Goal: Information Seeking & Learning: Learn about a topic

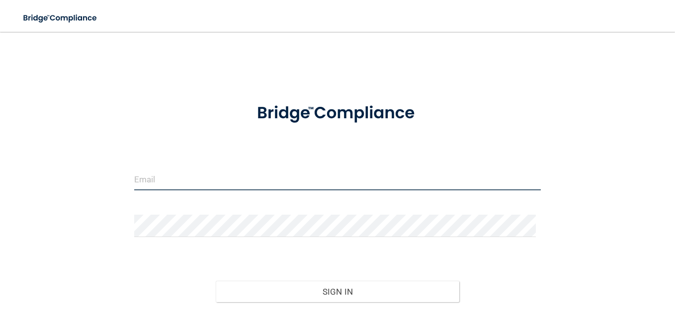
click at [164, 179] on input "email" at bounding box center [337, 179] width 407 height 22
type input "[EMAIL_ADDRESS][DOMAIN_NAME]"
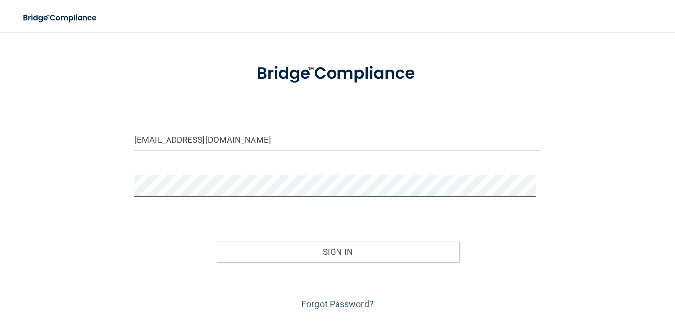
scroll to position [68, 0]
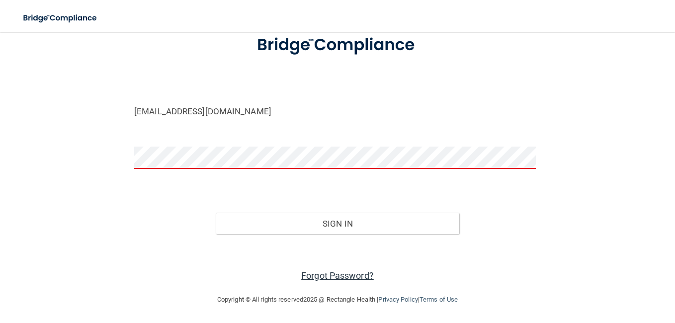
click at [338, 275] on link "Forgot Password?" at bounding box center [337, 276] width 73 height 10
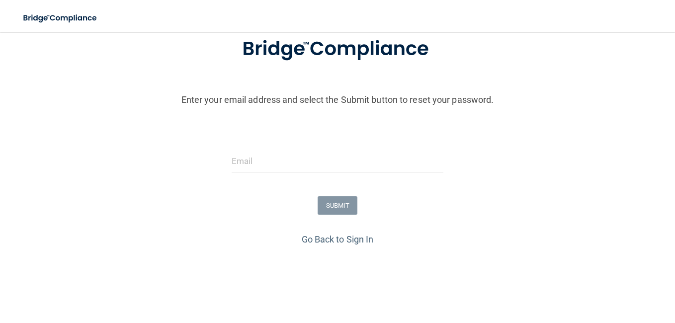
scroll to position [99, 0]
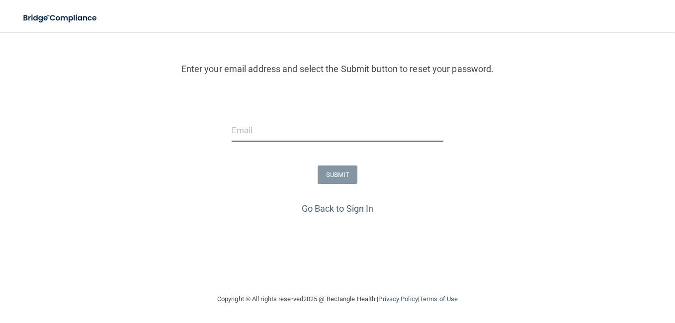
click at [260, 135] on input "email" at bounding box center [338, 130] width 212 height 22
type input "[EMAIL_ADDRESS][DOMAIN_NAME]"
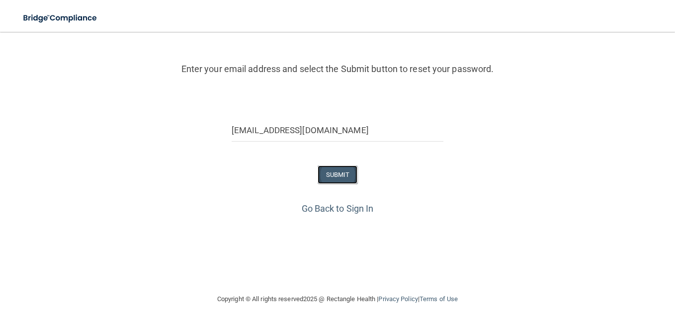
click at [346, 174] on button "SUBMIT" at bounding box center [338, 175] width 40 height 18
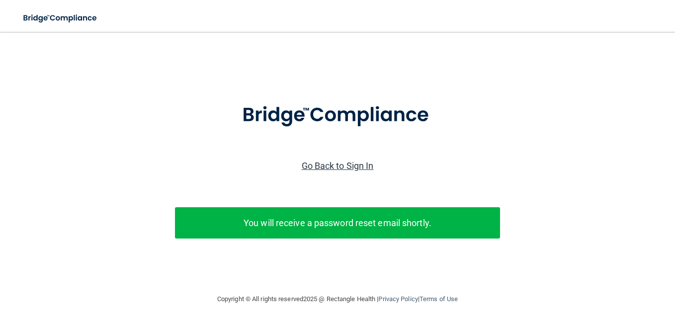
click at [336, 161] on link "Go Back to Sign In" at bounding box center [338, 166] width 72 height 10
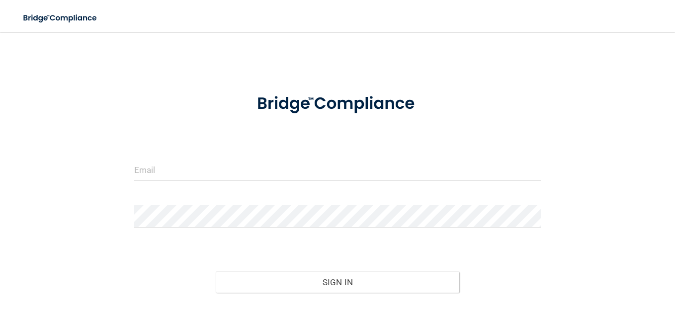
scroll to position [68, 0]
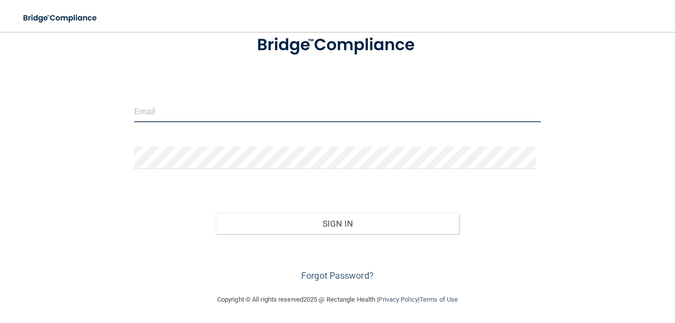
click at [181, 113] on input "email" at bounding box center [337, 111] width 407 height 22
type input "[EMAIL_ADDRESS][DOMAIN_NAME]"
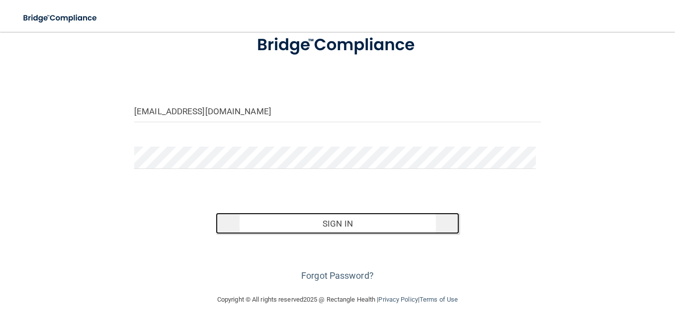
click at [328, 227] on button "Sign In" at bounding box center [338, 224] width 244 height 22
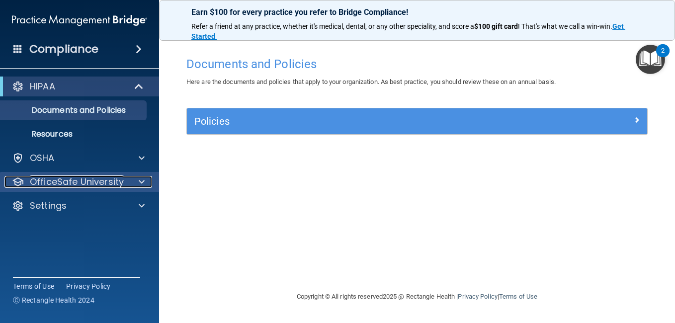
click at [137, 184] on div at bounding box center [140, 182] width 25 height 12
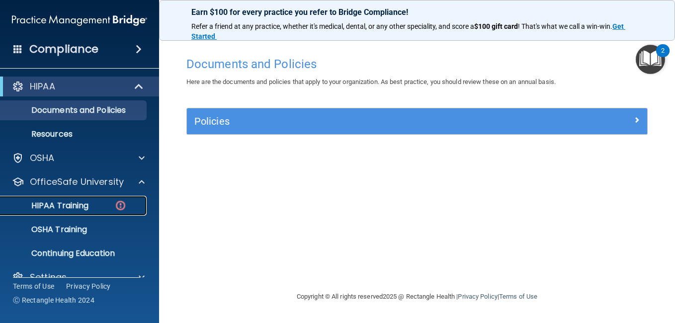
click at [83, 205] on p "HIPAA Training" at bounding box center [47, 206] width 82 height 10
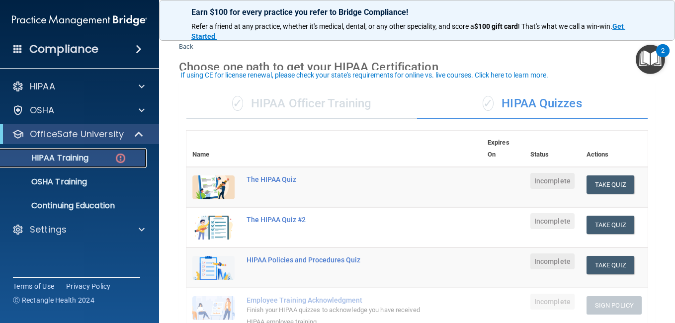
scroll to position [40, 0]
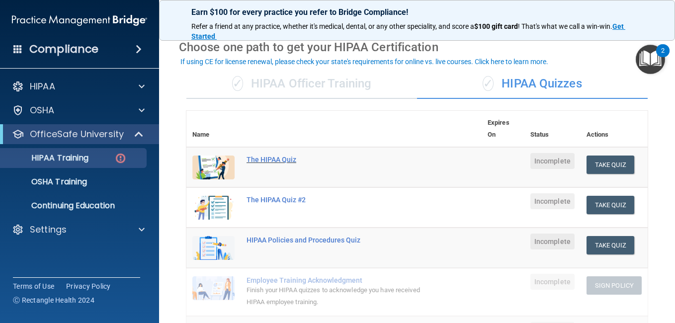
click at [273, 160] on div "The HIPAA Quiz" at bounding box center [340, 160] width 186 height 8
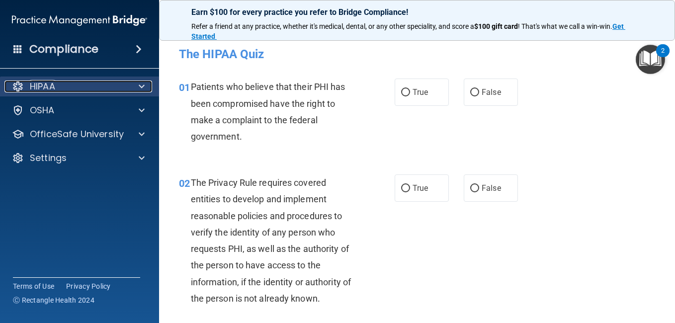
click at [140, 86] on span at bounding box center [142, 87] width 6 height 12
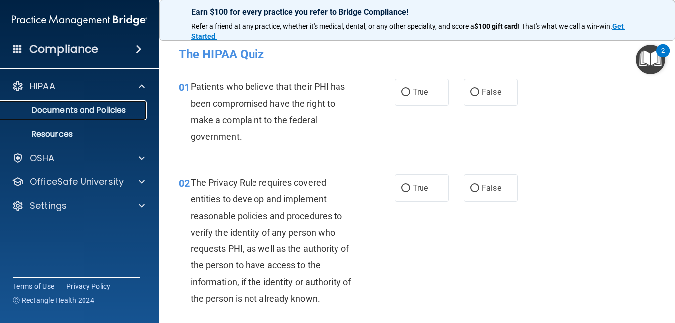
click at [53, 107] on p "Documents and Policies" at bounding box center [74, 110] width 136 height 10
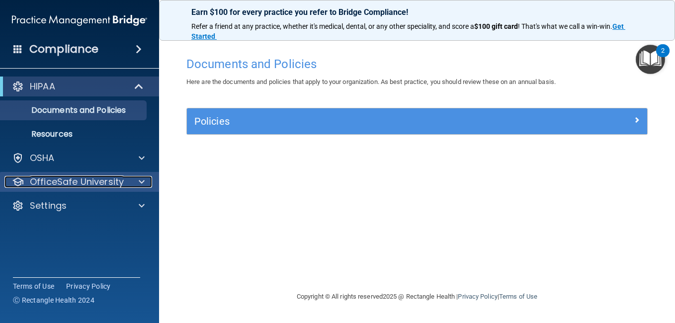
click at [146, 181] on div at bounding box center [140, 182] width 25 height 12
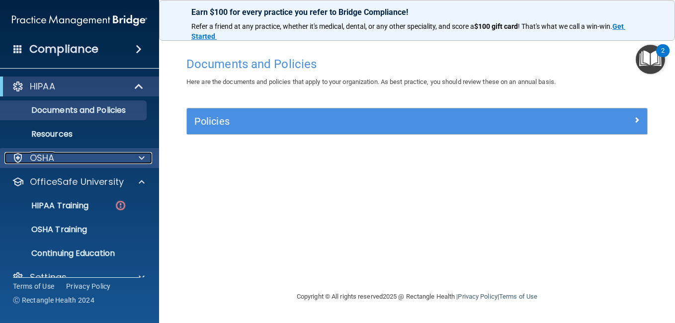
click at [140, 156] on span at bounding box center [142, 158] width 6 height 12
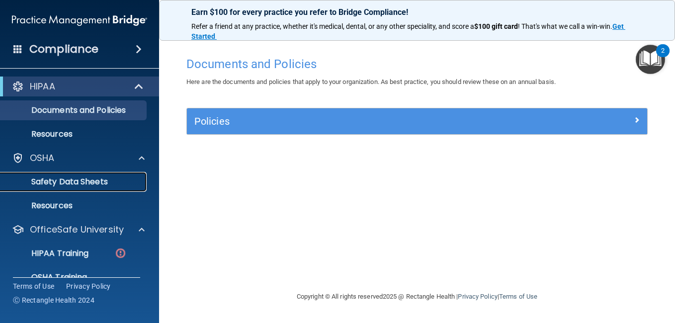
click at [95, 179] on p "Safety Data Sheets" at bounding box center [74, 182] width 136 height 10
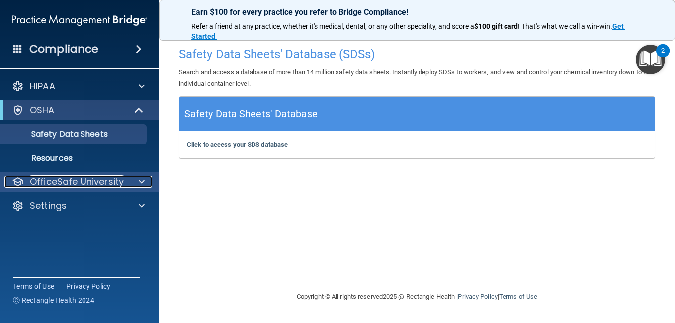
click at [144, 180] on span at bounding box center [142, 182] width 6 height 12
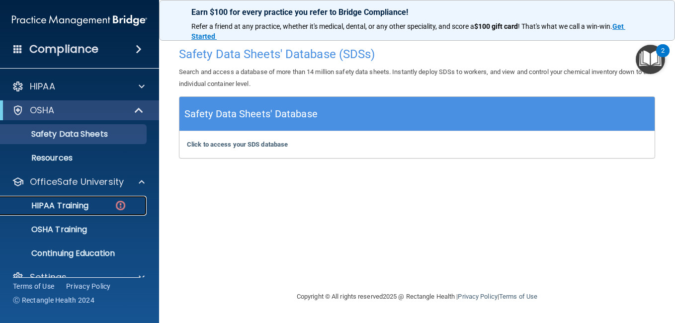
click at [55, 203] on p "HIPAA Training" at bounding box center [47, 206] width 82 height 10
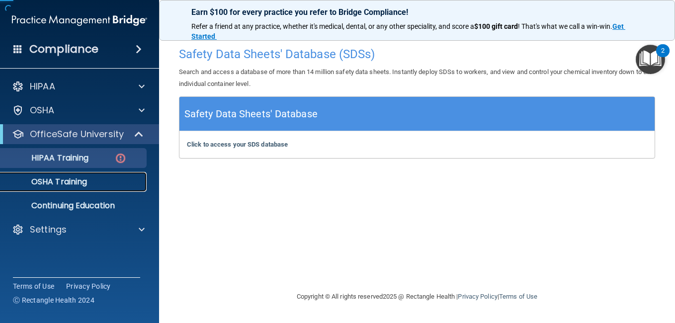
click at [55, 203] on ul "HIPAA Training OSHA Training Continuing Education" at bounding box center [80, 180] width 180 height 72
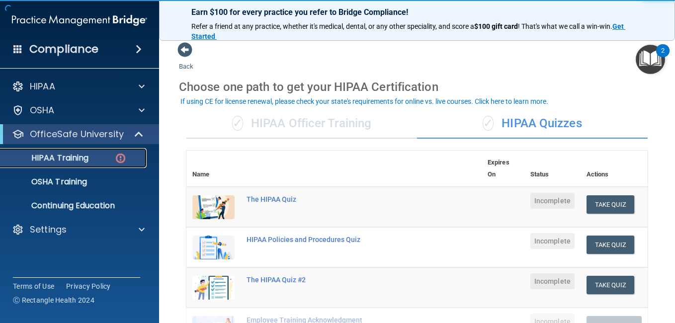
click at [59, 156] on p "HIPAA Training" at bounding box center [47, 158] width 82 height 10
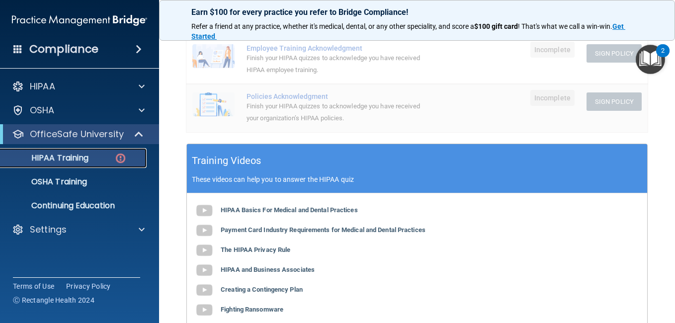
scroll to position [305, 0]
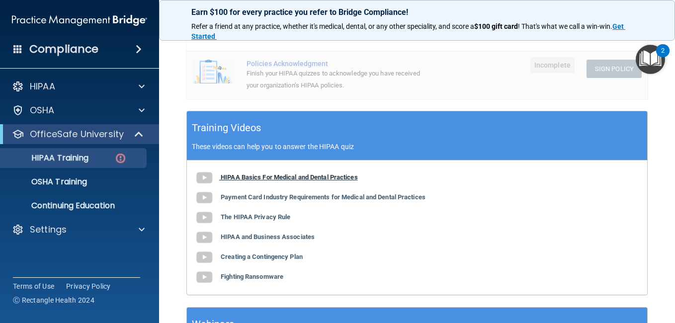
click at [272, 176] on b "HIPAA Basics For Medical and Dental Practices" at bounding box center [289, 177] width 137 height 7
click at [296, 198] on b "Payment Card Industry Requirements for Medical and Dental Practices" at bounding box center [323, 196] width 205 height 7
click at [263, 217] on b "The HIPAA Privacy Rule" at bounding box center [256, 216] width 70 height 7
click at [205, 238] on img at bounding box center [204, 238] width 20 height 20
click at [227, 255] on b "Creating a Contingency Plan" at bounding box center [262, 256] width 82 height 7
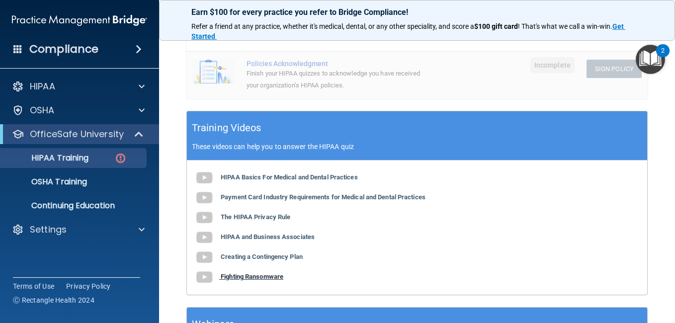
click at [244, 277] on b "Fighting Ransomware" at bounding box center [252, 276] width 63 height 7
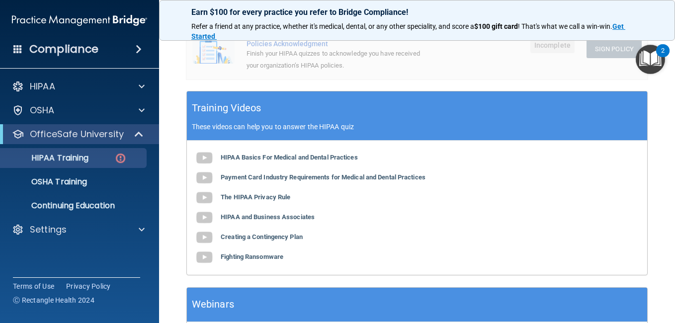
scroll to position [402, 0]
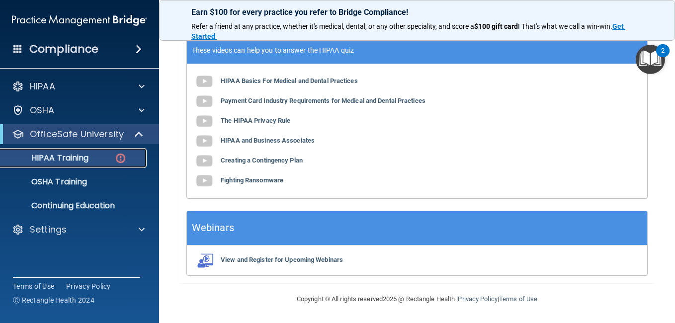
click at [79, 160] on p "HIPAA Training" at bounding box center [47, 158] width 82 height 10
click at [69, 158] on p "HIPAA Training" at bounding box center [47, 158] width 82 height 10
click at [68, 156] on p "HIPAA Training" at bounding box center [47, 158] width 82 height 10
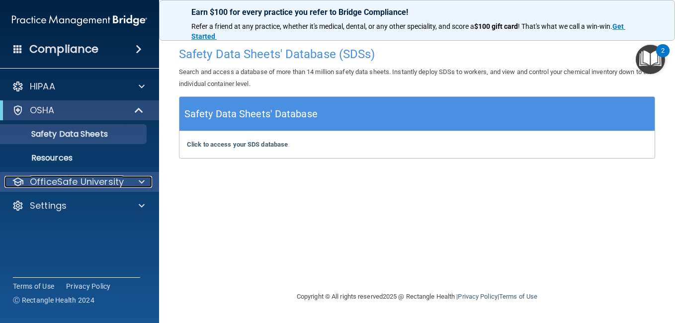
click at [139, 180] on span at bounding box center [142, 182] width 6 height 12
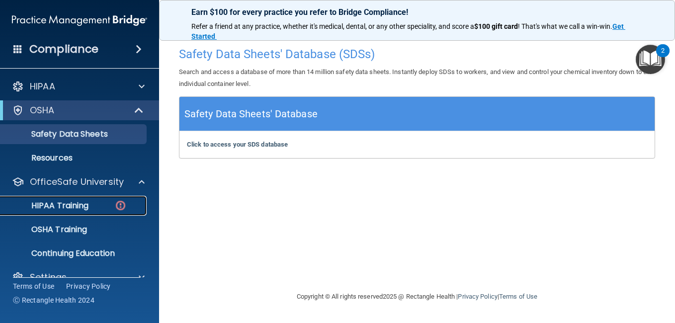
click at [56, 205] on p "HIPAA Training" at bounding box center [47, 206] width 82 height 10
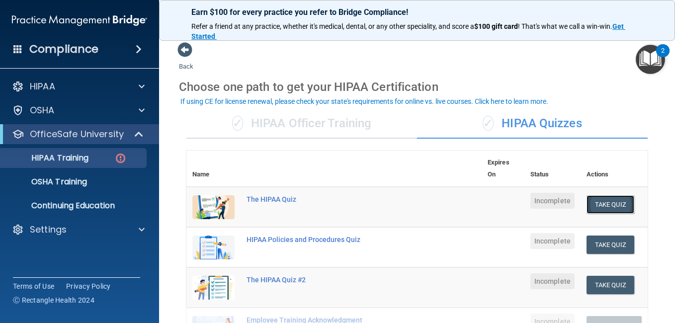
click at [601, 203] on button "Take Quiz" at bounding box center [611, 204] width 48 height 18
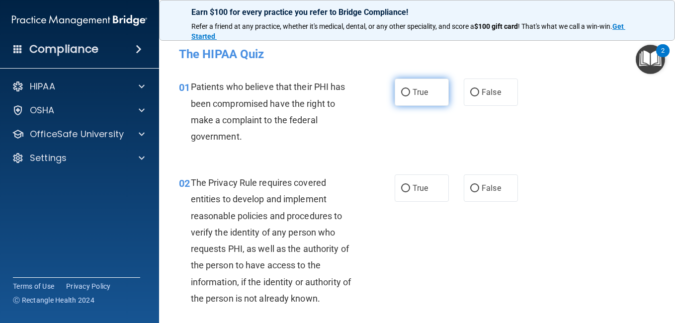
click at [401, 91] on input "True" at bounding box center [405, 92] width 9 height 7
radio input "true"
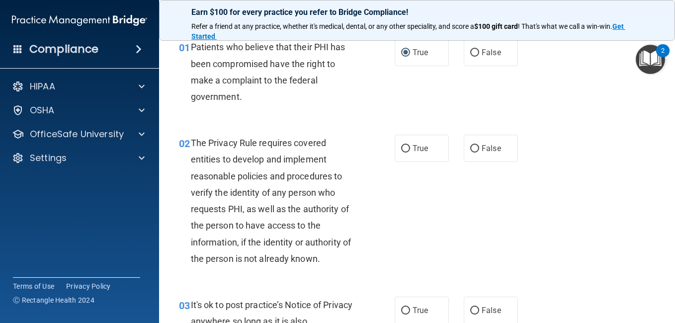
scroll to position [60, 0]
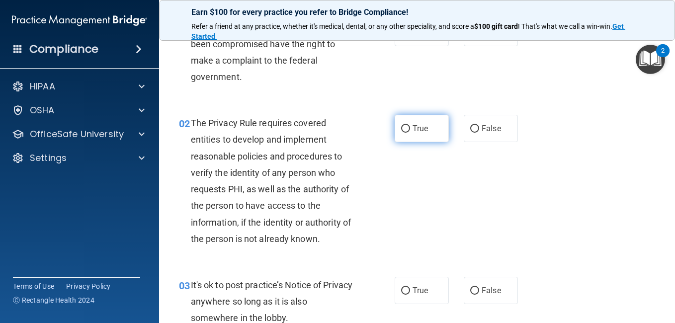
click at [401, 130] on input "True" at bounding box center [405, 128] width 9 height 7
radio input "true"
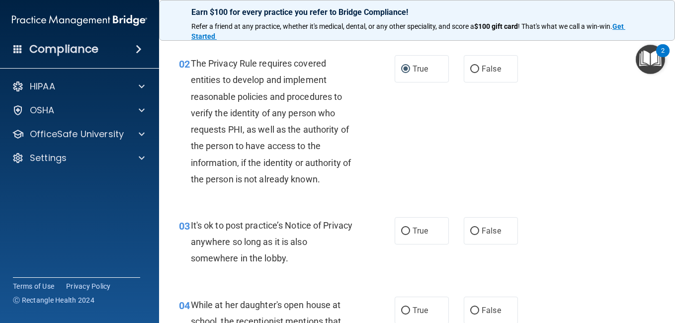
scroll to position [139, 0]
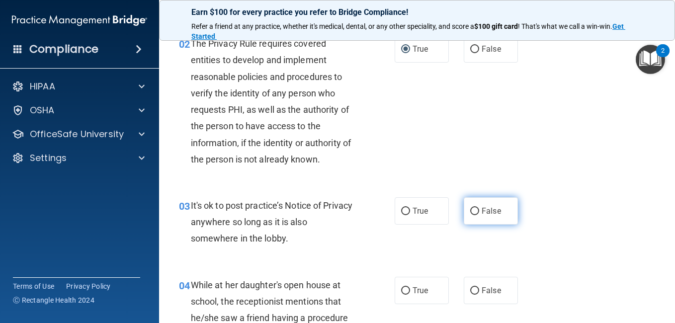
click at [470, 211] on input "False" at bounding box center [474, 211] width 9 height 7
radio input "true"
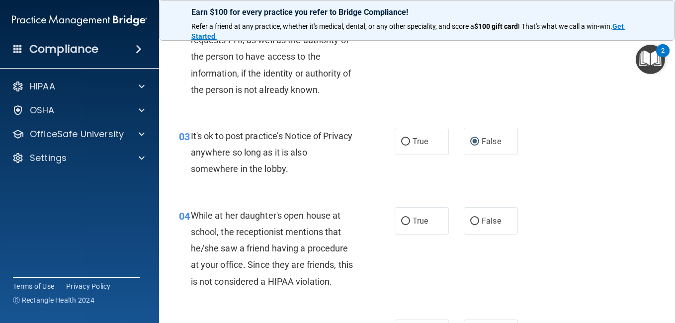
scroll to position [219, 0]
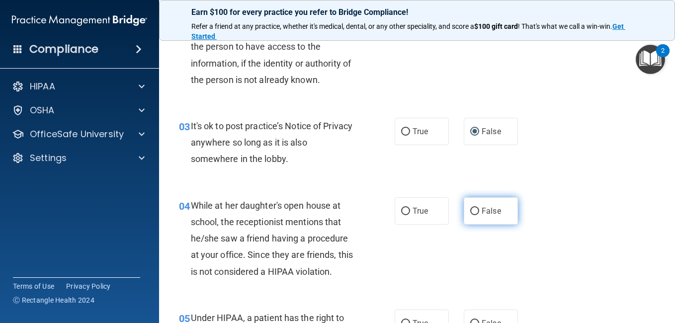
click at [470, 210] on input "False" at bounding box center [474, 211] width 9 height 7
radio input "true"
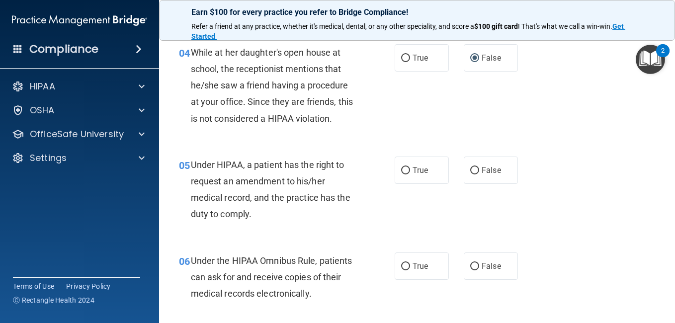
scroll to position [382, 0]
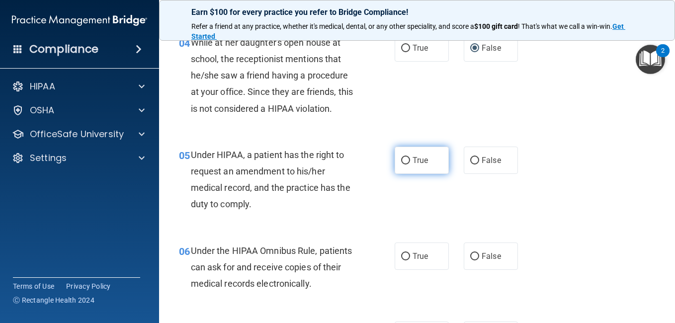
click at [404, 160] on input "True" at bounding box center [405, 160] width 9 height 7
radio input "true"
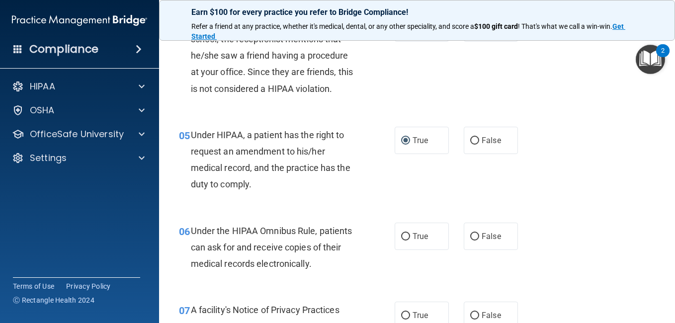
scroll to position [448, 0]
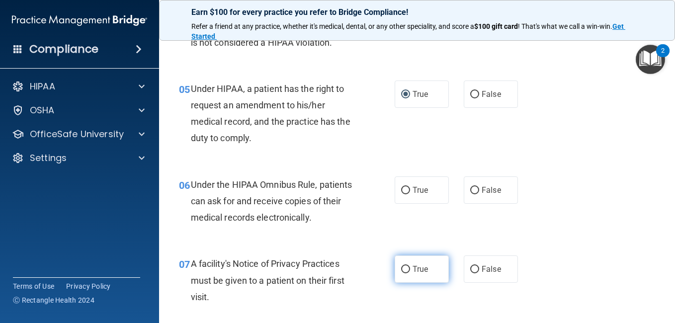
click at [401, 268] on input "True" at bounding box center [405, 269] width 9 height 7
radio input "true"
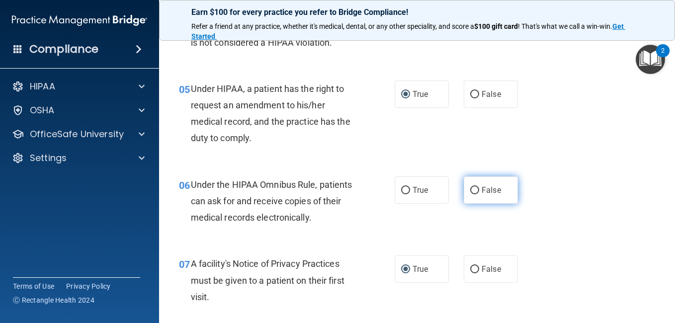
click at [470, 189] on input "False" at bounding box center [474, 190] width 9 height 7
radio input "true"
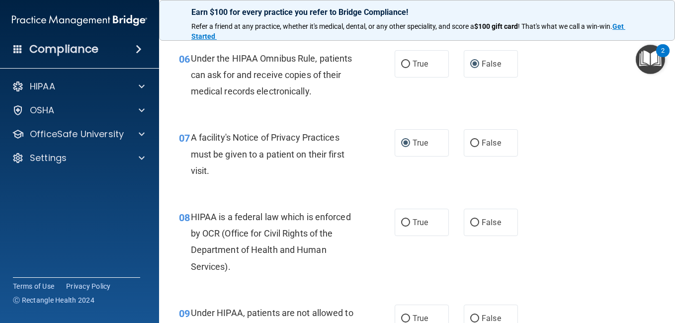
scroll to position [587, 0]
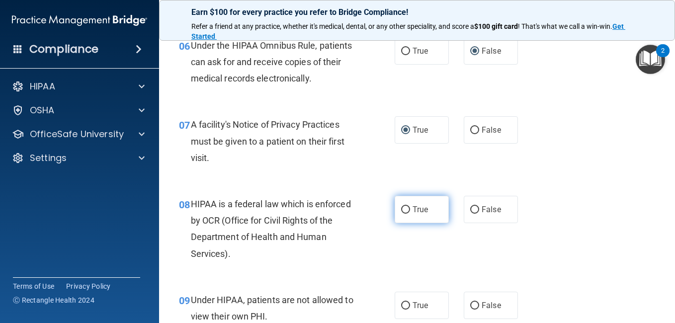
click at [402, 208] on input "True" at bounding box center [405, 209] width 9 height 7
radio input "true"
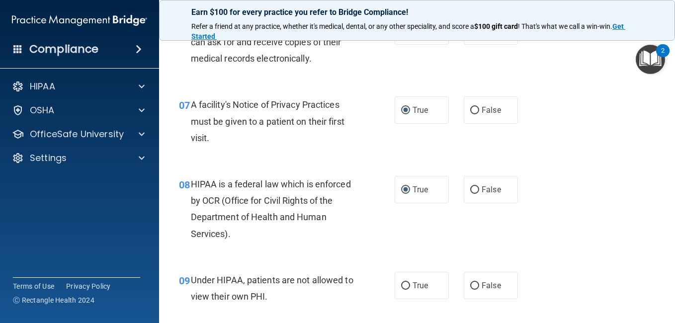
scroll to position [667, 0]
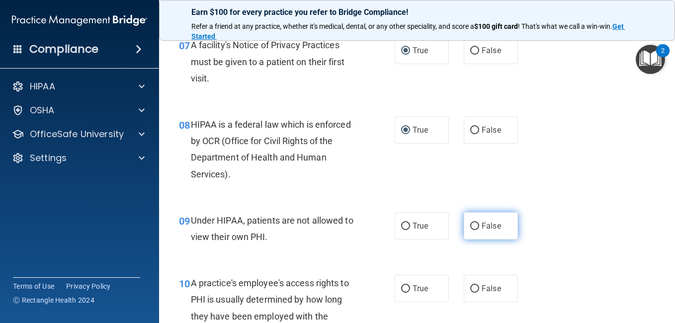
click at [470, 225] on input "False" at bounding box center [474, 226] width 9 height 7
radio input "true"
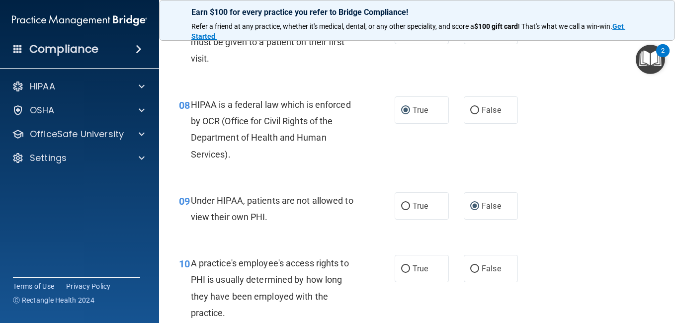
scroll to position [766, 0]
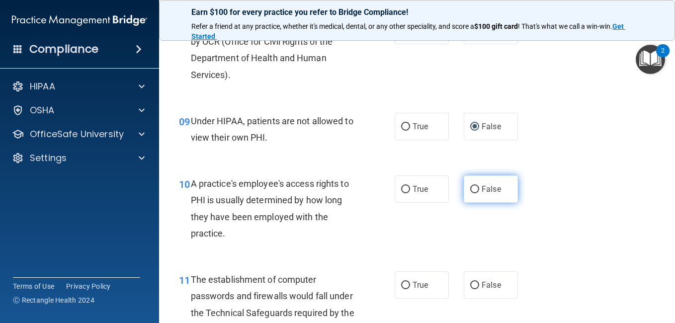
click at [470, 191] on input "False" at bounding box center [474, 189] width 9 height 7
radio input "true"
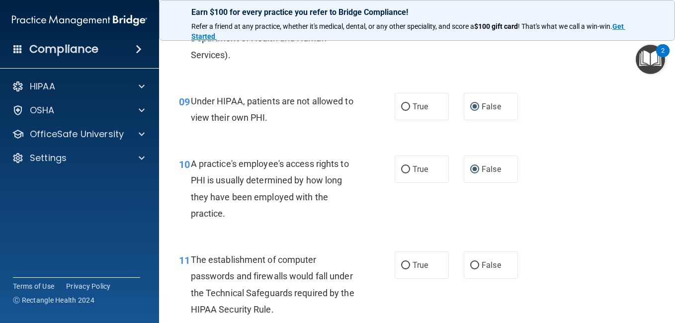
scroll to position [859, 0]
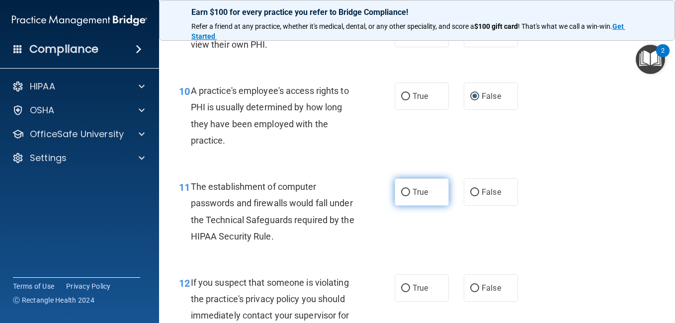
click at [401, 193] on input "True" at bounding box center [405, 192] width 9 height 7
radio input "true"
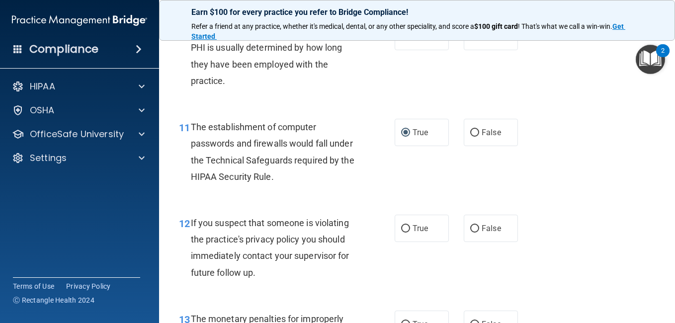
scroll to position [939, 0]
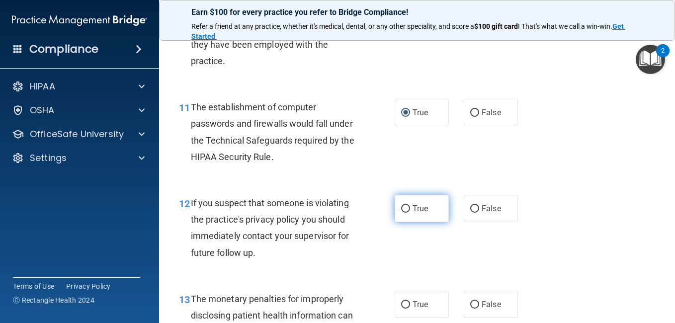
click at [402, 208] on input "True" at bounding box center [405, 208] width 9 height 7
radio input "true"
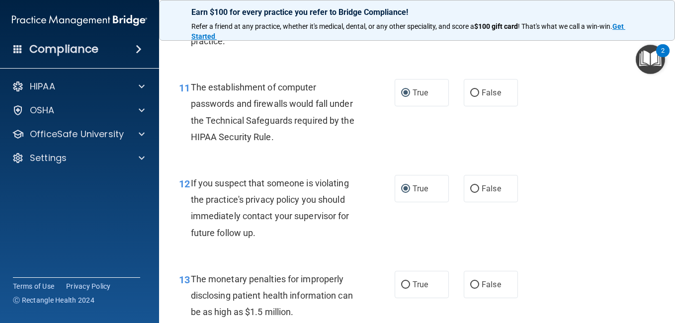
scroll to position [1045, 0]
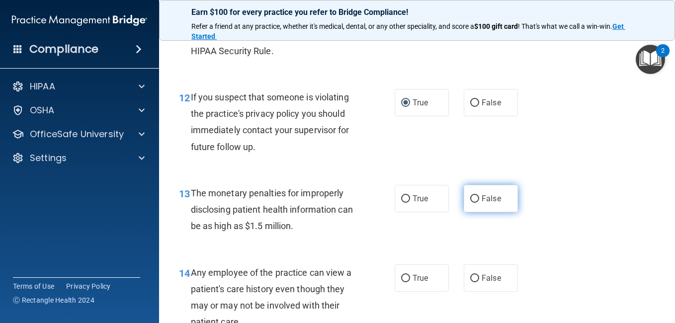
click at [470, 199] on input "False" at bounding box center [474, 198] width 9 height 7
radio input "true"
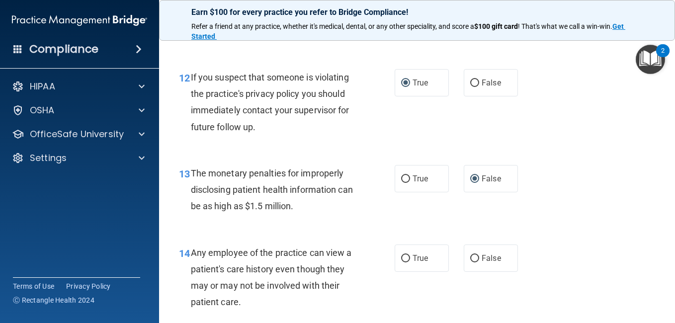
scroll to position [1105, 0]
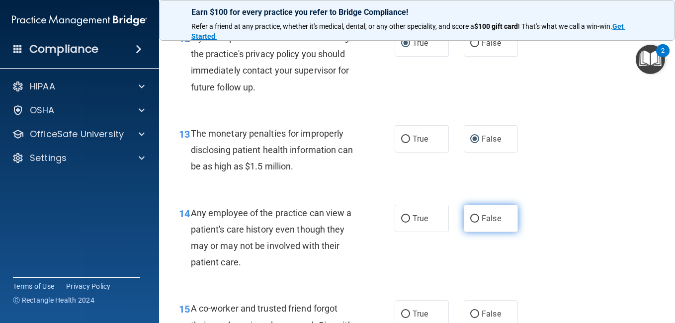
click at [471, 217] on input "False" at bounding box center [474, 218] width 9 height 7
radio input "true"
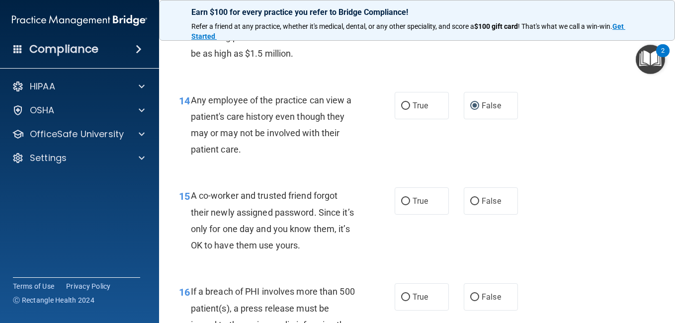
scroll to position [1231, 0]
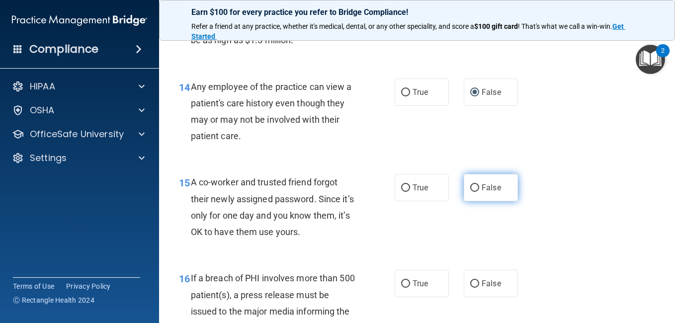
click at [470, 188] on input "False" at bounding box center [474, 188] width 9 height 7
radio input "true"
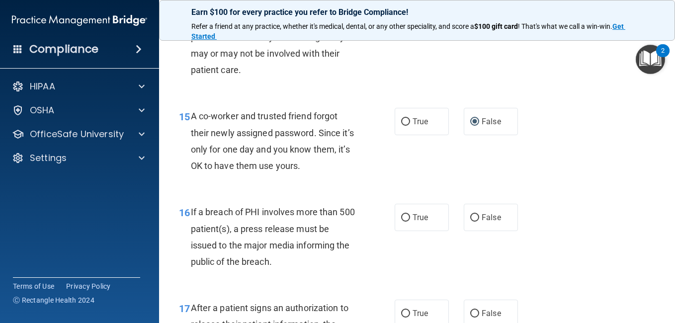
scroll to position [1310, 0]
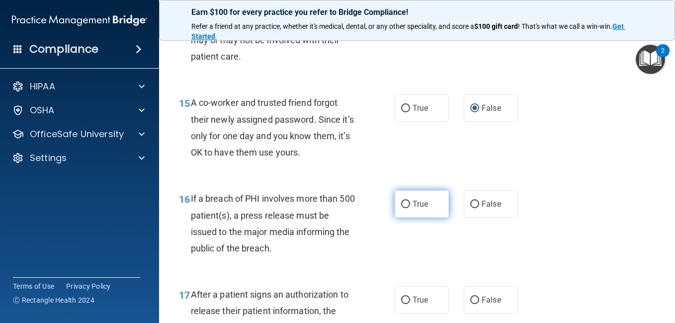
click at [403, 203] on input "True" at bounding box center [405, 204] width 9 height 7
radio input "true"
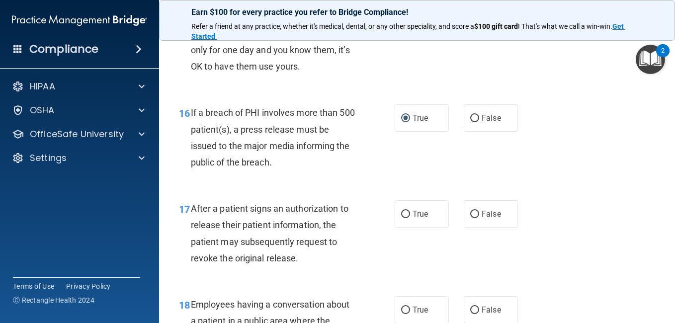
scroll to position [1416, 0]
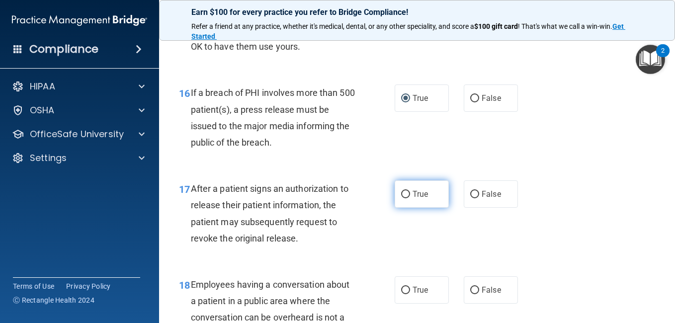
click at [402, 193] on input "True" at bounding box center [405, 194] width 9 height 7
radio input "true"
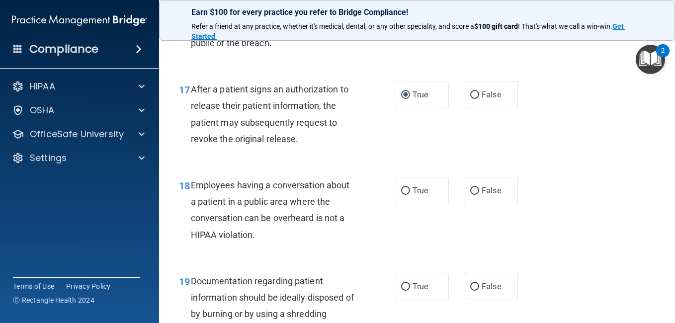
scroll to position [1556, 0]
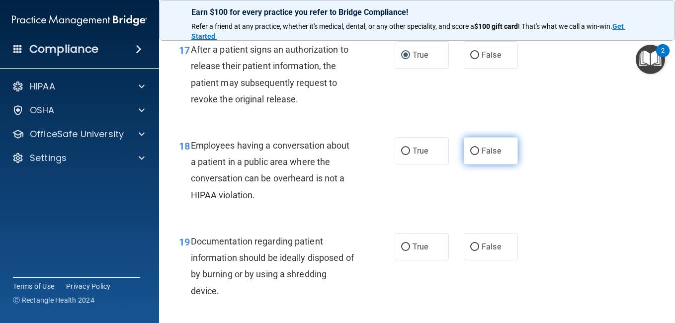
click at [470, 150] on input "False" at bounding box center [474, 151] width 9 height 7
radio input "true"
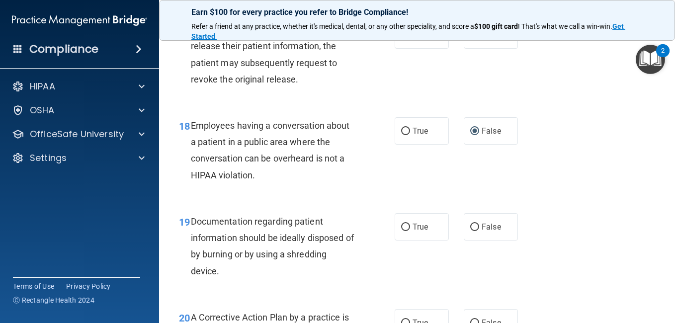
scroll to position [1635, 0]
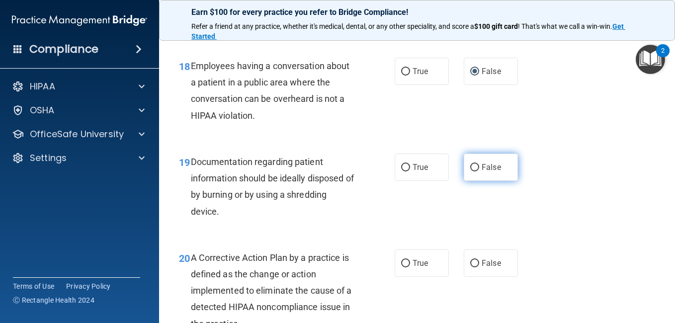
click at [470, 166] on input "False" at bounding box center [474, 167] width 9 height 7
radio input "true"
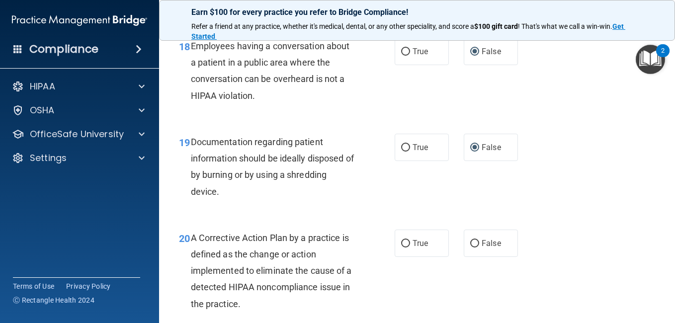
scroll to position [1701, 0]
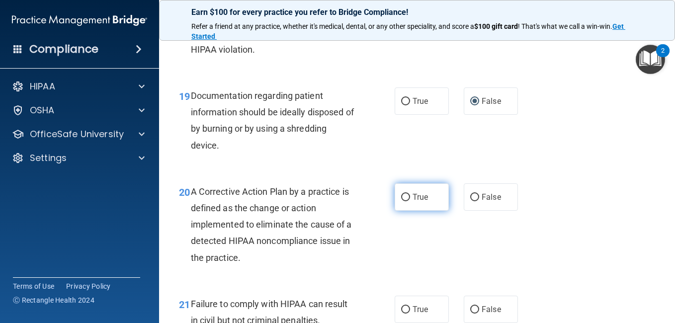
click at [403, 196] on input "True" at bounding box center [405, 197] width 9 height 7
radio input "true"
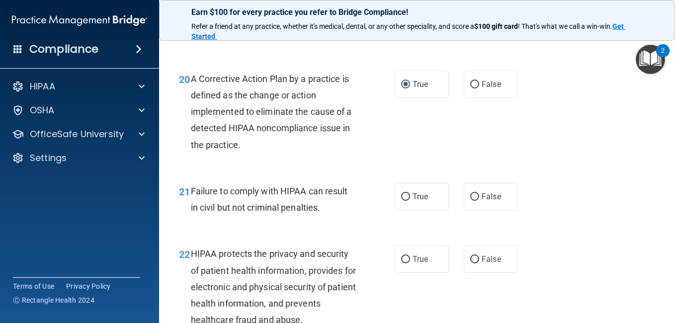
scroll to position [1854, 0]
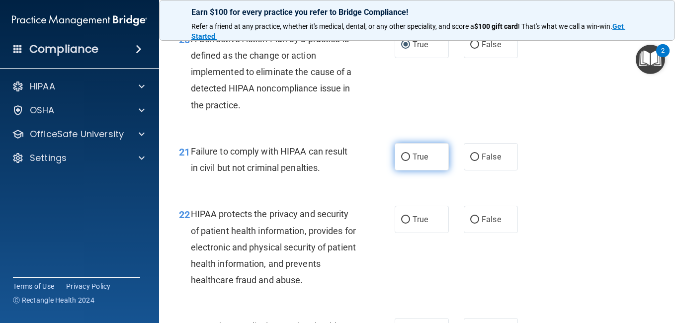
click at [402, 156] on input "True" at bounding box center [405, 157] width 9 height 7
radio input "true"
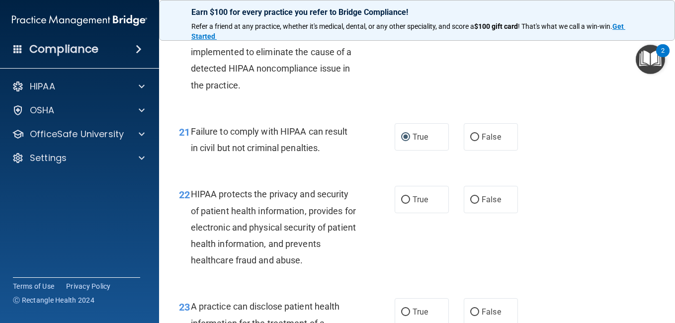
scroll to position [1914, 0]
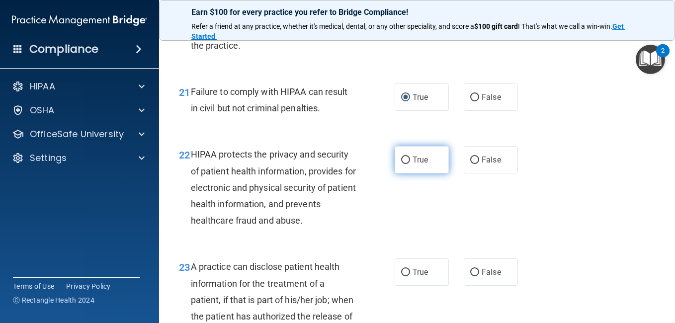
click at [402, 160] on input "True" at bounding box center [405, 160] width 9 height 7
radio input "true"
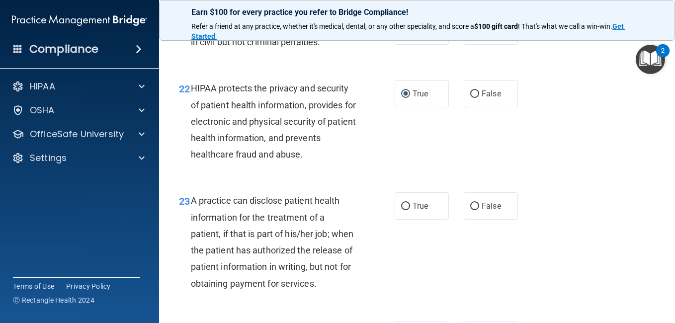
scroll to position [1993, 0]
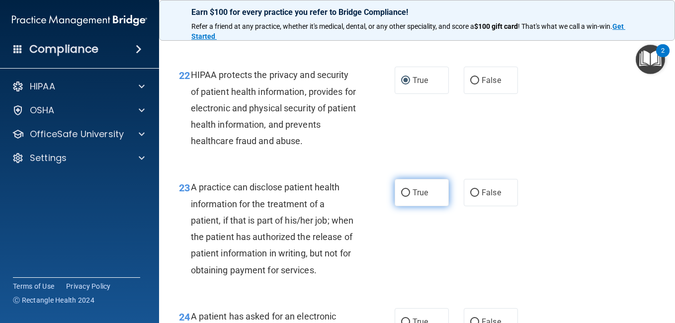
click at [401, 192] on input "True" at bounding box center [405, 192] width 9 height 7
radio input "true"
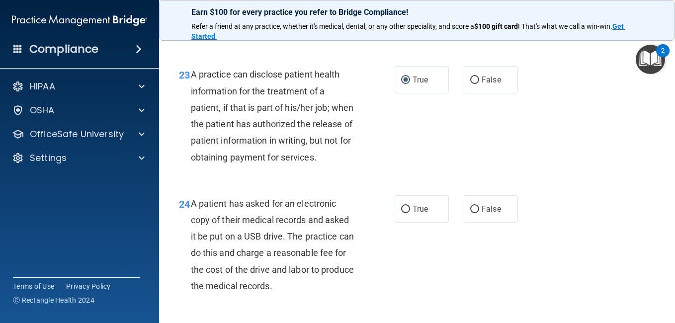
scroll to position [2133, 0]
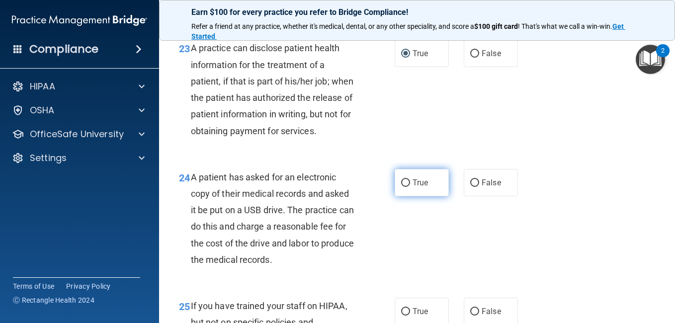
click at [402, 187] on input "True" at bounding box center [405, 183] width 9 height 7
radio input "true"
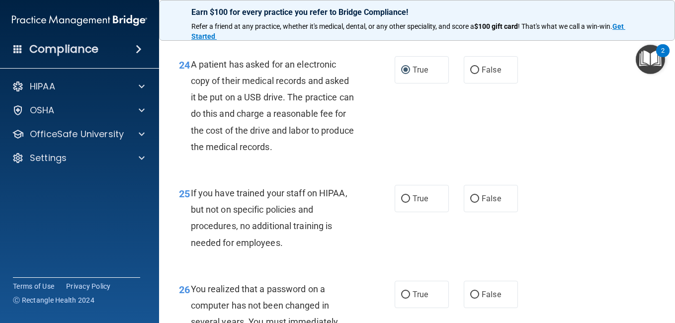
scroll to position [2265, 0]
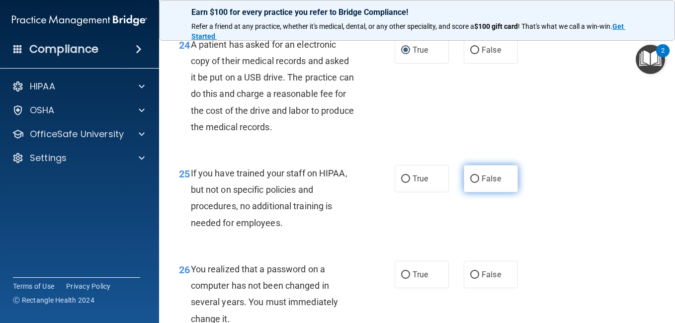
click at [471, 183] on input "False" at bounding box center [474, 179] width 9 height 7
radio input "true"
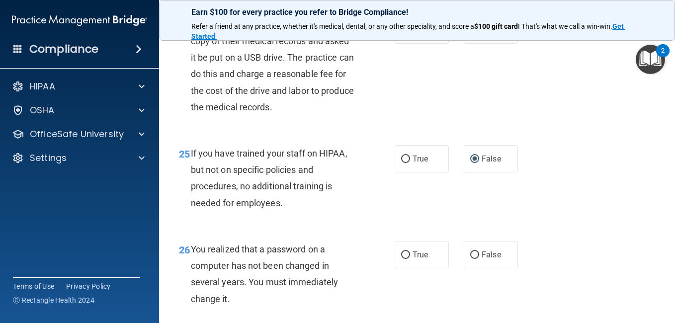
scroll to position [2378, 0]
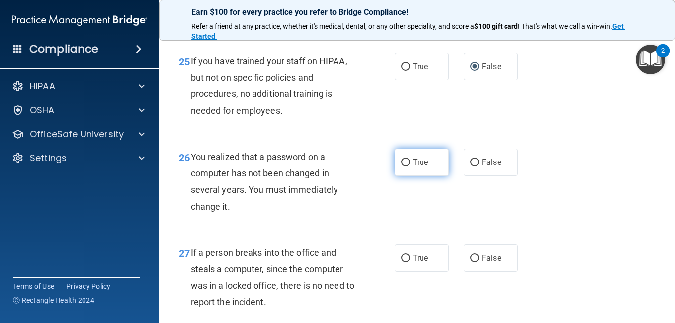
click at [403, 167] on input "True" at bounding box center [405, 162] width 9 height 7
radio input "true"
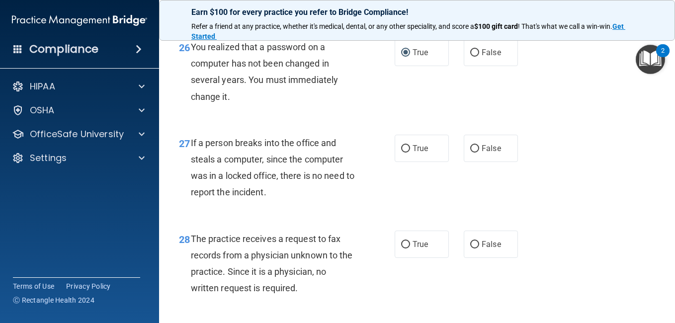
scroll to position [2497, 0]
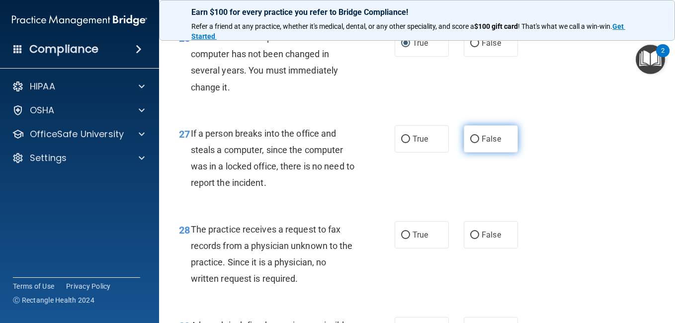
click at [470, 143] on input "False" at bounding box center [474, 139] width 9 height 7
radio input "true"
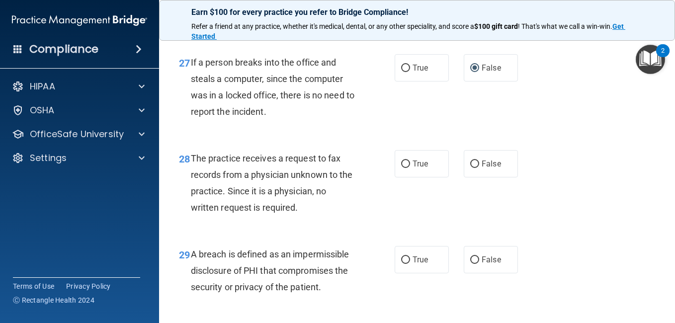
scroll to position [2577, 0]
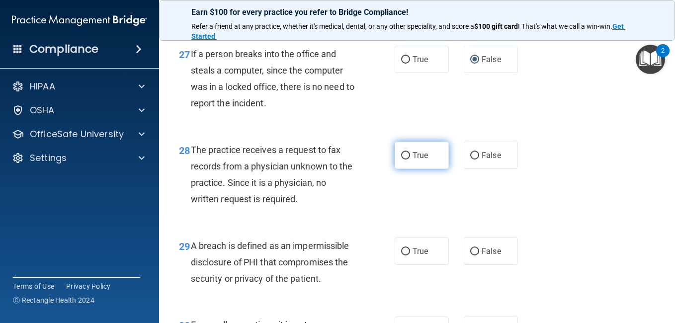
click at [401, 160] on input "True" at bounding box center [405, 155] width 9 height 7
radio input "true"
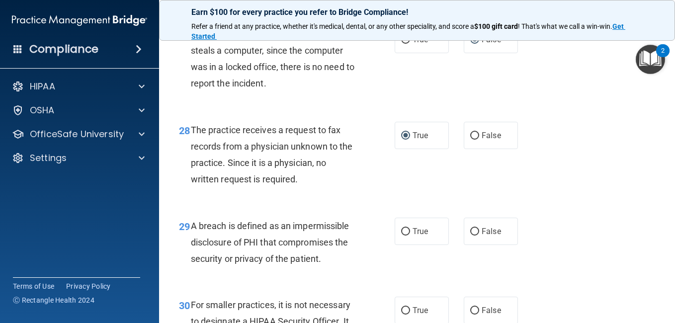
scroll to position [2670, 0]
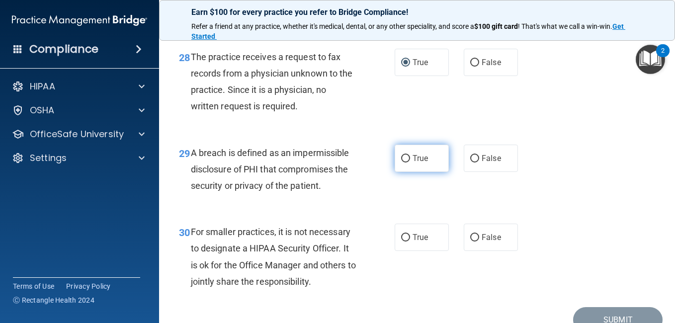
click at [401, 163] on input "True" at bounding box center [405, 158] width 9 height 7
radio input "true"
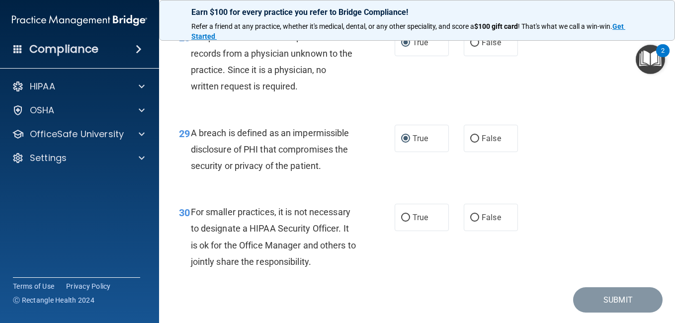
scroll to position [2735, 0]
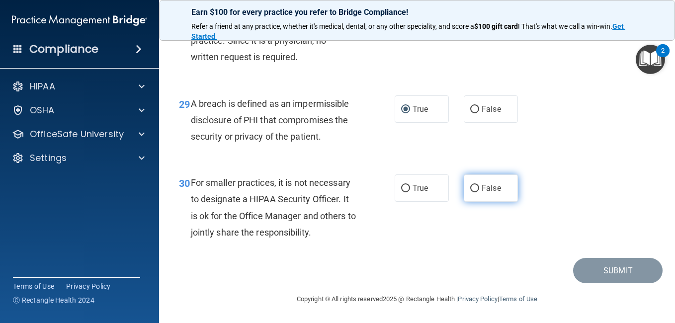
click at [472, 186] on input "False" at bounding box center [474, 188] width 9 height 7
radio input "true"
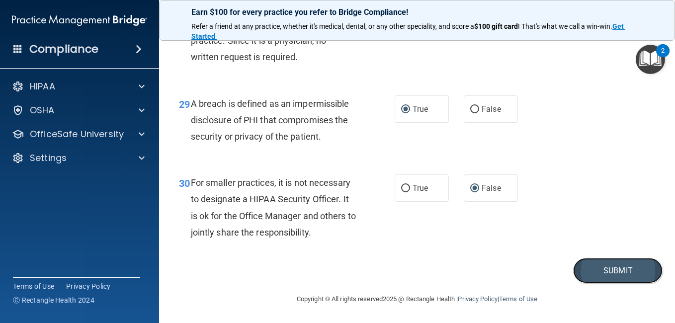
click at [617, 271] on button "Submit" at bounding box center [618, 270] width 90 height 25
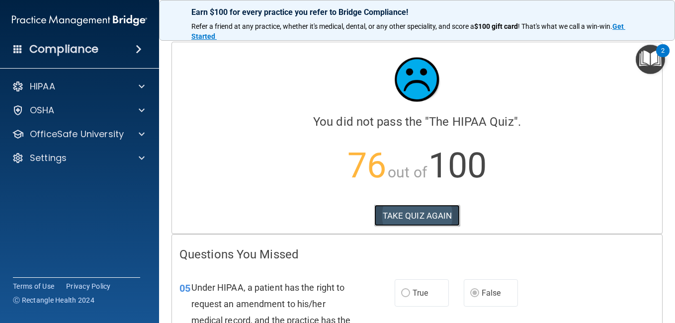
click at [422, 214] on button "TAKE QUIZ AGAIN" at bounding box center [417, 216] width 86 height 22
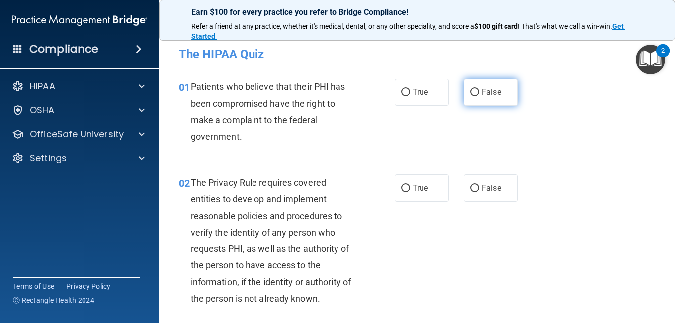
click at [472, 91] on input "False" at bounding box center [474, 92] width 9 height 7
radio input "true"
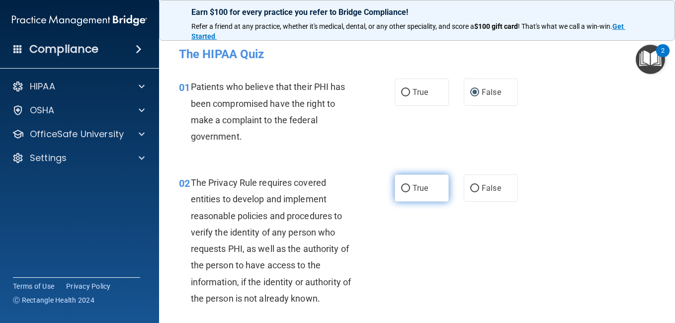
click at [401, 187] on input "True" at bounding box center [405, 188] width 9 height 7
radio input "true"
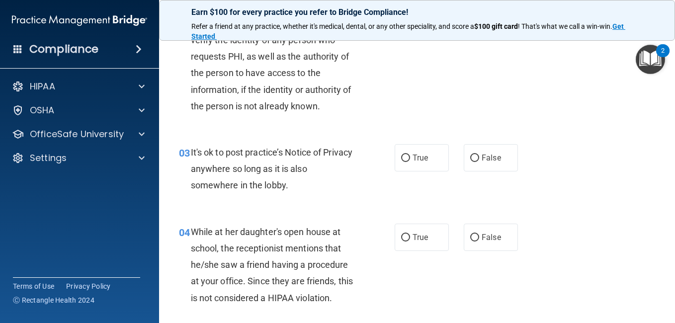
scroll to position [199, 0]
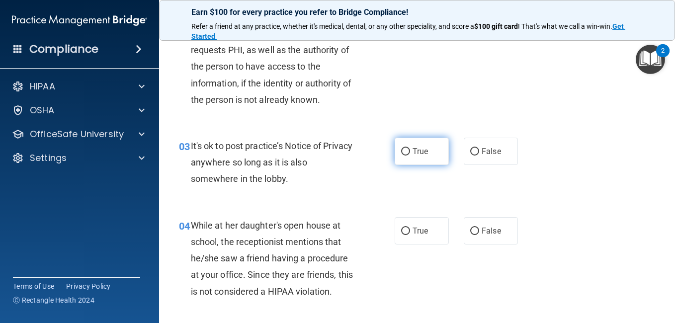
click at [403, 152] on input "True" at bounding box center [405, 151] width 9 height 7
radio input "true"
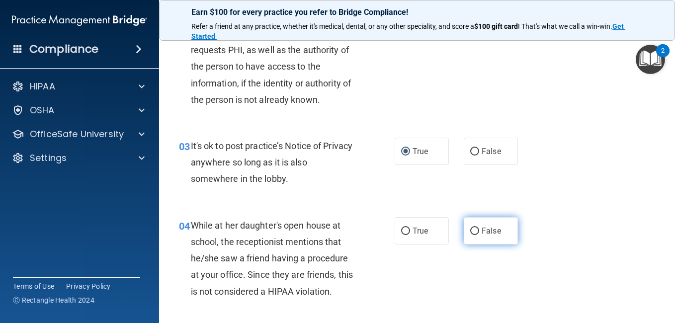
click at [470, 231] on input "False" at bounding box center [474, 231] width 9 height 7
radio input "true"
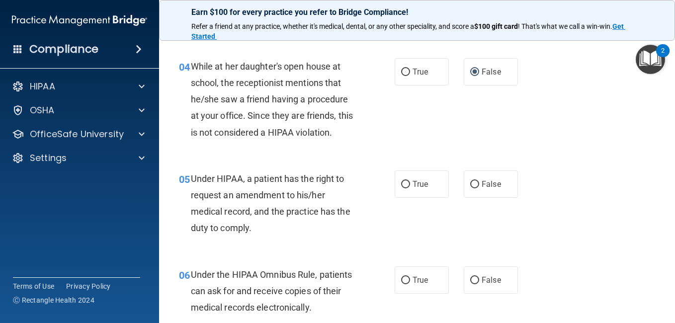
scroll to position [391, 0]
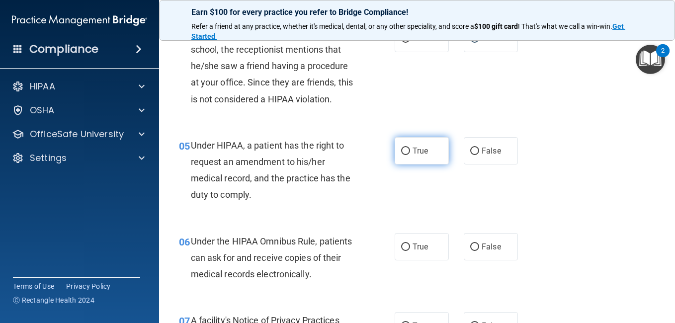
click at [402, 148] on input "True" at bounding box center [405, 151] width 9 height 7
radio input "true"
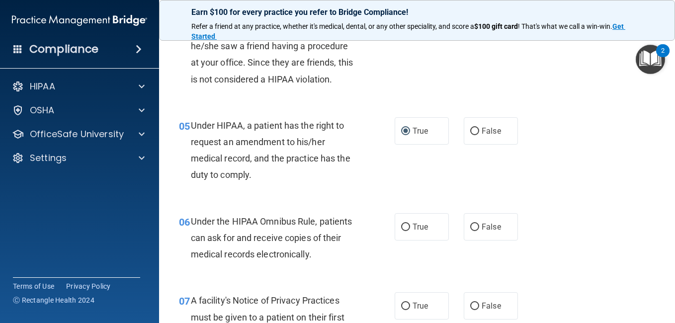
scroll to position [438, 0]
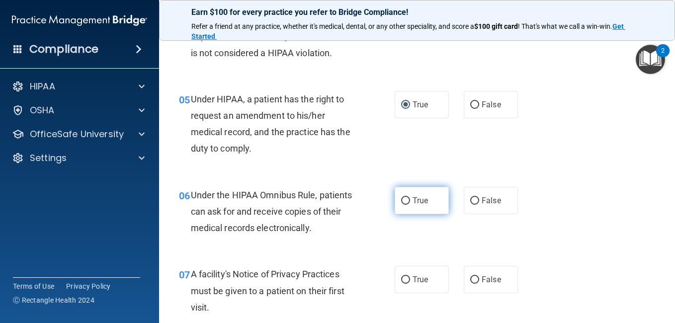
click at [403, 199] on input "True" at bounding box center [405, 200] width 9 height 7
radio input "true"
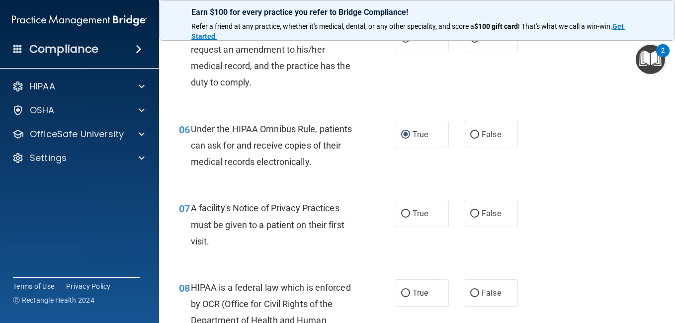
scroll to position [531, 0]
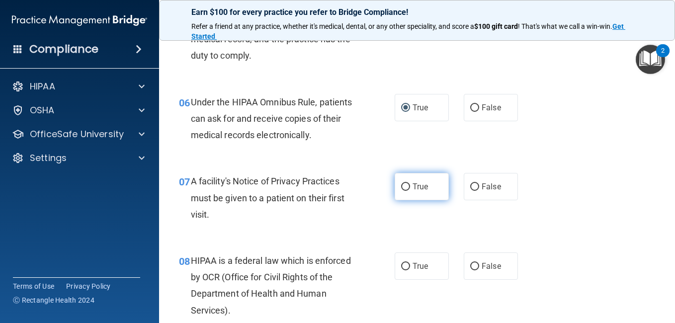
click at [401, 184] on input "True" at bounding box center [405, 187] width 9 height 7
radio input "true"
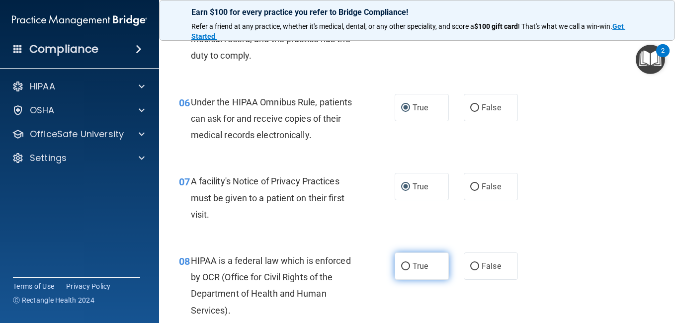
click at [401, 266] on input "True" at bounding box center [405, 266] width 9 height 7
radio input "true"
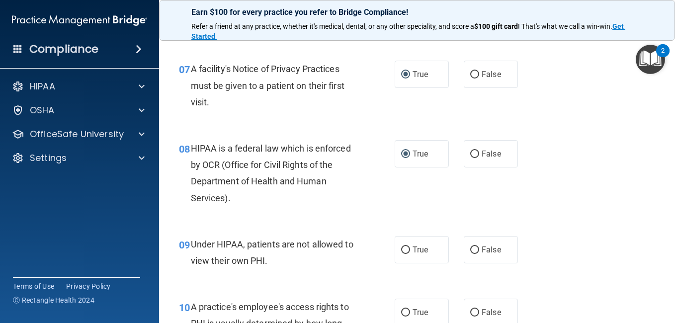
scroll to position [710, 0]
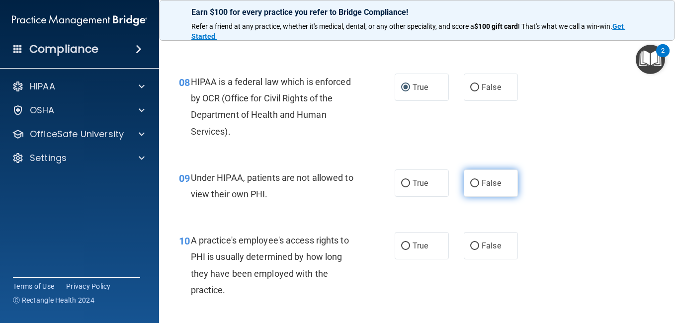
click at [471, 182] on input "False" at bounding box center [474, 183] width 9 height 7
radio input "true"
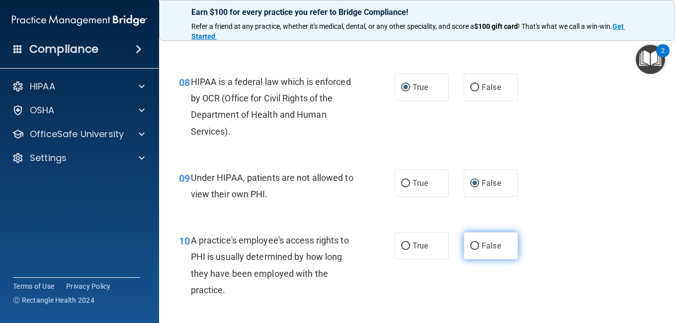
click at [473, 244] on input "False" at bounding box center [474, 246] width 9 height 7
radio input "true"
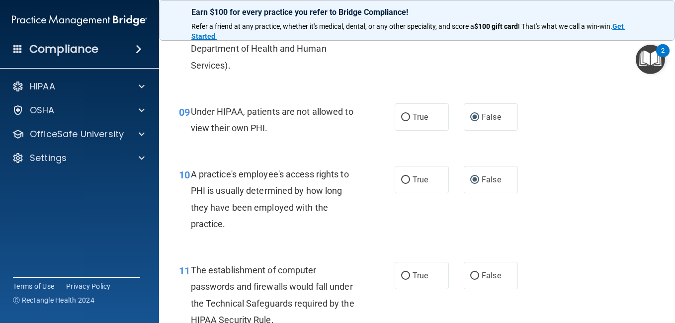
scroll to position [782, 0]
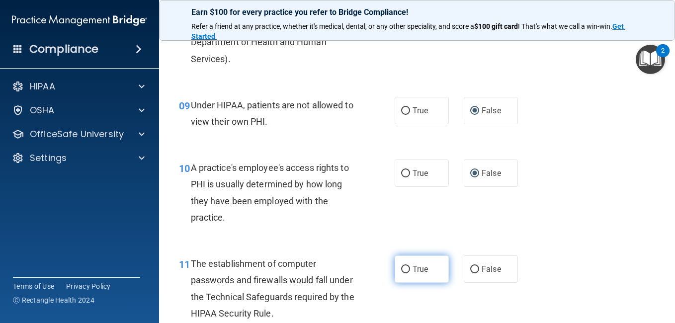
click at [401, 266] on input "True" at bounding box center [405, 269] width 9 height 7
radio input "true"
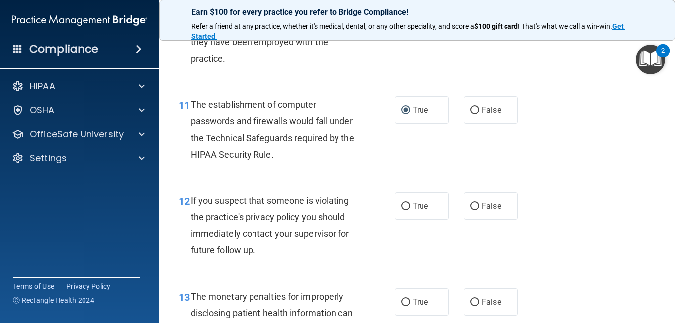
scroll to position [975, 0]
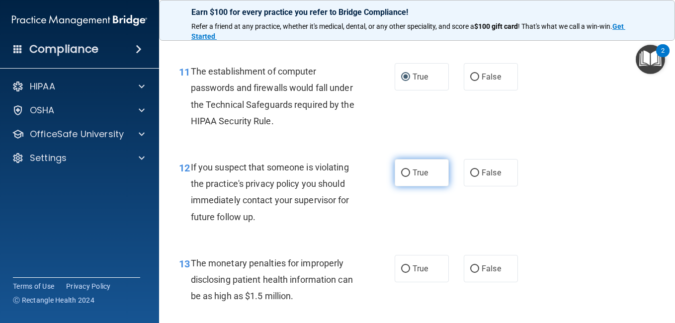
click at [401, 173] on input "True" at bounding box center [405, 173] width 9 height 7
radio input "true"
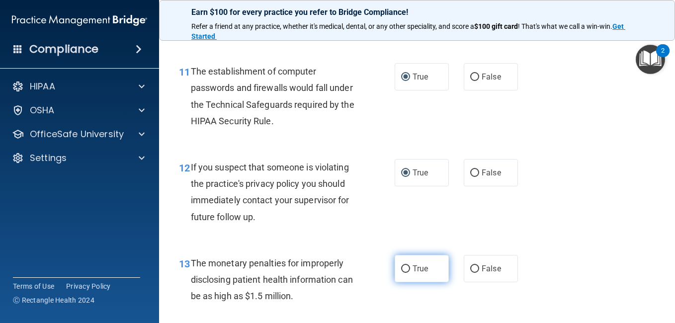
click at [401, 267] on input "True" at bounding box center [405, 269] width 9 height 7
radio input "true"
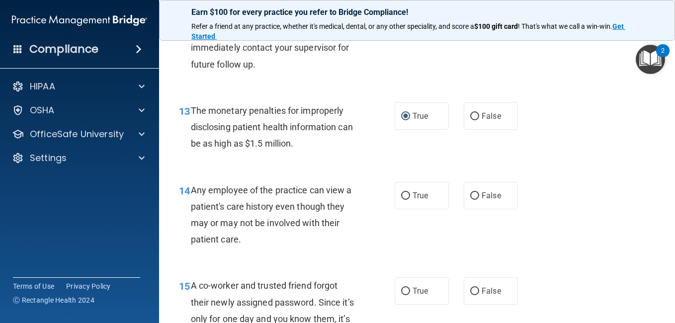
scroll to position [1134, 0]
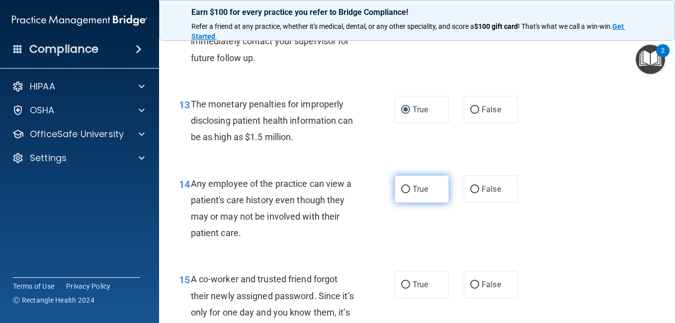
click at [403, 187] on input "True" at bounding box center [405, 189] width 9 height 7
radio input "true"
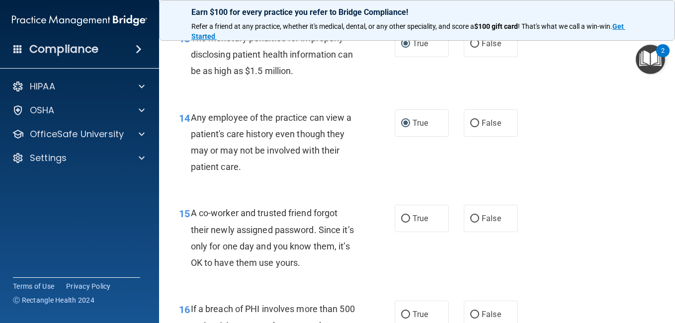
scroll to position [1247, 0]
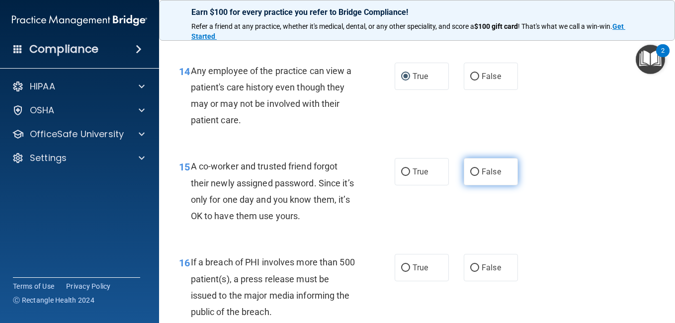
click at [470, 169] on input "False" at bounding box center [474, 172] width 9 height 7
radio input "true"
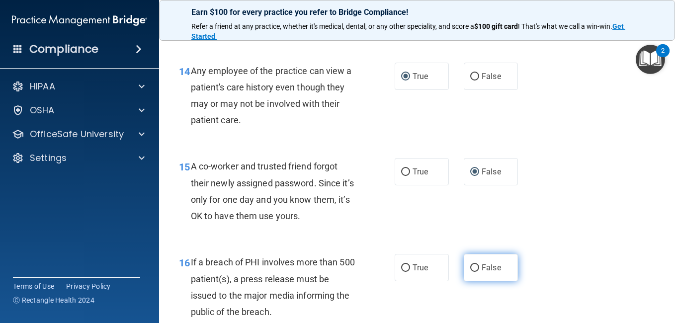
click at [470, 268] on input "False" at bounding box center [474, 268] width 9 height 7
radio input "true"
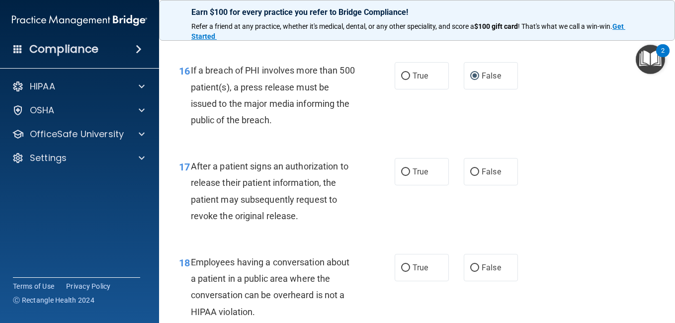
scroll to position [1452, 0]
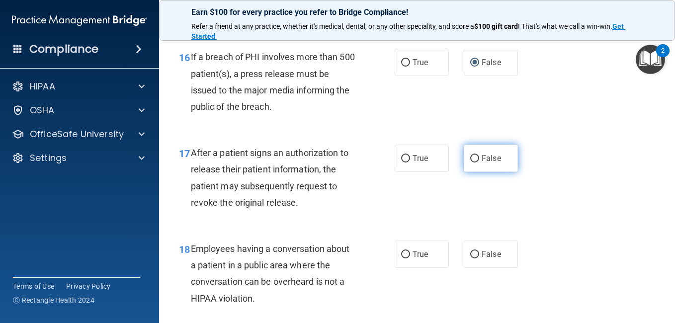
click at [470, 158] on input "False" at bounding box center [474, 158] width 9 height 7
radio input "true"
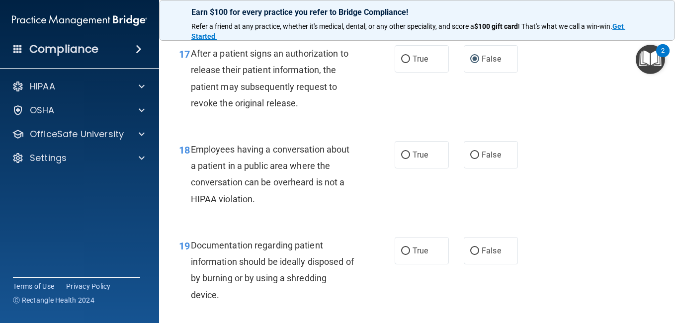
scroll to position [1565, 0]
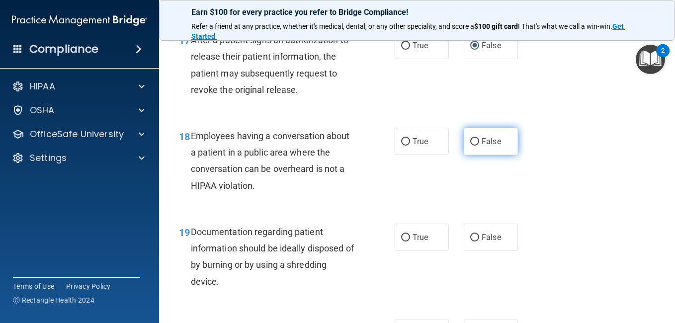
click at [470, 140] on input "False" at bounding box center [474, 141] width 9 height 7
radio input "true"
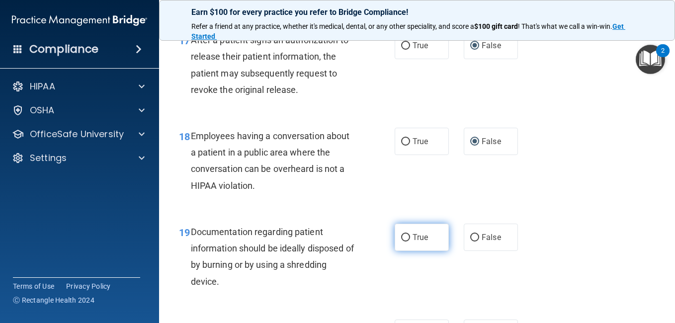
click at [401, 237] on input "True" at bounding box center [405, 237] width 9 height 7
radio input "true"
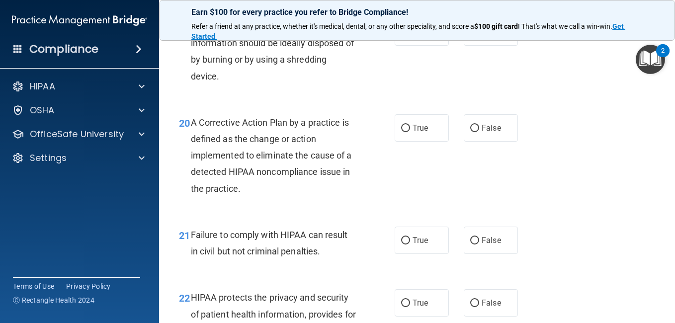
scroll to position [1777, 0]
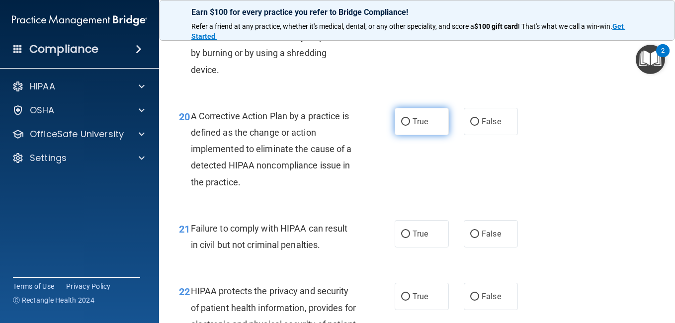
click at [403, 123] on input "True" at bounding box center [405, 121] width 9 height 7
radio input "true"
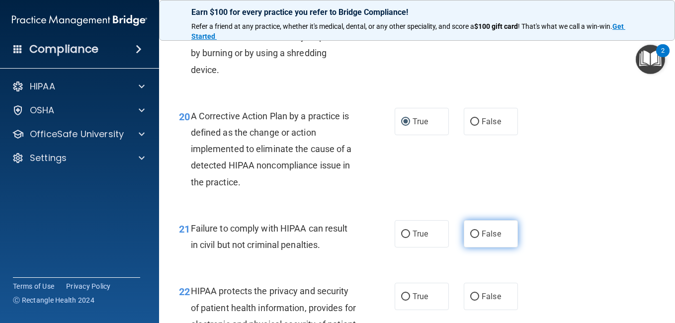
click at [470, 232] on input "False" at bounding box center [474, 234] width 9 height 7
radio input "true"
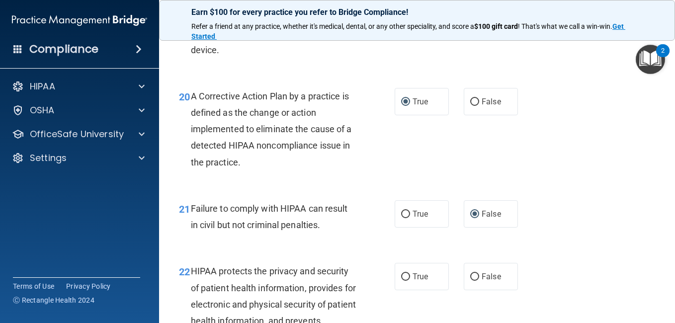
scroll to position [1883, 0]
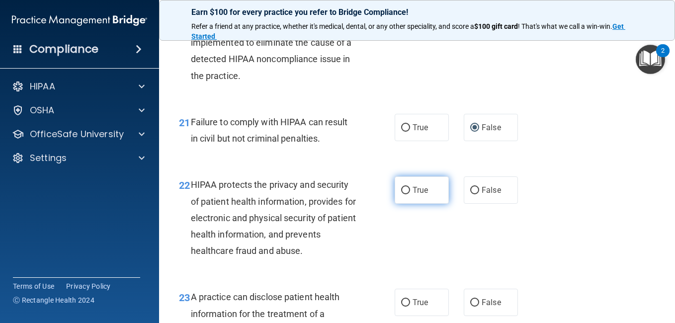
click at [401, 189] on input "True" at bounding box center [405, 190] width 9 height 7
radio input "true"
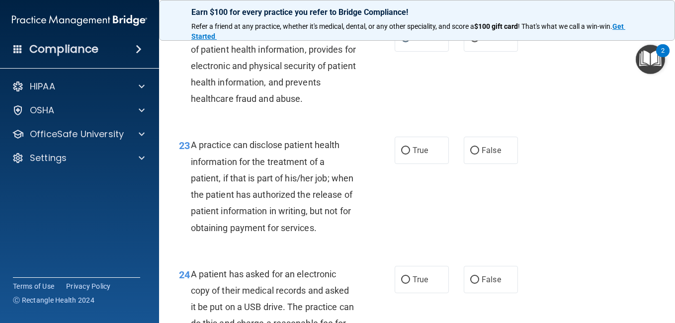
scroll to position [2055, 0]
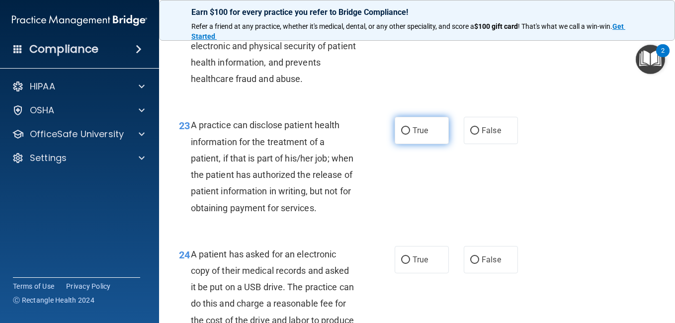
click at [403, 129] on input "True" at bounding box center [405, 130] width 9 height 7
radio input "true"
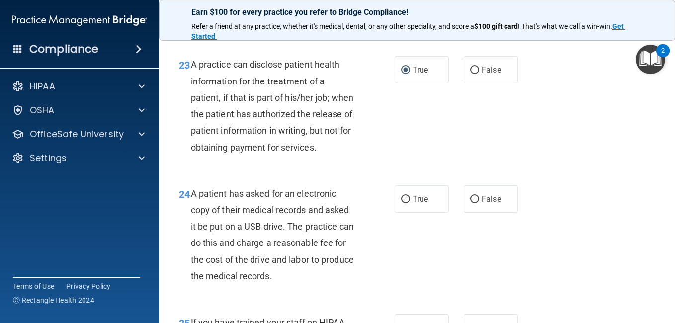
scroll to position [2122, 0]
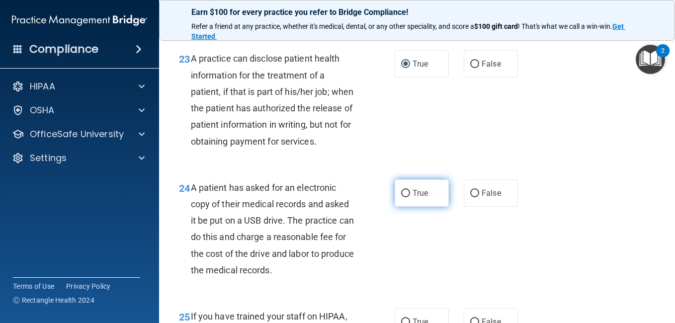
click at [402, 197] on input "True" at bounding box center [405, 193] width 9 height 7
radio input "true"
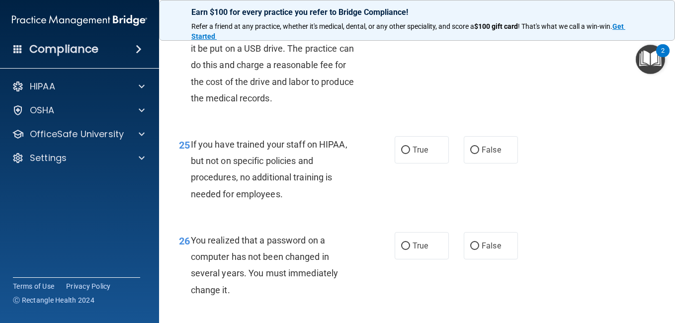
scroll to position [2301, 0]
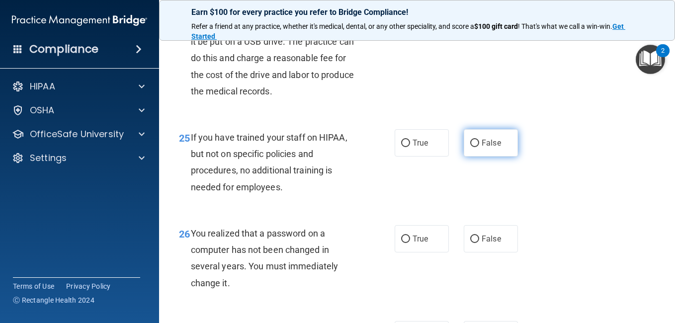
click at [470, 147] on input "False" at bounding box center [474, 143] width 9 height 7
radio input "true"
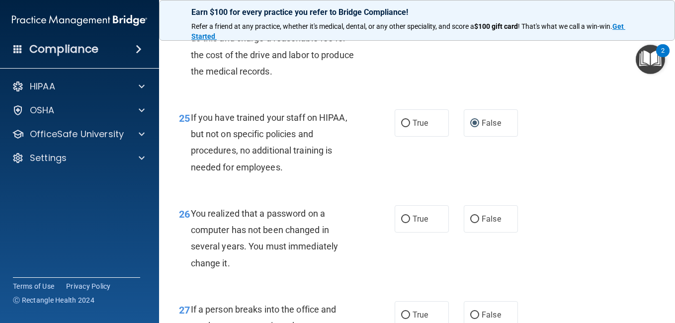
scroll to position [2387, 0]
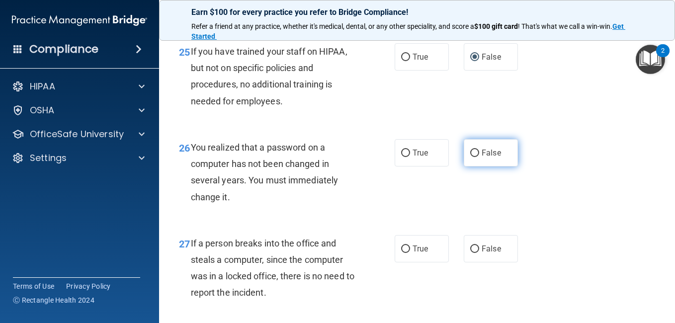
click at [470, 157] on input "False" at bounding box center [474, 153] width 9 height 7
radio input "true"
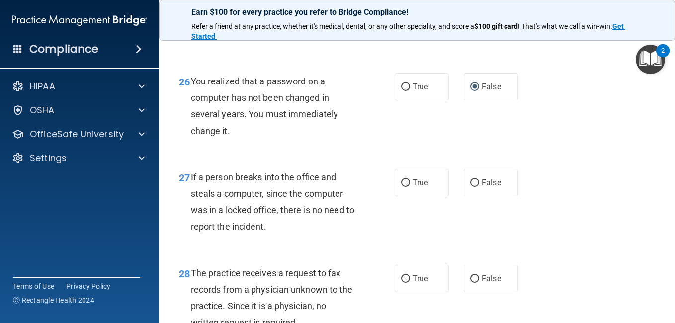
scroll to position [2493, 0]
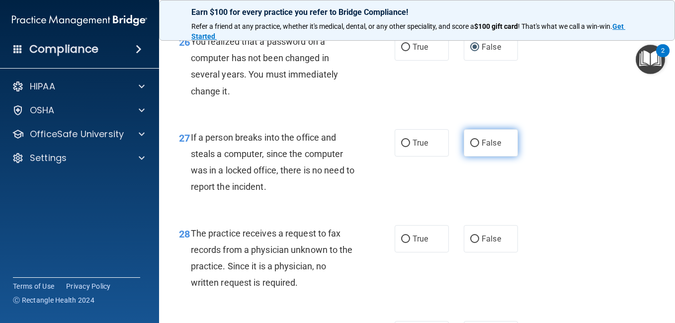
click at [473, 147] on input "False" at bounding box center [474, 143] width 9 height 7
radio input "true"
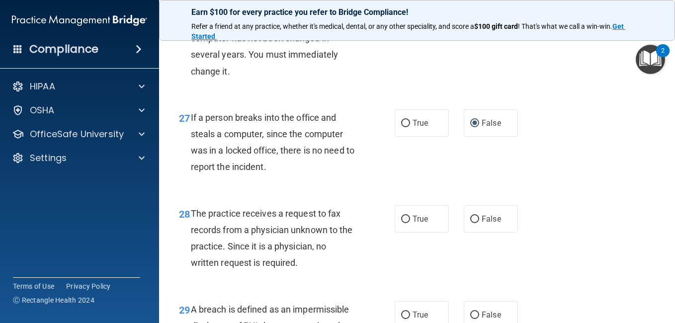
scroll to position [2553, 0]
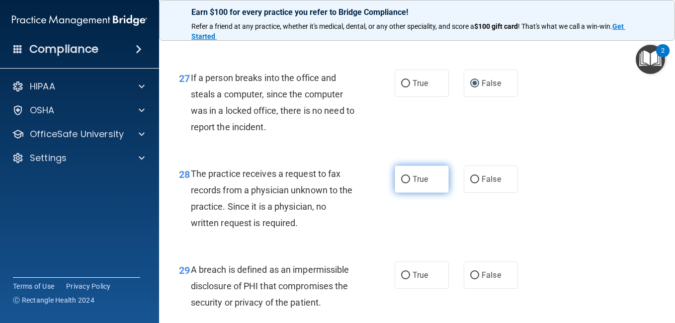
click at [401, 184] on input "True" at bounding box center [405, 179] width 9 height 7
radio input "true"
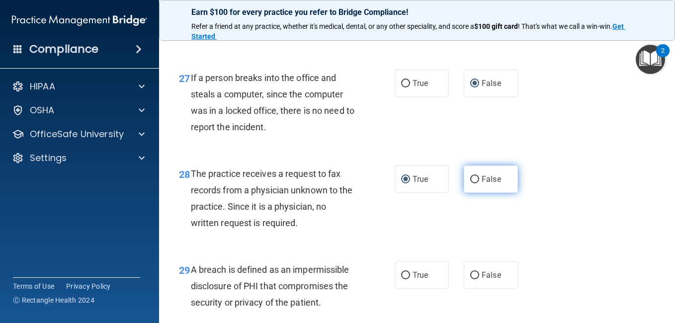
click at [470, 184] on input "False" at bounding box center [474, 179] width 9 height 7
radio input "true"
radio input "false"
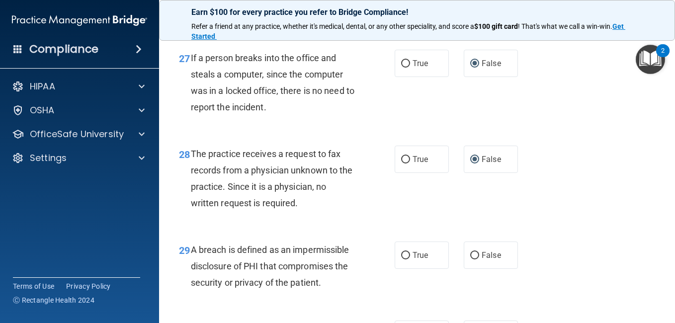
scroll to position [2639, 0]
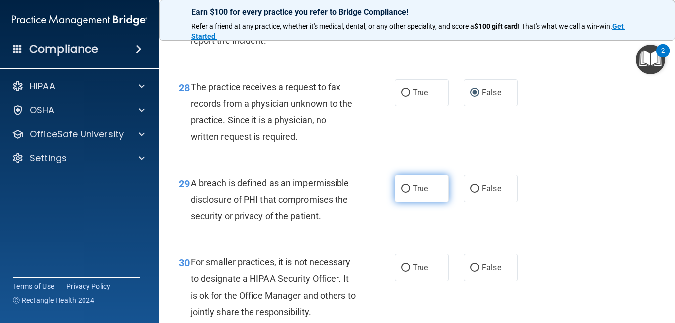
click at [404, 193] on input "True" at bounding box center [405, 189] width 9 height 7
radio input "true"
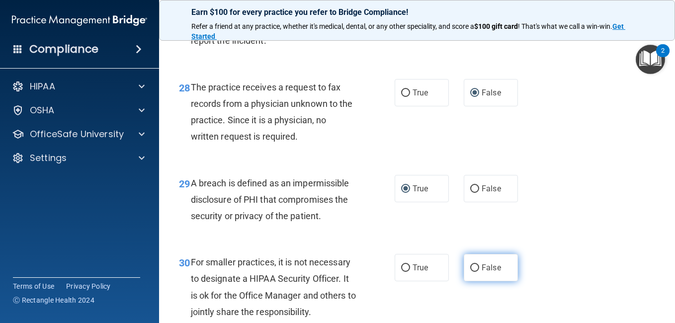
click at [470, 272] on input "False" at bounding box center [474, 268] width 9 height 7
radio input "true"
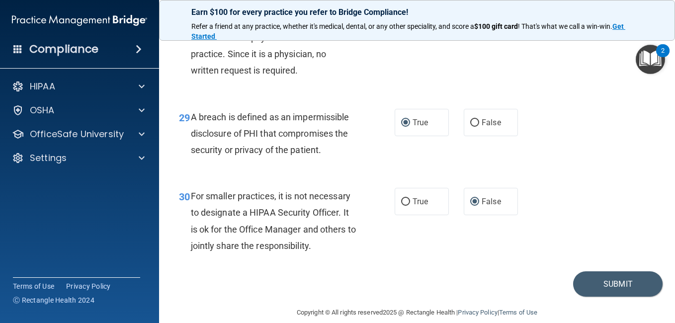
scroll to position [2735, 0]
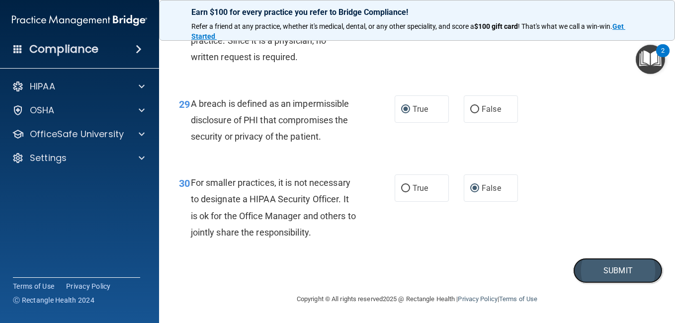
click at [599, 271] on button "Submit" at bounding box center [618, 270] width 90 height 25
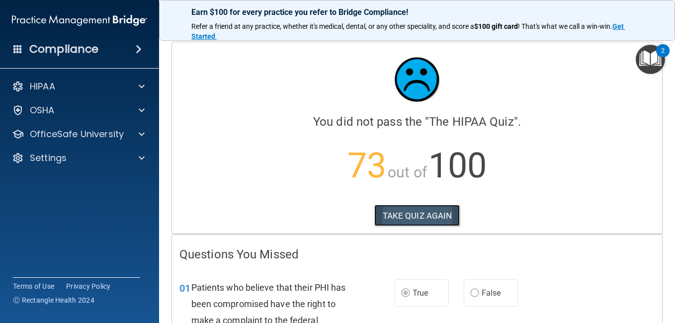
click at [432, 215] on button "TAKE QUIZ AGAIN" at bounding box center [417, 216] width 86 height 22
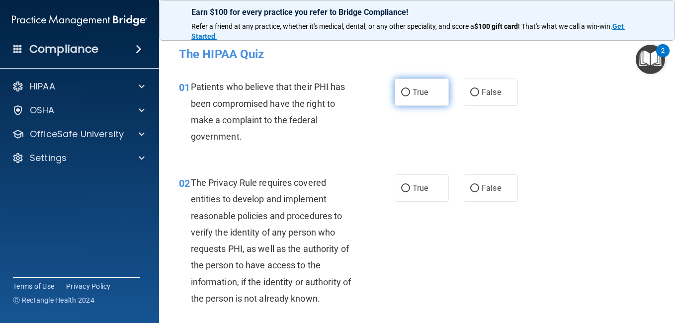
click at [401, 92] on input "True" at bounding box center [405, 92] width 9 height 7
radio input "true"
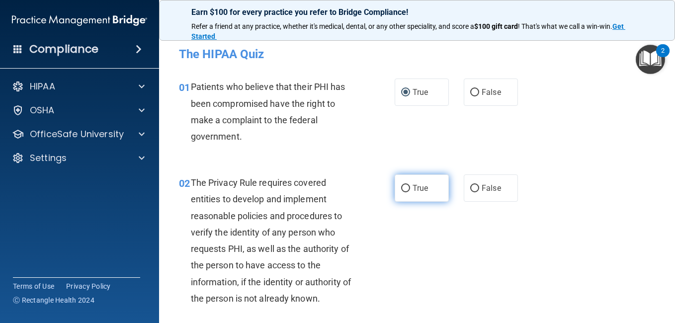
click at [401, 186] on input "True" at bounding box center [405, 188] width 9 height 7
radio input "true"
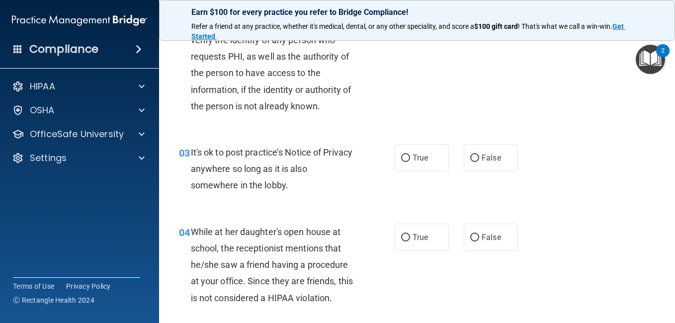
scroll to position [199, 0]
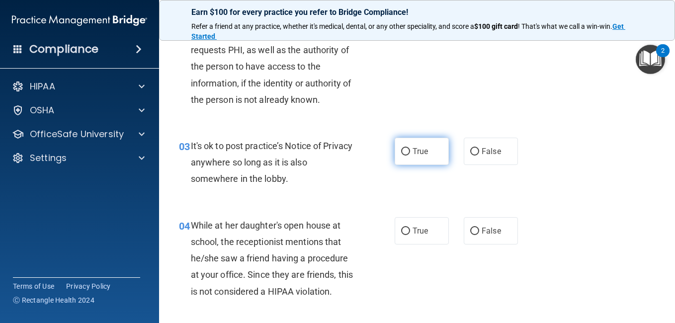
click at [403, 152] on input "True" at bounding box center [405, 151] width 9 height 7
radio input "true"
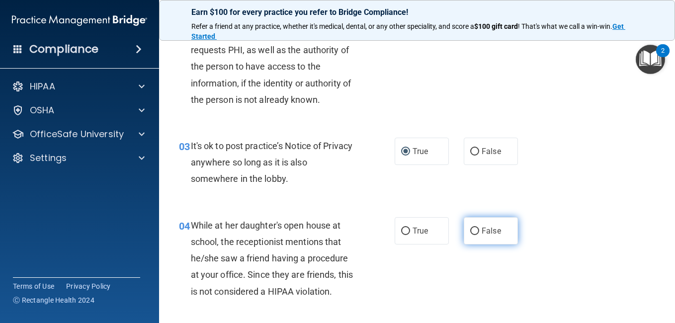
click at [470, 229] on input "False" at bounding box center [474, 231] width 9 height 7
radio input "true"
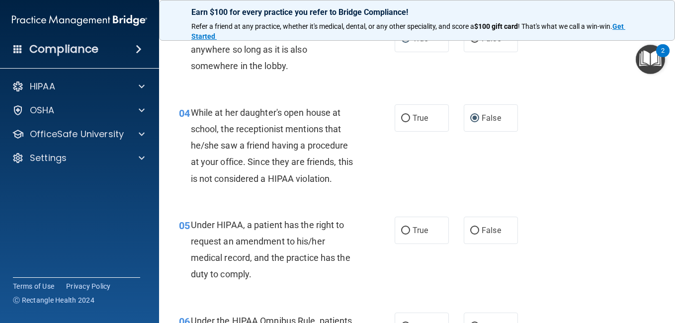
scroll to position [358, 0]
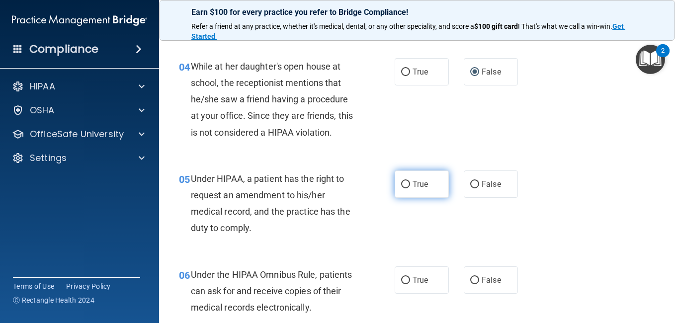
click at [403, 185] on input "True" at bounding box center [405, 184] width 9 height 7
radio input "true"
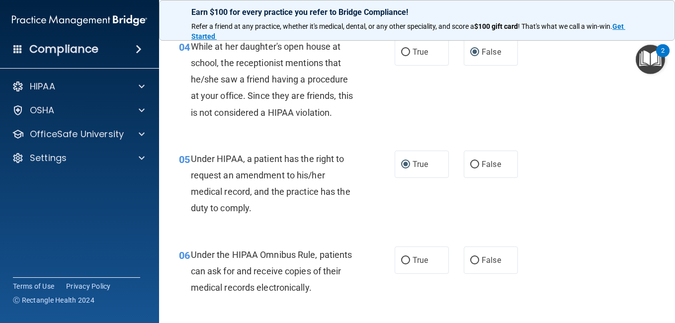
scroll to position [471, 0]
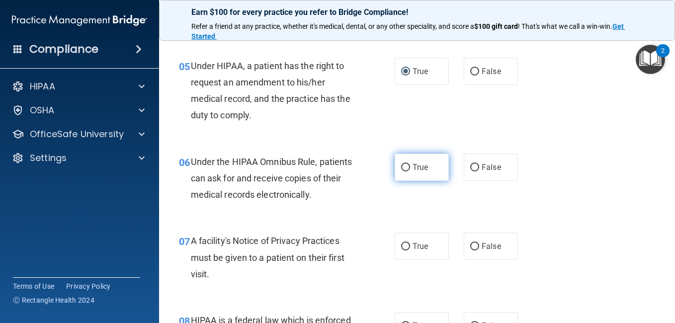
click at [402, 166] on input "True" at bounding box center [405, 167] width 9 height 7
radio input "true"
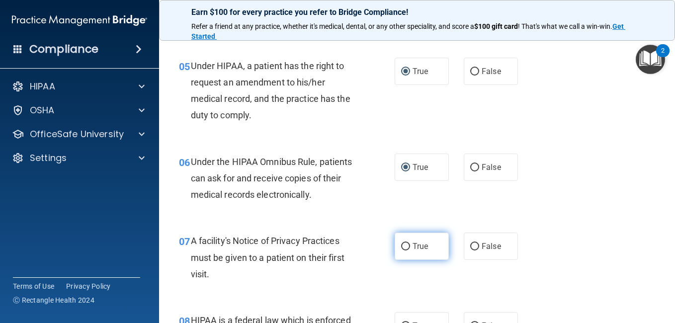
click at [402, 245] on input "True" at bounding box center [405, 246] width 9 height 7
radio input "true"
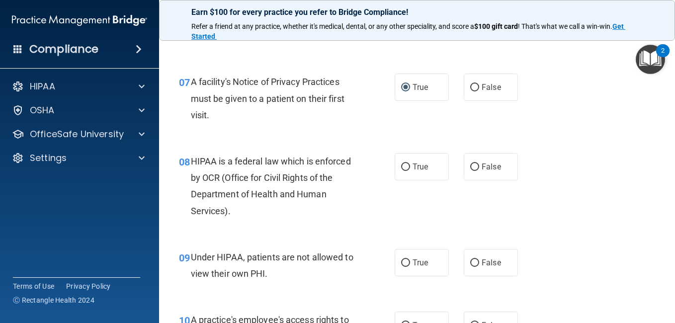
scroll to position [650, 0]
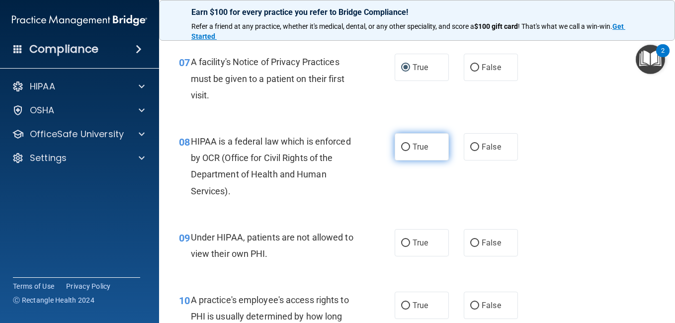
click at [403, 146] on input "True" at bounding box center [405, 147] width 9 height 7
radio input "true"
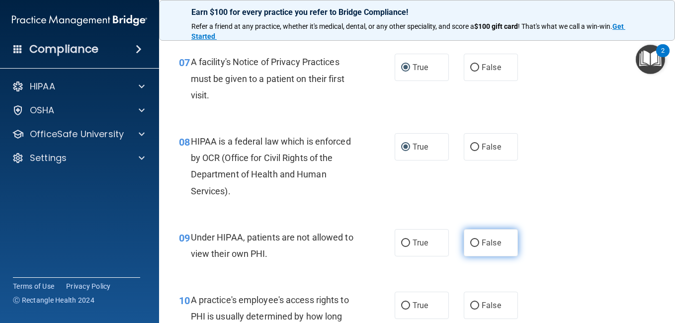
click at [470, 243] on input "False" at bounding box center [474, 243] width 9 height 7
radio input "true"
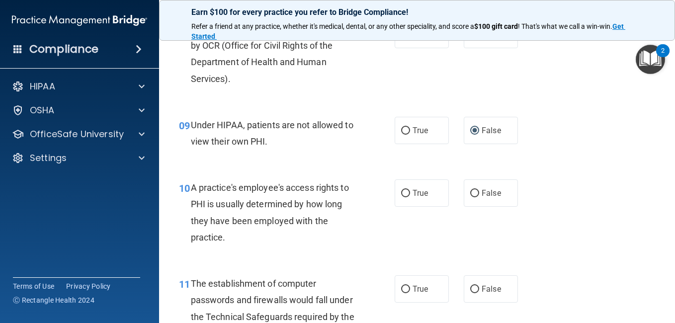
scroll to position [776, 0]
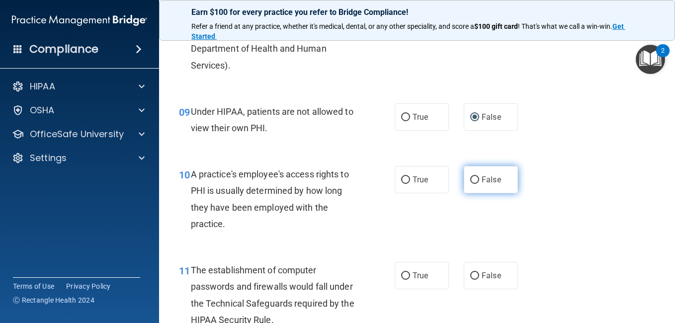
click at [470, 179] on input "False" at bounding box center [474, 180] width 9 height 7
radio input "true"
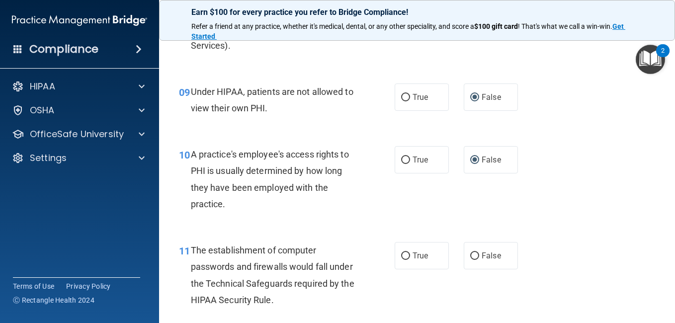
scroll to position [889, 0]
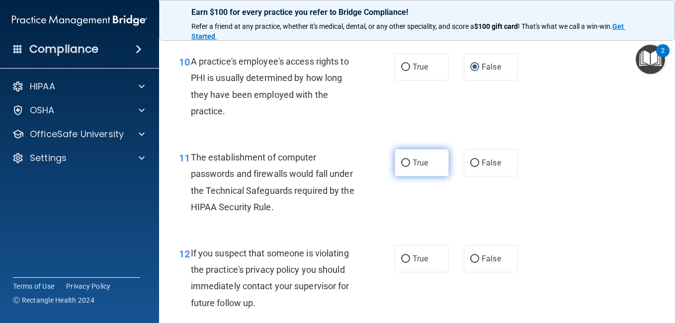
click at [401, 164] on input "True" at bounding box center [405, 163] width 9 height 7
radio input "true"
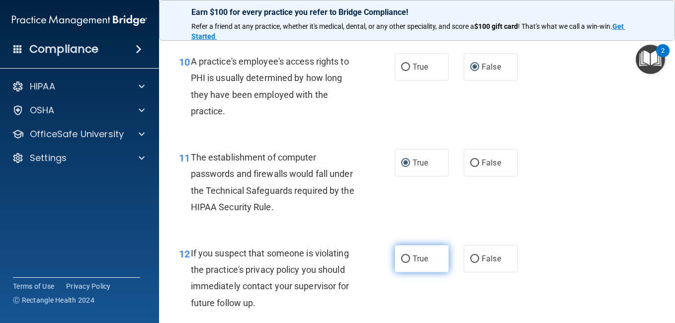
click at [401, 256] on input "True" at bounding box center [405, 259] width 9 height 7
radio input "true"
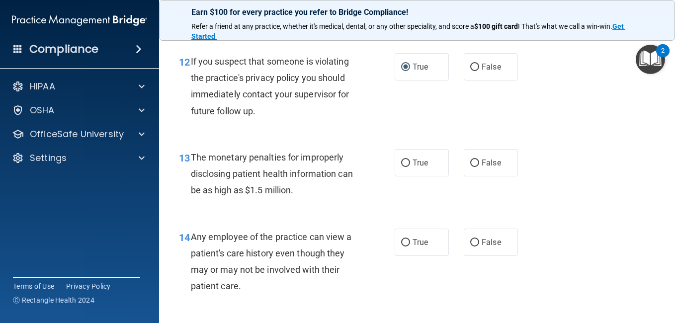
scroll to position [1088, 0]
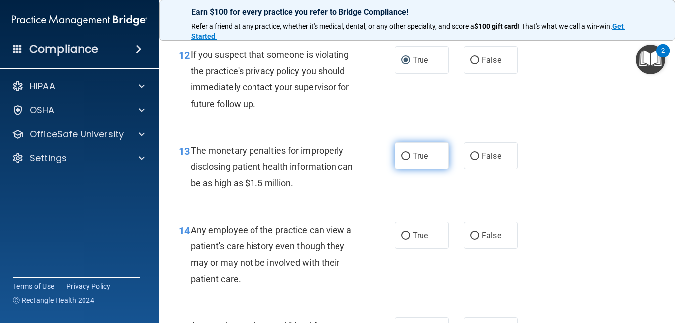
click at [405, 155] on input "True" at bounding box center [405, 156] width 9 height 7
radio input "true"
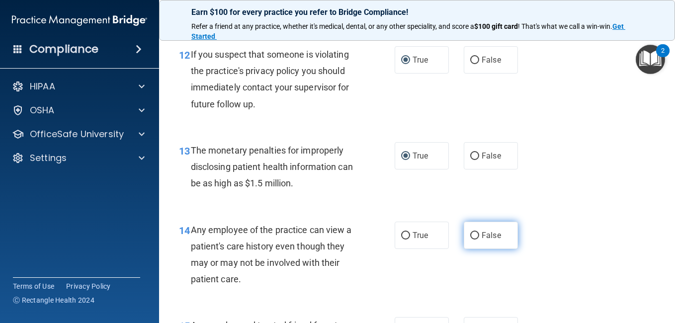
click at [470, 234] on input "False" at bounding box center [474, 235] width 9 height 7
radio input "true"
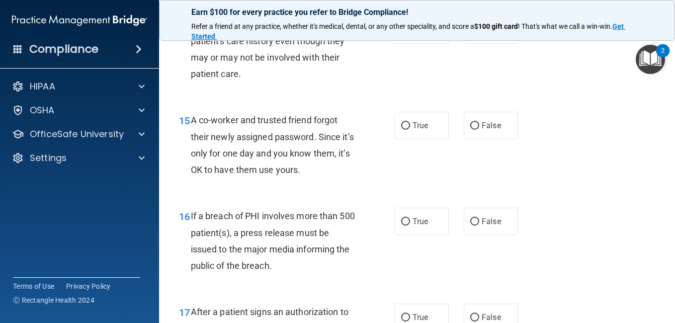
scroll to position [1300, 0]
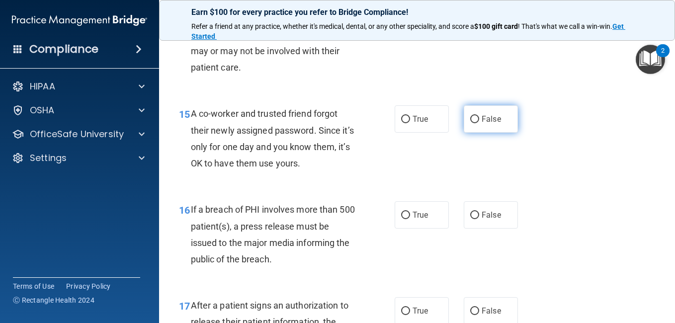
click at [472, 118] on input "False" at bounding box center [474, 119] width 9 height 7
radio input "true"
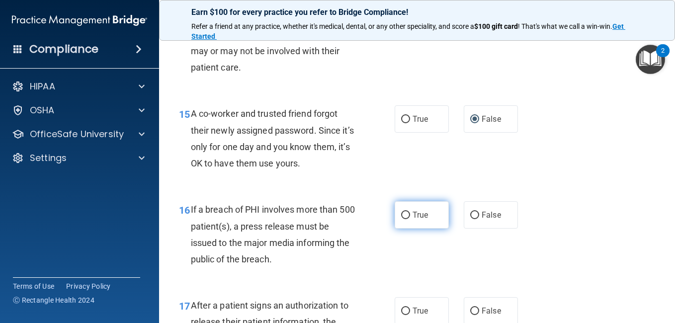
click at [401, 216] on input "True" at bounding box center [405, 215] width 9 height 7
radio input "true"
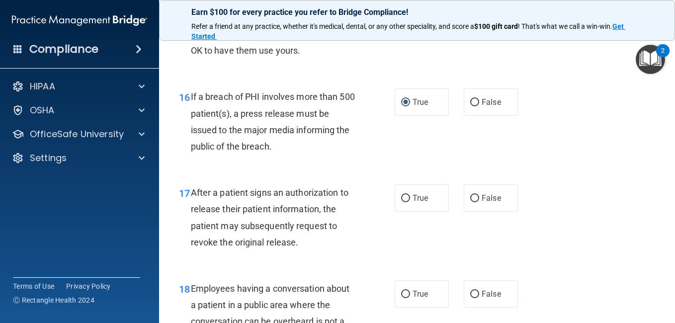
scroll to position [1432, 0]
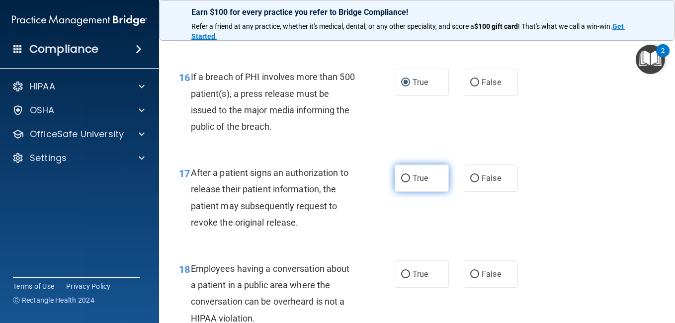
click at [403, 178] on input "True" at bounding box center [405, 178] width 9 height 7
radio input "true"
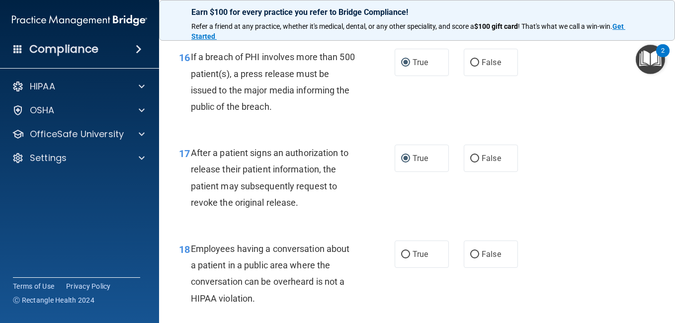
scroll to position [1532, 0]
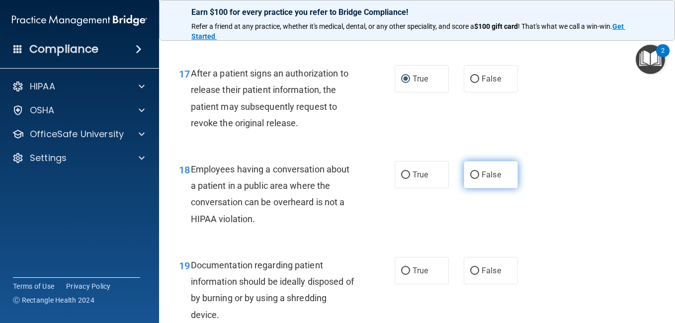
click at [470, 175] on input "False" at bounding box center [474, 175] width 9 height 7
radio input "true"
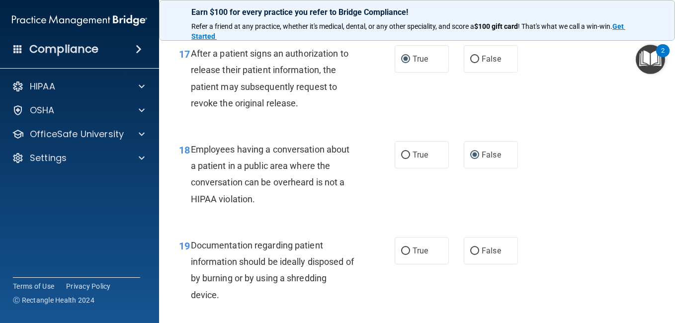
scroll to position [1625, 0]
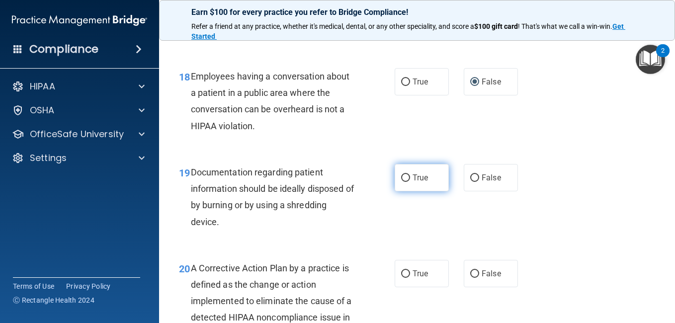
click at [404, 178] on input "True" at bounding box center [405, 178] width 9 height 7
radio input "true"
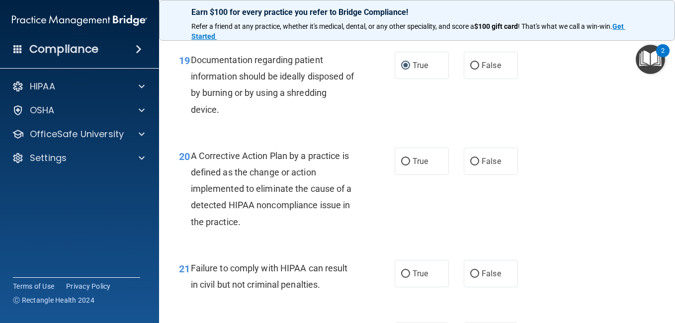
scroll to position [1751, 0]
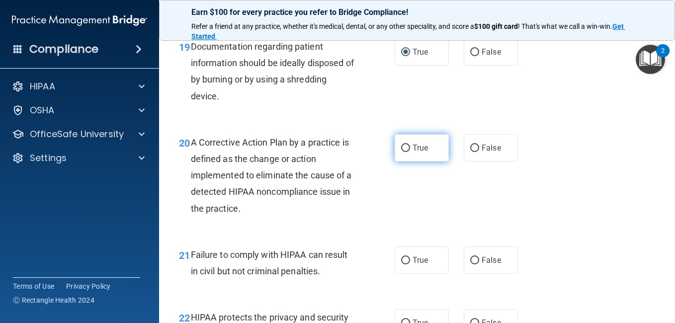
click at [404, 147] on input "True" at bounding box center [405, 148] width 9 height 7
radio input "true"
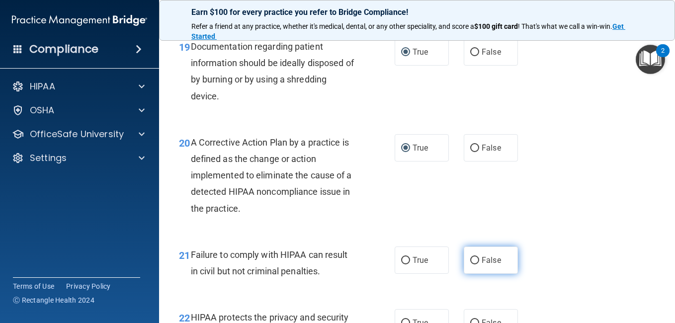
click at [470, 262] on input "False" at bounding box center [474, 260] width 9 height 7
radio input "true"
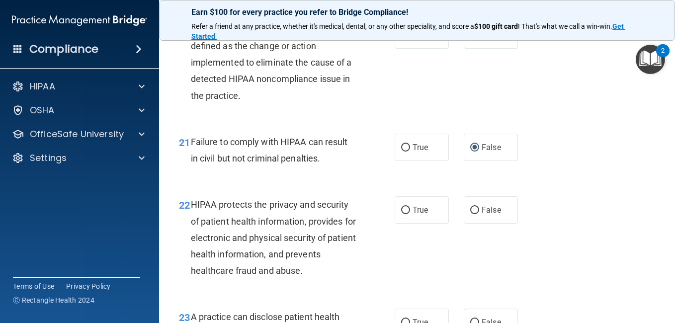
scroll to position [1890, 0]
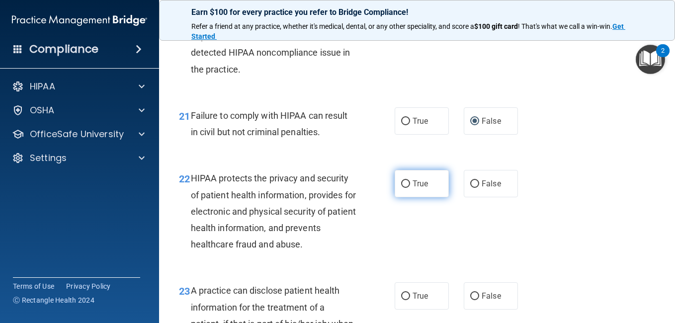
click at [404, 183] on input "True" at bounding box center [405, 184] width 9 height 7
radio input "true"
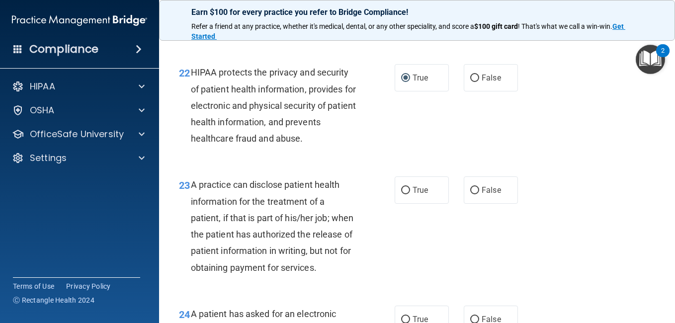
scroll to position [2016, 0]
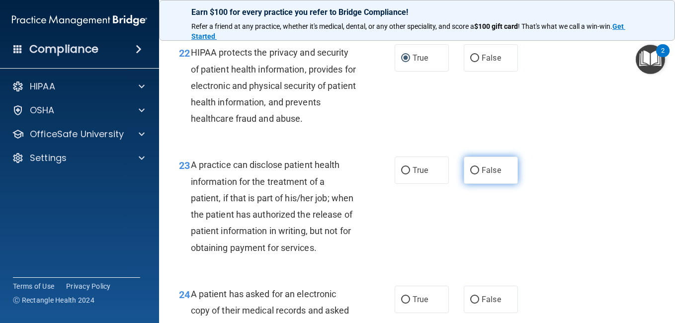
click at [470, 171] on input "False" at bounding box center [474, 170] width 9 height 7
radio input "true"
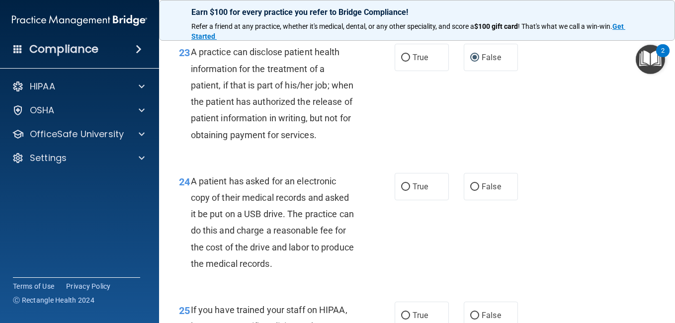
scroll to position [2208, 0]
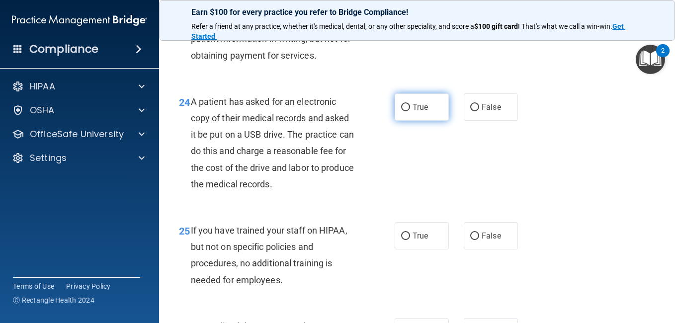
click at [404, 111] on input "True" at bounding box center [405, 107] width 9 height 7
radio input "true"
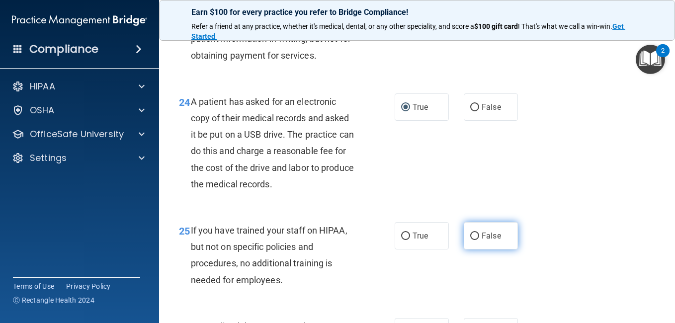
click at [471, 240] on input "False" at bounding box center [474, 236] width 9 height 7
radio input "true"
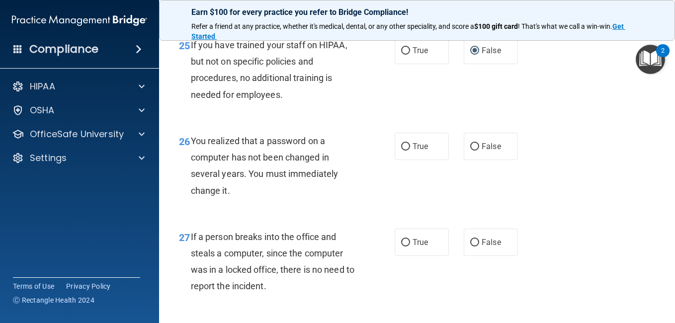
scroll to position [2433, 0]
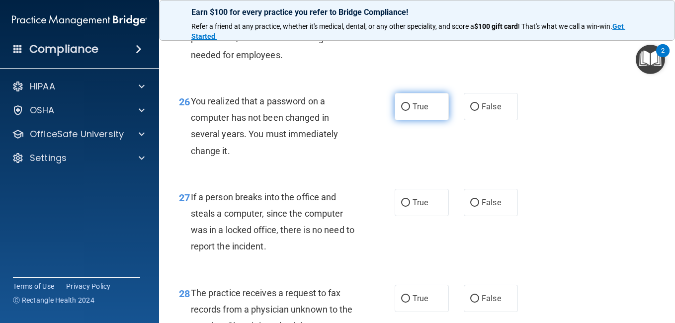
click at [401, 111] on input "True" at bounding box center [405, 106] width 9 height 7
radio input "true"
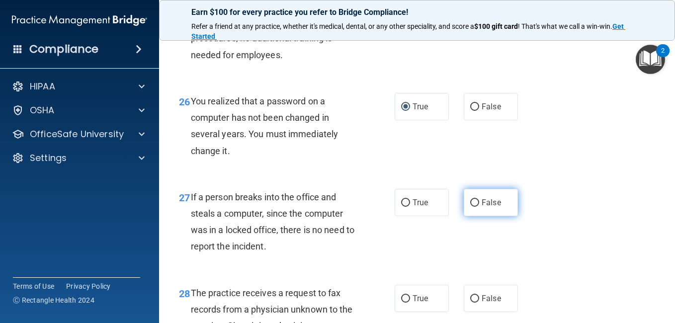
click at [473, 207] on input "False" at bounding box center [474, 202] width 9 height 7
radio input "true"
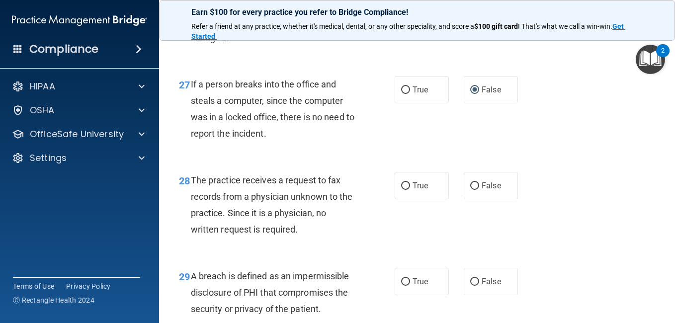
scroll to position [2573, 0]
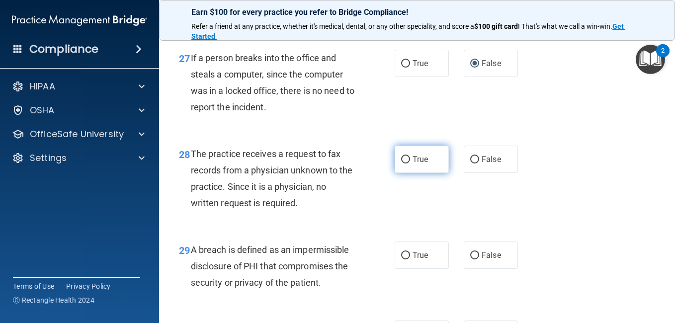
click at [401, 164] on input "True" at bounding box center [405, 159] width 9 height 7
radio input "true"
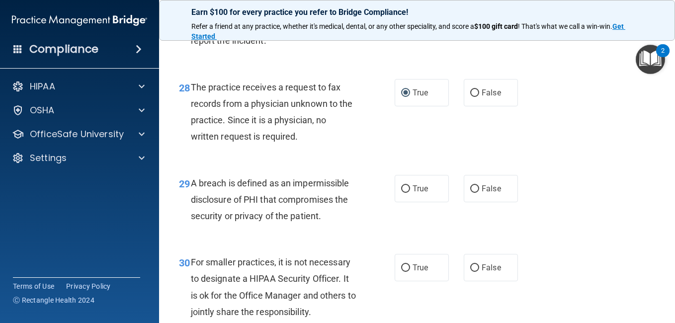
scroll to position [2679, 0]
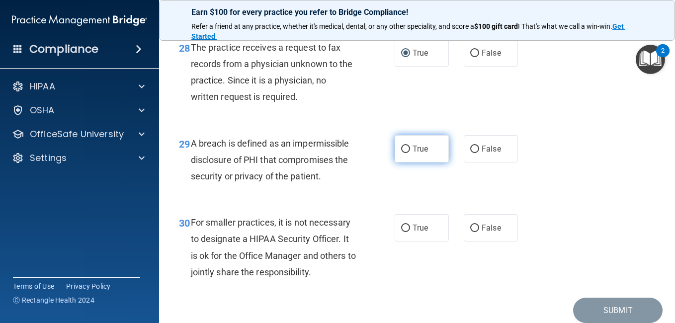
click at [401, 153] on input "True" at bounding box center [405, 149] width 9 height 7
radio input "true"
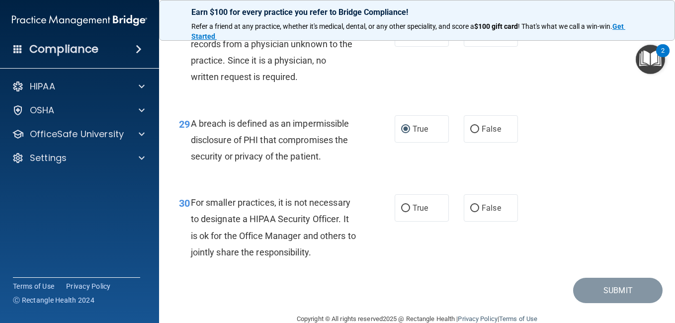
scroll to position [2735, 0]
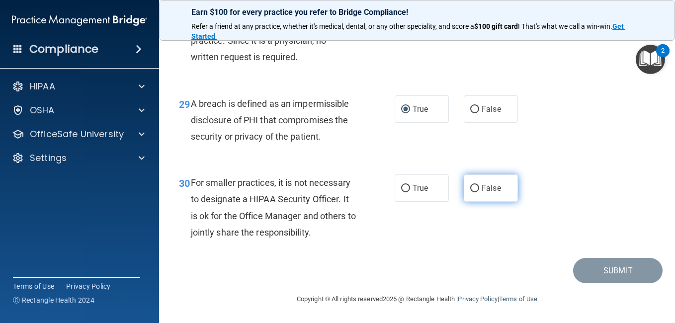
click at [470, 188] on input "False" at bounding box center [474, 188] width 9 height 7
radio input "true"
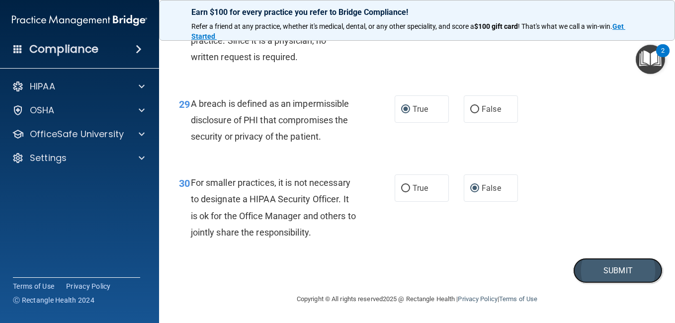
click at [616, 267] on button "Submit" at bounding box center [618, 270] width 90 height 25
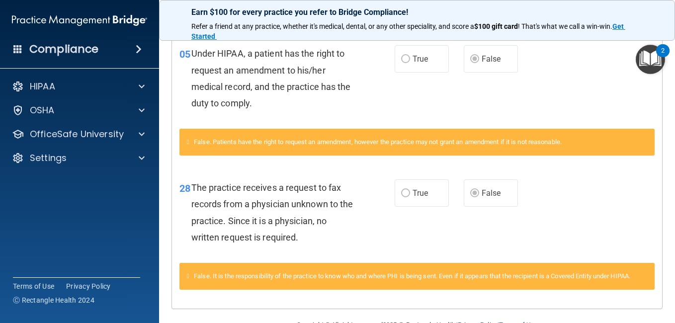
scroll to position [97, 0]
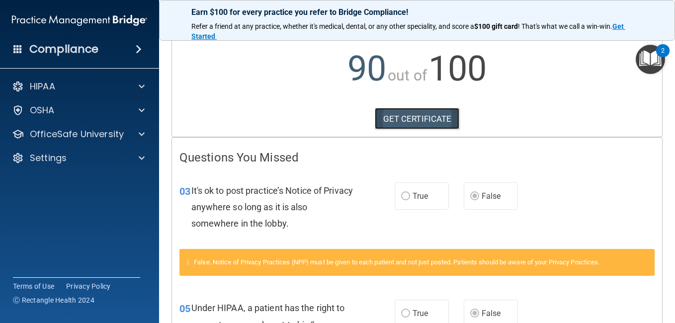
click at [411, 115] on link "GET CERTIFICATE" at bounding box center [417, 119] width 85 height 22
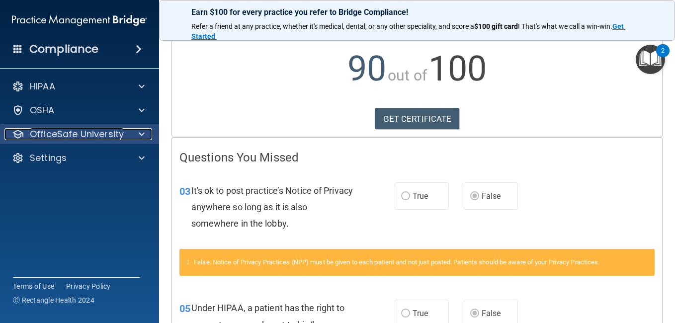
click at [144, 131] on span at bounding box center [142, 134] width 6 height 12
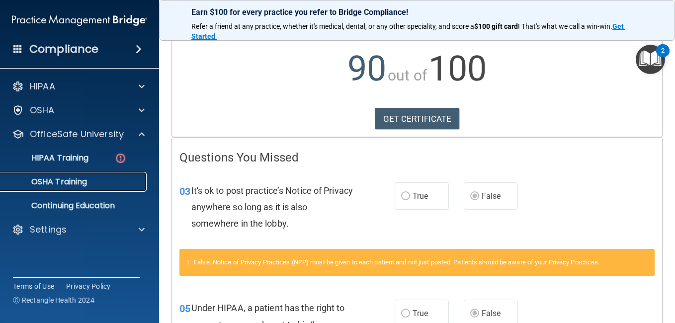
click at [77, 184] on p "OSHA Training" at bounding box center [46, 182] width 81 height 10
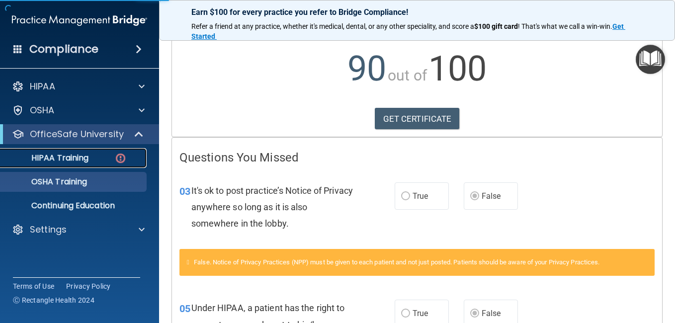
click at [73, 157] on p "HIPAA Training" at bounding box center [47, 158] width 82 height 10
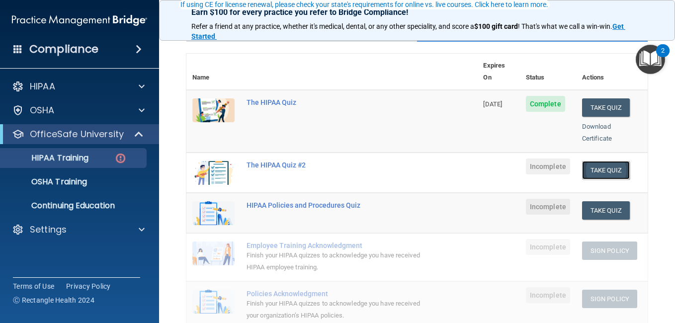
click at [593, 161] on button "Take Quiz" at bounding box center [606, 170] width 48 height 18
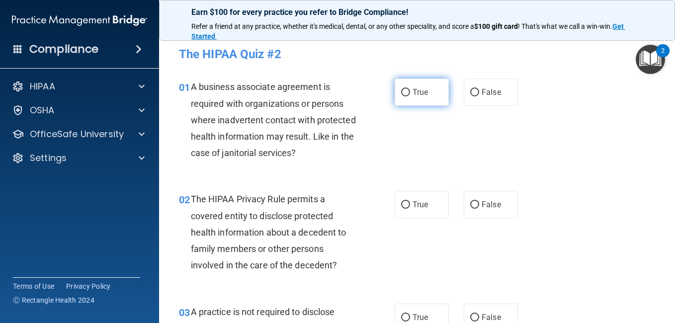
click at [401, 93] on input "True" at bounding box center [405, 92] width 9 height 7
radio input "true"
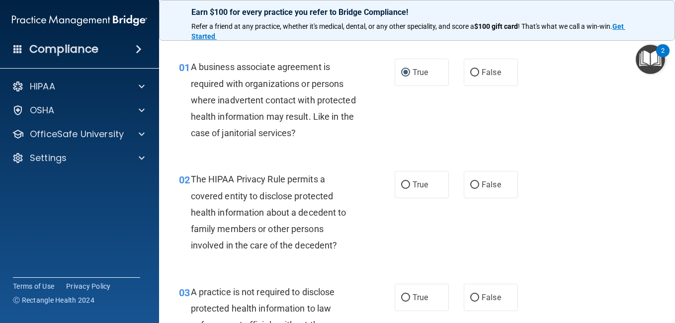
scroll to position [99, 0]
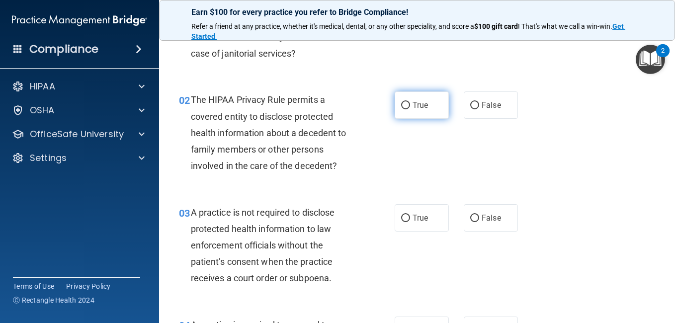
click at [404, 106] on input "True" at bounding box center [405, 105] width 9 height 7
radio input "true"
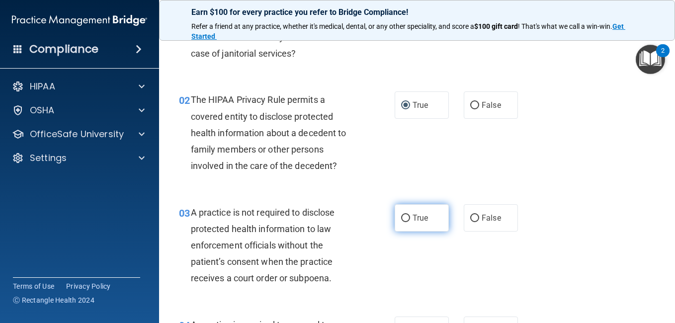
click at [403, 216] on input "True" at bounding box center [405, 218] width 9 height 7
radio input "true"
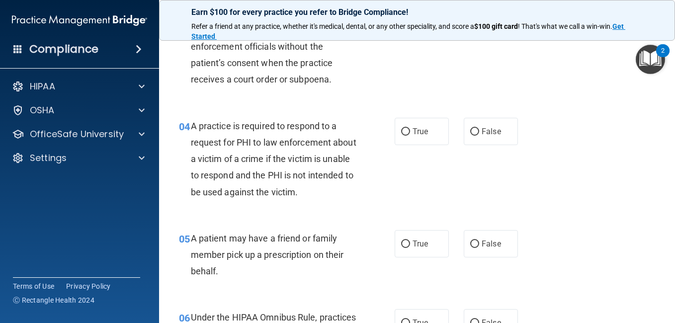
scroll to position [305, 0]
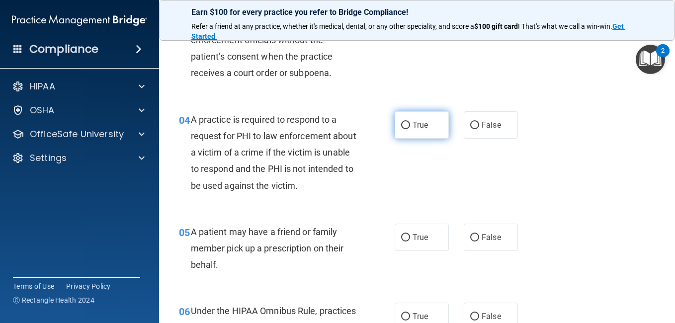
click at [403, 126] on input "True" at bounding box center [405, 125] width 9 height 7
radio input "true"
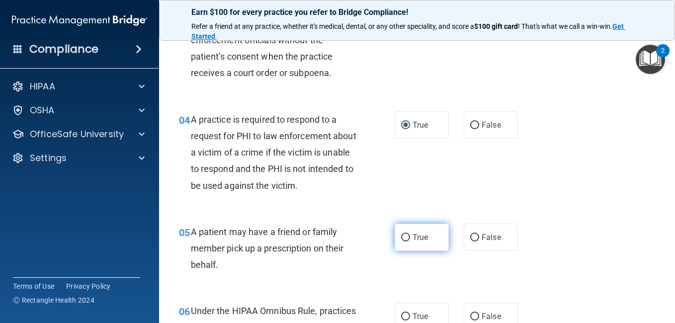
click at [401, 235] on input "True" at bounding box center [405, 237] width 9 height 7
radio input "true"
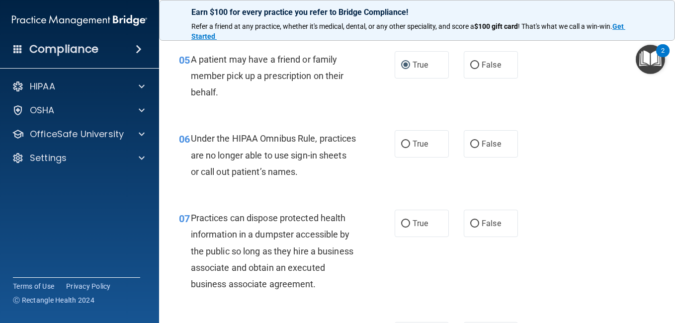
scroll to position [511, 0]
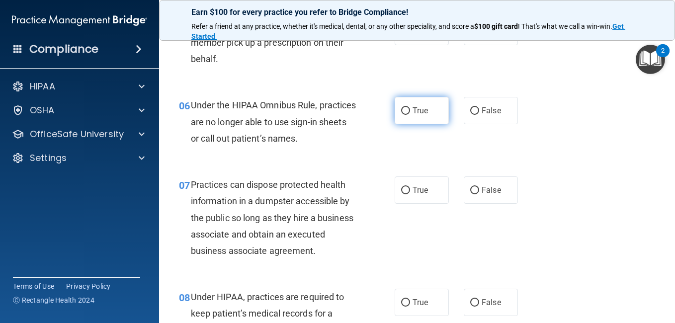
click at [403, 110] on input "True" at bounding box center [405, 110] width 9 height 7
radio input "true"
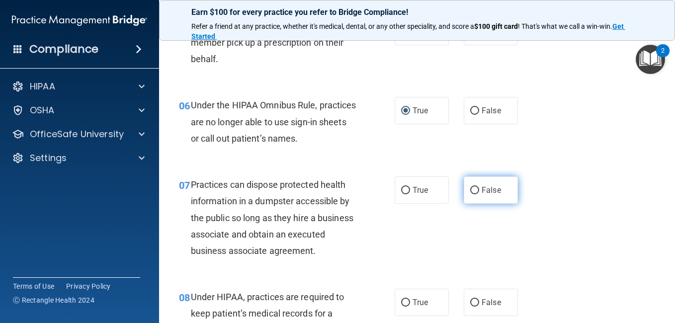
click at [470, 188] on input "False" at bounding box center [474, 190] width 9 height 7
radio input "true"
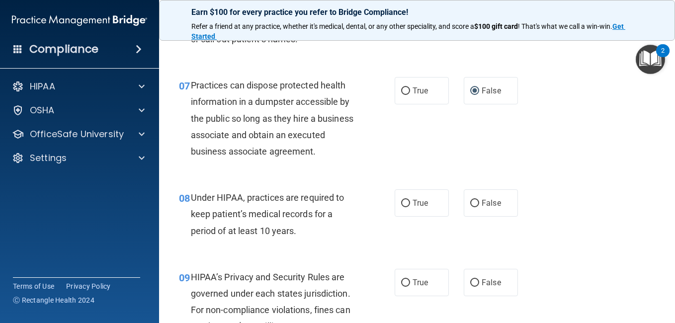
scroll to position [696, 0]
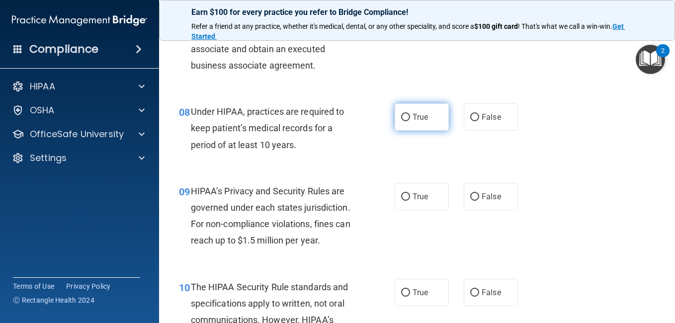
click at [403, 121] on input "True" at bounding box center [405, 117] width 9 height 7
radio input "true"
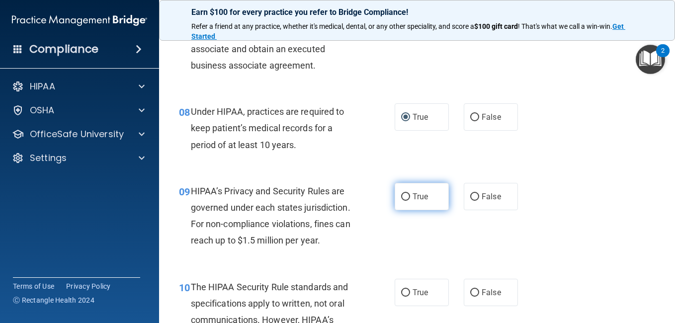
click at [402, 201] on input "True" at bounding box center [405, 196] width 9 height 7
radio input "true"
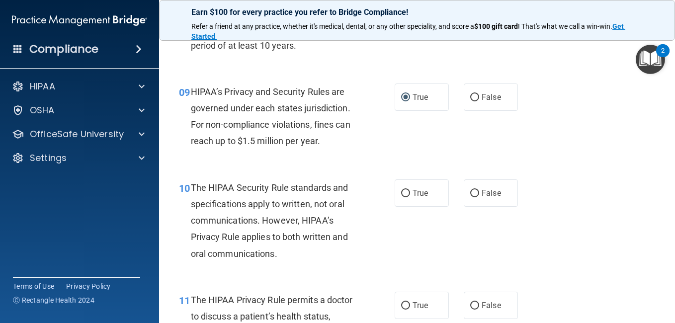
scroll to position [882, 0]
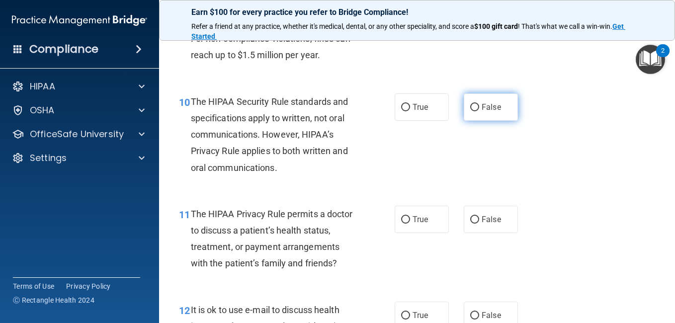
click at [470, 111] on input "False" at bounding box center [474, 107] width 9 height 7
radio input "true"
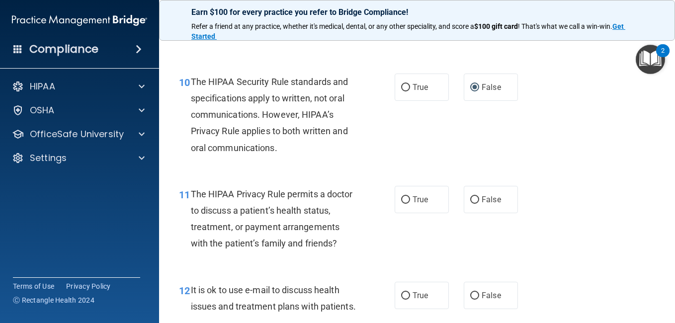
scroll to position [955, 0]
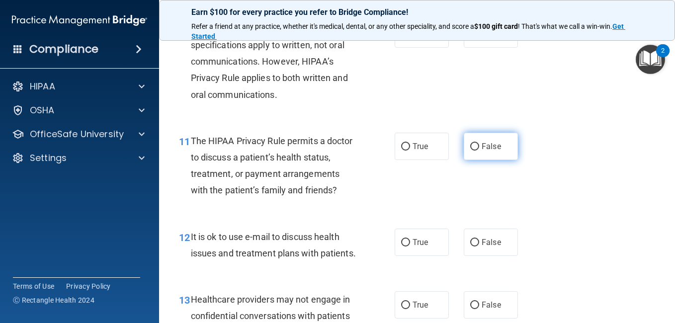
click at [470, 151] on input "False" at bounding box center [474, 146] width 9 height 7
radio input "true"
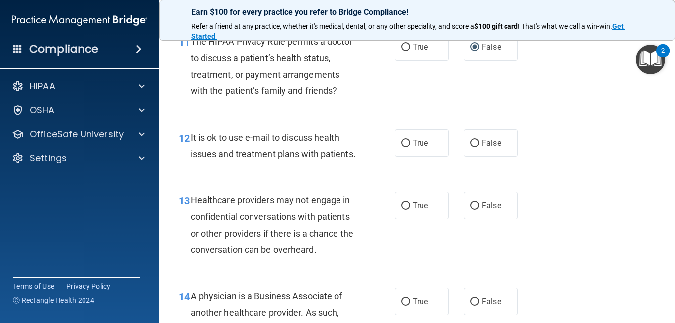
scroll to position [1061, 0]
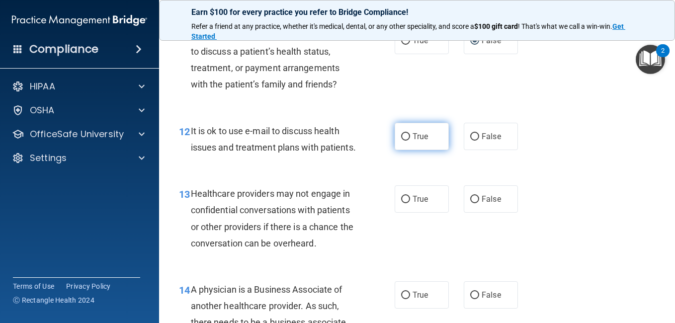
click at [401, 141] on input "True" at bounding box center [405, 136] width 9 height 7
radio input "true"
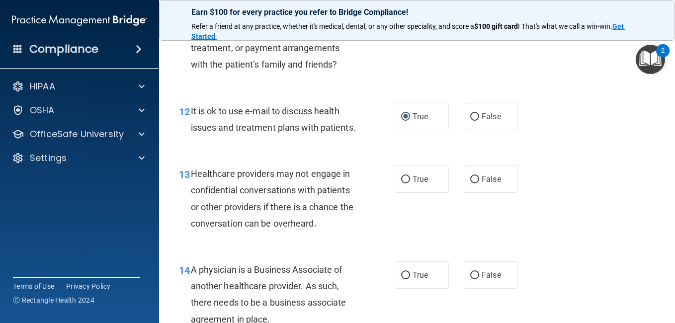
scroll to position [1160, 0]
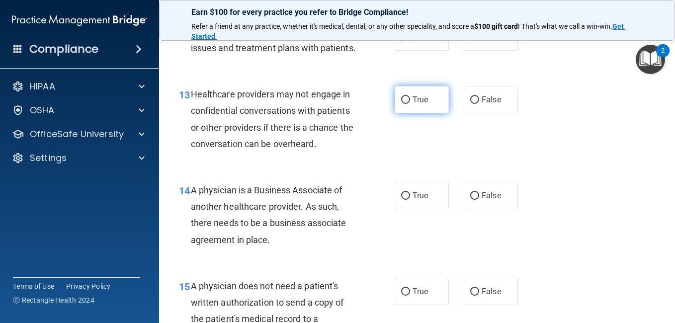
click at [402, 104] on input "True" at bounding box center [405, 99] width 9 height 7
radio input "true"
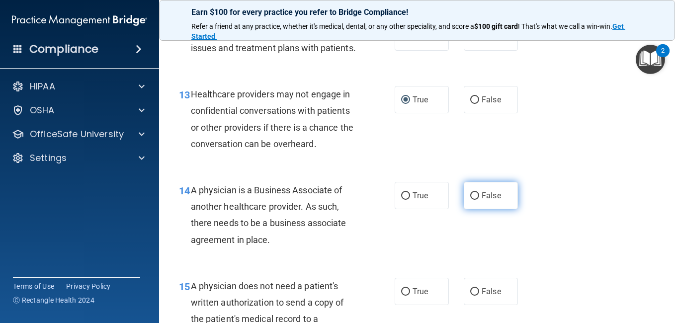
click at [470, 200] on input "False" at bounding box center [474, 195] width 9 height 7
radio input "true"
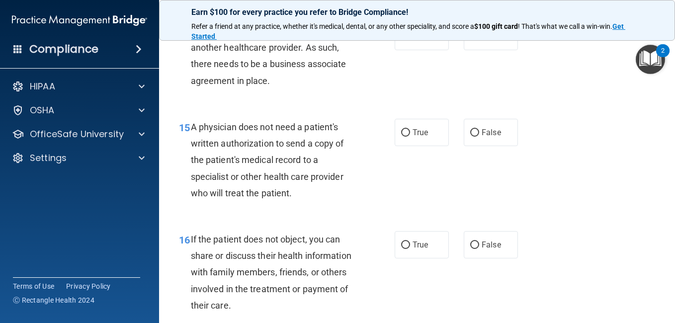
scroll to position [1373, 0]
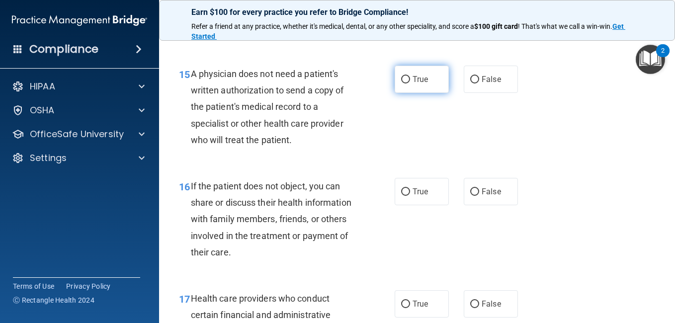
click at [405, 84] on input "True" at bounding box center [405, 79] width 9 height 7
radio input "true"
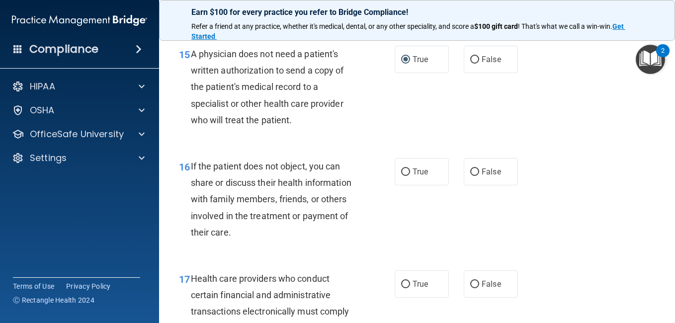
scroll to position [1479, 0]
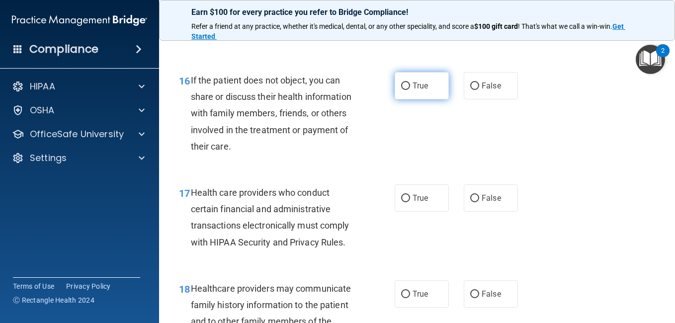
click at [402, 90] on input "True" at bounding box center [405, 86] width 9 height 7
radio input "true"
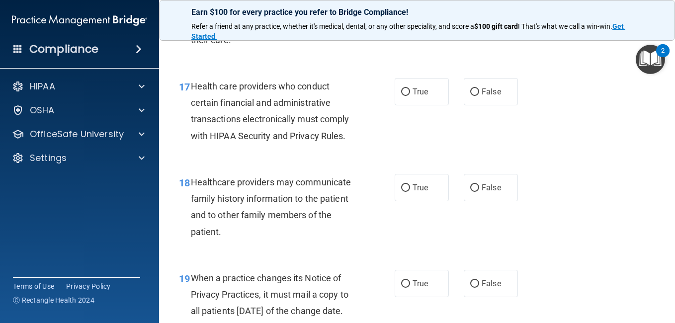
scroll to position [1591, 0]
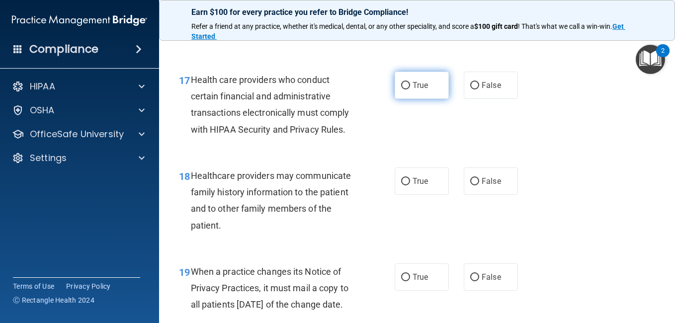
click at [403, 90] on input "True" at bounding box center [405, 85] width 9 height 7
radio input "true"
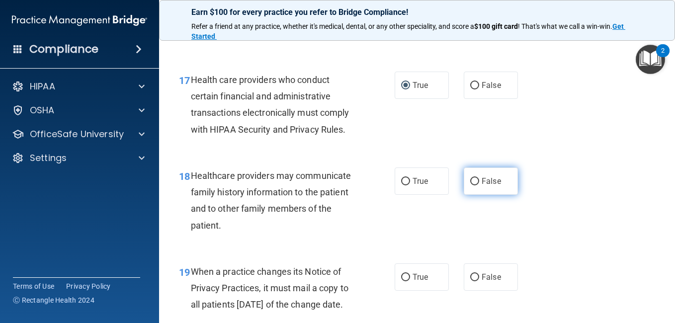
click at [470, 186] on input "False" at bounding box center [474, 181] width 9 height 7
radio input "true"
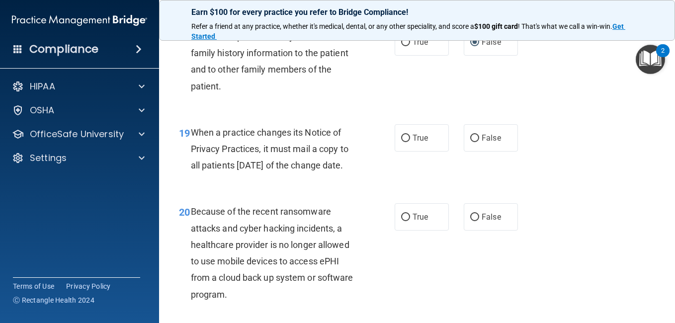
scroll to position [1757, 0]
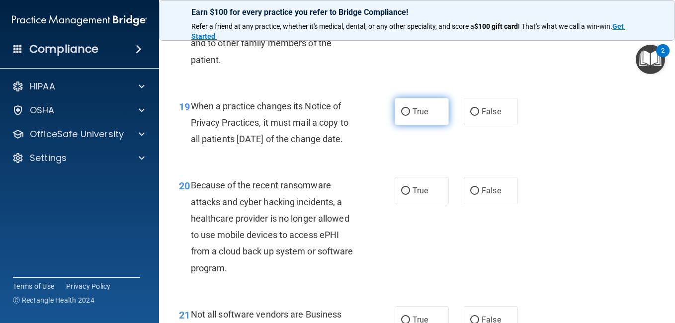
click at [402, 116] on input "True" at bounding box center [405, 111] width 9 height 7
radio input "true"
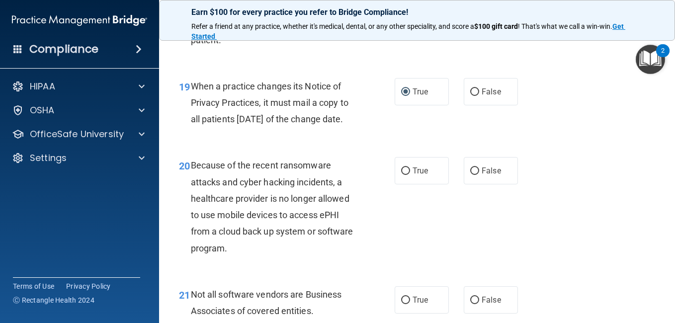
scroll to position [1863, 0]
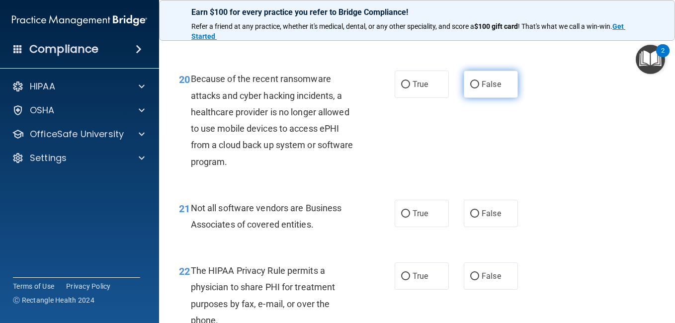
click at [470, 89] on input "False" at bounding box center [474, 84] width 9 height 7
radio input "true"
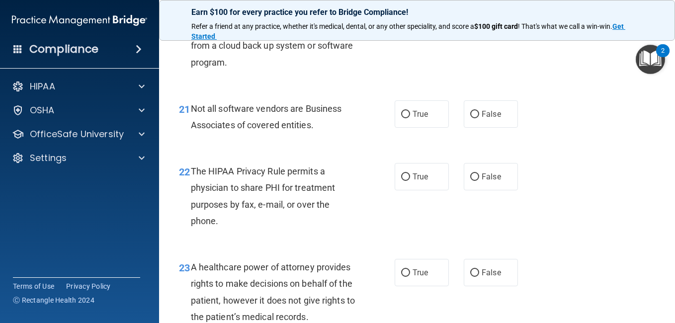
scroll to position [2023, 0]
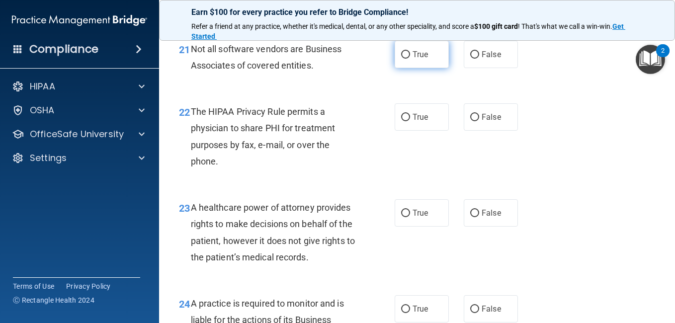
click at [402, 59] on input "True" at bounding box center [405, 54] width 9 height 7
radio input "true"
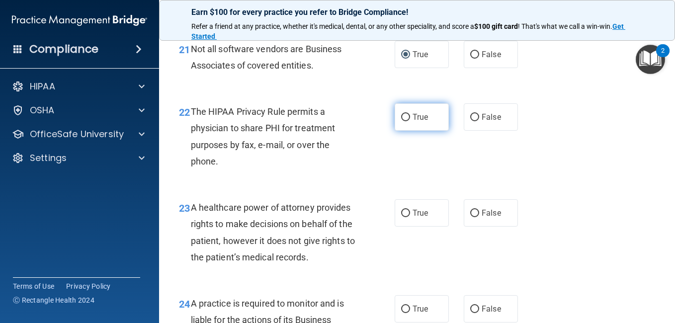
click at [401, 121] on input "True" at bounding box center [405, 117] width 9 height 7
radio input "true"
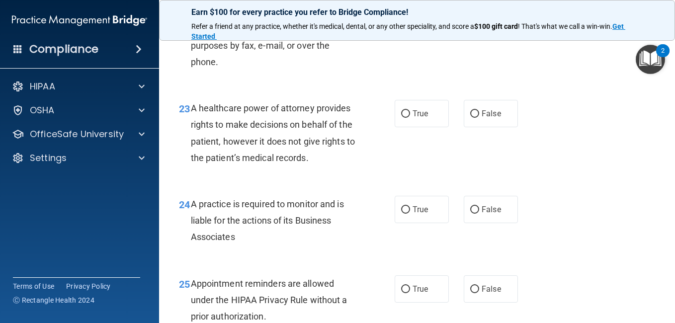
scroll to position [2129, 0]
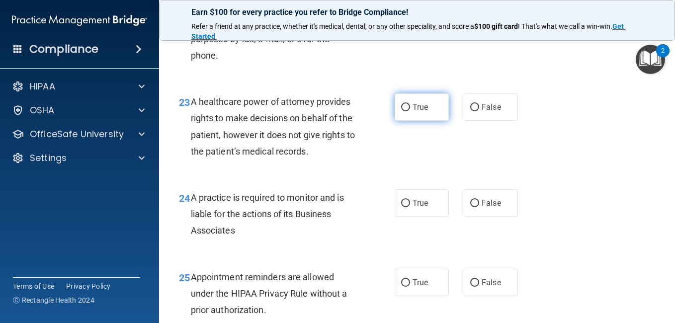
click at [401, 111] on input "True" at bounding box center [405, 107] width 9 height 7
radio input "true"
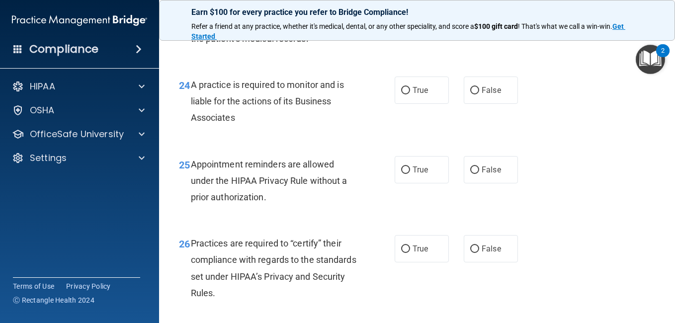
scroll to position [2248, 0]
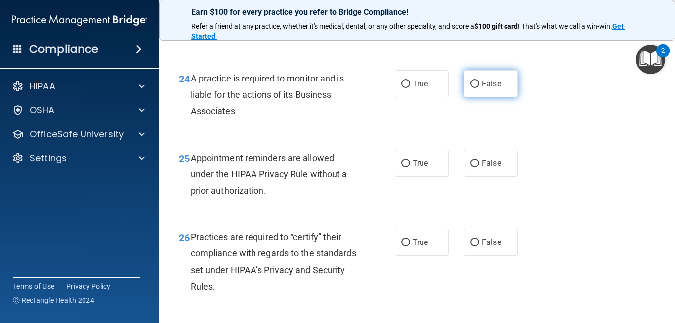
click at [470, 88] on input "False" at bounding box center [474, 84] width 9 height 7
radio input "true"
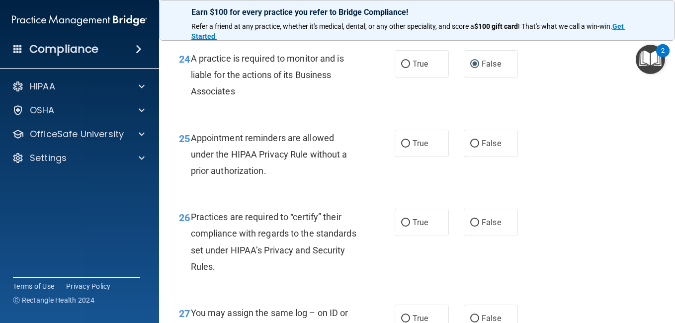
scroll to position [2308, 0]
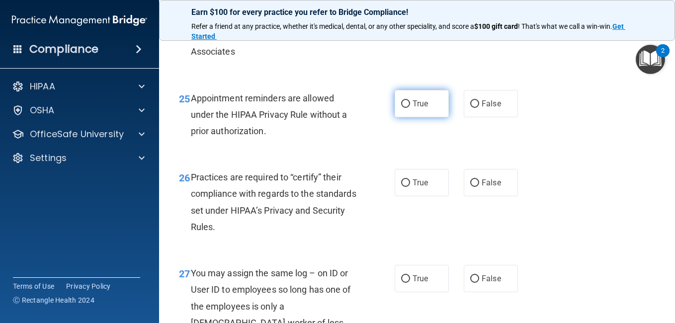
click at [405, 108] on input "True" at bounding box center [405, 103] width 9 height 7
radio input "true"
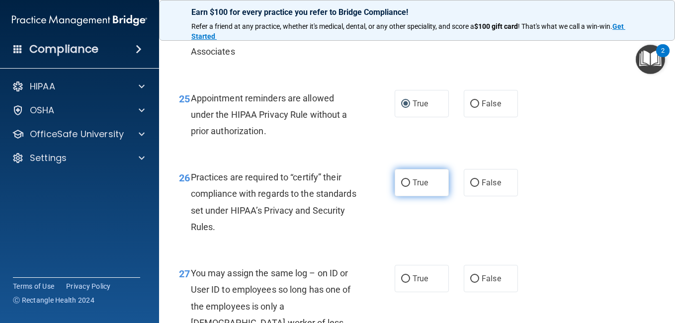
click at [401, 187] on input "True" at bounding box center [405, 183] width 9 height 7
radio input "true"
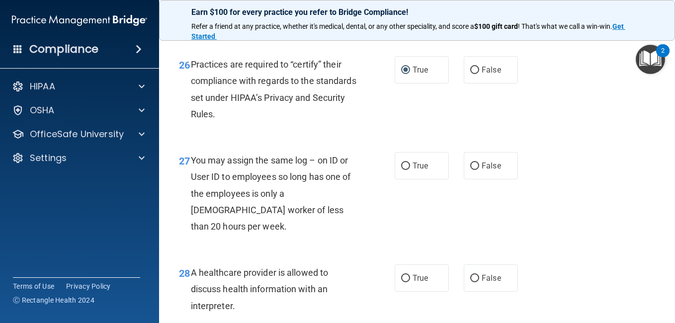
scroll to position [2487, 0]
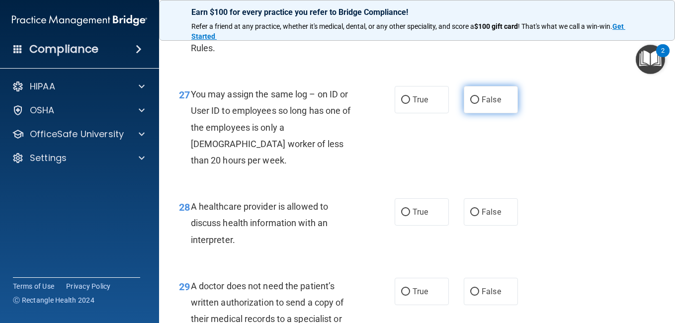
click at [471, 104] on input "False" at bounding box center [474, 99] width 9 height 7
radio input "true"
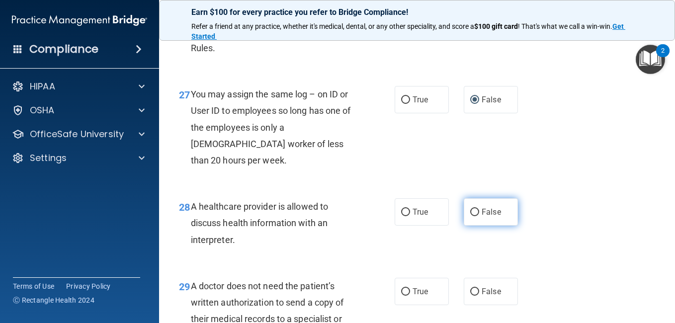
click at [472, 216] on input "False" at bounding box center [474, 212] width 9 height 7
radio input "true"
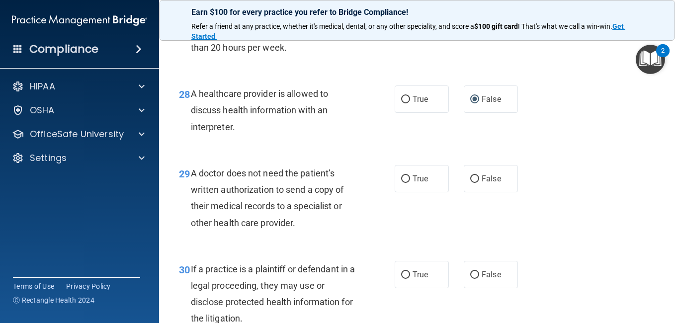
scroll to position [2659, 0]
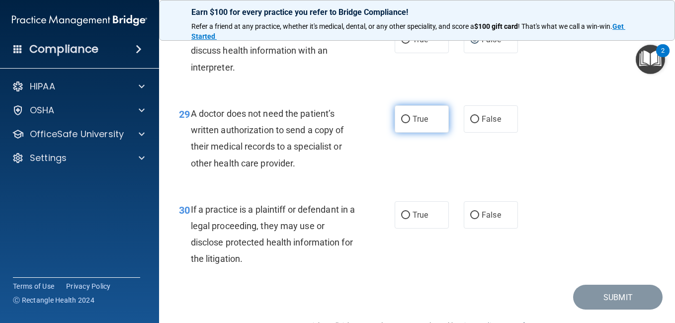
click at [401, 123] on input "True" at bounding box center [405, 119] width 9 height 7
radio input "true"
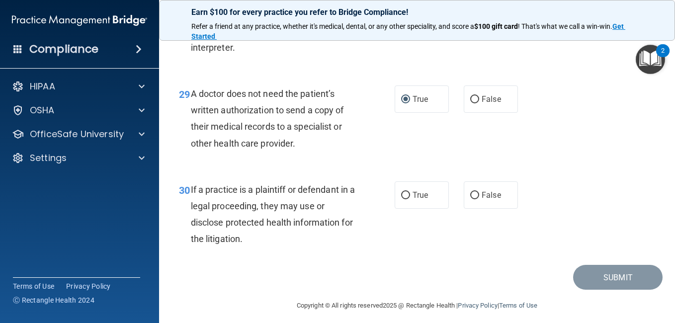
scroll to position [2699, 0]
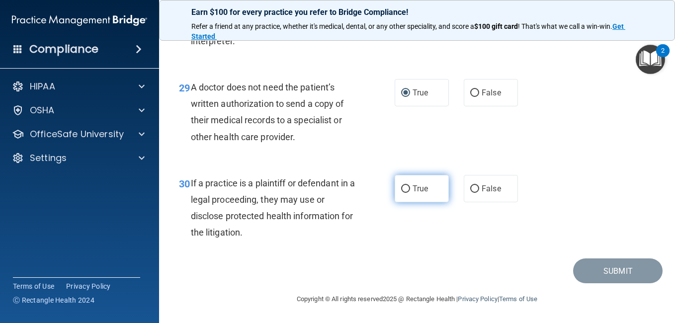
click at [401, 193] on input "True" at bounding box center [405, 189] width 9 height 7
radio input "true"
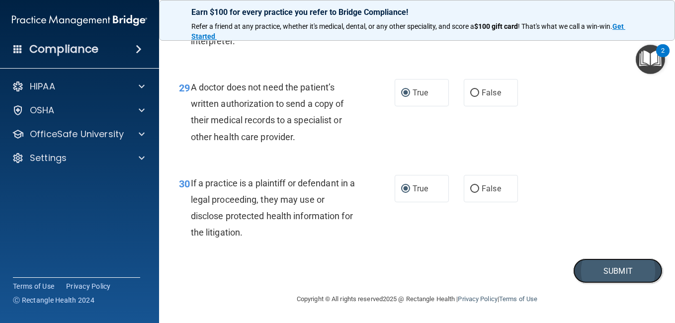
click at [625, 284] on button "Submit" at bounding box center [618, 271] width 90 height 25
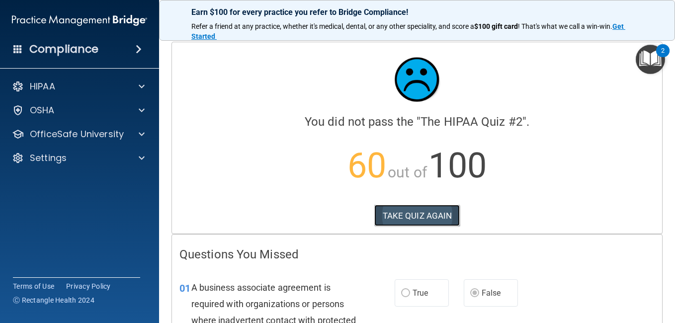
click at [432, 219] on button "TAKE QUIZ AGAIN" at bounding box center [417, 216] width 86 height 22
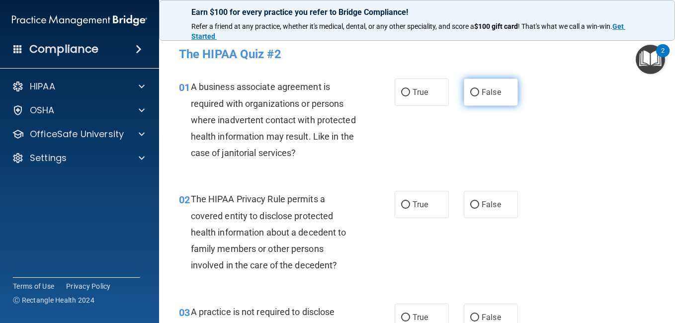
click at [472, 90] on input "False" at bounding box center [474, 92] width 9 height 7
radio input "true"
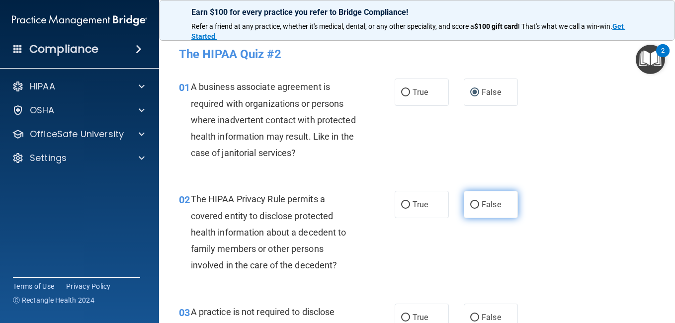
click at [472, 203] on input "False" at bounding box center [474, 204] width 9 height 7
radio input "true"
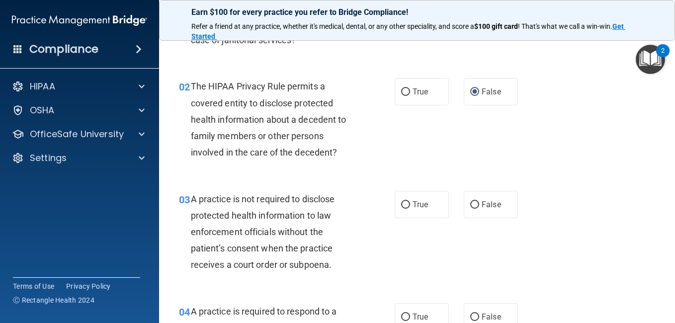
scroll to position [126, 0]
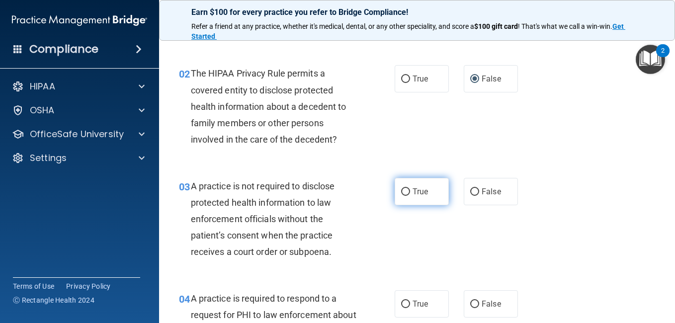
click at [401, 190] on input "True" at bounding box center [405, 191] width 9 height 7
radio input "true"
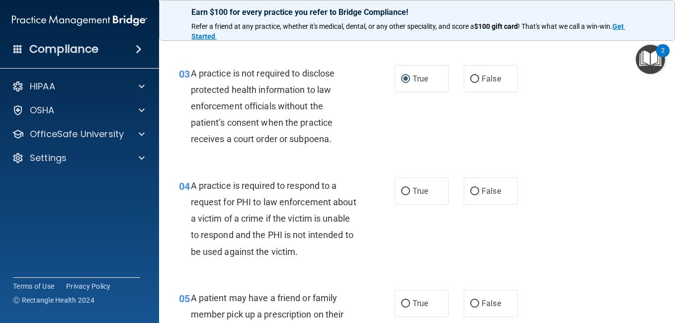
scroll to position [279, 0]
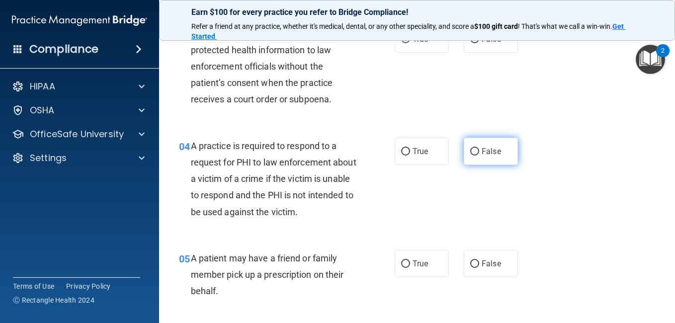
click at [473, 151] on input "False" at bounding box center [474, 151] width 9 height 7
radio input "true"
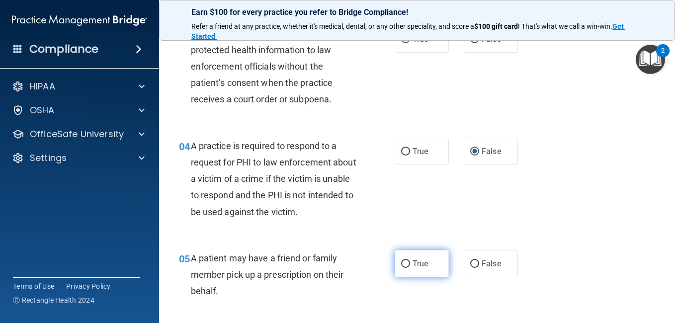
click at [402, 264] on input "True" at bounding box center [405, 264] width 9 height 7
radio input "true"
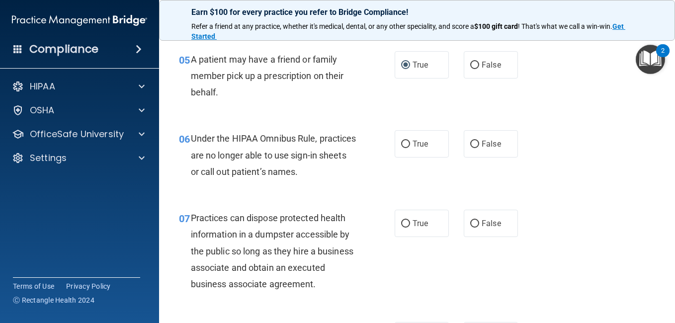
scroll to position [491, 0]
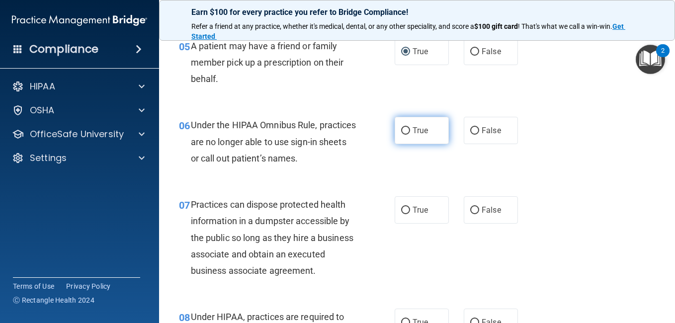
click at [402, 129] on input "True" at bounding box center [405, 130] width 9 height 7
radio input "true"
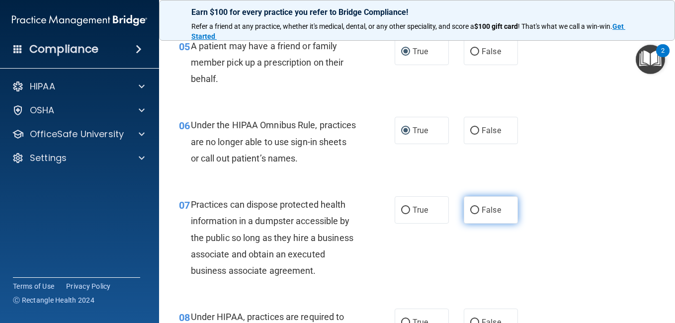
click at [471, 210] on input "False" at bounding box center [474, 210] width 9 height 7
radio input "true"
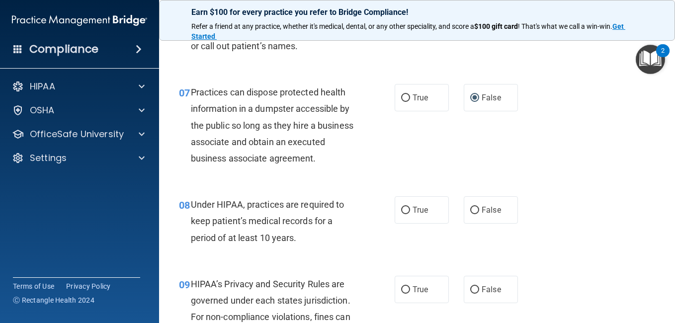
scroll to position [643, 0]
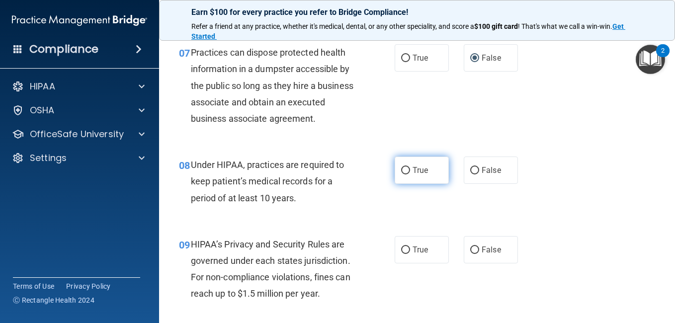
click at [403, 175] on input "True" at bounding box center [405, 170] width 9 height 7
radio input "true"
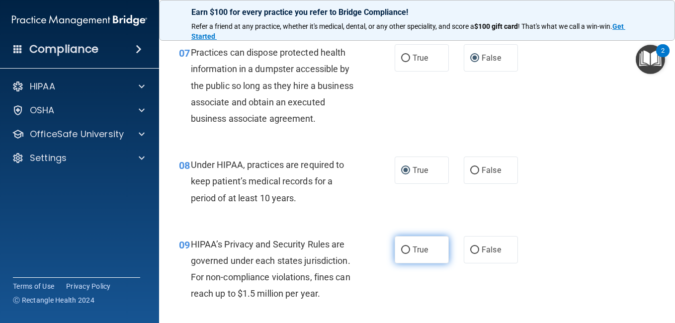
click at [401, 254] on input "True" at bounding box center [405, 250] width 9 height 7
radio input "true"
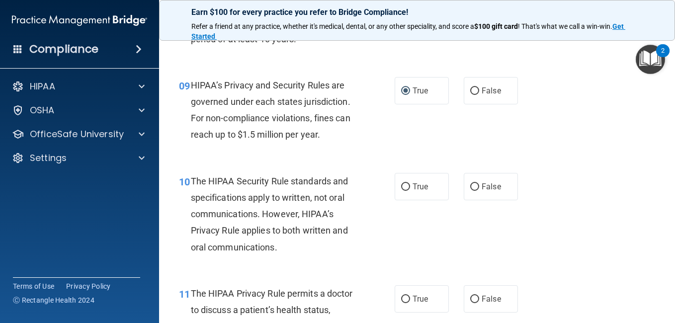
scroll to position [829, 0]
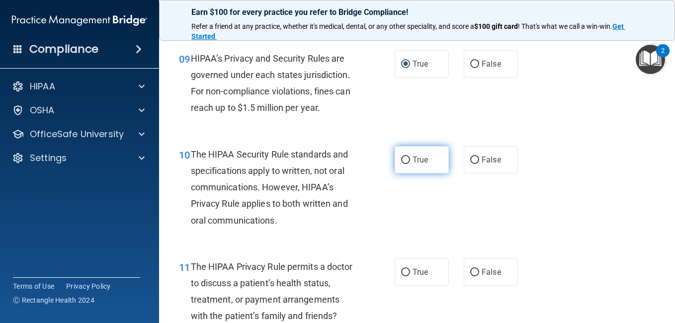
click at [403, 164] on input "True" at bounding box center [405, 160] width 9 height 7
radio input "true"
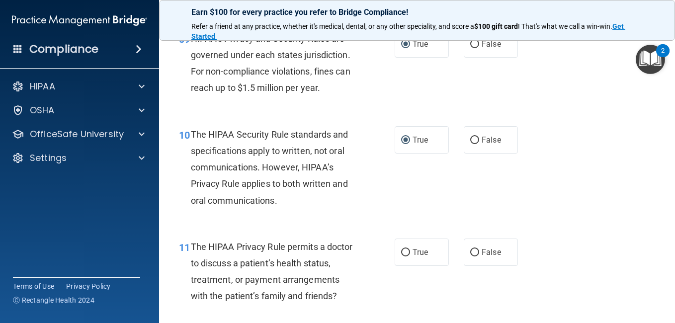
scroll to position [935, 0]
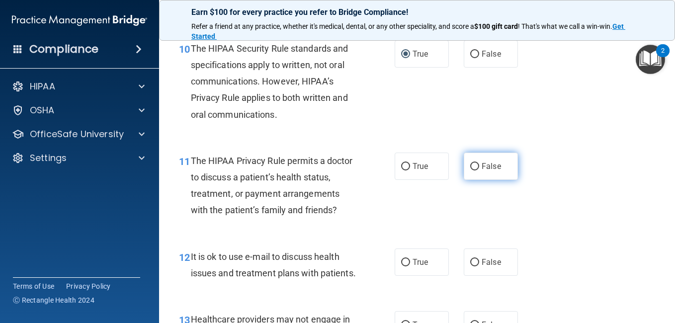
click at [470, 171] on input "False" at bounding box center [474, 166] width 9 height 7
radio input "true"
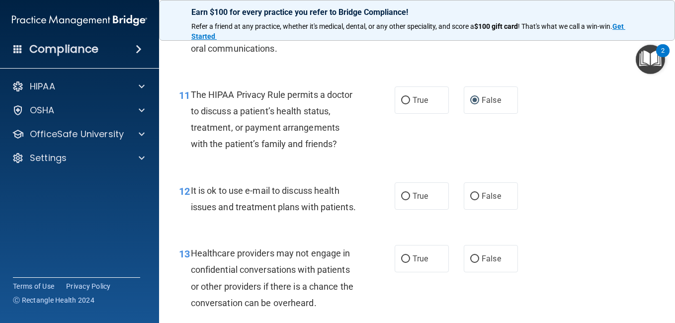
scroll to position [1048, 0]
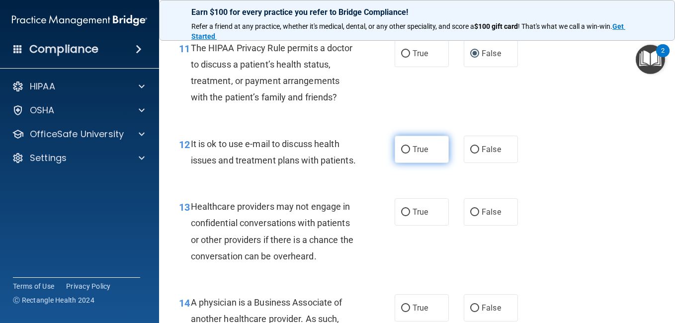
click at [402, 154] on input "True" at bounding box center [405, 149] width 9 height 7
radio input "true"
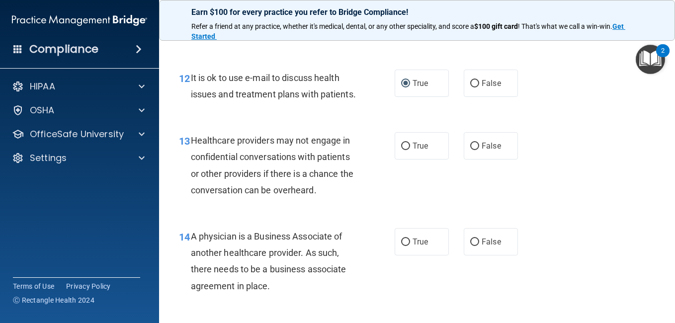
scroll to position [1120, 0]
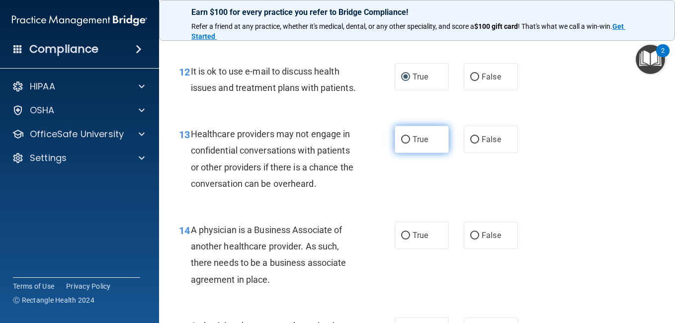
click at [401, 144] on input "True" at bounding box center [405, 139] width 9 height 7
radio input "true"
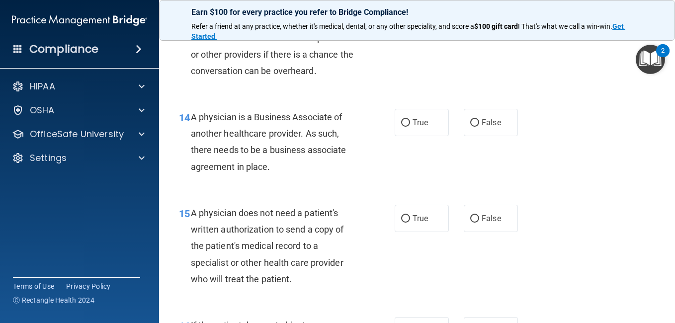
scroll to position [1240, 0]
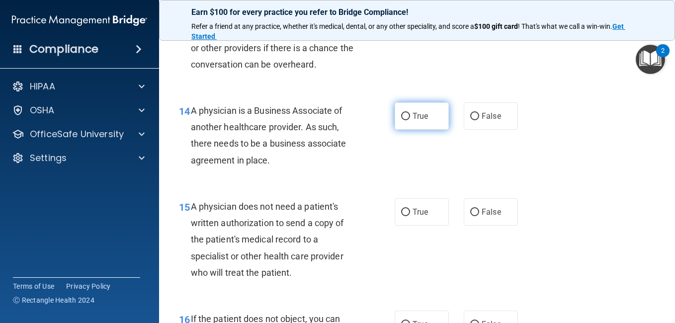
click at [403, 120] on input "True" at bounding box center [405, 116] width 9 height 7
radio input "true"
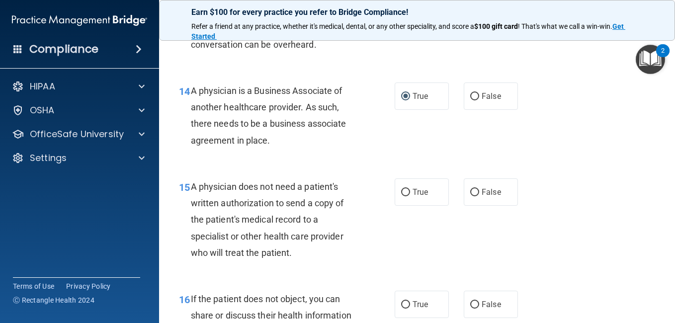
scroll to position [1346, 0]
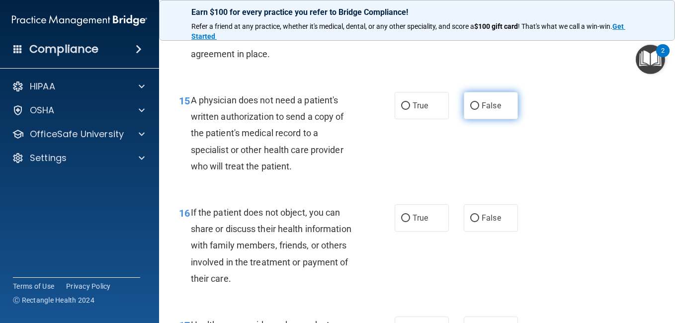
click at [470, 110] on input "False" at bounding box center [474, 105] width 9 height 7
radio input "true"
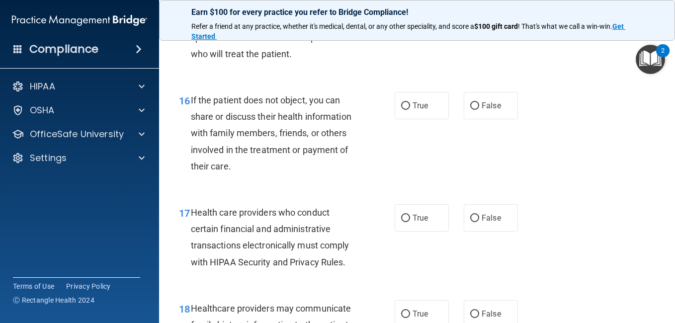
scroll to position [1466, 0]
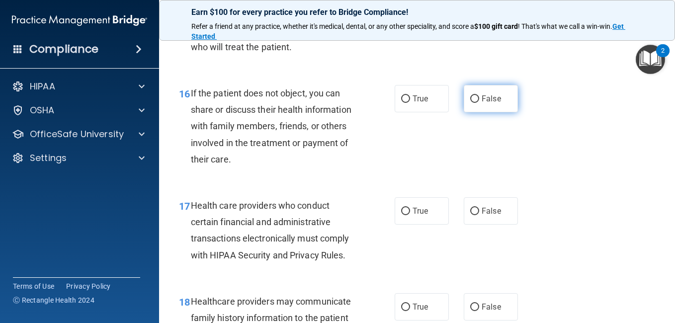
click at [471, 103] on input "False" at bounding box center [474, 98] width 9 height 7
radio input "true"
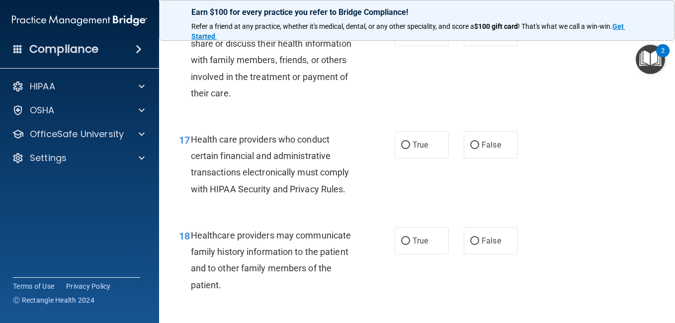
scroll to position [1572, 0]
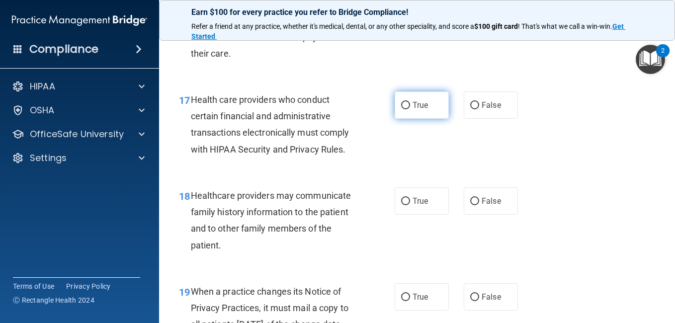
click at [401, 109] on input "True" at bounding box center [405, 105] width 9 height 7
radio input "true"
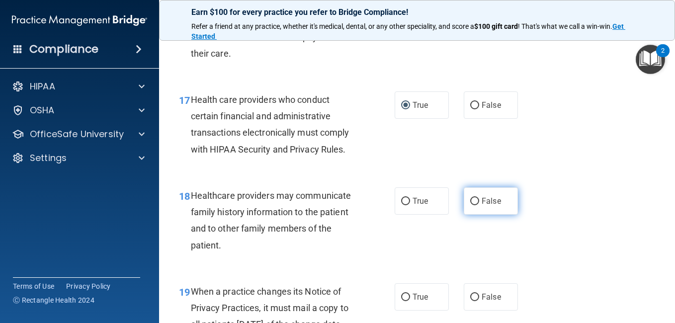
click at [470, 205] on input "False" at bounding box center [474, 201] width 9 height 7
radio input "true"
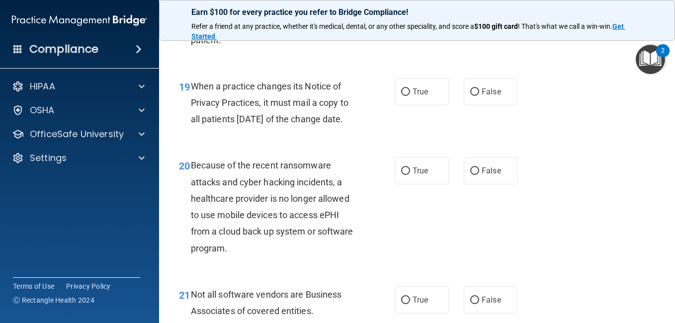
scroll to position [1790, 0]
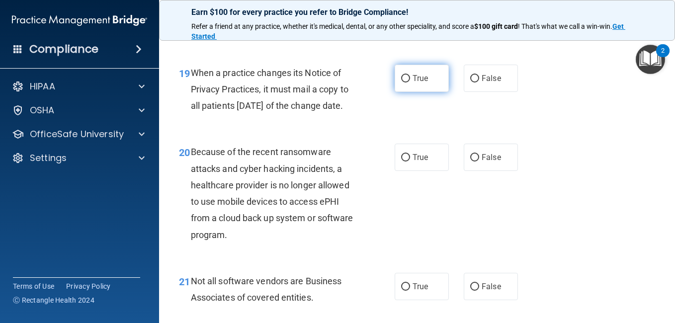
click at [401, 83] on input "True" at bounding box center [405, 78] width 9 height 7
radio input "true"
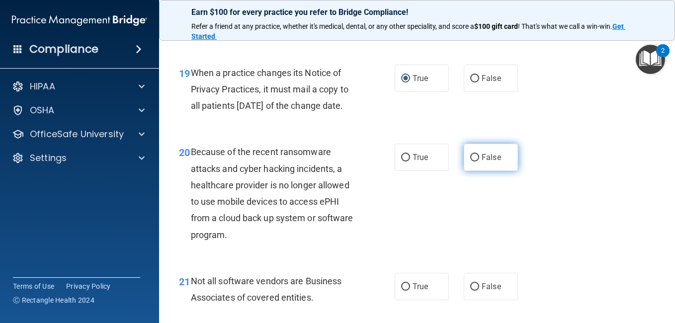
click at [470, 162] on input "False" at bounding box center [474, 157] width 9 height 7
radio input "true"
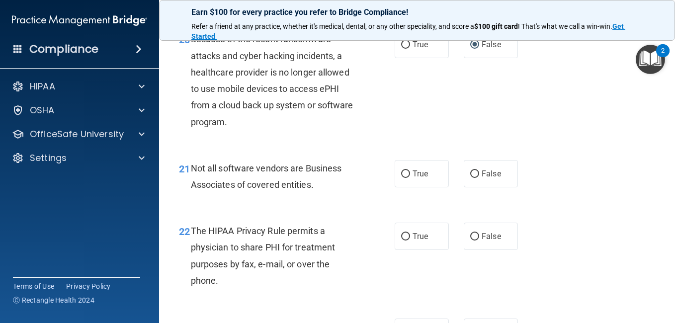
scroll to position [1989, 0]
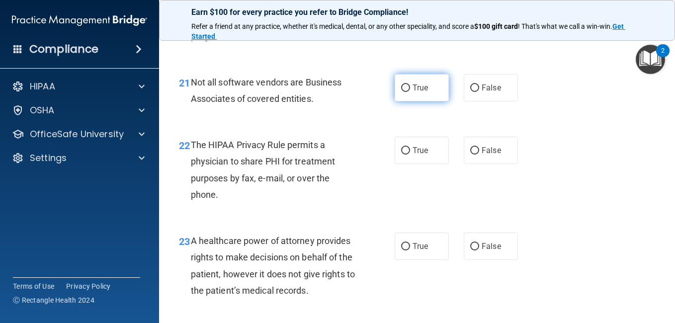
click at [402, 92] on input "True" at bounding box center [405, 88] width 9 height 7
radio input "true"
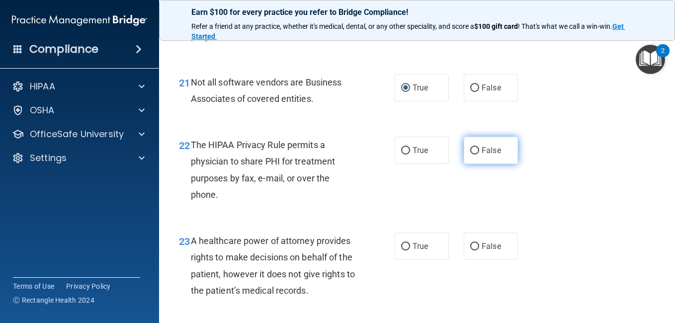
click at [471, 155] on input "False" at bounding box center [474, 150] width 9 height 7
radio input "true"
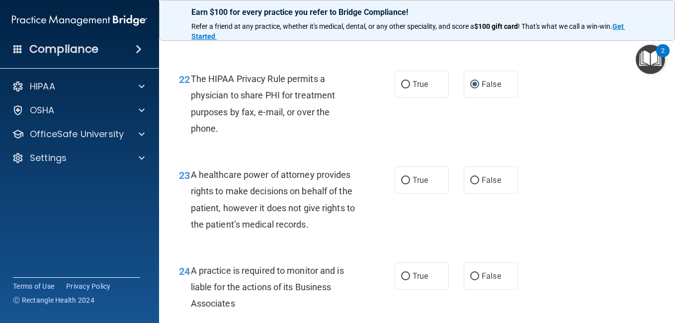
scroll to position [2089, 0]
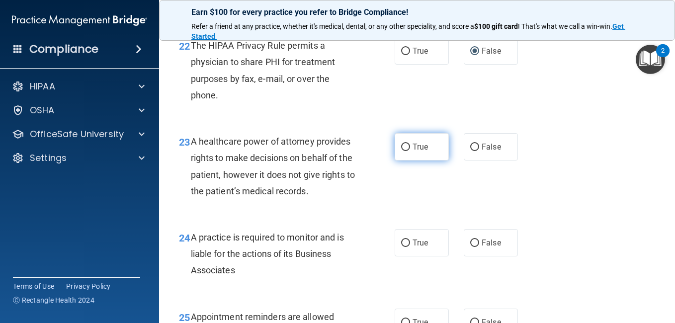
click at [402, 151] on input "True" at bounding box center [405, 147] width 9 height 7
radio input "true"
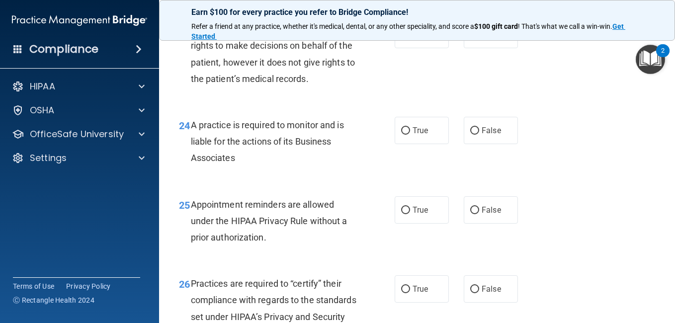
scroll to position [2208, 0]
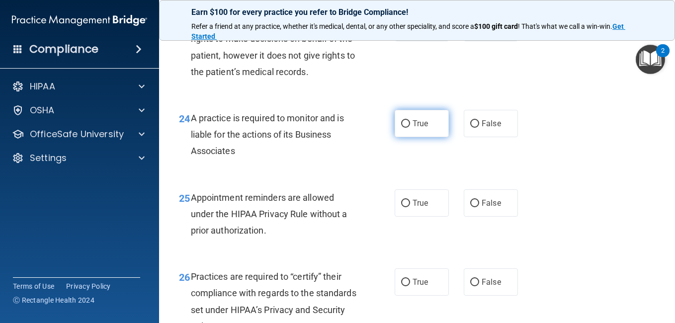
click at [403, 128] on input "True" at bounding box center [405, 123] width 9 height 7
radio input "true"
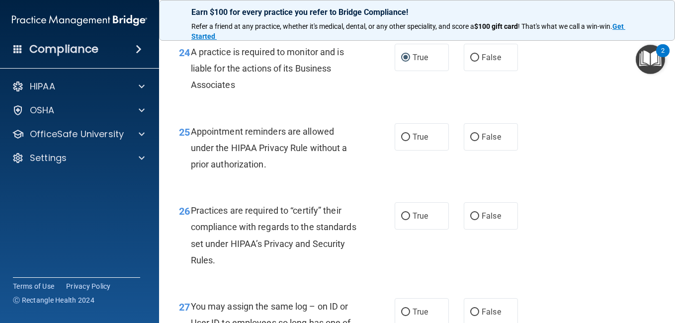
scroll to position [2281, 0]
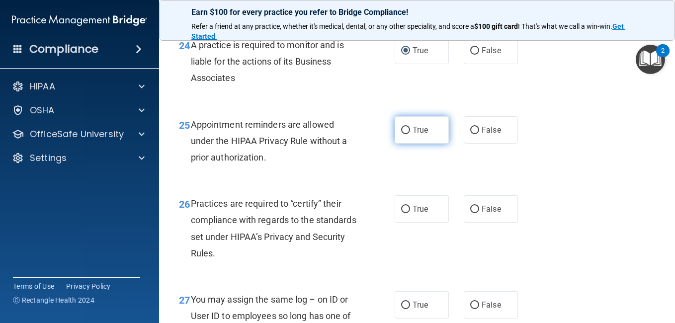
click at [402, 134] on input "True" at bounding box center [405, 130] width 9 height 7
radio input "true"
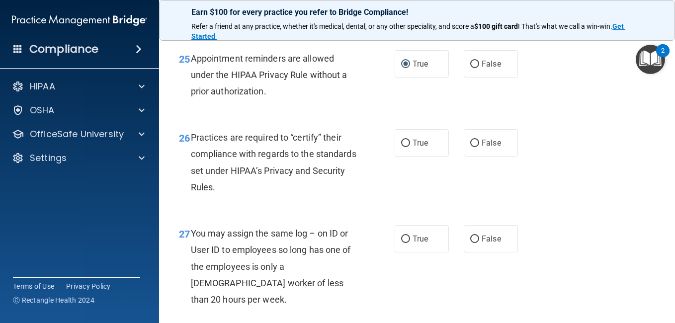
scroll to position [2381, 0]
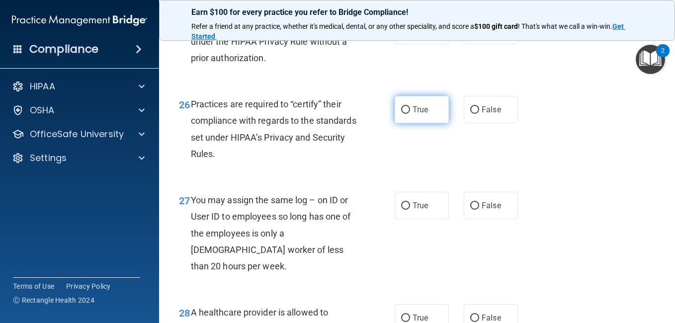
click at [402, 114] on input "True" at bounding box center [405, 109] width 9 height 7
radio input "true"
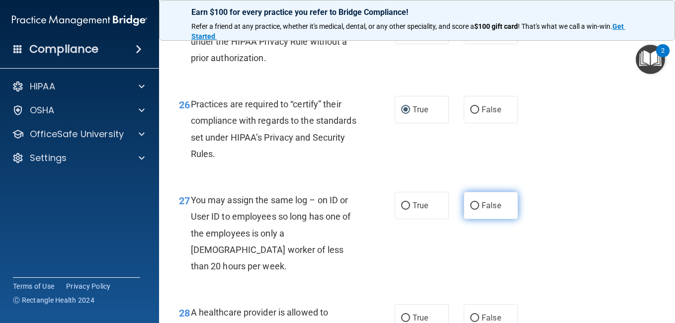
click at [470, 210] on input "False" at bounding box center [474, 205] width 9 height 7
radio input "true"
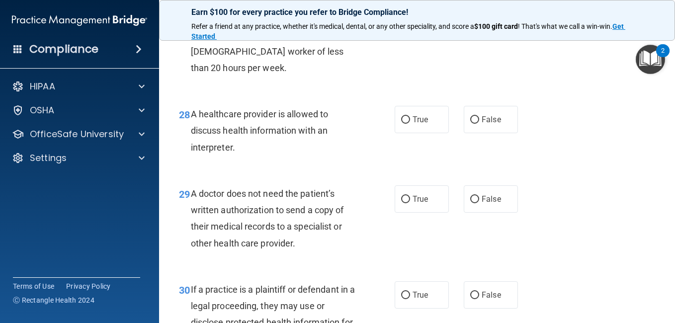
scroll to position [2593, 0]
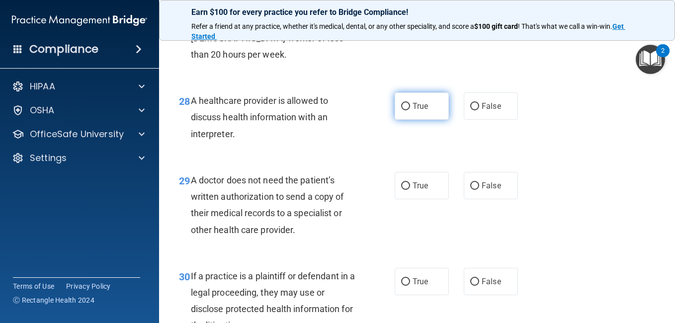
click at [402, 110] on input "True" at bounding box center [405, 106] width 9 height 7
radio input "true"
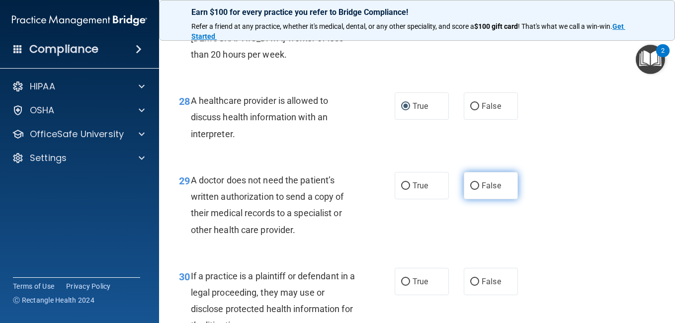
click at [470, 190] on input "False" at bounding box center [474, 186] width 9 height 7
radio input "true"
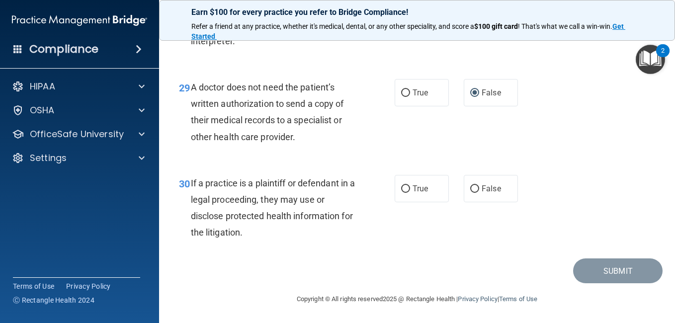
scroll to position [2735, 0]
click at [470, 189] on input "False" at bounding box center [474, 189] width 9 height 7
radio input "true"
click at [589, 272] on button "Submit" at bounding box center [618, 271] width 90 height 25
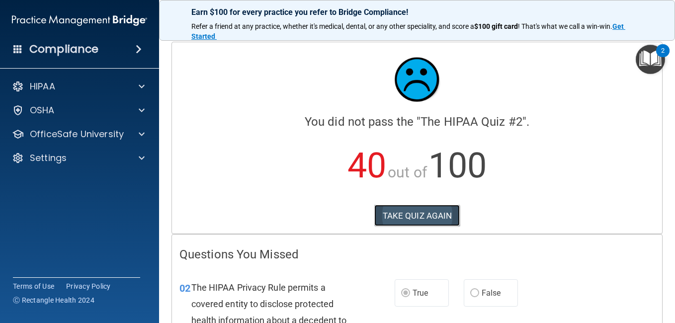
click at [447, 219] on button "TAKE QUIZ AGAIN" at bounding box center [417, 216] width 86 height 22
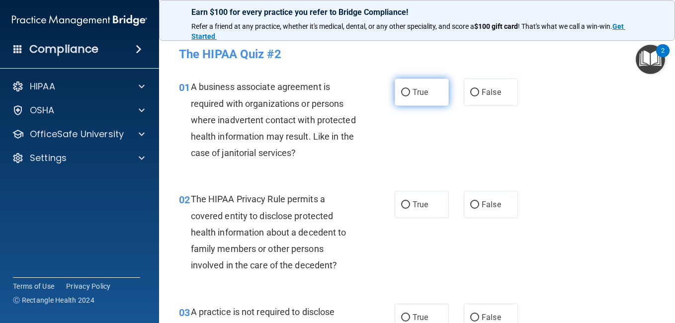
click at [404, 92] on input "True" at bounding box center [405, 92] width 9 height 7
radio input "true"
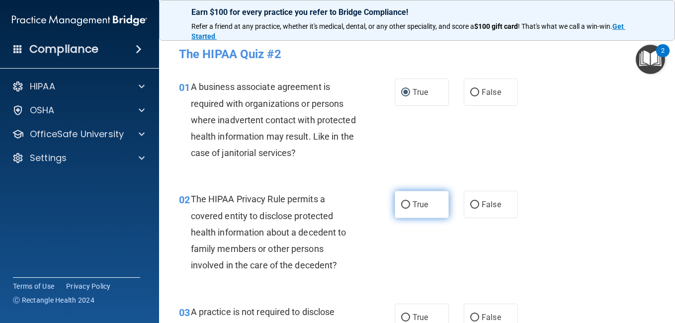
click at [402, 203] on input "True" at bounding box center [405, 204] width 9 height 7
radio input "true"
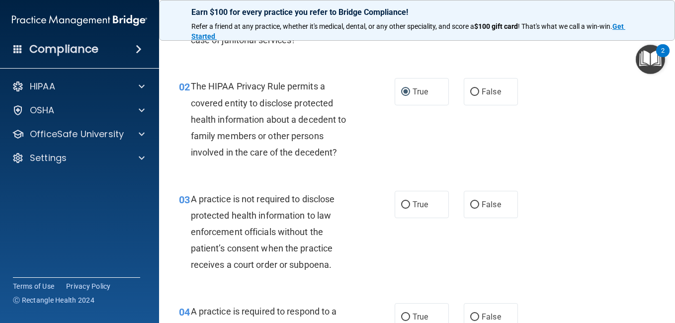
scroll to position [139, 0]
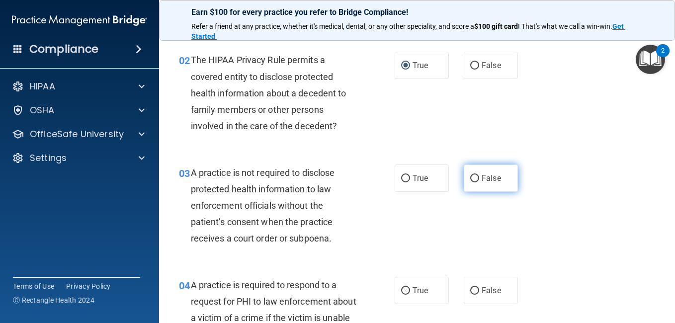
click at [471, 175] on input "False" at bounding box center [474, 178] width 9 height 7
radio input "true"
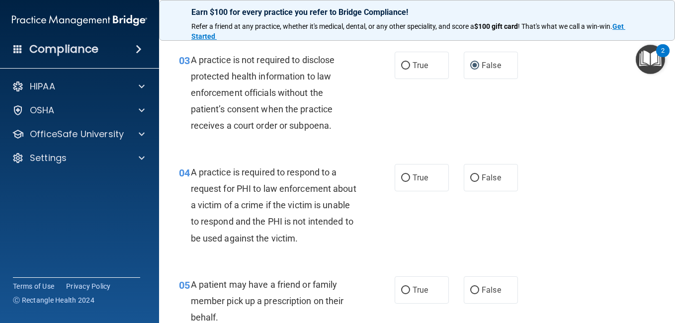
scroll to position [279, 0]
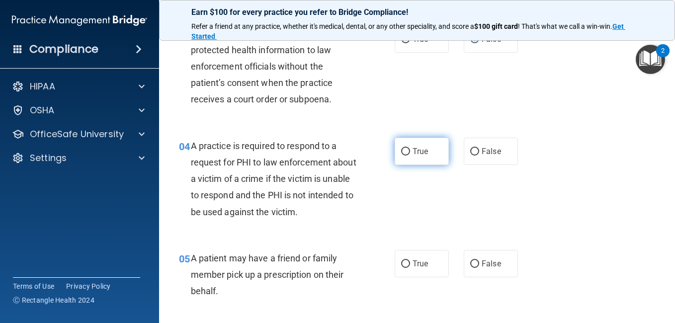
click at [401, 150] on input "True" at bounding box center [405, 151] width 9 height 7
radio input "true"
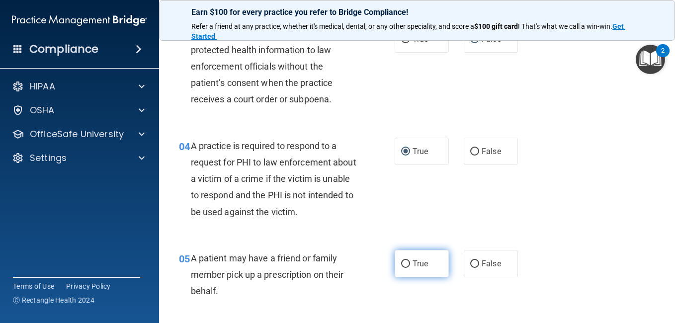
click at [401, 262] on input "True" at bounding box center [405, 264] width 9 height 7
radio input "true"
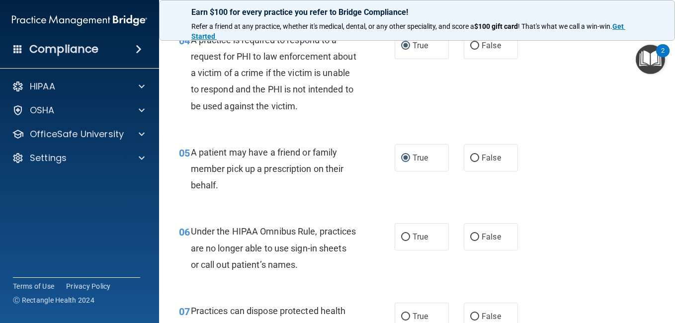
scroll to position [471, 0]
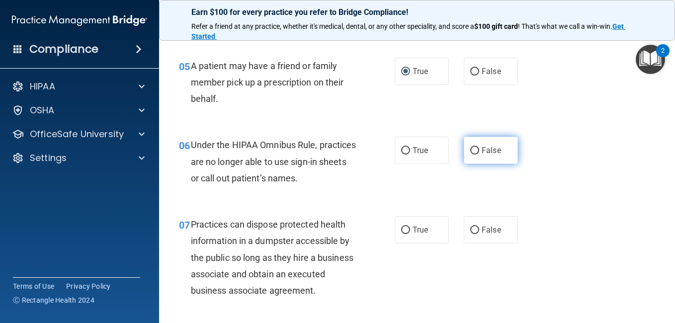
click at [470, 151] on input "False" at bounding box center [474, 150] width 9 height 7
radio input "true"
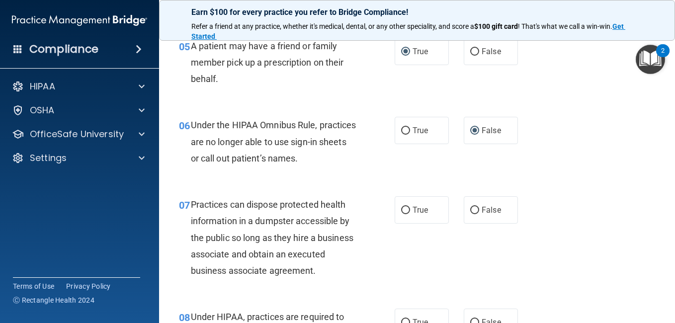
scroll to position [531, 0]
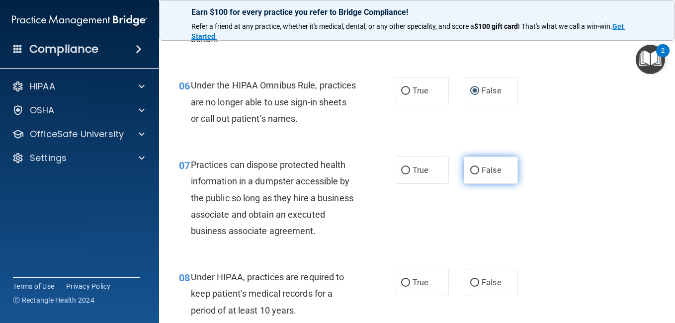
click at [470, 170] on input "False" at bounding box center [474, 170] width 9 height 7
radio input "true"
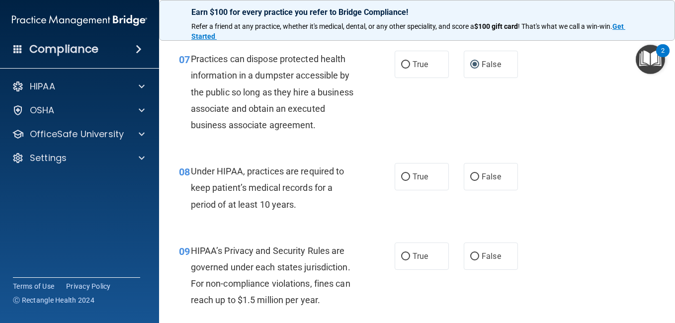
scroll to position [663, 0]
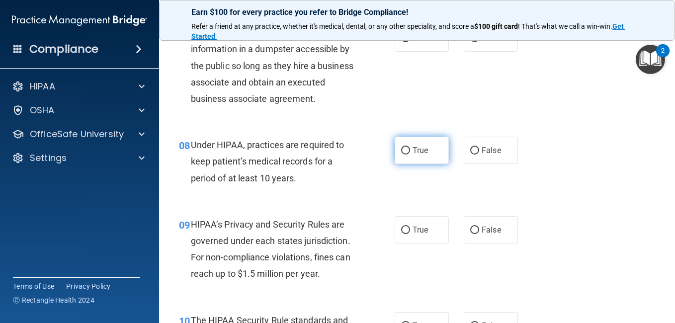
click at [402, 155] on input "True" at bounding box center [405, 150] width 9 height 7
radio input "true"
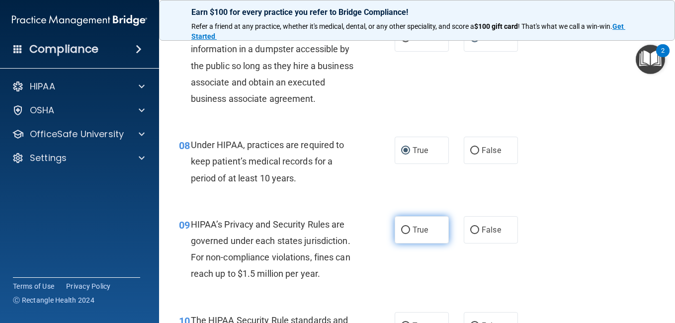
click at [403, 234] on input "True" at bounding box center [405, 230] width 9 height 7
radio input "true"
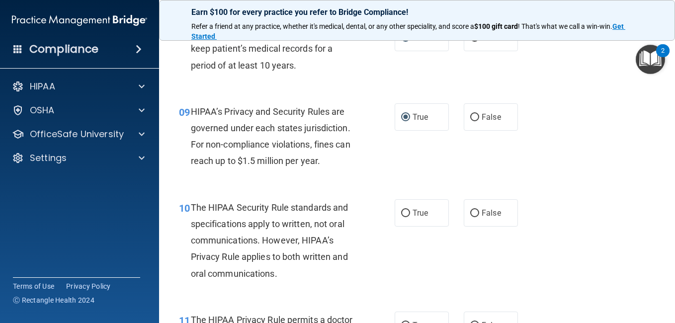
scroll to position [796, 0]
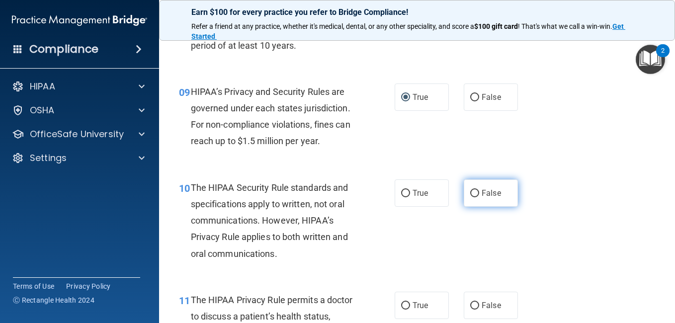
click at [470, 197] on input "False" at bounding box center [474, 193] width 9 height 7
radio input "true"
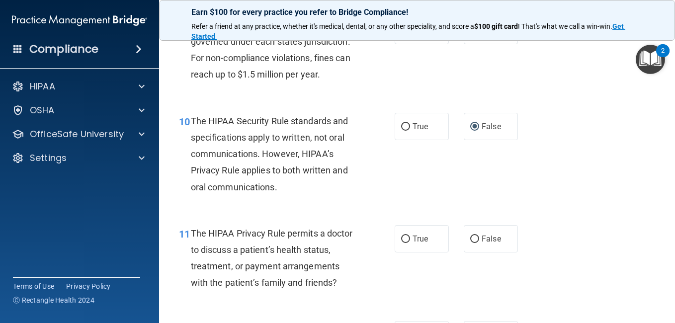
scroll to position [895, 0]
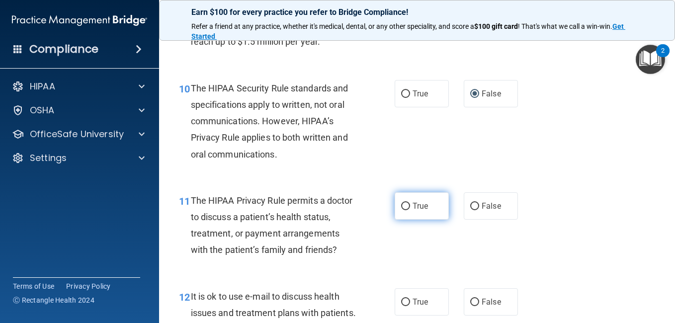
click at [404, 210] on input "True" at bounding box center [405, 206] width 9 height 7
radio input "true"
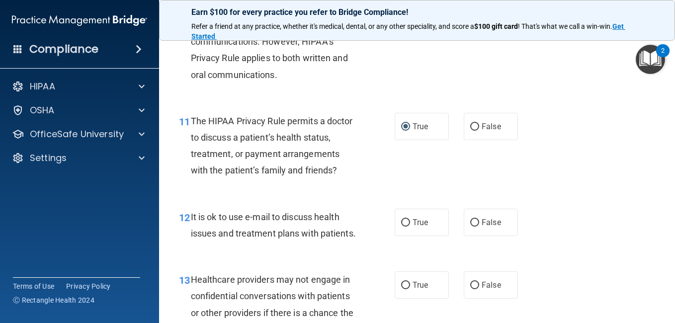
scroll to position [1022, 0]
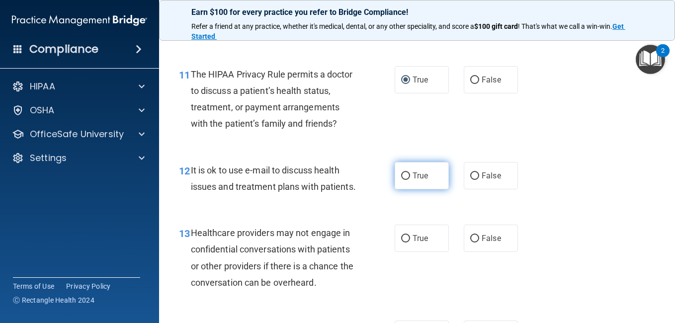
click at [403, 180] on input "True" at bounding box center [405, 176] width 9 height 7
radio input "true"
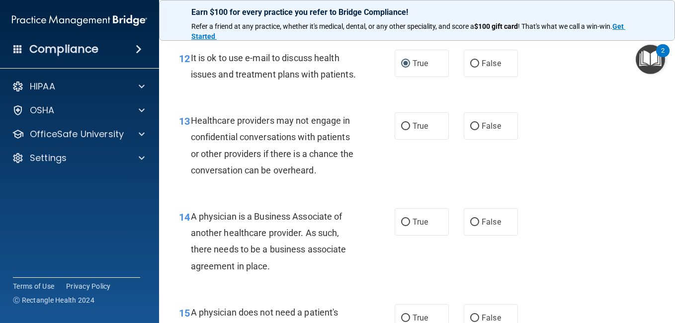
scroll to position [1141, 0]
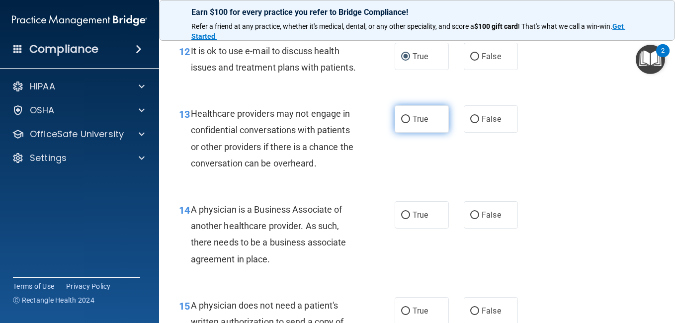
click at [401, 123] on input "True" at bounding box center [405, 119] width 9 height 7
radio input "true"
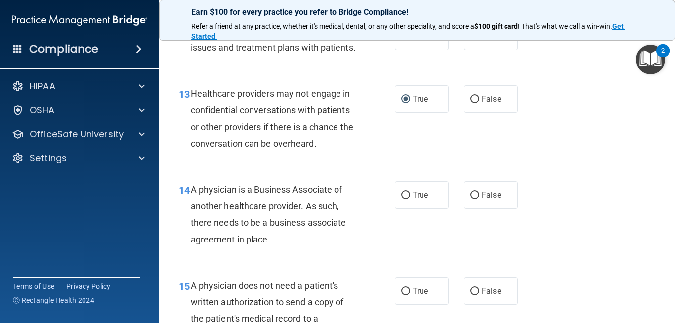
scroll to position [1240, 0]
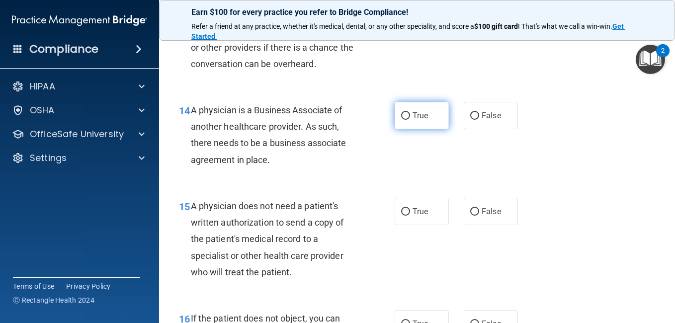
click at [402, 120] on input "True" at bounding box center [405, 115] width 9 height 7
radio input "true"
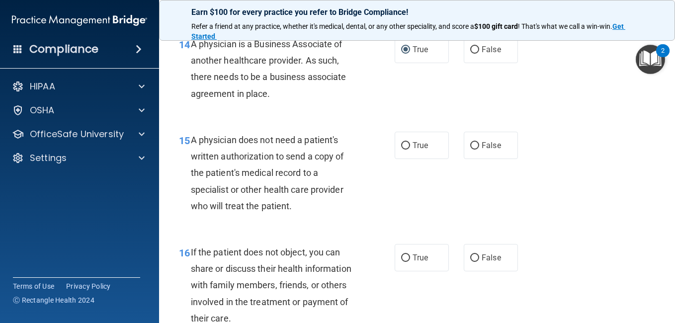
scroll to position [1340, 0]
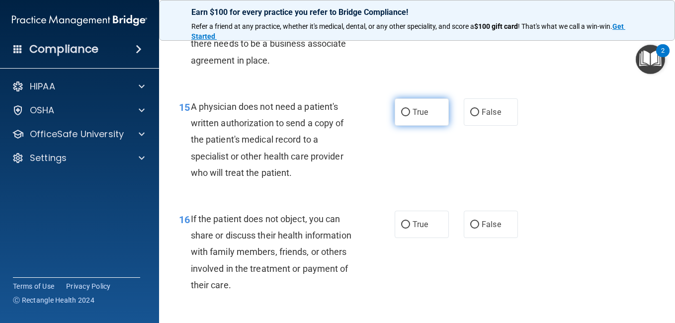
click at [401, 116] on input "True" at bounding box center [405, 112] width 9 height 7
radio input "true"
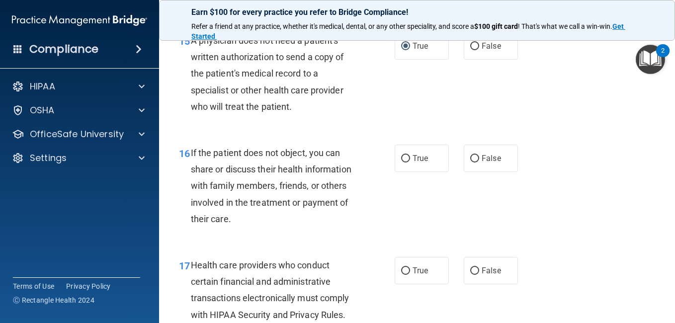
scroll to position [1419, 0]
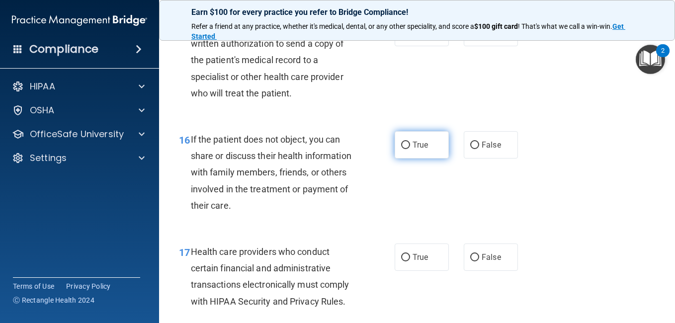
click at [403, 149] on input "True" at bounding box center [405, 145] width 9 height 7
radio input "true"
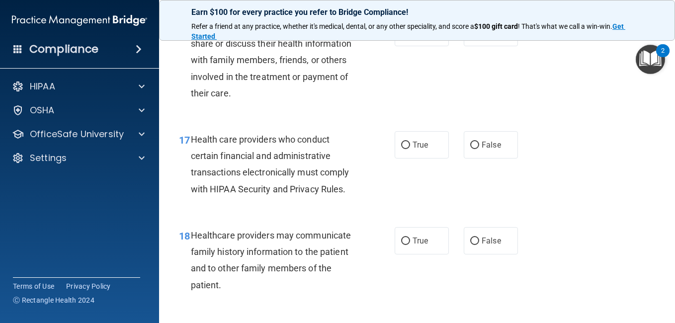
scroll to position [1539, 0]
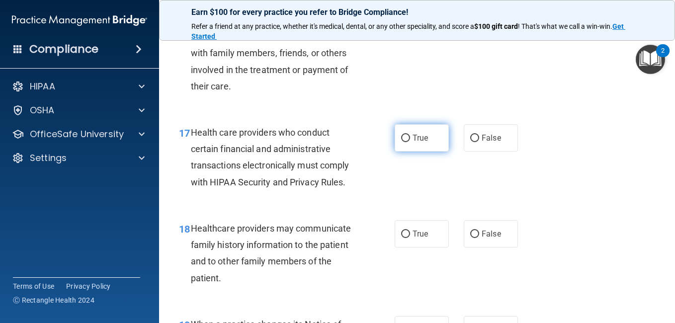
click at [401, 142] on input "True" at bounding box center [405, 138] width 9 height 7
radio input "true"
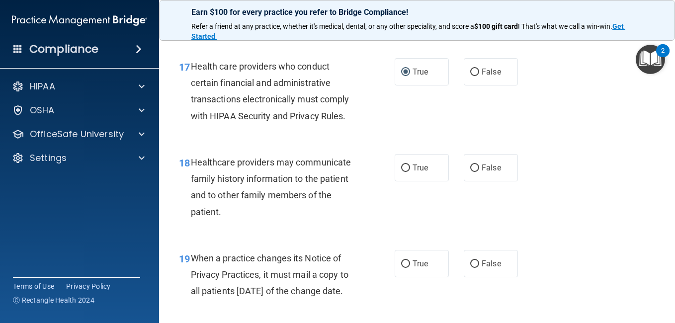
scroll to position [1631, 0]
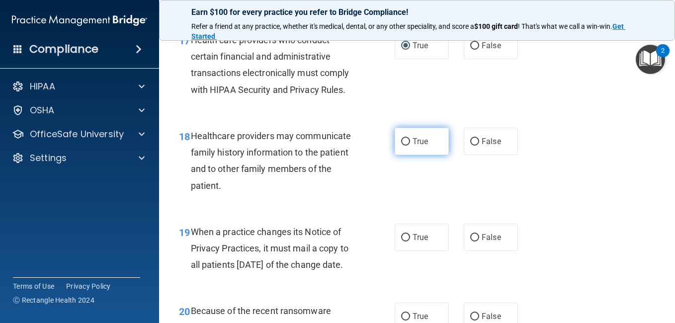
click at [403, 146] on input "True" at bounding box center [405, 141] width 9 height 7
radio input "true"
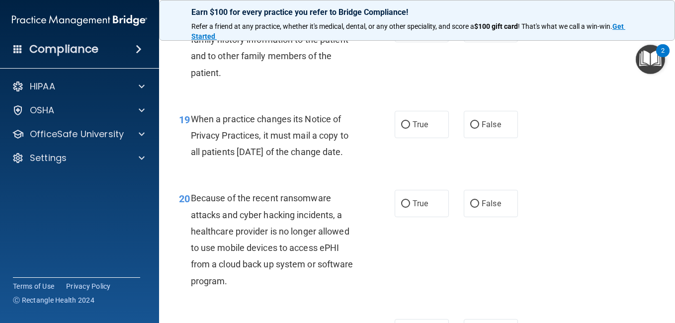
scroll to position [1751, 0]
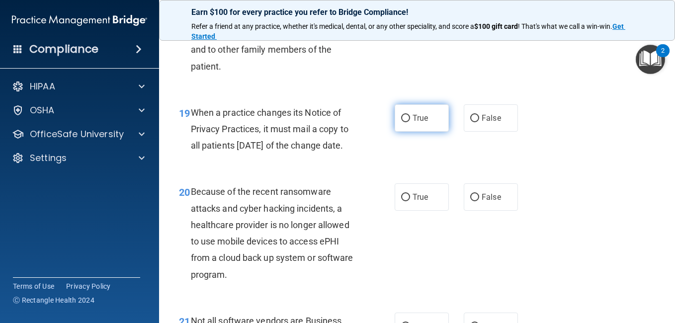
click at [402, 122] on input "True" at bounding box center [405, 118] width 9 height 7
radio input "true"
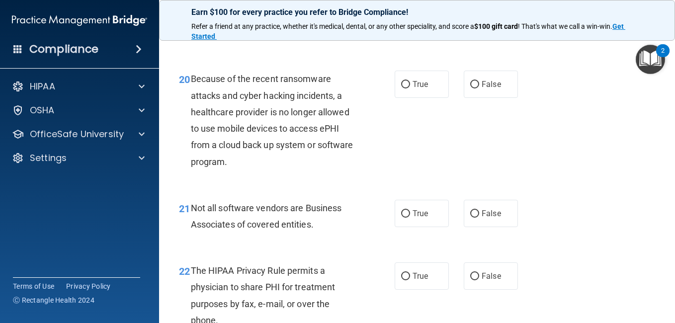
scroll to position [1870, 0]
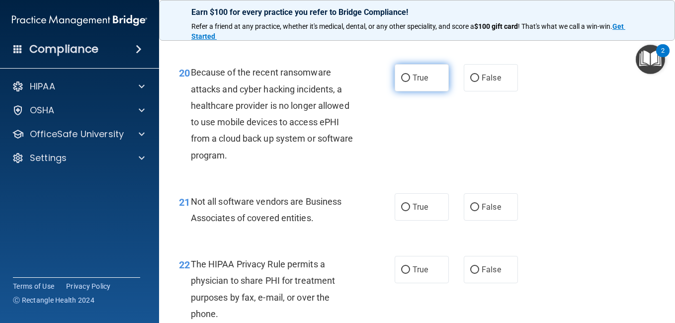
click at [401, 82] on input "True" at bounding box center [405, 78] width 9 height 7
radio input "true"
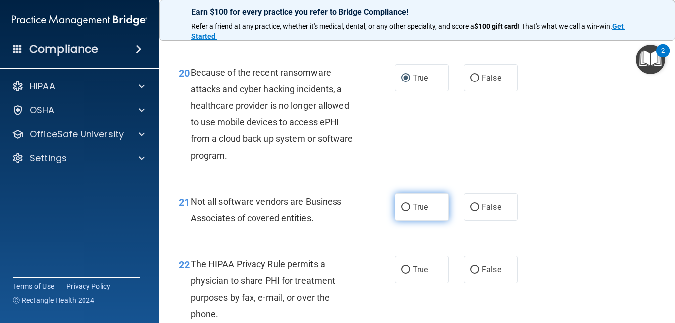
click at [403, 211] on input "True" at bounding box center [405, 207] width 9 height 7
radio input "true"
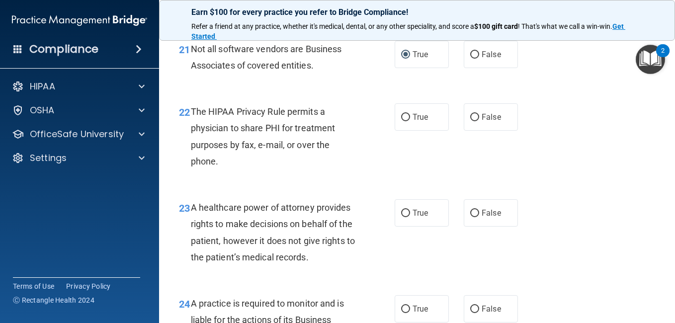
scroll to position [2029, 0]
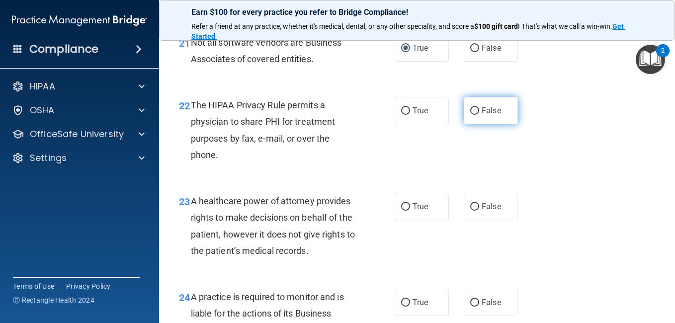
click at [470, 115] on input "False" at bounding box center [474, 110] width 9 height 7
radio input "true"
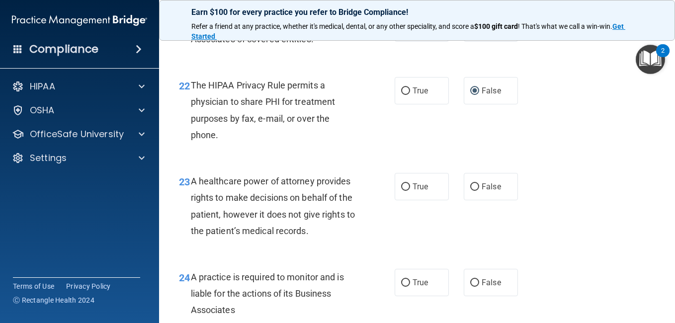
scroll to position [2122, 0]
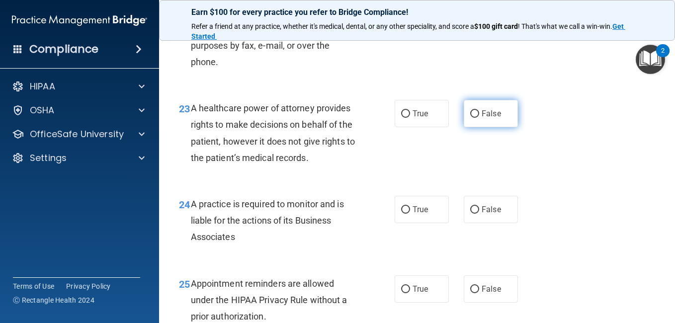
click at [470, 118] on input "False" at bounding box center [474, 113] width 9 height 7
radio input "true"
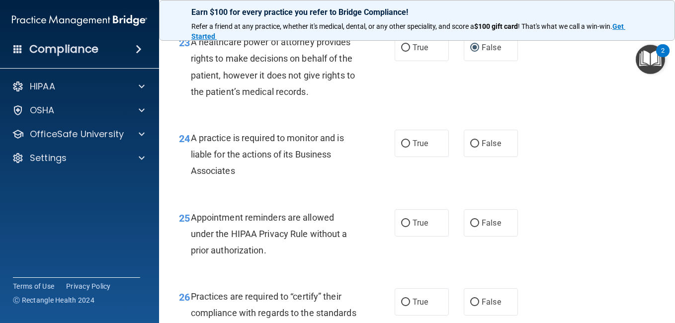
scroll to position [2228, 0]
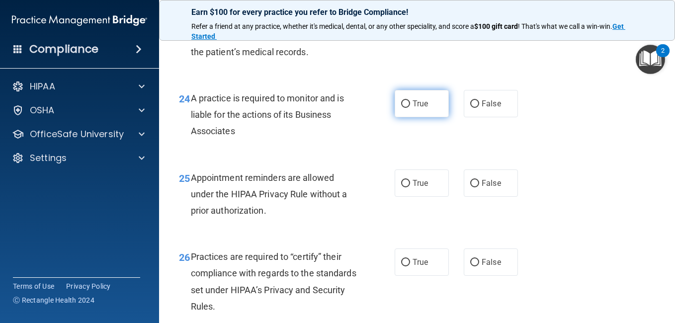
click at [401, 108] on input "True" at bounding box center [405, 103] width 9 height 7
radio input "true"
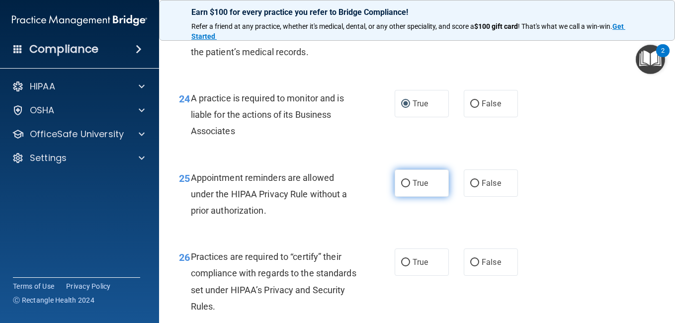
click at [401, 187] on input "True" at bounding box center [405, 183] width 9 height 7
radio input "true"
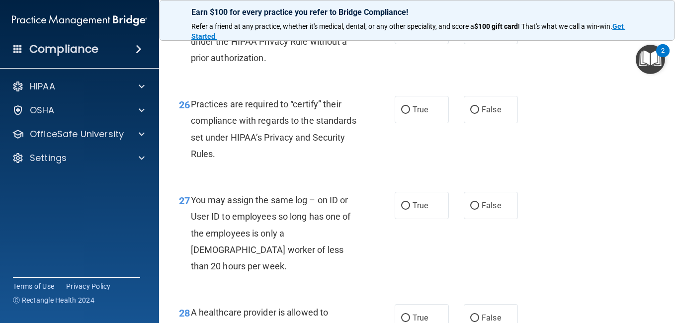
scroll to position [2414, 0]
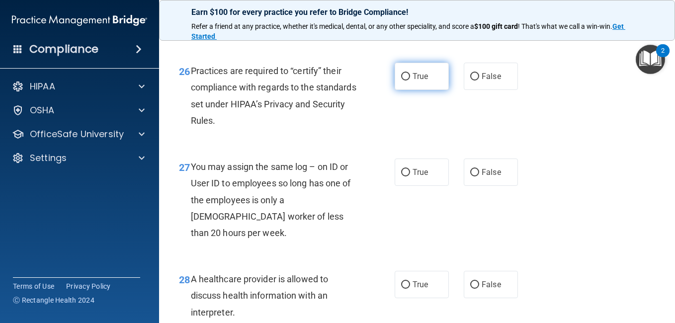
click at [405, 81] on input "True" at bounding box center [405, 76] width 9 height 7
radio input "true"
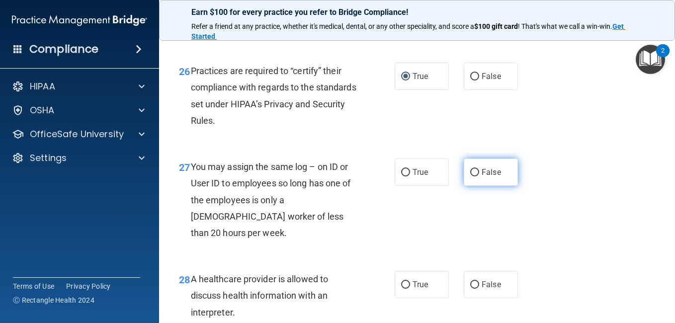
click at [470, 177] on input "False" at bounding box center [474, 172] width 9 height 7
radio input "true"
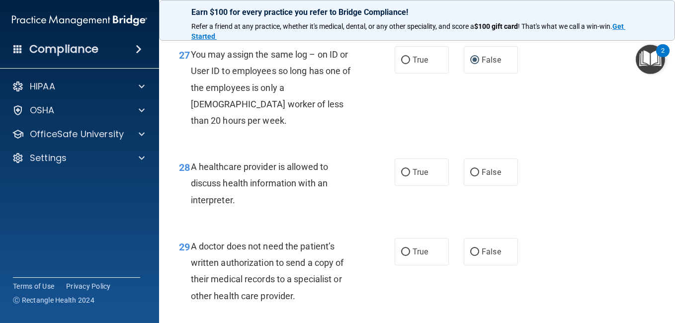
scroll to position [2619, 0]
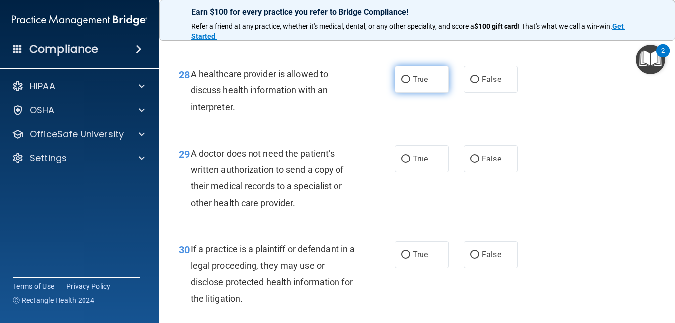
click at [401, 84] on input "True" at bounding box center [405, 79] width 9 height 7
radio input "true"
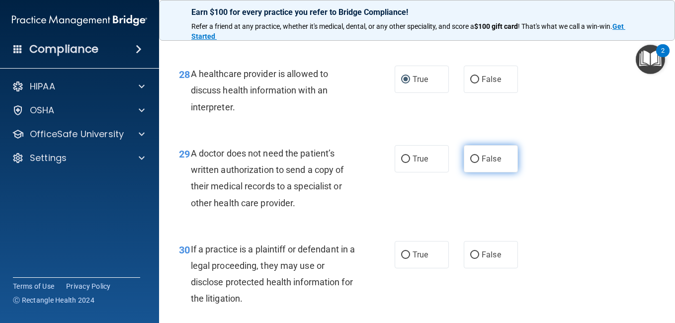
click at [470, 163] on input "False" at bounding box center [474, 159] width 9 height 7
radio input "true"
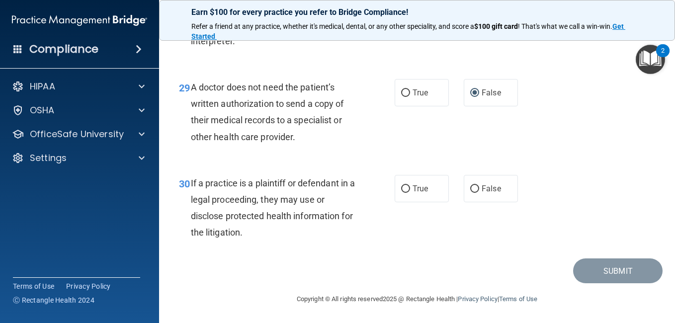
scroll to position [2735, 0]
click at [401, 187] on input "True" at bounding box center [405, 189] width 9 height 7
radio input "true"
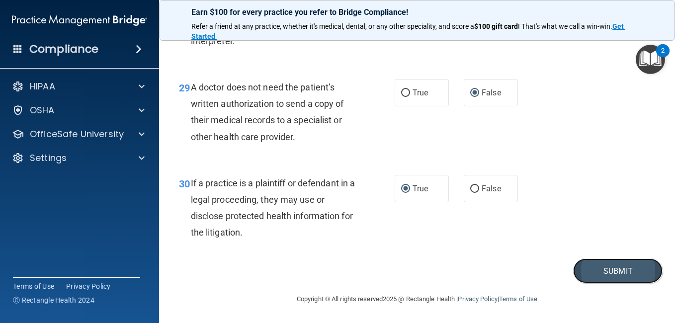
click at [623, 271] on button "Submit" at bounding box center [618, 271] width 90 height 25
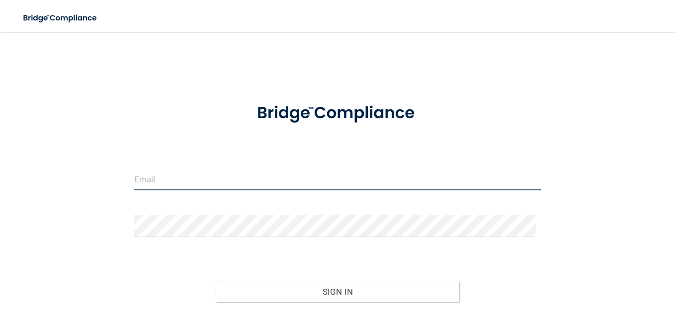
click at [182, 176] on input "email" at bounding box center [337, 179] width 407 height 22
type input "[EMAIL_ADDRESS][DOMAIN_NAME]"
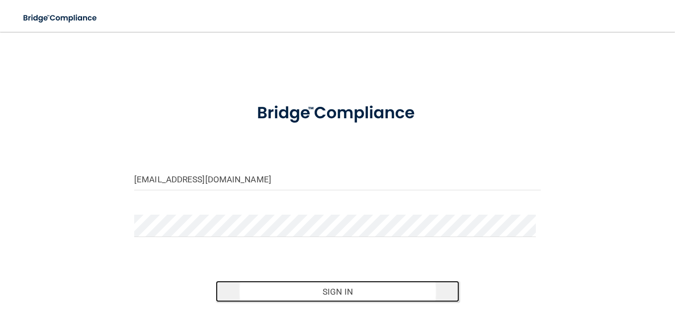
click at [314, 294] on button "Sign In" at bounding box center [338, 292] width 244 height 22
click at [325, 287] on button "Sign In" at bounding box center [338, 292] width 244 height 22
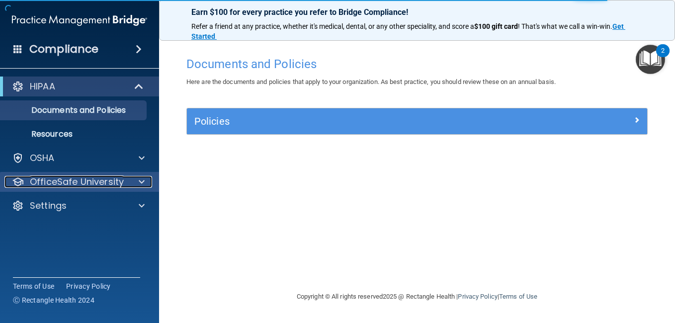
click at [142, 181] on span at bounding box center [142, 182] width 6 height 12
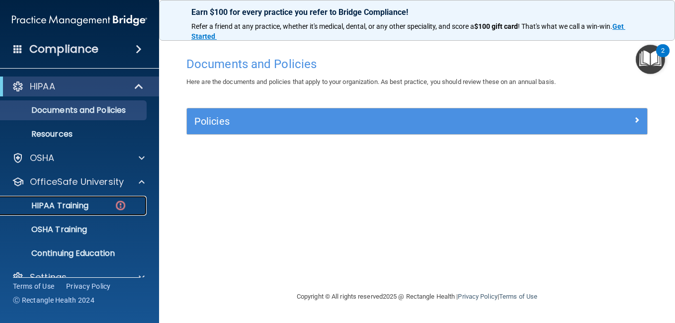
click at [68, 207] on p "HIPAA Training" at bounding box center [47, 206] width 82 height 10
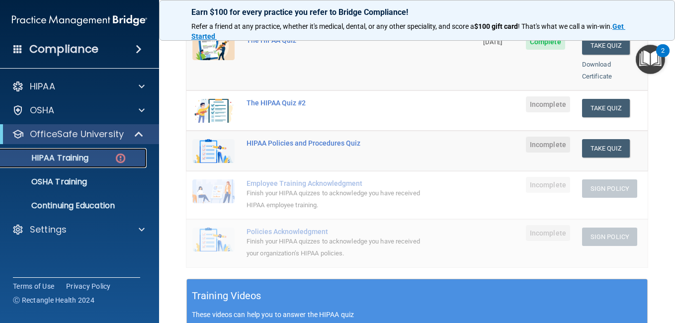
scroll to position [179, 0]
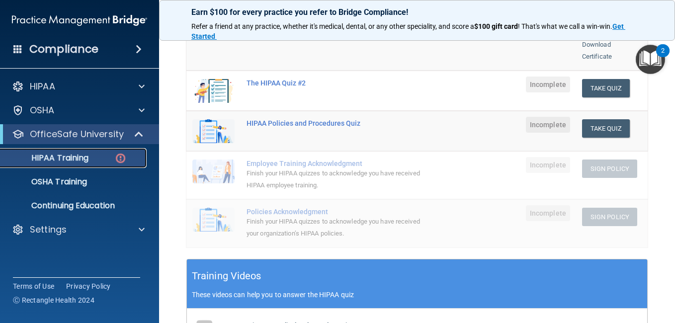
click at [81, 156] on p "HIPAA Training" at bounding box center [47, 158] width 82 height 10
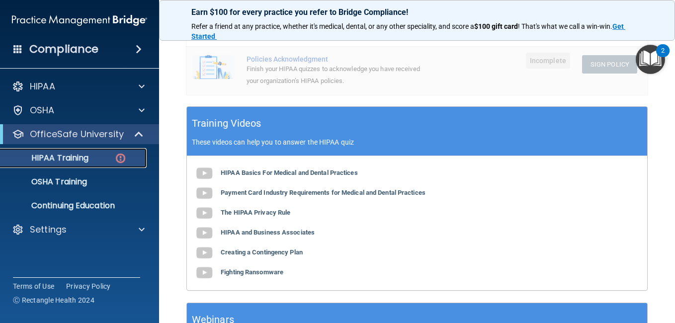
scroll to position [358, 0]
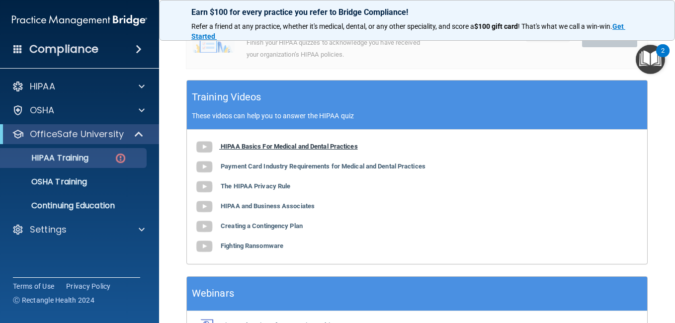
click at [263, 143] on b "HIPAA Basics For Medical and Dental Practices" at bounding box center [289, 146] width 137 height 7
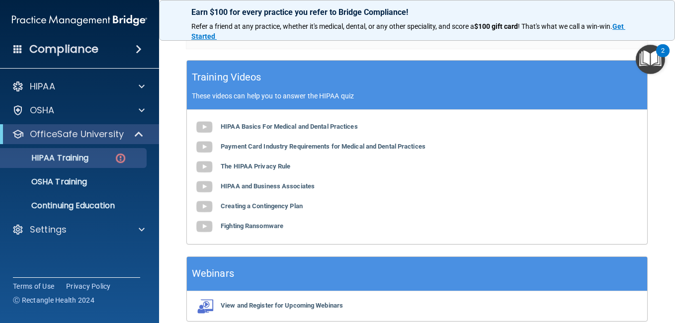
scroll to position [413, 0]
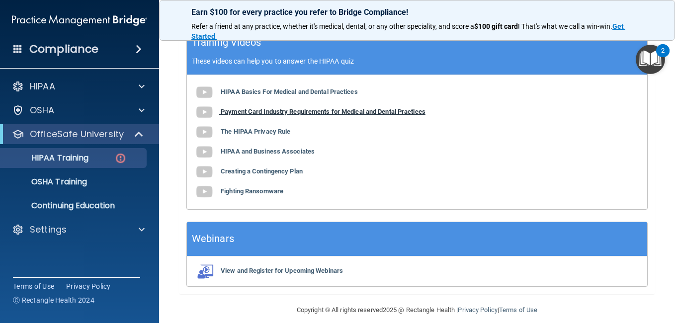
click at [265, 108] on b "Payment Card Industry Requirements for Medical and Dental Practices" at bounding box center [323, 111] width 205 height 7
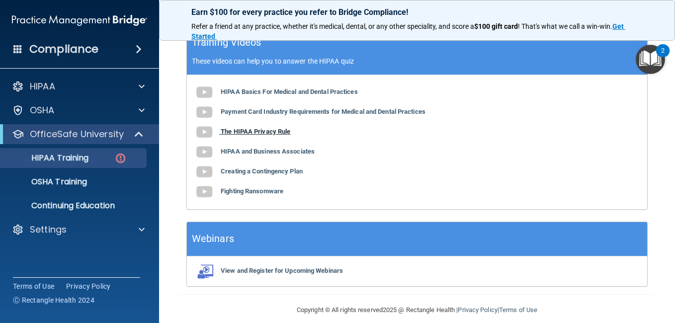
click at [269, 128] on b "The HIPAA Privacy Rule" at bounding box center [256, 131] width 70 height 7
click at [70, 156] on p "HIPAA Training" at bounding box center [47, 158] width 82 height 10
click at [227, 148] on b "HIPAA and Business Associates" at bounding box center [268, 151] width 94 height 7
click at [250, 168] on b "Creating a Contingency Plan" at bounding box center [262, 171] width 82 height 7
click at [277, 187] on b "Fighting Ransomware" at bounding box center [252, 190] width 63 height 7
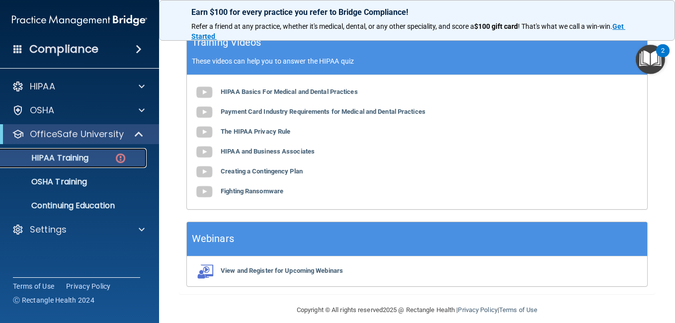
click at [69, 157] on p "HIPAA Training" at bounding box center [47, 158] width 82 height 10
click at [80, 155] on p "HIPAA Training" at bounding box center [47, 158] width 82 height 10
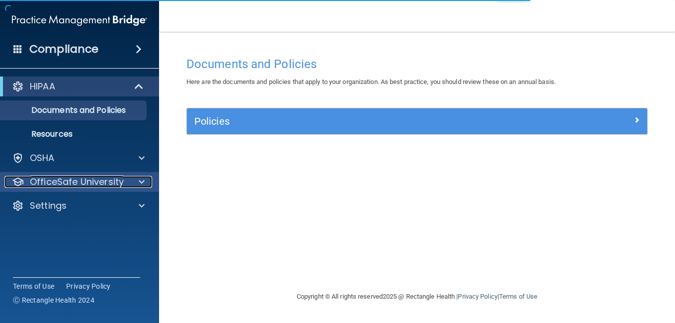
click at [141, 180] on span at bounding box center [142, 182] width 6 height 12
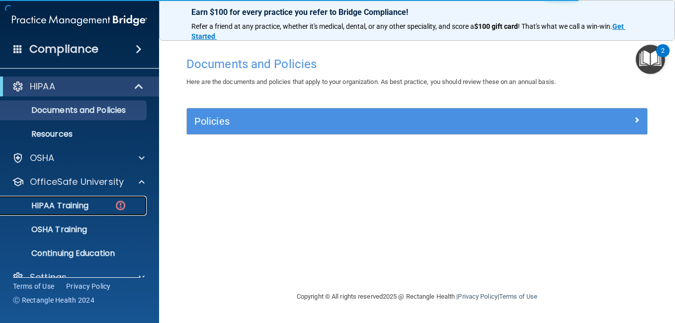
click at [80, 202] on p "HIPAA Training" at bounding box center [47, 206] width 82 height 10
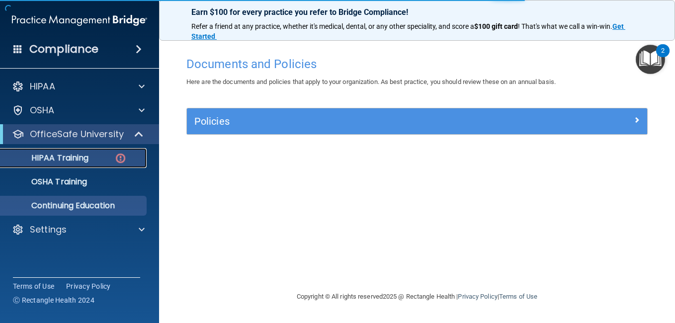
click at [80, 202] on ul "HIPAA Training OSHA Training Continuing Education" at bounding box center [80, 180] width 180 height 72
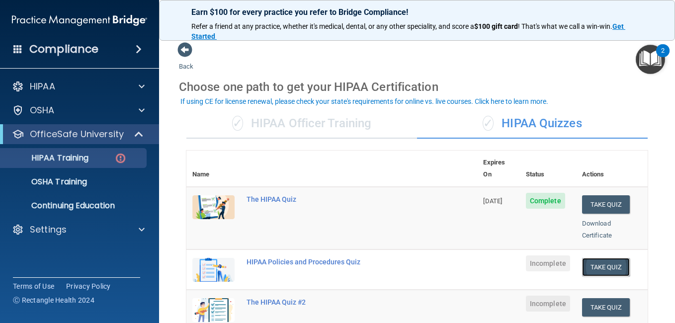
click at [602, 258] on button "Take Quiz" at bounding box center [606, 267] width 48 height 18
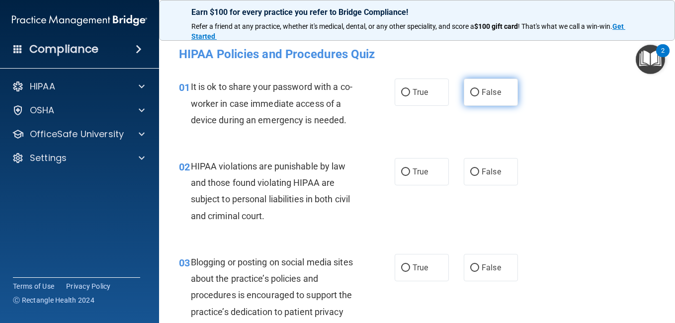
click at [470, 91] on input "False" at bounding box center [474, 92] width 9 height 7
radio input "true"
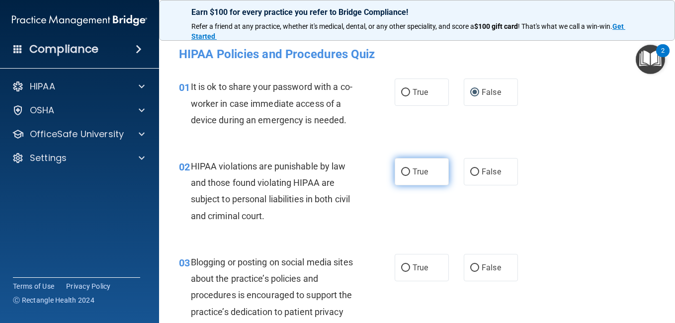
click at [401, 176] on input "True" at bounding box center [405, 172] width 9 height 7
radio input "true"
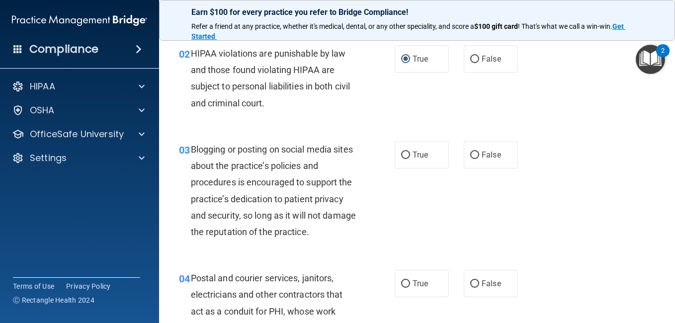
scroll to position [133, 0]
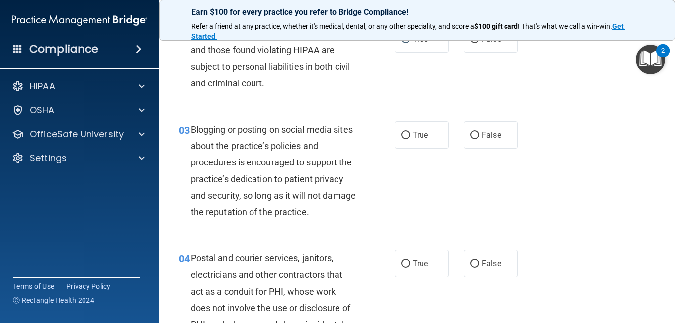
click at [670, 47] on div "2" at bounding box center [662, 50] width 13 height 13
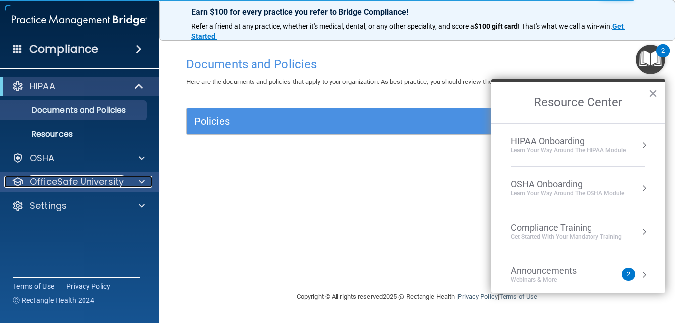
click at [140, 181] on span at bounding box center [142, 182] width 6 height 12
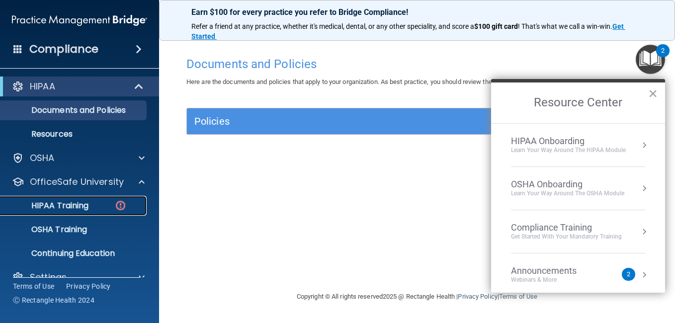
click at [90, 205] on div "HIPAA Training" at bounding box center [74, 206] width 136 height 10
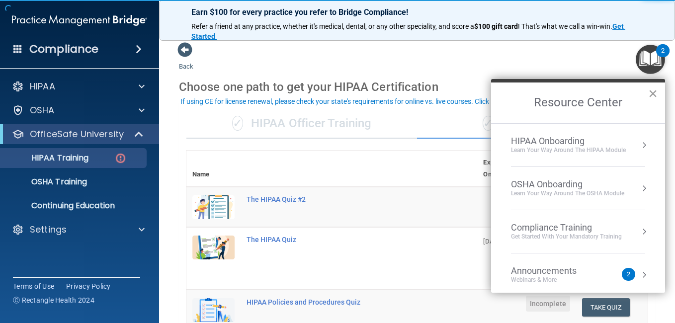
click at [650, 93] on button "×" at bounding box center [653, 94] width 9 height 16
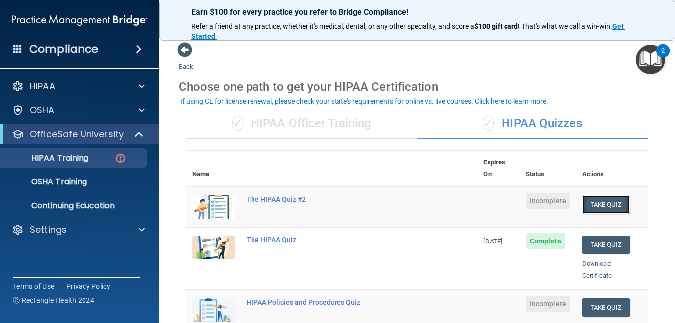
click at [602, 195] on button "Take Quiz" at bounding box center [606, 204] width 48 height 18
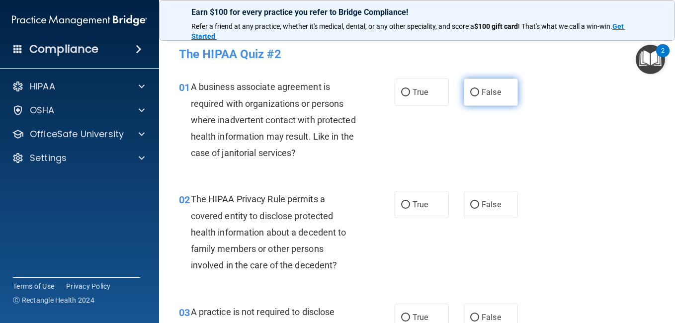
click at [470, 93] on input "False" at bounding box center [474, 92] width 9 height 7
radio input "true"
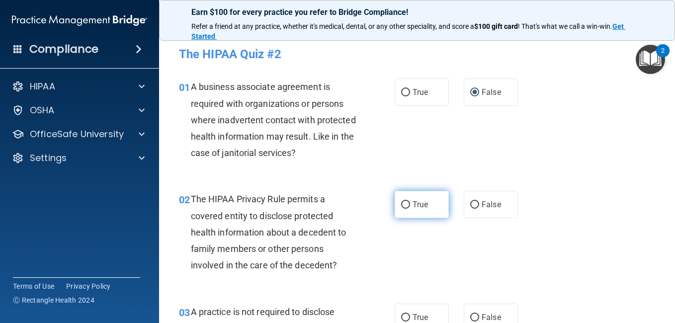
click at [401, 203] on input "True" at bounding box center [405, 204] width 9 height 7
radio input "true"
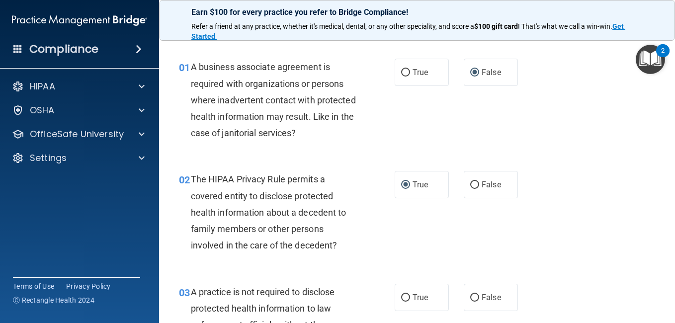
scroll to position [106, 0]
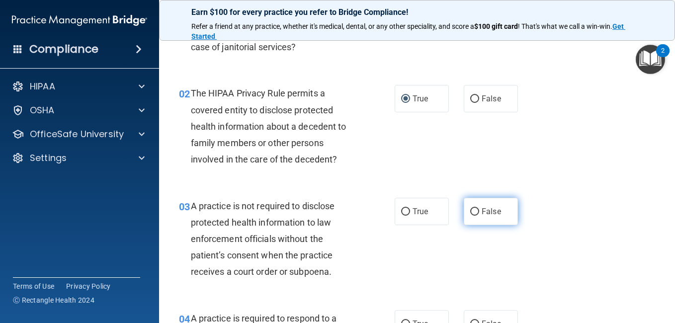
click at [471, 210] on input "False" at bounding box center [474, 211] width 9 height 7
radio input "true"
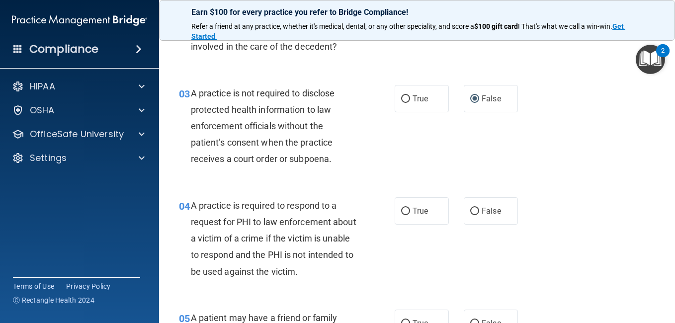
scroll to position [259, 0]
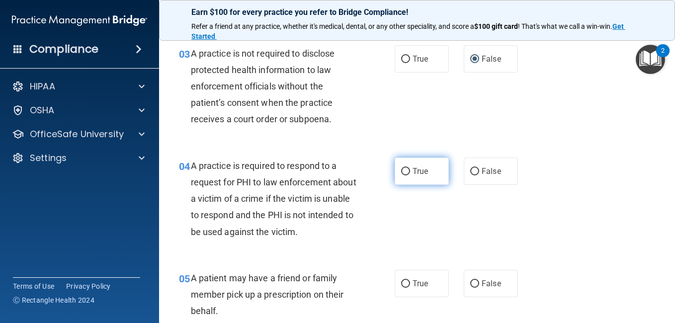
click at [404, 169] on input "True" at bounding box center [405, 171] width 9 height 7
radio input "true"
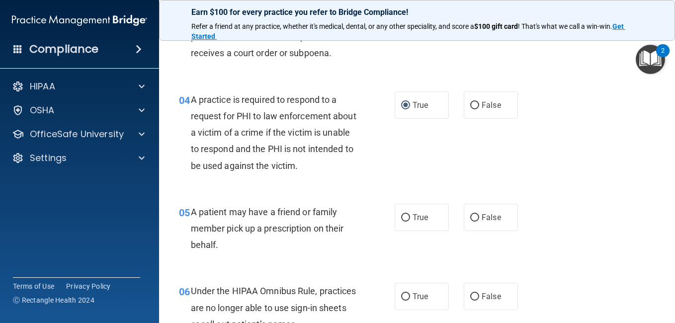
scroll to position [352, 0]
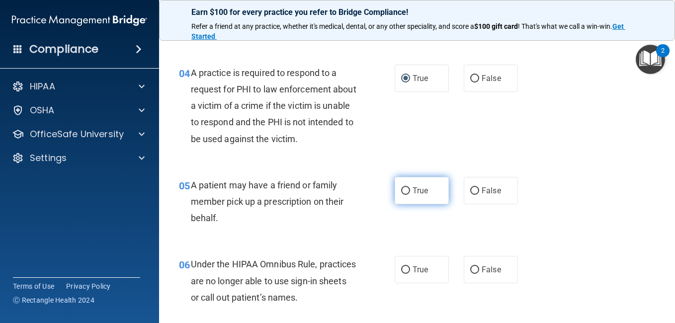
click at [405, 189] on input "True" at bounding box center [405, 190] width 9 height 7
radio input "true"
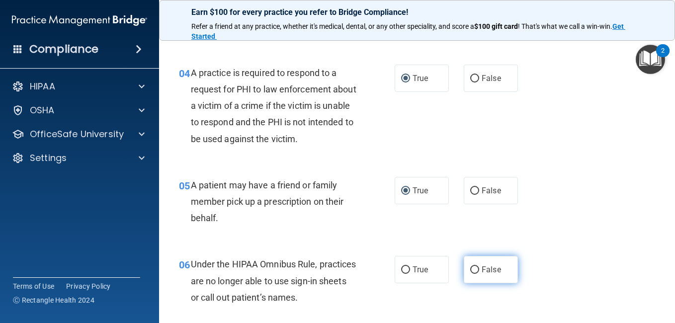
click at [470, 272] on input "False" at bounding box center [474, 270] width 9 height 7
radio input "true"
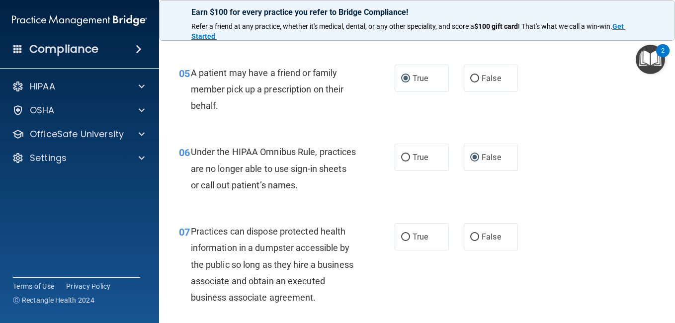
scroll to position [497, 0]
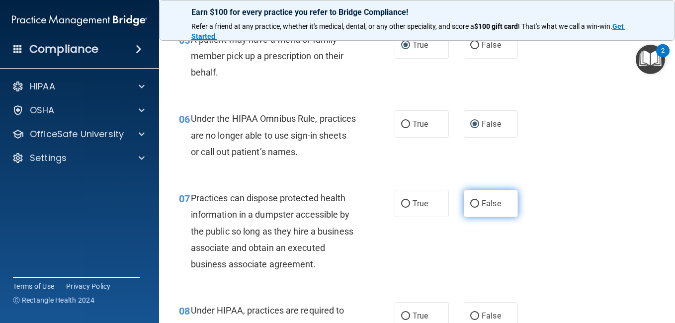
click at [470, 203] on input "False" at bounding box center [474, 203] width 9 height 7
radio input "true"
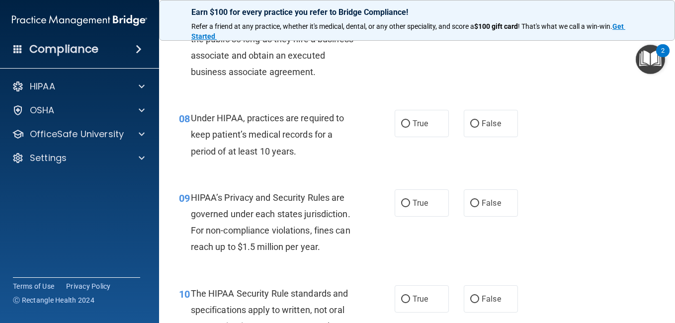
scroll to position [696, 0]
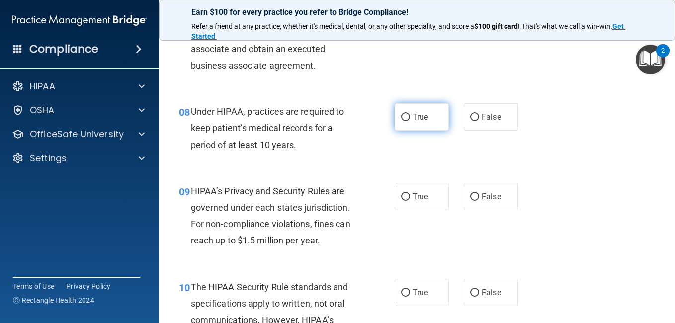
click at [403, 121] on input "True" at bounding box center [405, 117] width 9 height 7
radio input "true"
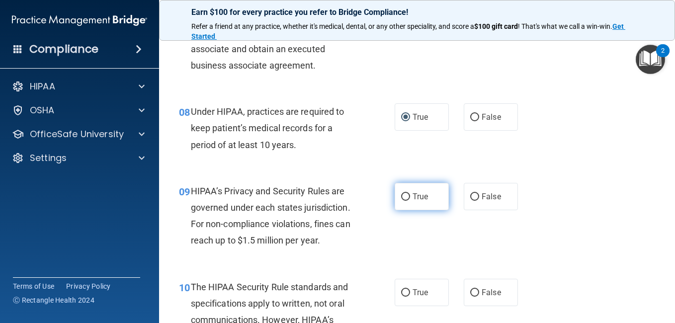
click at [403, 201] on input "True" at bounding box center [405, 196] width 9 height 7
radio input "true"
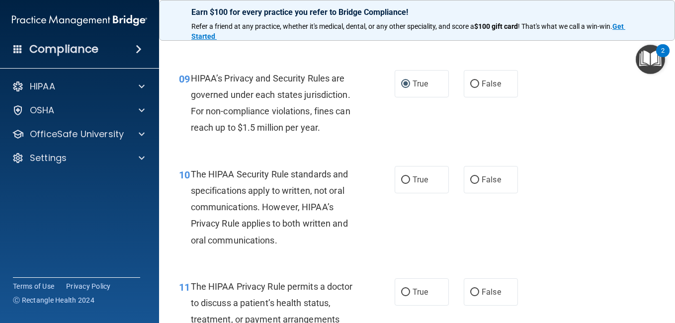
scroll to position [829, 0]
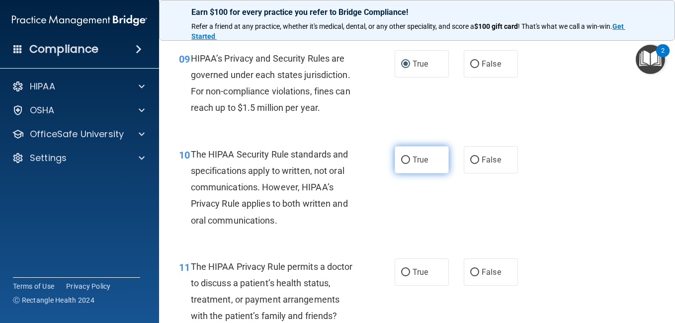
click at [403, 164] on input "True" at bounding box center [405, 160] width 9 height 7
radio input "true"
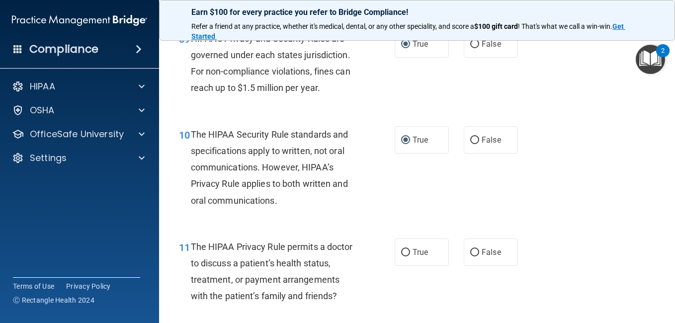
scroll to position [929, 0]
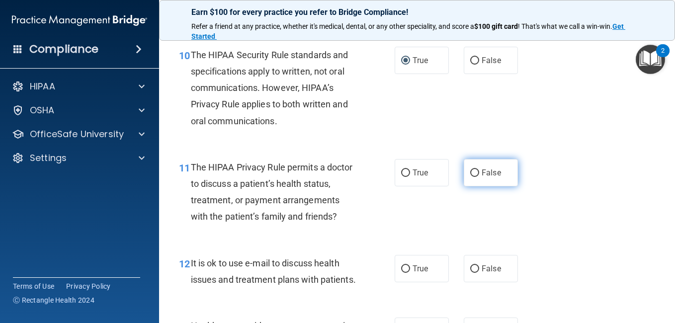
click at [470, 177] on input "False" at bounding box center [474, 173] width 9 height 7
radio input "true"
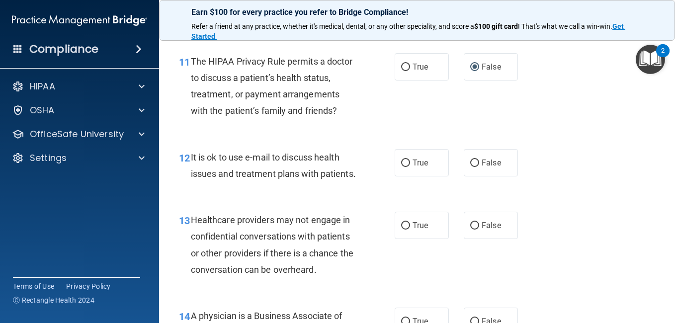
scroll to position [1061, 0]
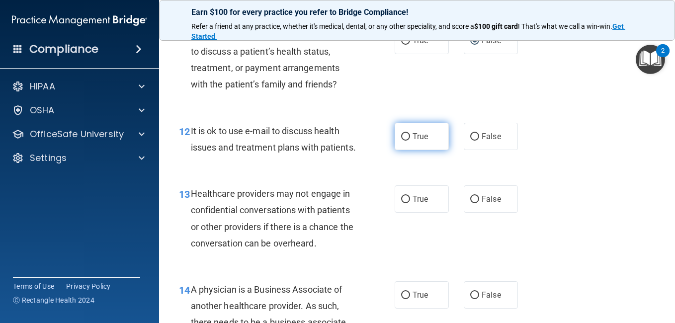
click at [401, 141] on input "True" at bounding box center [405, 136] width 9 height 7
radio input "true"
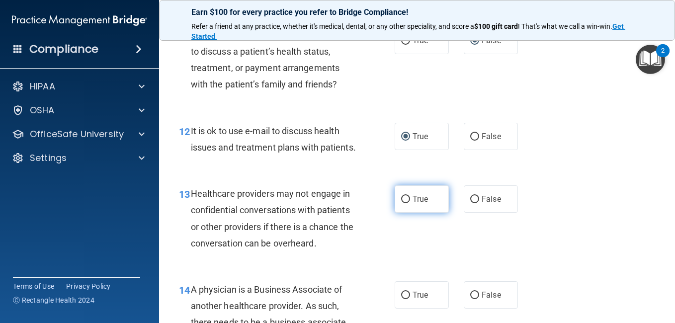
click at [401, 203] on input "True" at bounding box center [405, 199] width 9 height 7
radio input "true"
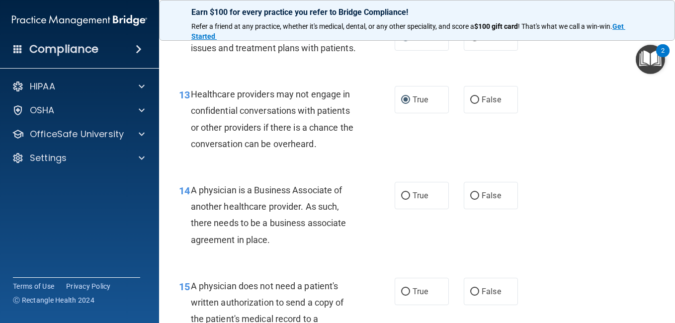
scroll to position [1240, 0]
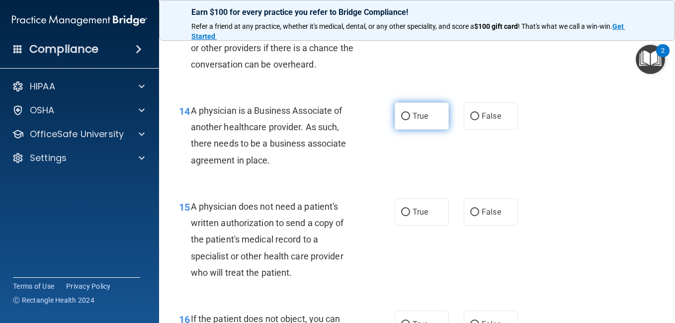
click at [402, 120] on input "True" at bounding box center [405, 116] width 9 height 7
radio input "true"
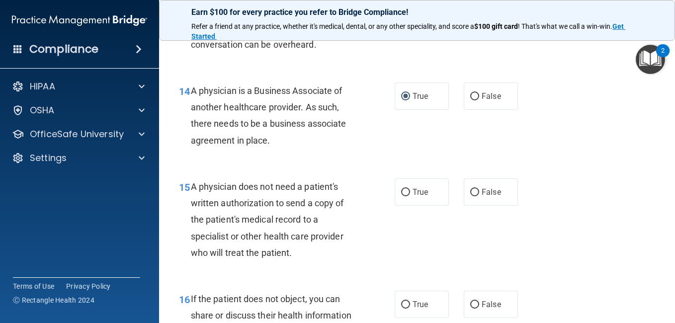
scroll to position [1339, 0]
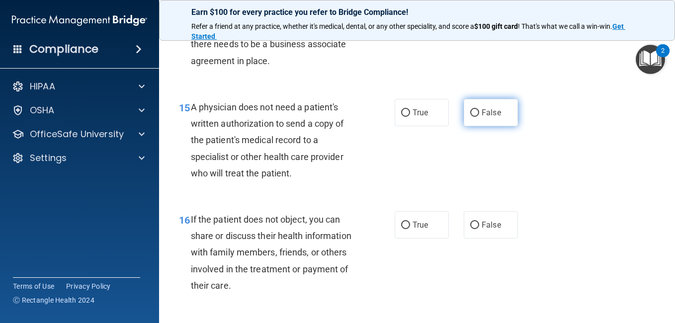
click at [472, 117] on input "False" at bounding box center [474, 112] width 9 height 7
radio input "true"
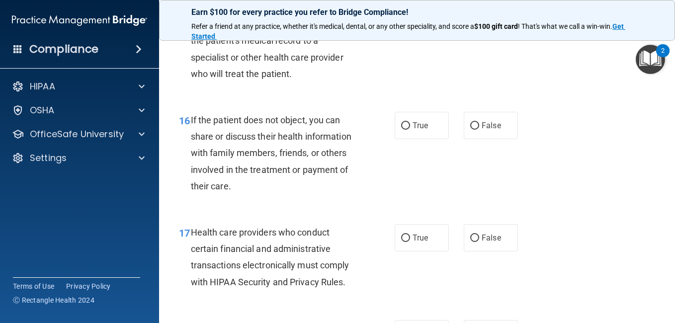
scroll to position [1446, 0]
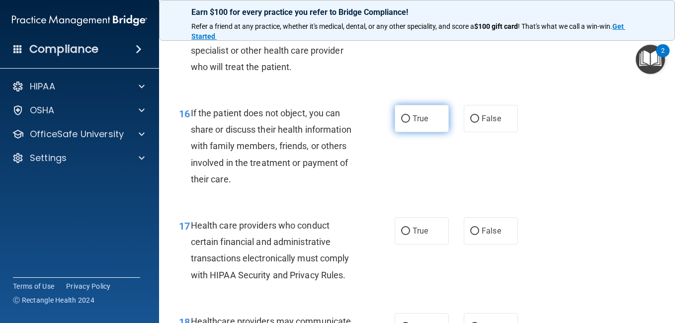
click at [401, 123] on input "True" at bounding box center [405, 118] width 9 height 7
radio input "true"
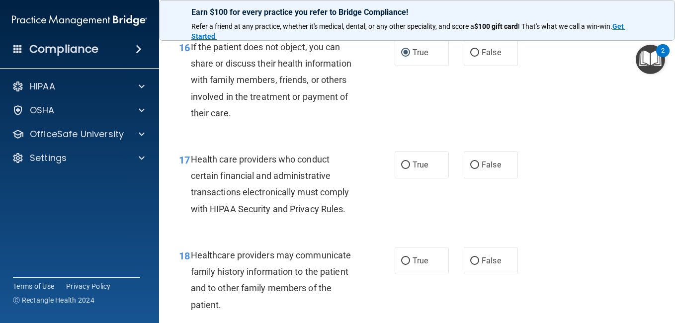
scroll to position [1552, 0]
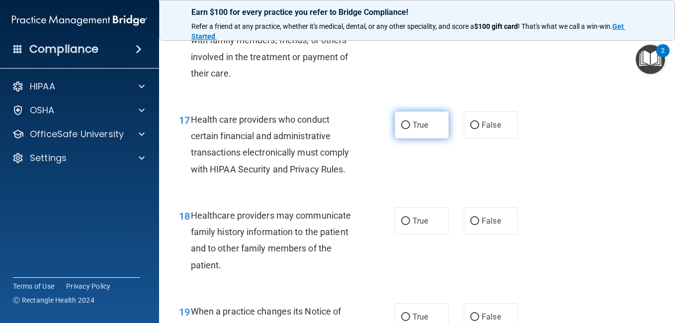
click at [403, 129] on input "True" at bounding box center [405, 125] width 9 height 7
radio input "true"
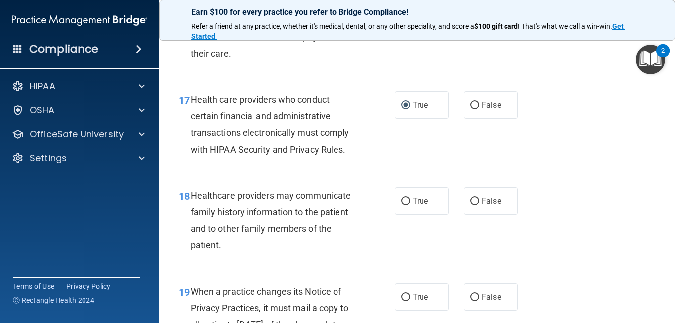
scroll to position [1658, 0]
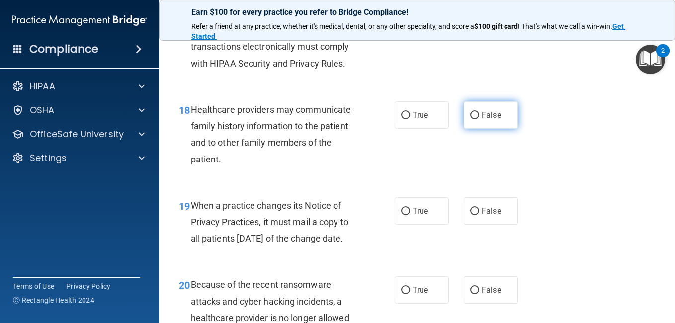
click at [470, 119] on input "False" at bounding box center [474, 115] width 9 height 7
radio input "true"
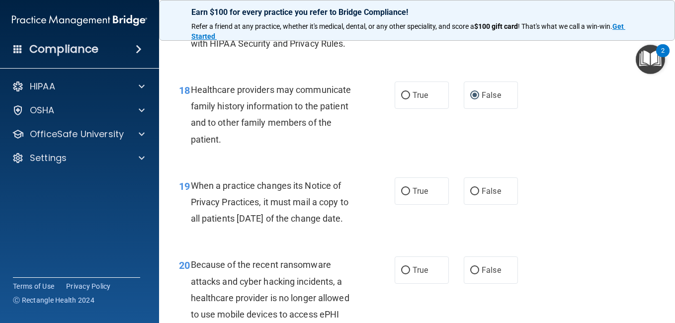
scroll to position [1764, 0]
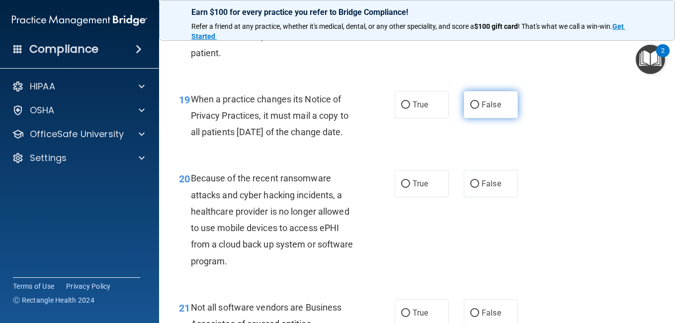
click at [470, 109] on input "False" at bounding box center [474, 104] width 9 height 7
radio input "true"
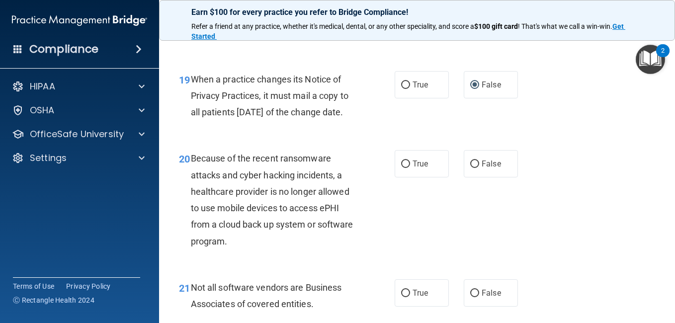
scroll to position [1870, 0]
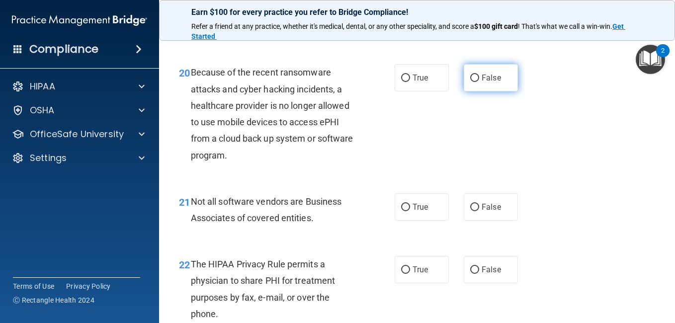
click at [470, 82] on input "False" at bounding box center [474, 78] width 9 height 7
radio input "true"
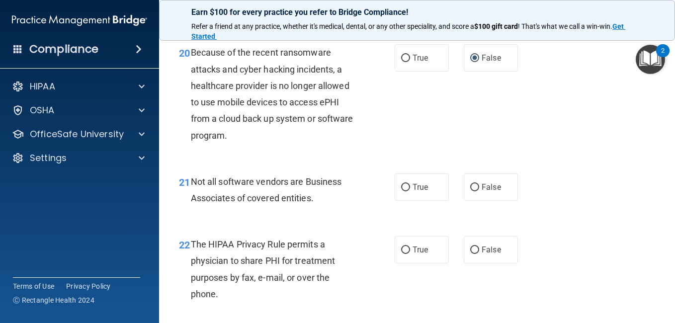
scroll to position [1923, 0]
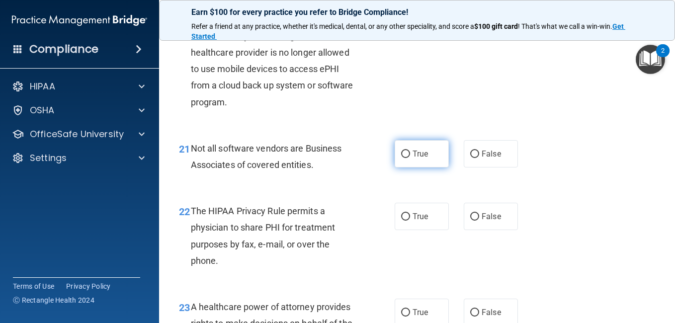
click at [403, 158] on input "True" at bounding box center [405, 154] width 9 height 7
radio input "true"
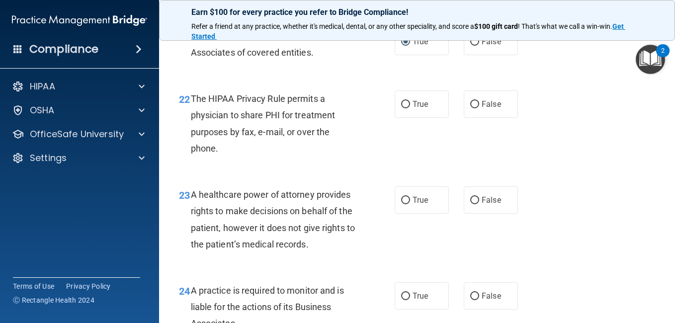
scroll to position [2043, 0]
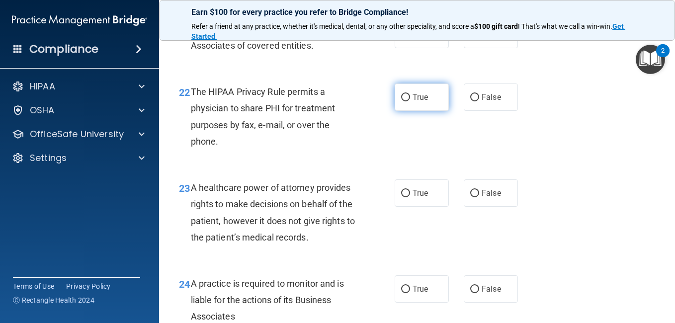
click at [401, 101] on input "True" at bounding box center [405, 97] width 9 height 7
radio input "true"
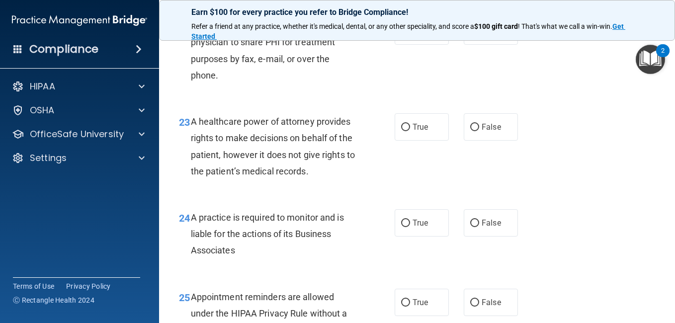
scroll to position [2135, 0]
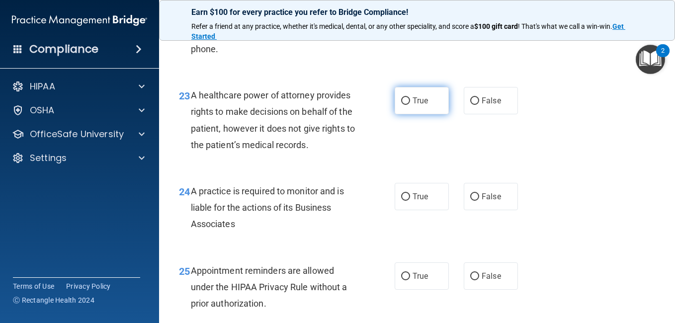
click at [402, 105] on input "True" at bounding box center [405, 100] width 9 height 7
radio input "true"
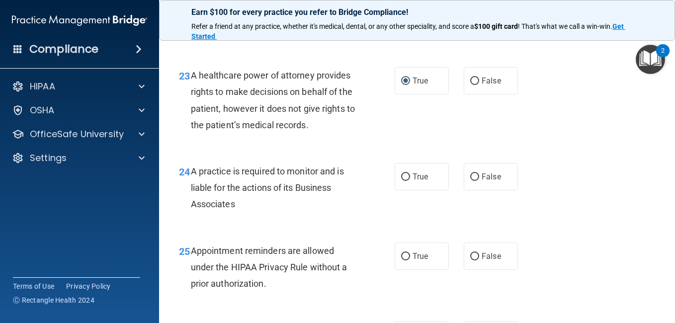
scroll to position [2228, 0]
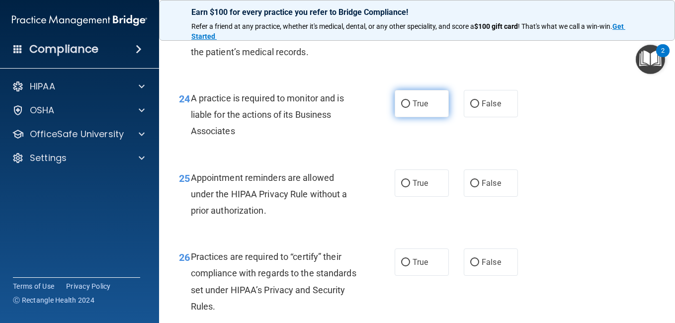
click at [404, 108] on input "True" at bounding box center [405, 103] width 9 height 7
radio input "true"
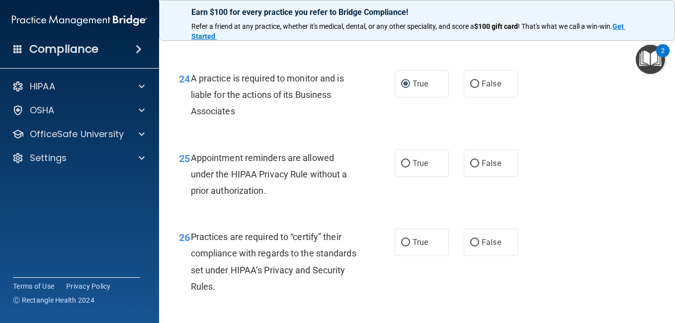
scroll to position [2315, 0]
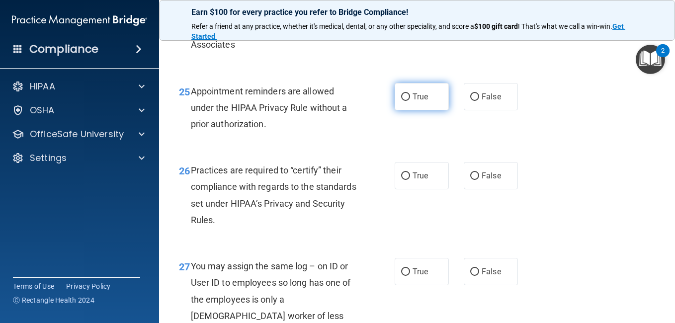
click at [402, 101] on input "True" at bounding box center [405, 96] width 9 height 7
radio input "true"
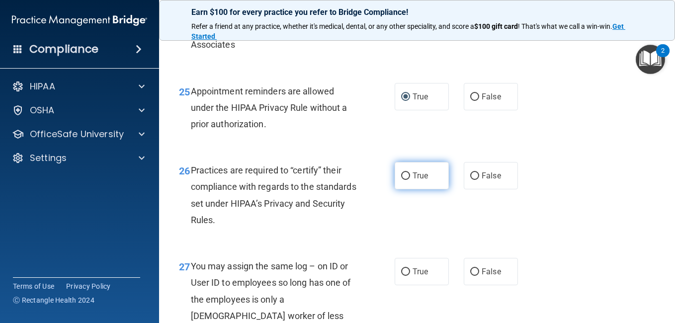
click at [403, 180] on input "True" at bounding box center [405, 176] width 9 height 7
radio input "true"
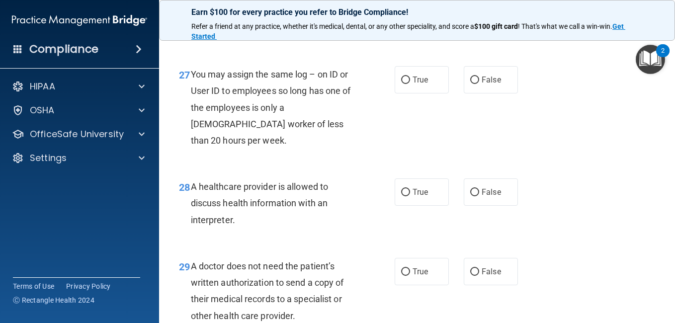
scroll to position [2513, 0]
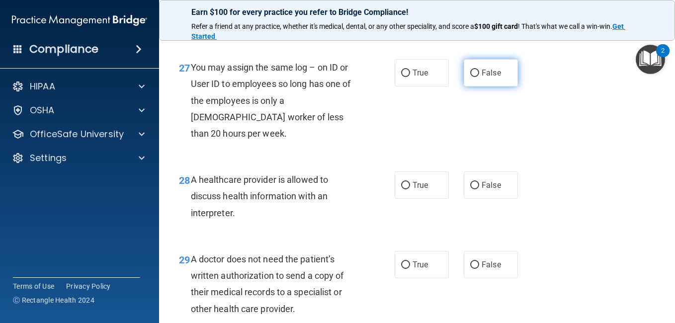
click at [473, 77] on input "False" at bounding box center [474, 73] width 9 height 7
radio input "true"
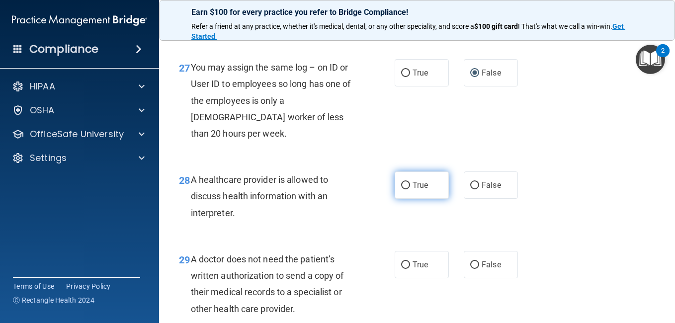
click at [403, 189] on input "True" at bounding box center [405, 185] width 9 height 7
radio input "true"
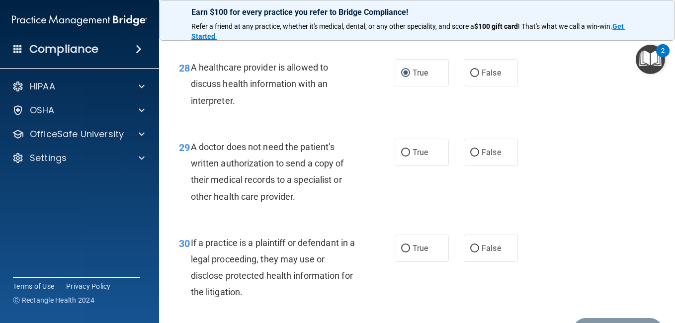
scroll to position [2652, 0]
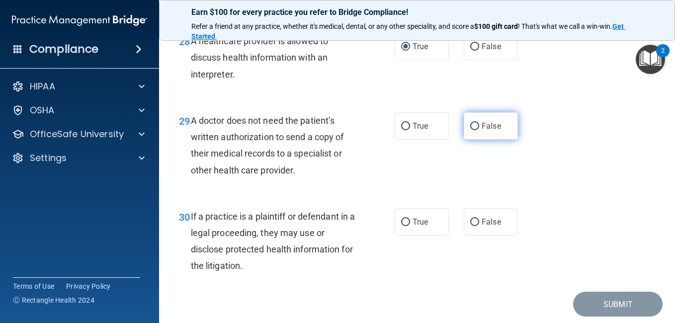
click at [470, 130] on input "False" at bounding box center [474, 126] width 9 height 7
radio input "true"
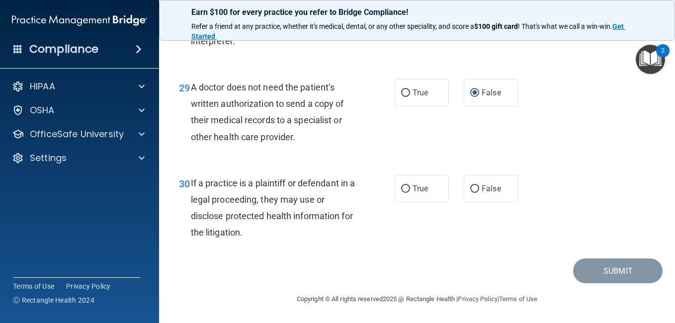
scroll to position [2725, 0]
click at [401, 193] on input "True" at bounding box center [405, 189] width 9 height 7
radio input "true"
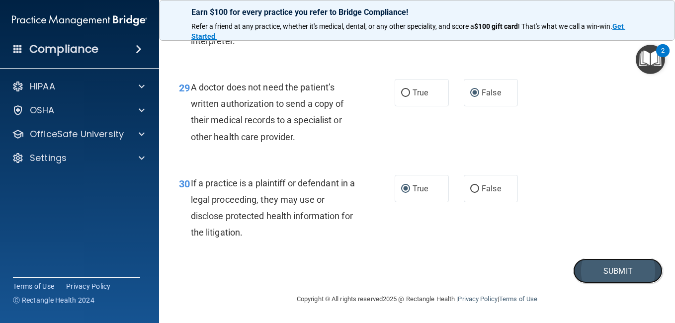
click at [598, 279] on button "Submit" at bounding box center [618, 271] width 90 height 25
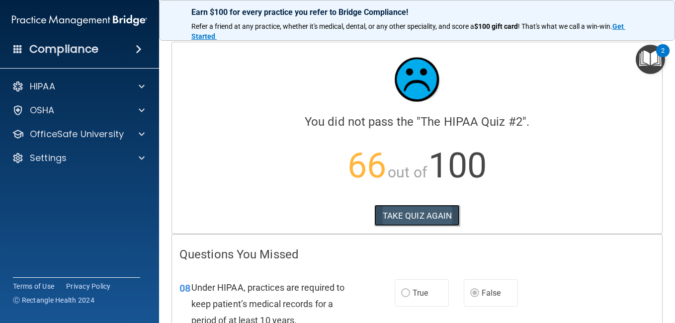
click at [398, 214] on button "TAKE QUIZ AGAIN" at bounding box center [417, 216] width 86 height 22
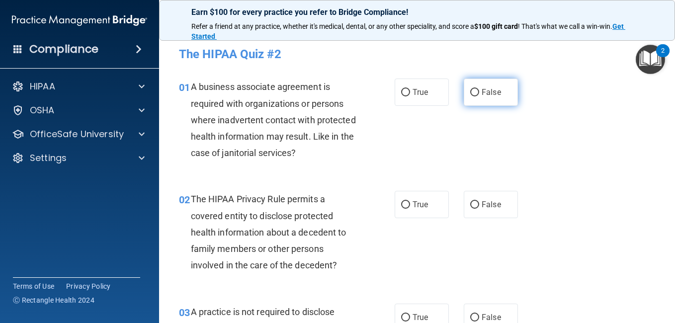
click at [471, 91] on input "False" at bounding box center [474, 92] width 9 height 7
radio input "true"
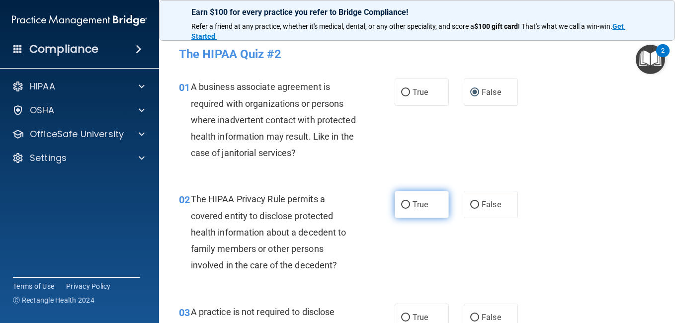
click at [402, 204] on input "True" at bounding box center [405, 204] width 9 height 7
radio input "true"
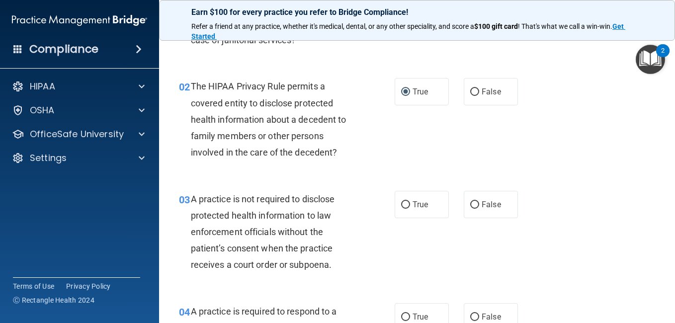
scroll to position [192, 0]
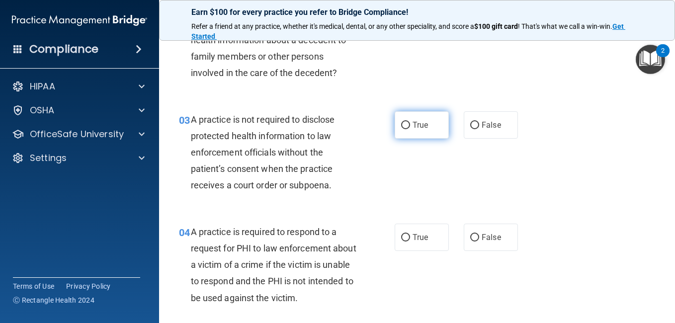
click at [401, 123] on input "True" at bounding box center [405, 125] width 9 height 7
radio input "true"
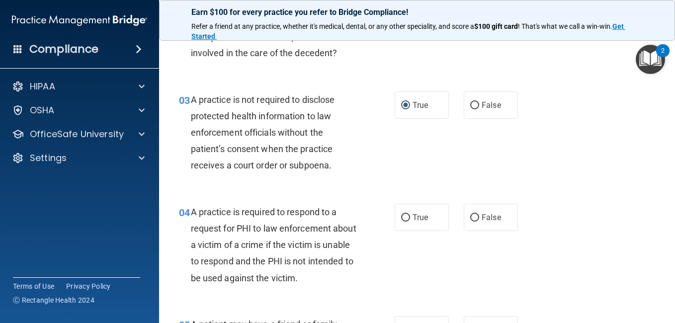
scroll to position [292, 0]
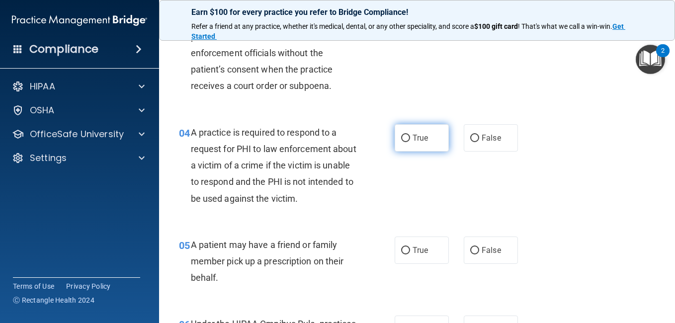
click at [401, 137] on input "True" at bounding box center [405, 138] width 9 height 7
radio input "true"
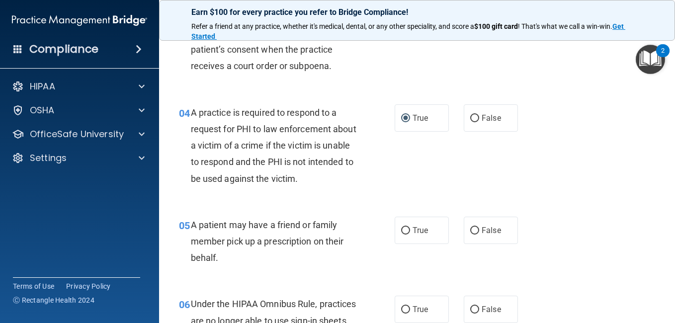
scroll to position [365, 0]
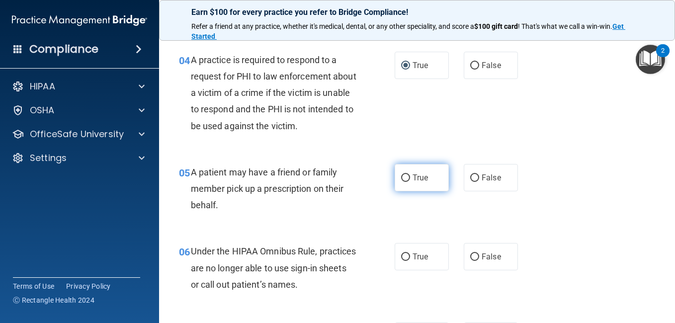
click at [403, 178] on input "True" at bounding box center [405, 178] width 9 height 7
radio input "true"
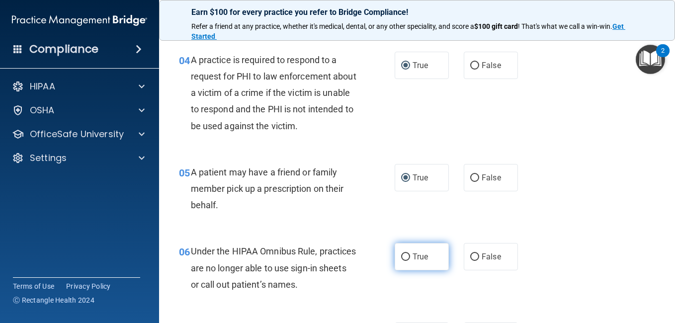
click at [401, 256] on input "True" at bounding box center [405, 257] width 9 height 7
radio input "true"
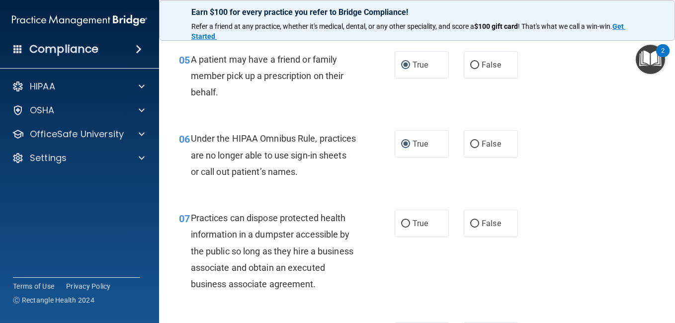
scroll to position [524, 0]
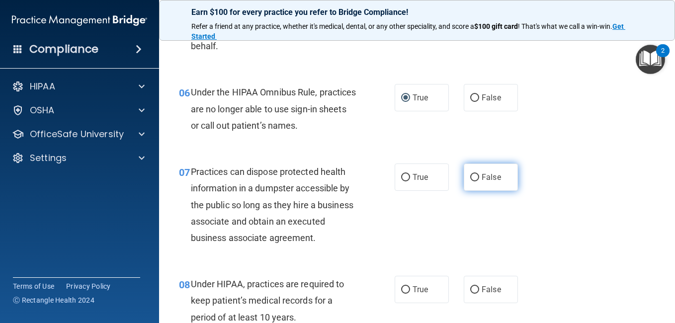
click at [470, 177] on input "False" at bounding box center [474, 177] width 9 height 7
radio input "true"
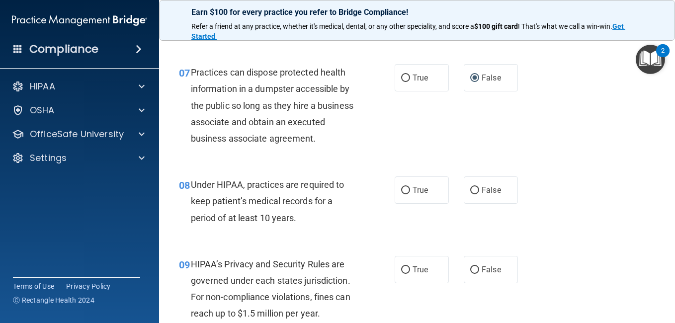
scroll to position [650, 0]
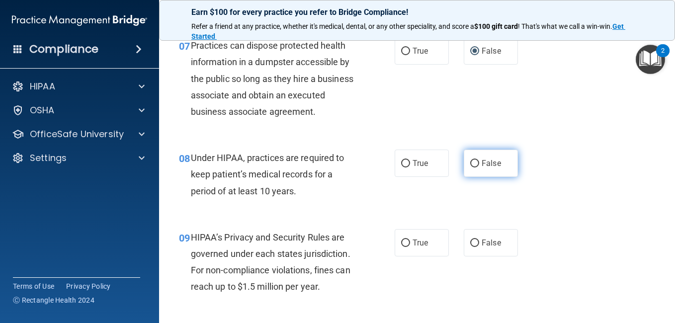
click at [470, 168] on input "False" at bounding box center [474, 163] width 9 height 7
radio input "true"
click at [666, 319] on main "- The HIPAA Quiz #2 This quiz doesn’t expire until . Are you sure you want to t…" at bounding box center [417, 177] width 516 height 291
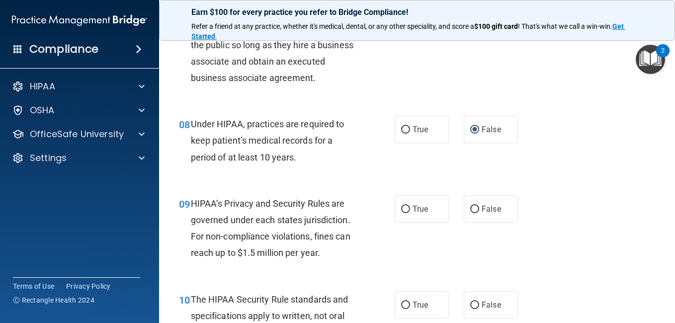
scroll to position [690, 0]
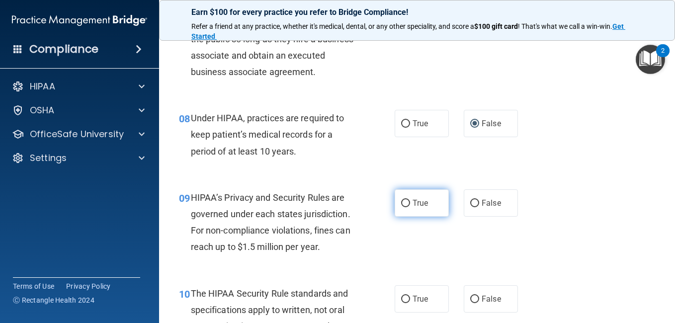
click at [403, 207] on input "True" at bounding box center [405, 203] width 9 height 7
radio input "true"
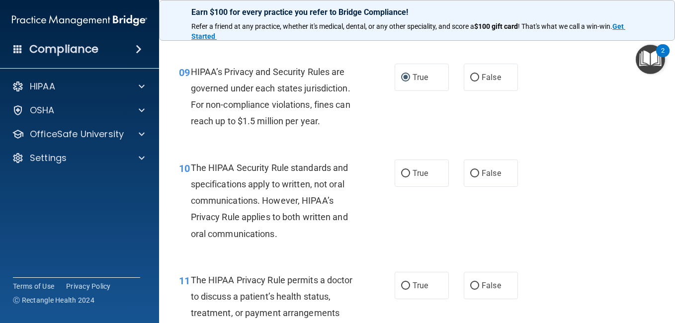
scroll to position [849, 0]
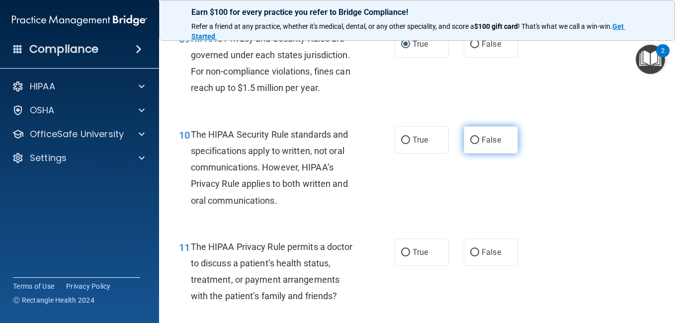
click at [470, 144] on input "False" at bounding box center [474, 140] width 9 height 7
radio input "true"
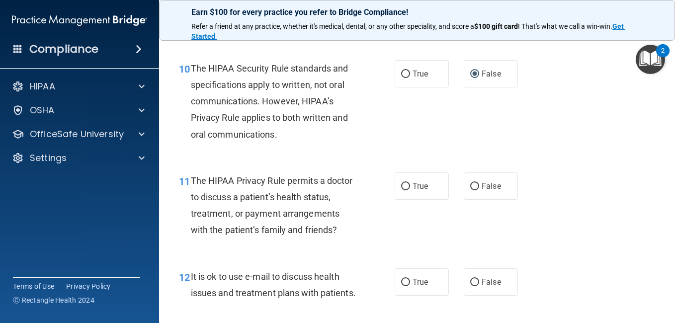
scroll to position [941, 0]
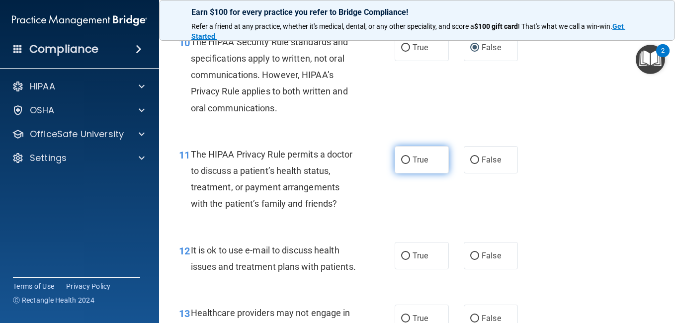
click at [402, 164] on input "True" at bounding box center [405, 160] width 9 height 7
radio input "true"
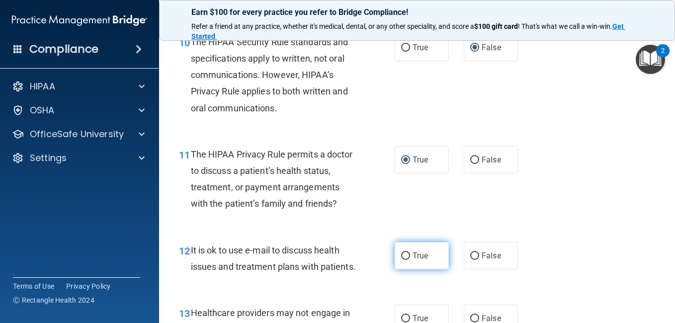
click at [402, 260] on input "True" at bounding box center [405, 256] width 9 height 7
radio input "true"
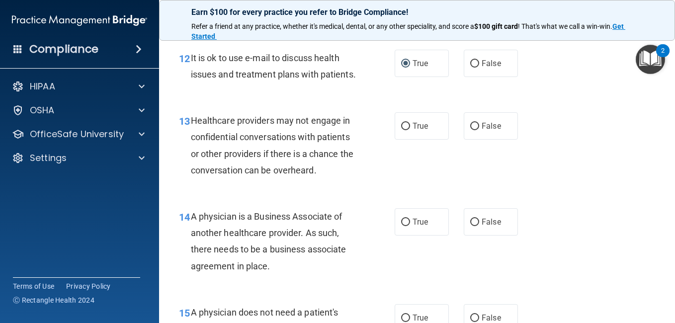
scroll to position [1154, 0]
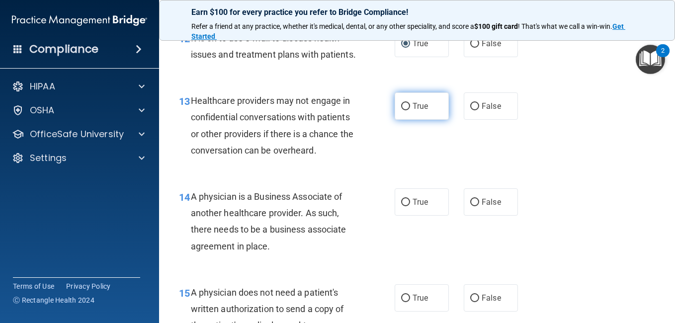
click at [402, 110] on input "True" at bounding box center [405, 106] width 9 height 7
radio input "true"
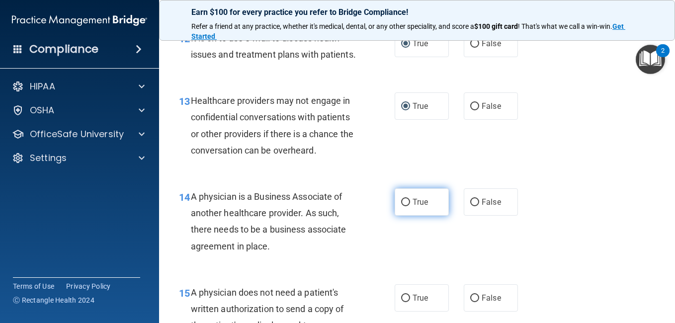
click at [404, 206] on input "True" at bounding box center [405, 202] width 9 height 7
radio input "true"
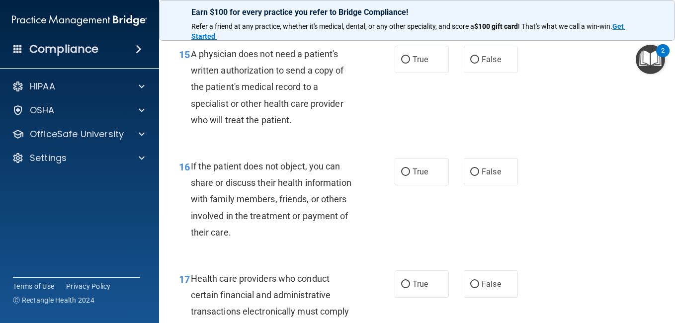
scroll to position [1426, 0]
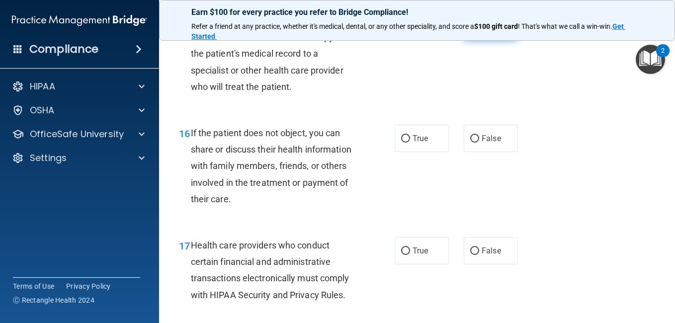
click at [470, 30] on input "False" at bounding box center [474, 26] width 9 height 7
radio input "true"
click at [401, 143] on input "True" at bounding box center [405, 138] width 9 height 7
radio input "true"
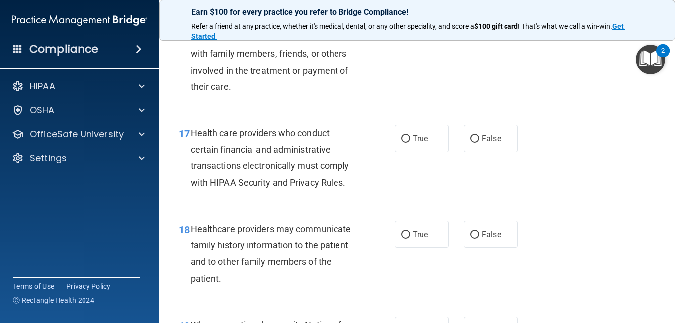
scroll to position [1572, 0]
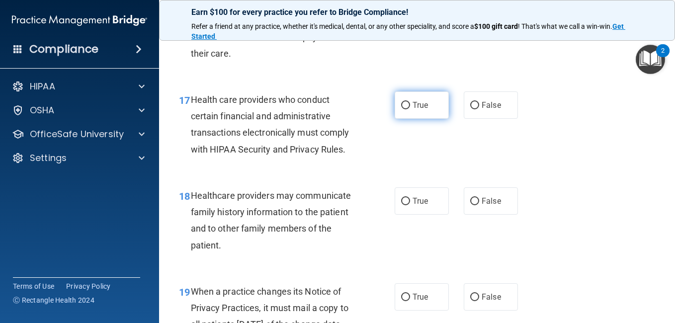
click at [402, 109] on input "True" at bounding box center [405, 105] width 9 height 7
radio input "true"
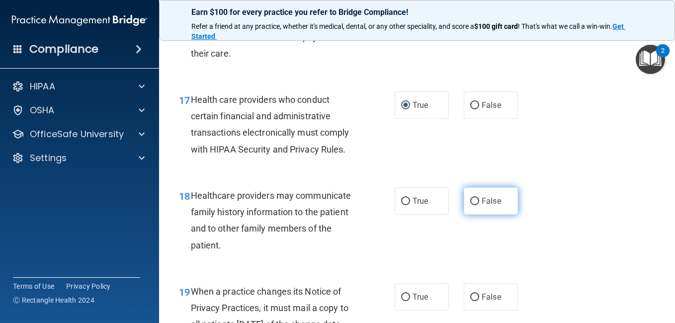
click at [470, 205] on input "False" at bounding box center [474, 201] width 9 height 7
radio input "true"
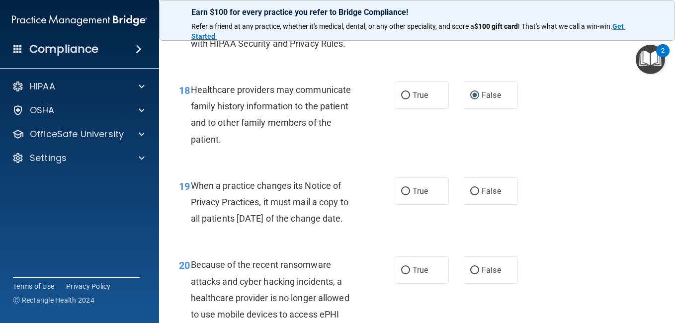
scroll to position [1757, 0]
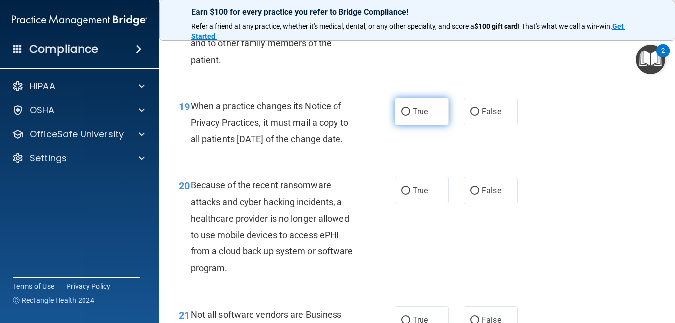
click at [401, 116] on input "True" at bounding box center [405, 111] width 9 height 7
radio input "true"
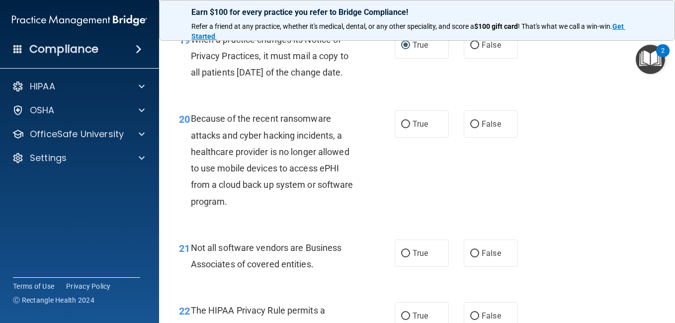
scroll to position [1863, 0]
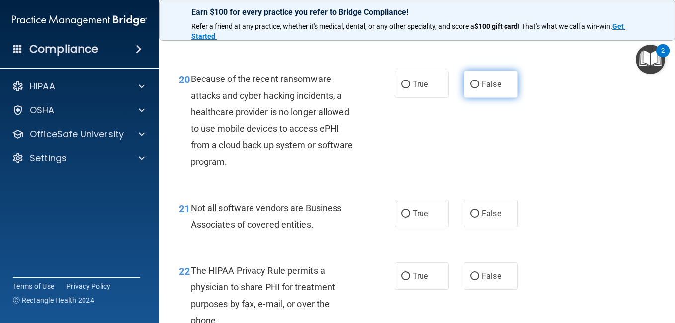
click at [470, 89] on input "False" at bounding box center [474, 84] width 9 height 7
radio input "true"
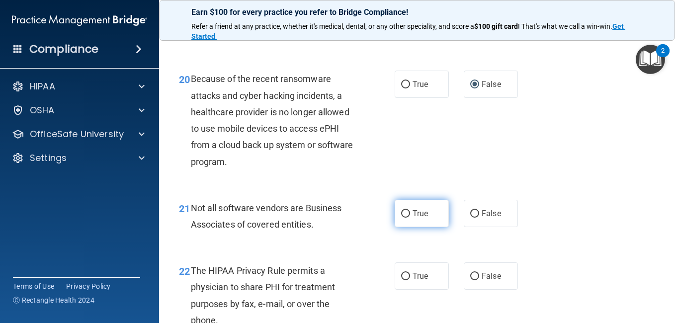
click at [402, 218] on input "True" at bounding box center [405, 213] width 9 height 7
radio input "true"
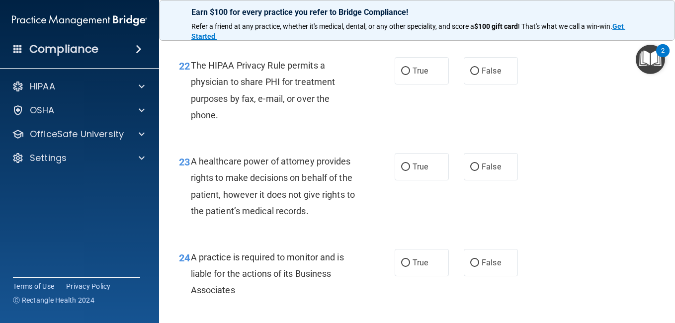
scroll to position [2075, 0]
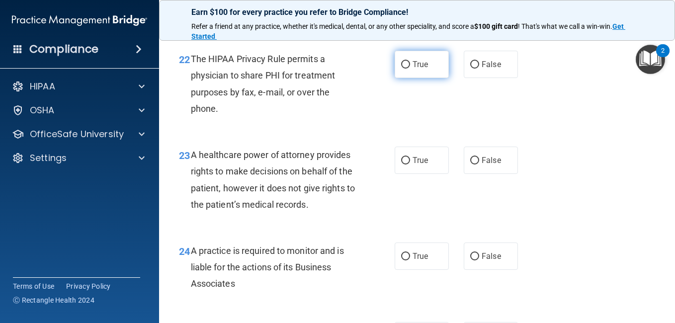
click at [401, 69] on input "True" at bounding box center [405, 64] width 9 height 7
radio input "true"
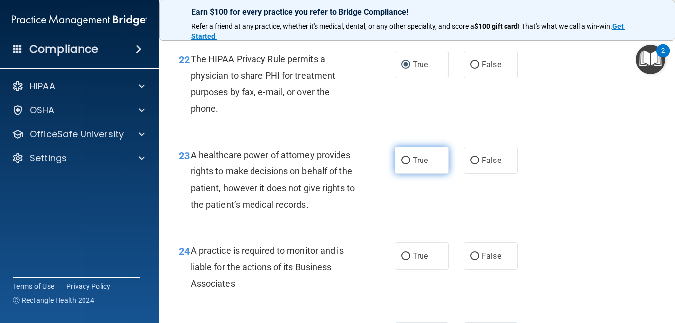
click at [401, 165] on input "True" at bounding box center [405, 160] width 9 height 7
radio input "true"
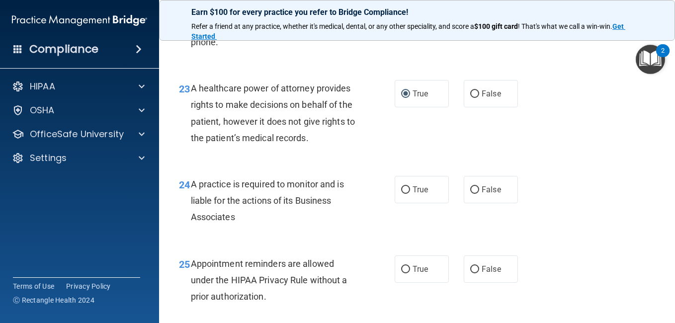
scroll to position [2188, 0]
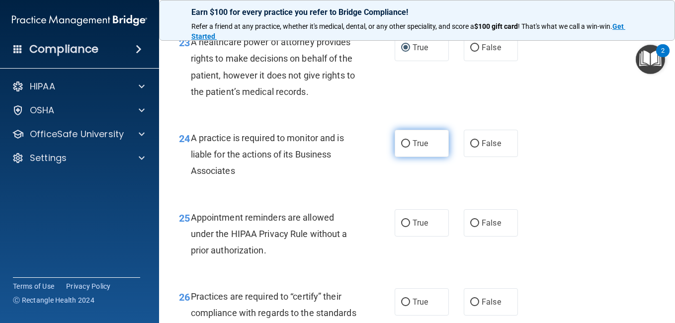
click at [401, 148] on input "True" at bounding box center [405, 143] width 9 height 7
radio input "true"
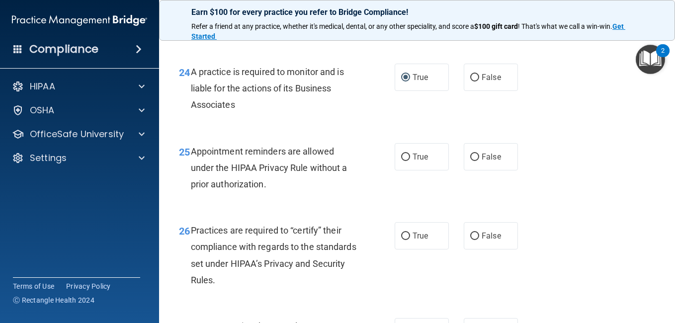
scroll to position [2301, 0]
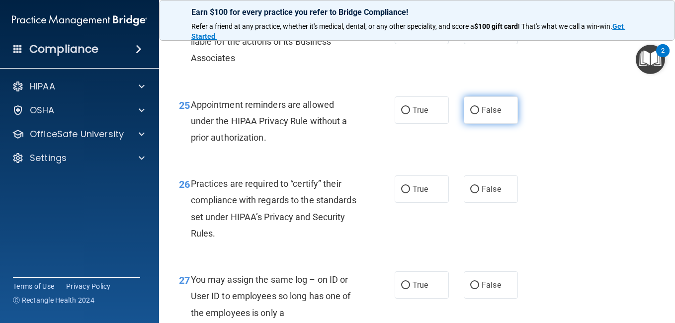
click at [470, 114] on input "False" at bounding box center [474, 110] width 9 height 7
radio input "true"
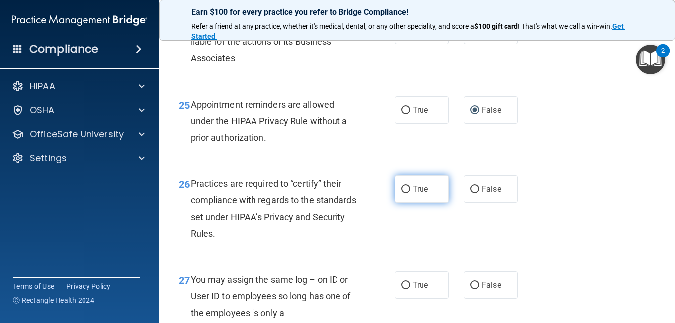
click at [402, 193] on input "True" at bounding box center [405, 189] width 9 height 7
radio input "true"
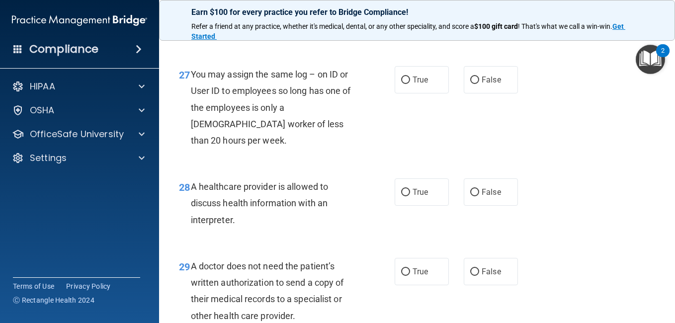
scroll to position [2526, 0]
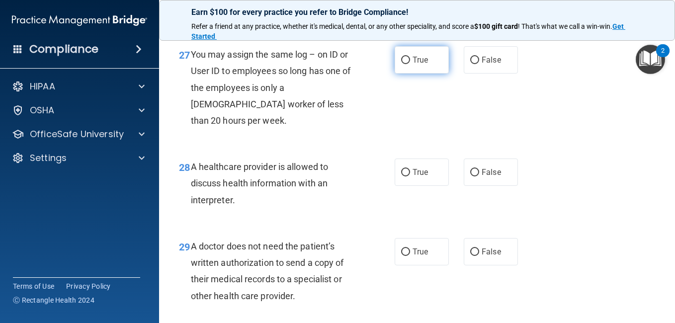
click at [402, 64] on input "True" at bounding box center [405, 60] width 9 height 7
radio input "true"
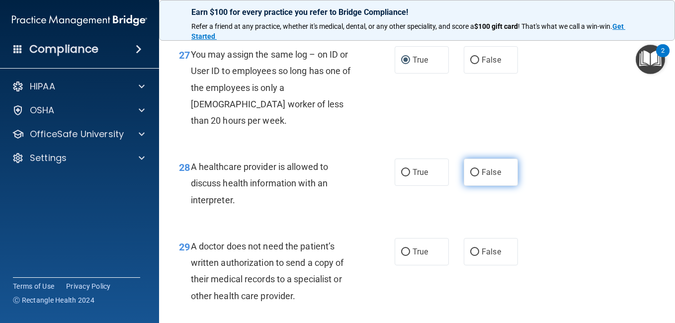
click at [470, 177] on input "False" at bounding box center [474, 172] width 9 height 7
radio input "true"
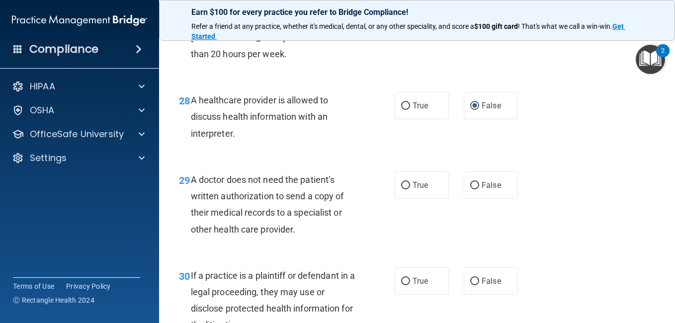
scroll to position [2626, 0]
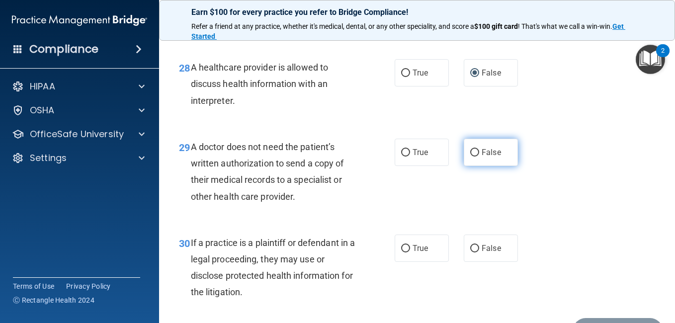
click at [470, 157] on input "False" at bounding box center [474, 152] width 9 height 7
radio input "true"
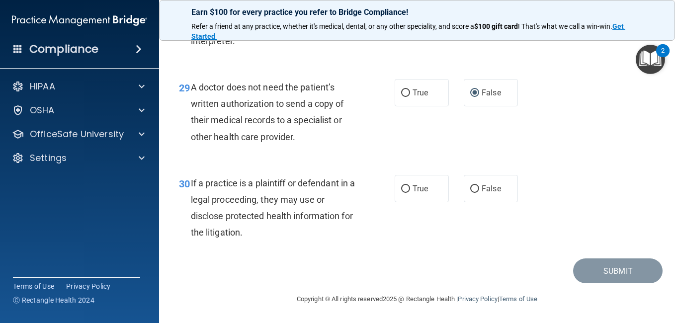
scroll to position [2705, 0]
click at [403, 97] on input "True" at bounding box center [405, 93] width 9 height 7
radio input "true"
radio input "false"
click at [470, 193] on input "False" at bounding box center [474, 189] width 9 height 7
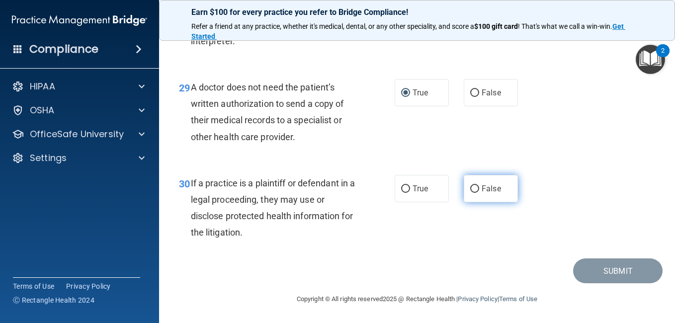
radio input "true"
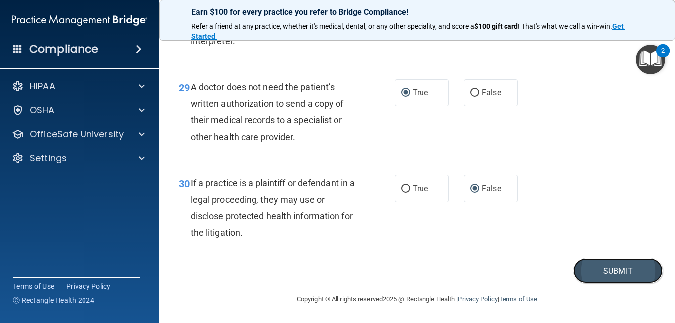
click at [616, 284] on button "Submit" at bounding box center [618, 271] width 90 height 25
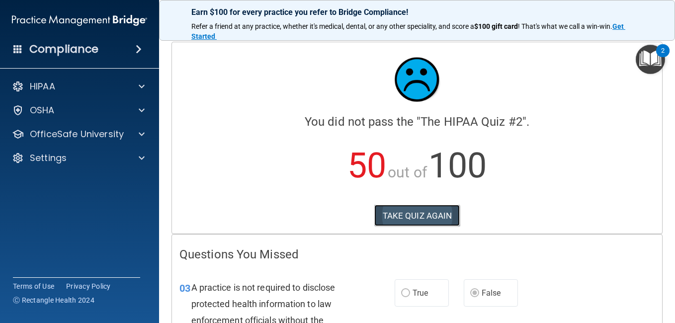
click at [432, 216] on button "TAKE QUIZ AGAIN" at bounding box center [417, 216] width 86 height 22
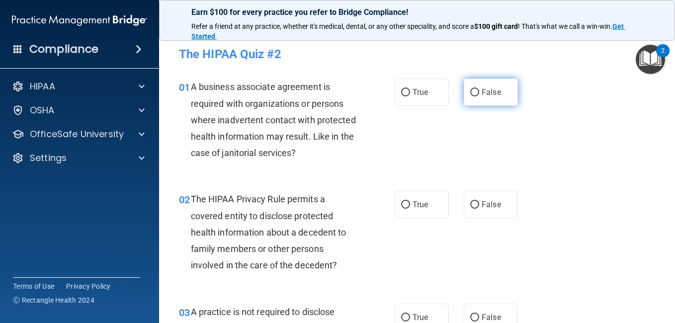
click at [470, 92] on input "False" at bounding box center [474, 92] width 9 height 7
radio input "true"
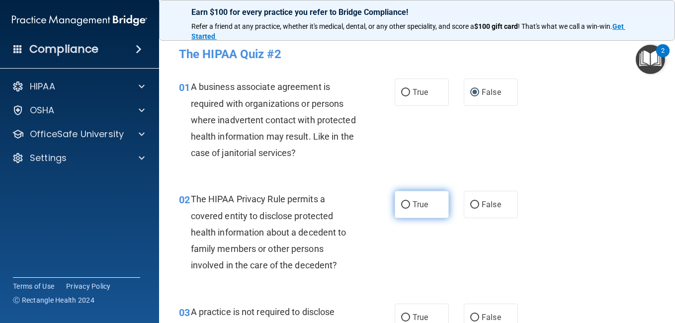
click at [401, 204] on input "True" at bounding box center [405, 204] width 9 height 7
radio input "true"
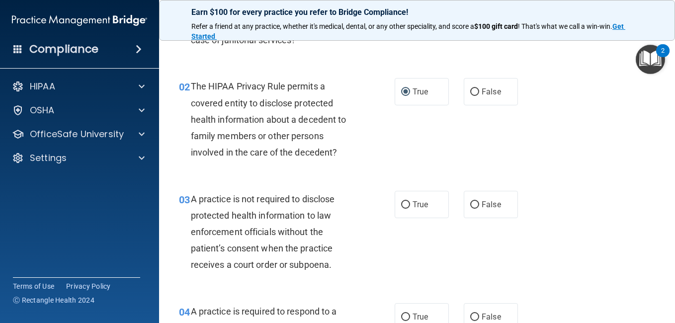
scroll to position [192, 0]
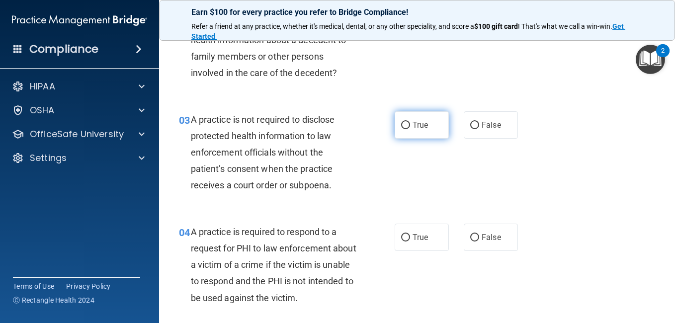
click at [404, 125] on input "True" at bounding box center [405, 125] width 9 height 7
radio input "true"
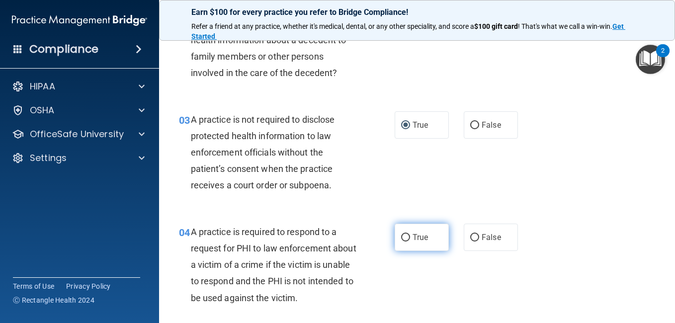
click at [402, 237] on input "True" at bounding box center [405, 237] width 9 height 7
radio input "true"
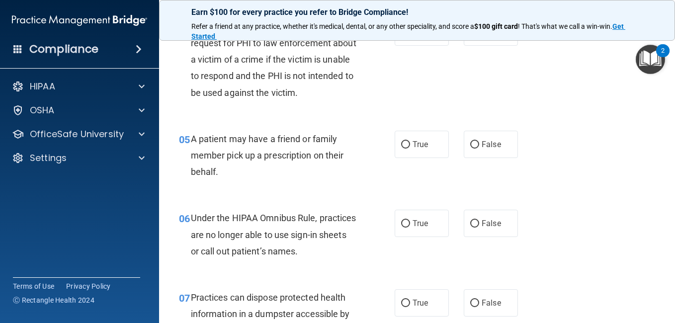
scroll to position [404, 0]
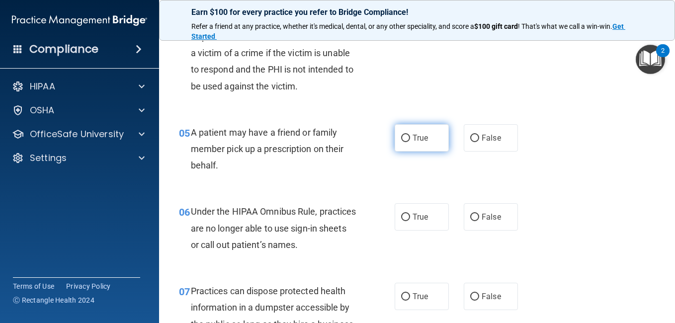
click at [402, 139] on input "True" at bounding box center [405, 138] width 9 height 7
radio input "true"
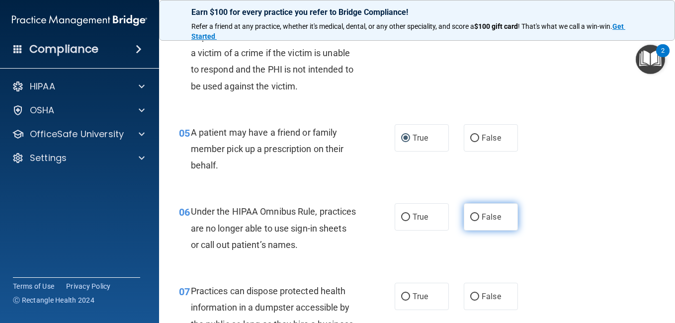
click at [470, 216] on input "False" at bounding box center [474, 217] width 9 height 7
radio input "true"
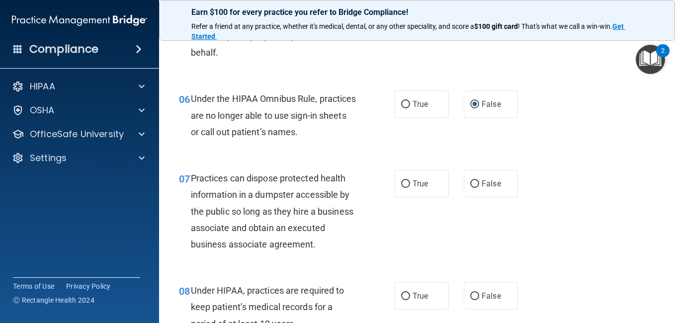
scroll to position [537, 0]
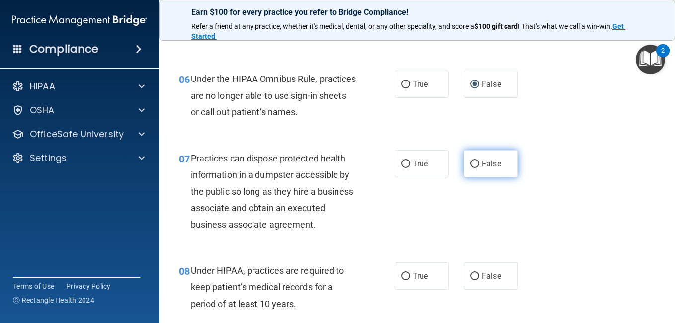
click at [470, 163] on input "False" at bounding box center [474, 164] width 9 height 7
radio input "true"
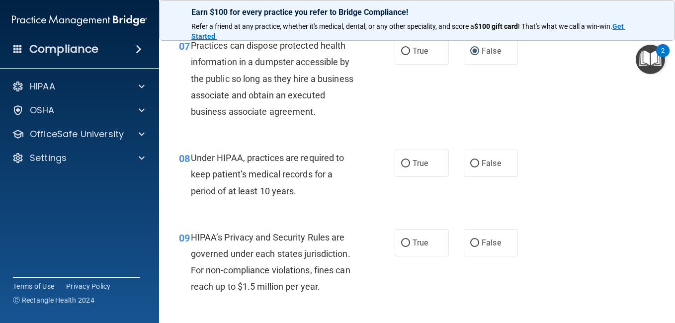
scroll to position [670, 0]
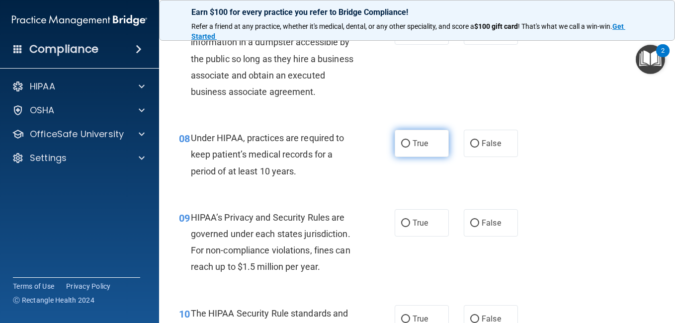
click at [402, 148] on input "True" at bounding box center [405, 143] width 9 height 7
radio input "true"
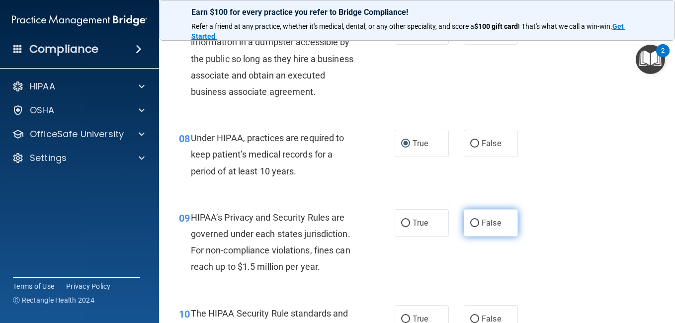
click at [470, 227] on input "False" at bounding box center [474, 223] width 9 height 7
radio input "true"
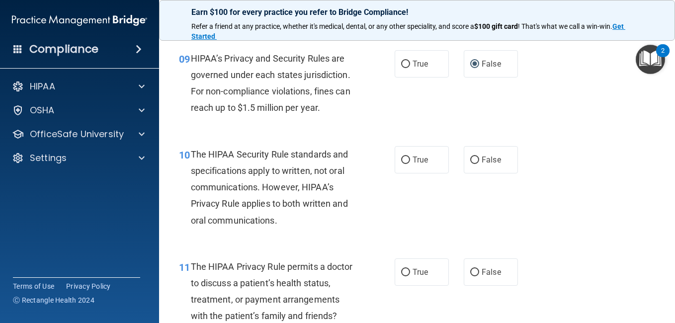
scroll to position [855, 0]
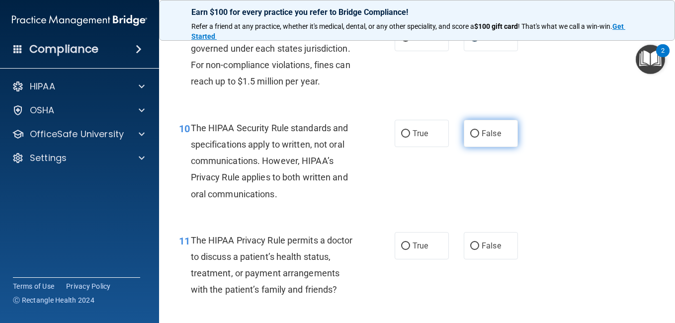
click at [471, 138] on input "False" at bounding box center [474, 133] width 9 height 7
radio input "true"
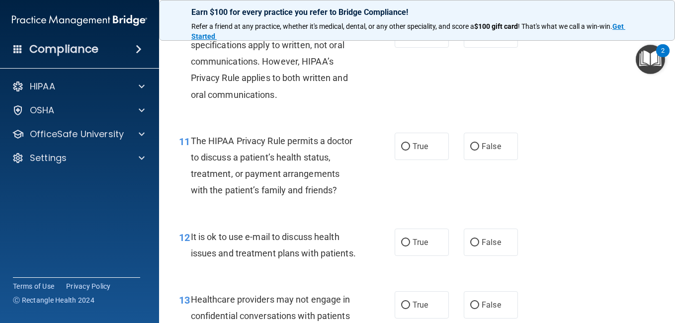
scroll to position [968, 0]
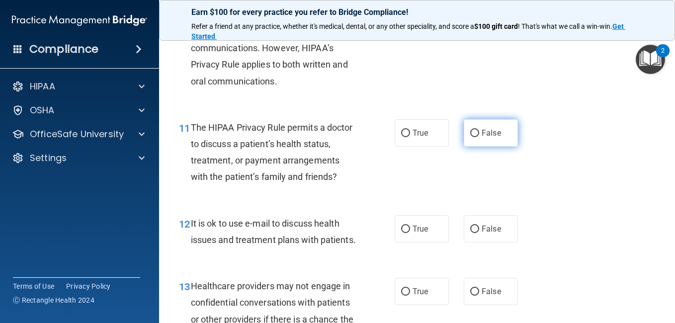
click at [470, 137] on input "False" at bounding box center [474, 133] width 9 height 7
radio input "true"
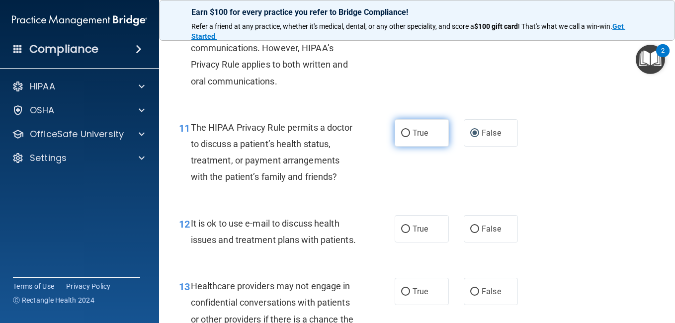
click at [403, 137] on input "True" at bounding box center [405, 133] width 9 height 7
radio input "true"
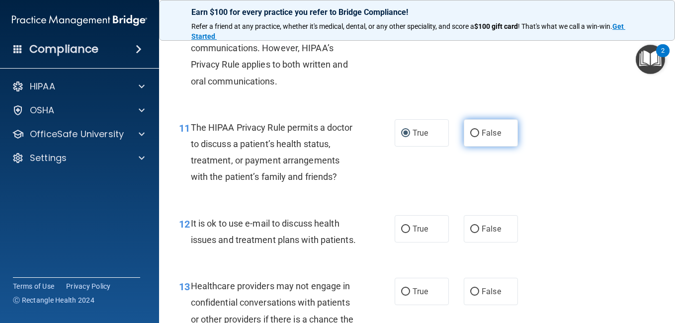
click at [470, 137] on input "False" at bounding box center [474, 133] width 9 height 7
radio input "true"
radio input "false"
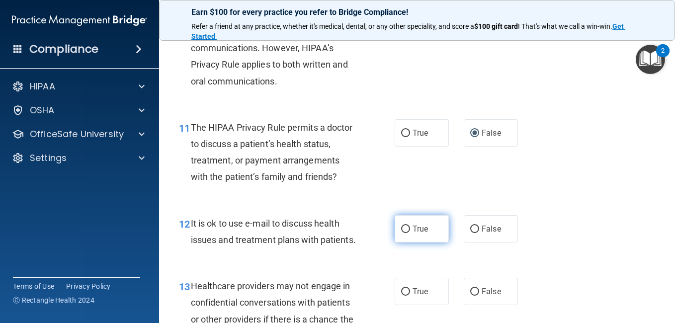
click at [402, 233] on input "True" at bounding box center [405, 229] width 9 height 7
radio input "true"
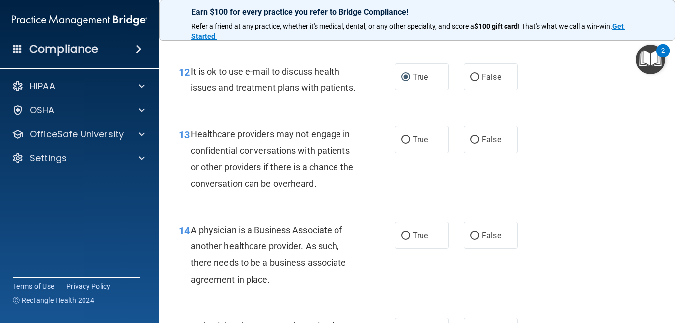
scroll to position [1160, 0]
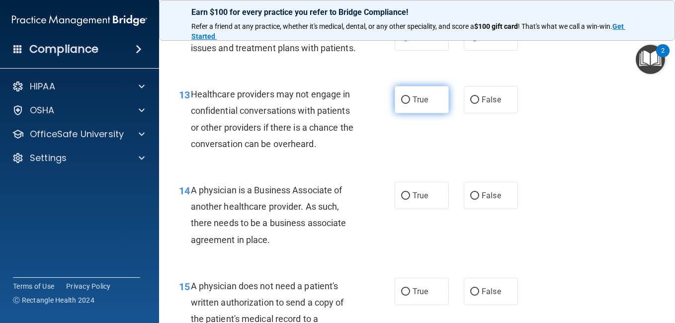
click at [402, 104] on input "True" at bounding box center [405, 99] width 9 height 7
radio input "true"
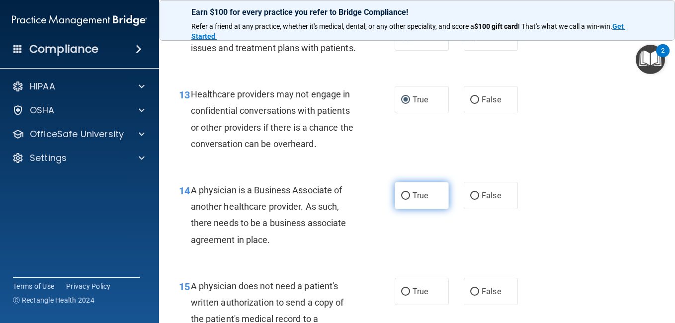
click at [405, 200] on input "True" at bounding box center [405, 195] width 9 height 7
radio input "true"
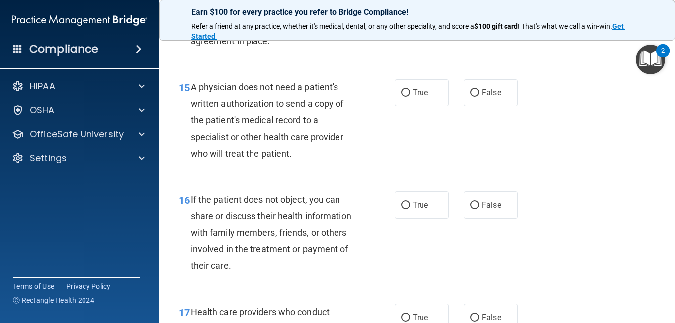
scroll to position [1399, 0]
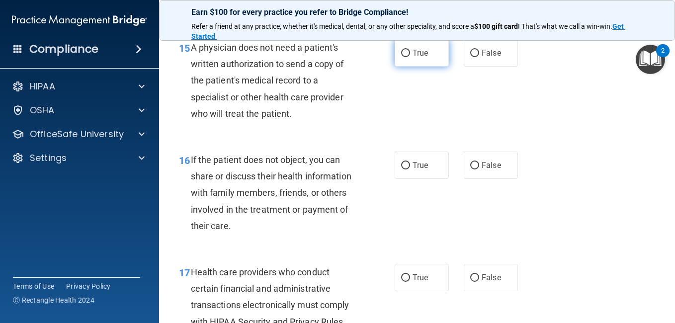
click at [403, 57] on input "True" at bounding box center [405, 53] width 9 height 7
radio input "true"
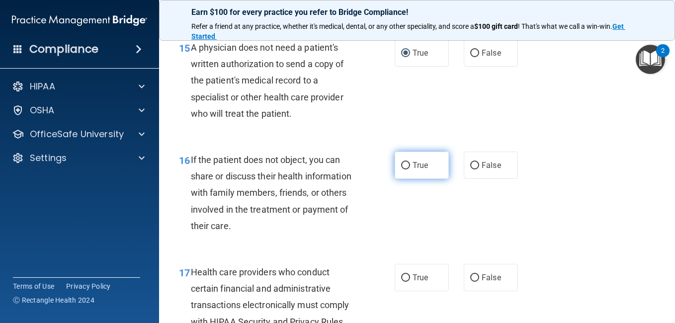
click at [403, 170] on input "True" at bounding box center [405, 165] width 9 height 7
radio input "true"
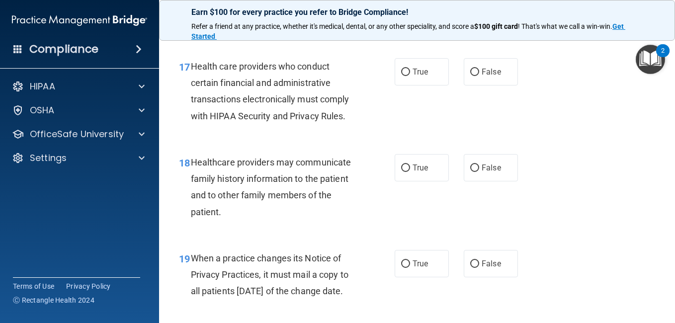
scroll to position [1625, 0]
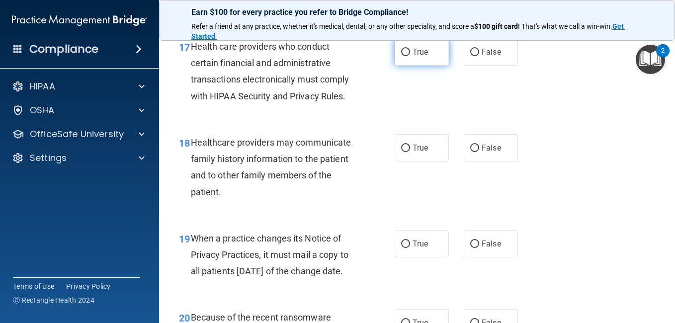
click at [403, 56] on input "True" at bounding box center [405, 52] width 9 height 7
radio input "true"
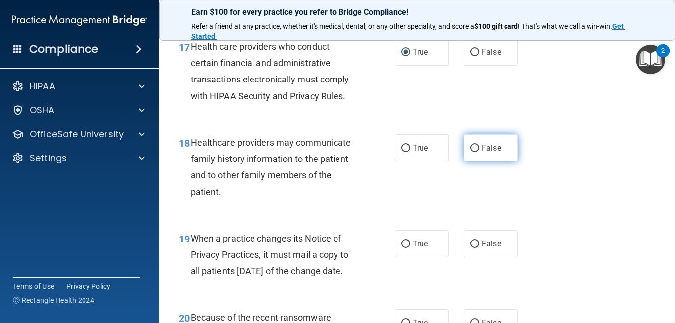
click at [470, 152] on input "False" at bounding box center [474, 148] width 9 height 7
radio input "true"
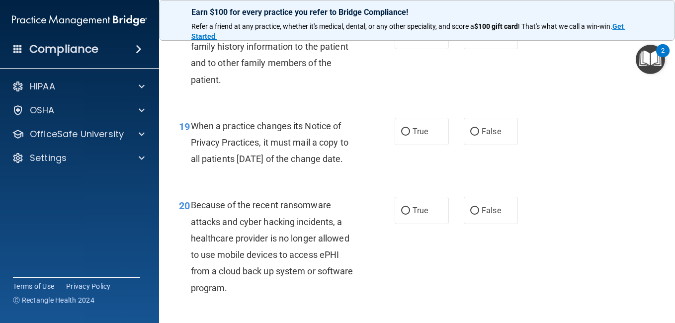
scroll to position [1751, 0]
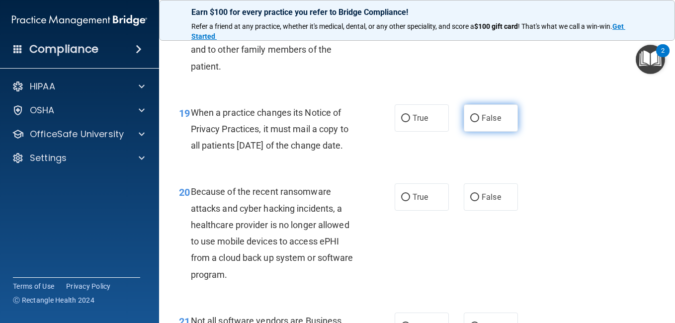
click at [472, 122] on input "False" at bounding box center [474, 118] width 9 height 7
radio input "true"
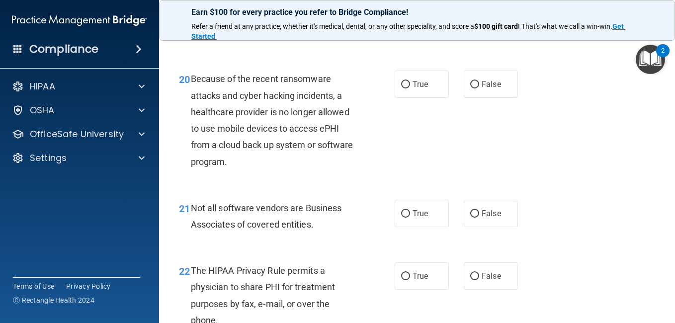
scroll to position [1883, 0]
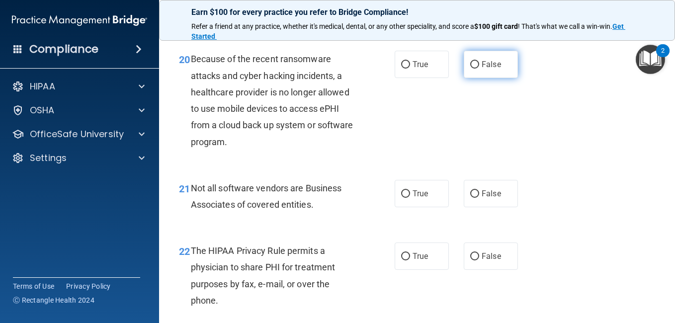
click at [470, 69] on input "False" at bounding box center [474, 64] width 9 height 7
radio input "true"
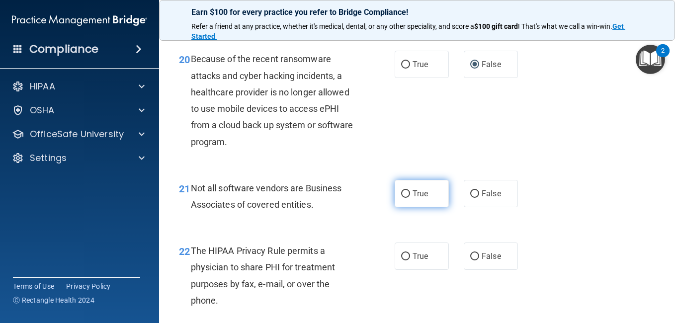
click at [403, 198] on input "True" at bounding box center [405, 193] width 9 height 7
radio input "true"
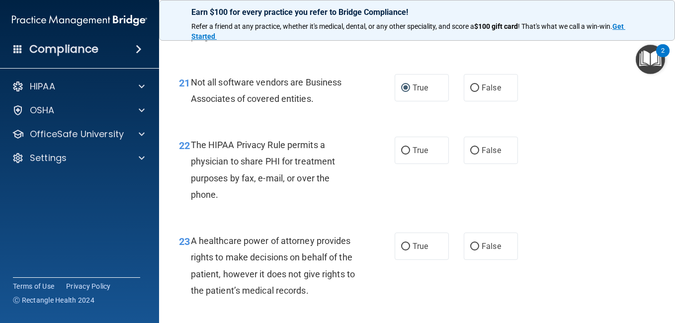
scroll to position [2016, 0]
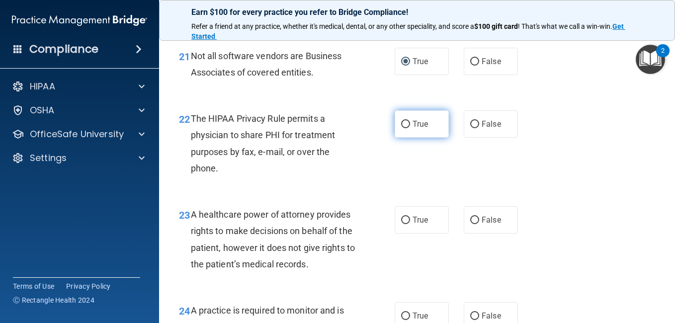
click at [403, 128] on input "True" at bounding box center [405, 124] width 9 height 7
radio input "true"
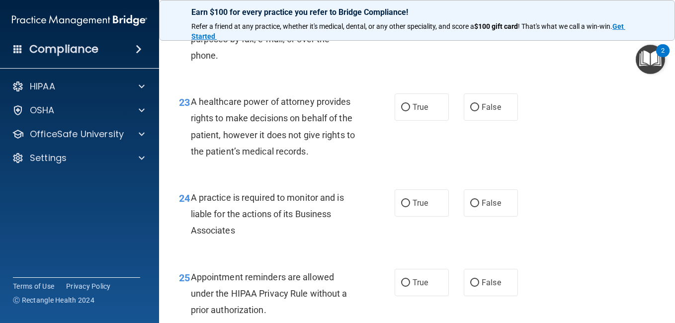
scroll to position [2148, 0]
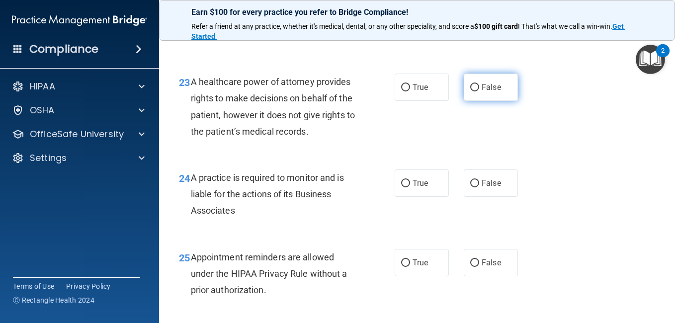
click at [470, 92] on input "False" at bounding box center [474, 87] width 9 height 7
radio input "true"
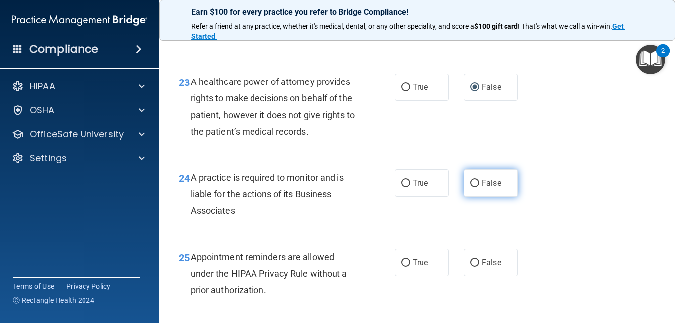
click at [470, 187] on input "False" at bounding box center [474, 183] width 9 height 7
radio input "true"
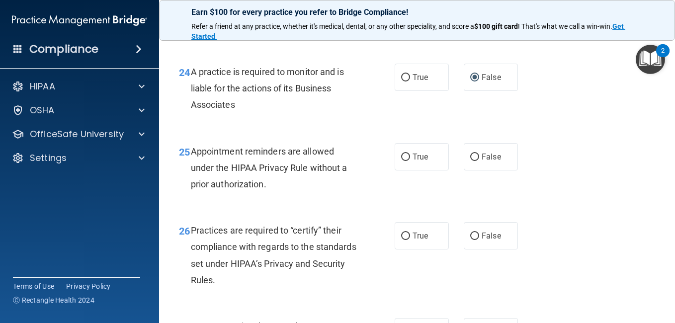
scroll to position [2281, 0]
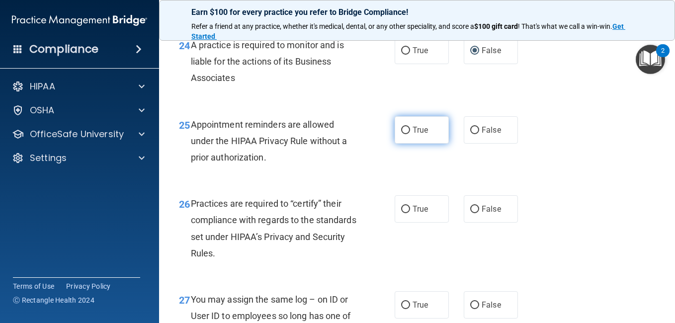
click at [401, 134] on input "True" at bounding box center [405, 130] width 9 height 7
radio input "true"
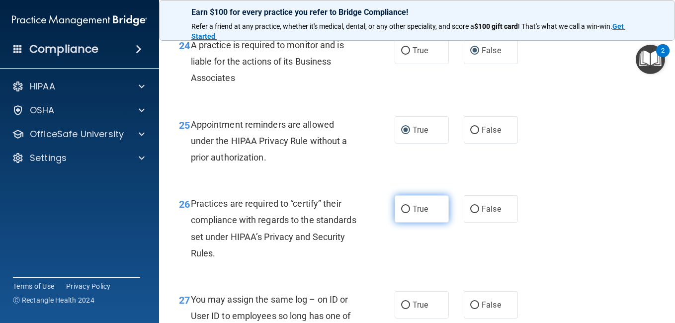
click at [401, 213] on input "True" at bounding box center [405, 209] width 9 height 7
radio input "true"
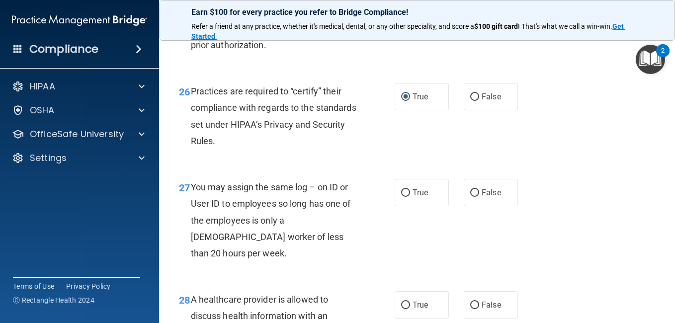
scroll to position [2487, 0]
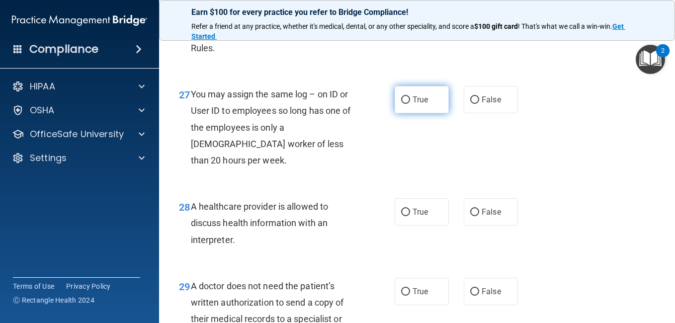
click at [402, 104] on input "True" at bounding box center [405, 99] width 9 height 7
radio input "true"
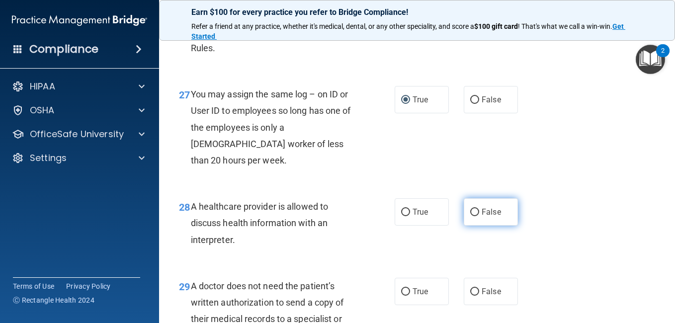
click at [470, 216] on input "False" at bounding box center [474, 212] width 9 height 7
radio input "true"
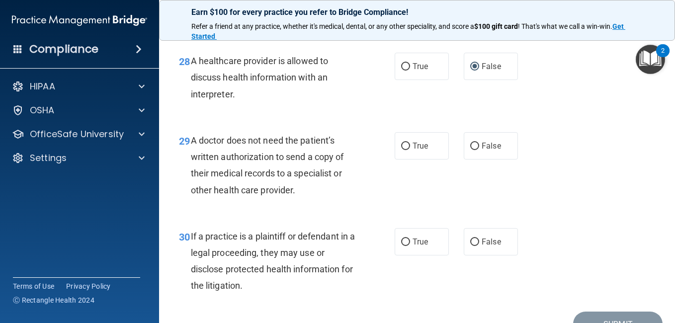
scroll to position [2646, 0]
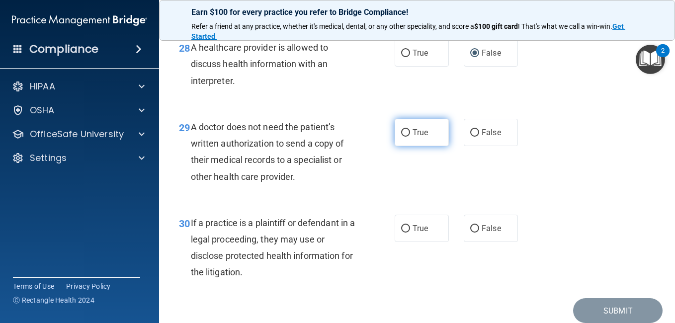
click at [401, 137] on input "True" at bounding box center [405, 132] width 9 height 7
radio input "true"
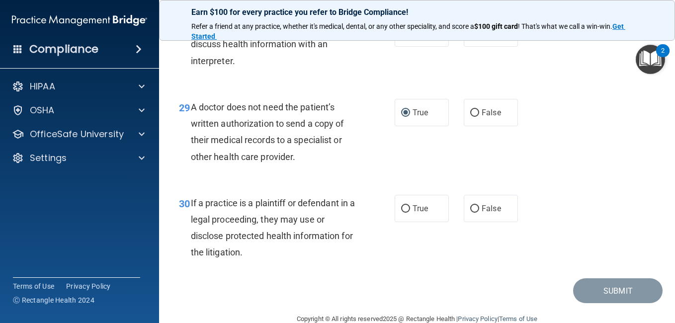
scroll to position [2725, 0]
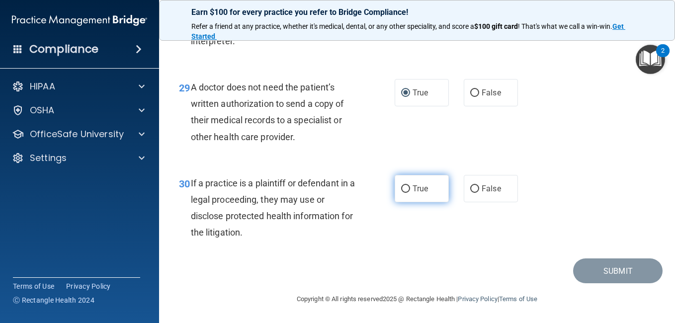
click at [401, 193] on input "True" at bounding box center [405, 189] width 9 height 7
radio input "true"
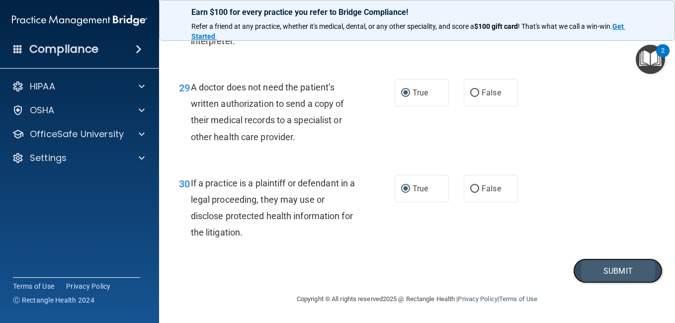
click at [616, 278] on button "Submit" at bounding box center [618, 271] width 90 height 25
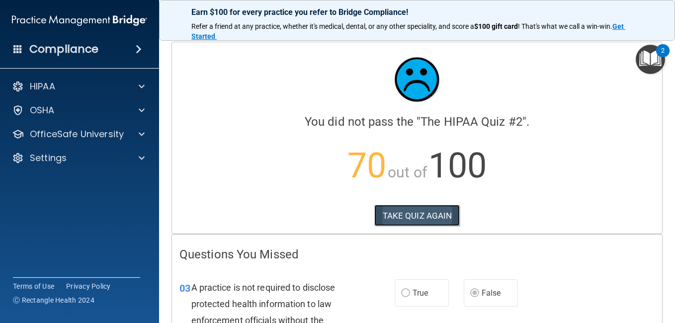
click at [426, 218] on button "TAKE QUIZ AGAIN" at bounding box center [417, 216] width 86 height 22
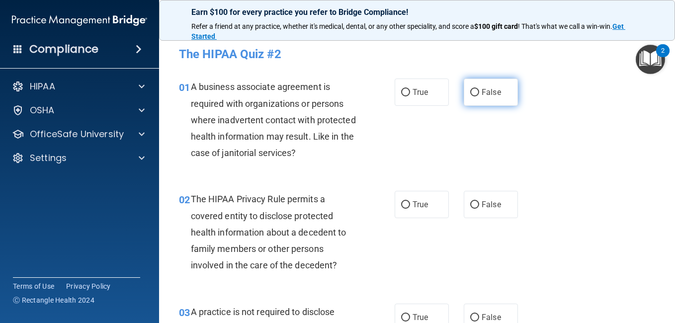
click at [471, 94] on input "False" at bounding box center [474, 92] width 9 height 7
radio input "true"
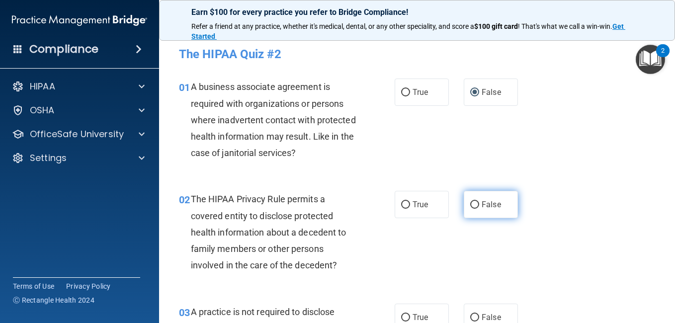
click at [470, 205] on input "False" at bounding box center [474, 204] width 9 height 7
radio input "true"
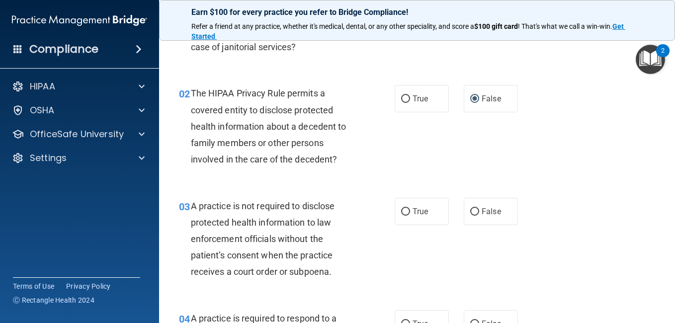
scroll to position [146, 0]
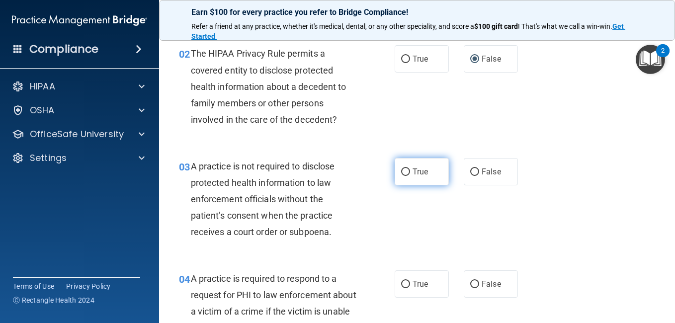
click at [401, 170] on input "True" at bounding box center [405, 172] width 9 height 7
radio input "true"
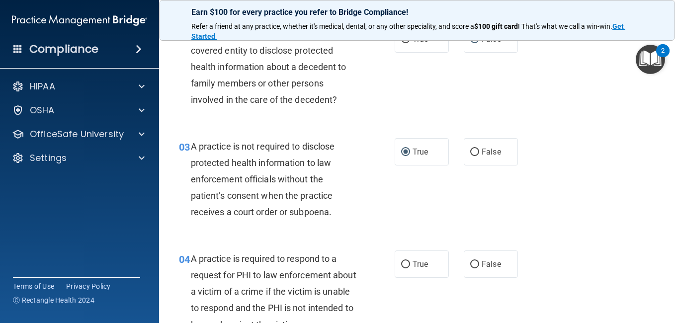
scroll to position [252, 0]
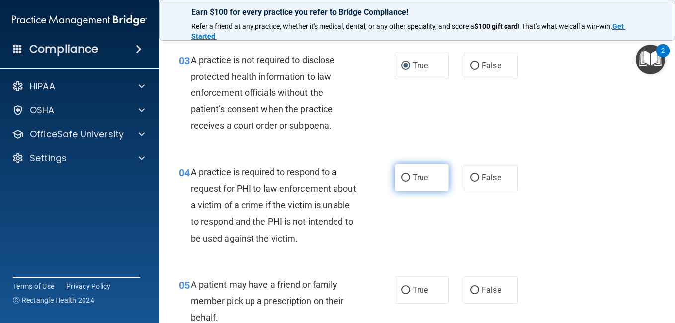
click at [401, 180] on input "True" at bounding box center [405, 178] width 9 height 7
radio input "true"
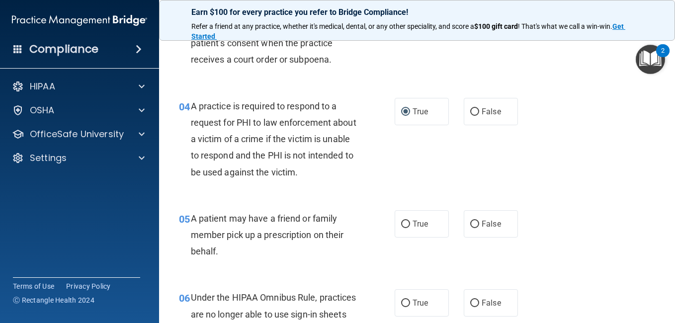
scroll to position [365, 0]
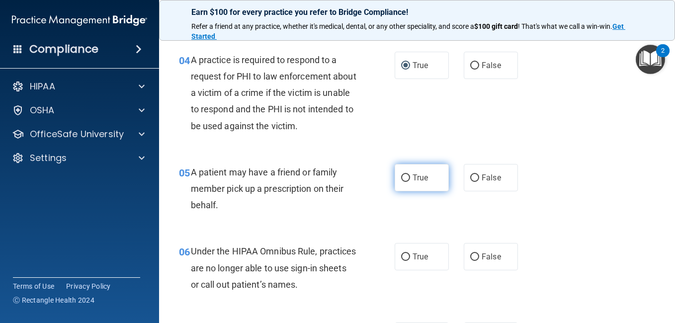
click at [404, 179] on input "True" at bounding box center [405, 178] width 9 height 7
radio input "true"
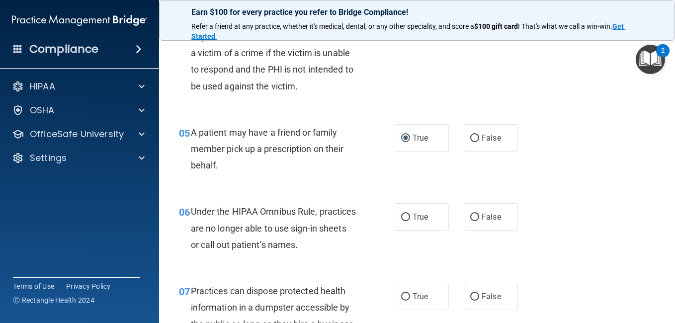
scroll to position [451, 0]
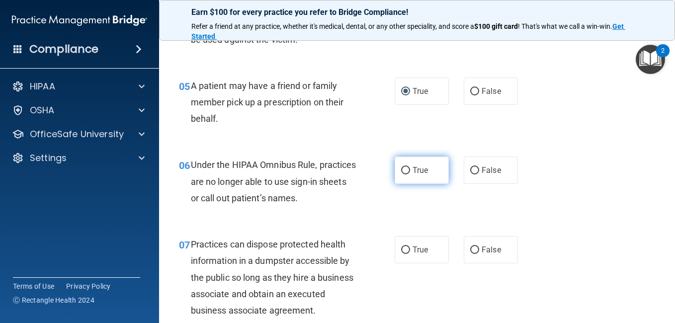
click at [403, 169] on input "True" at bounding box center [405, 170] width 9 height 7
radio input "true"
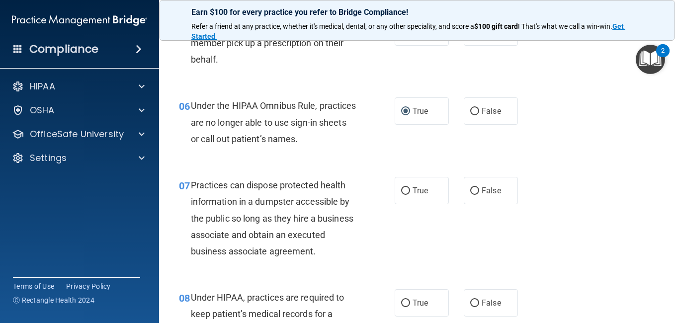
scroll to position [511, 0]
click at [470, 189] on input "False" at bounding box center [474, 190] width 9 height 7
radio input "true"
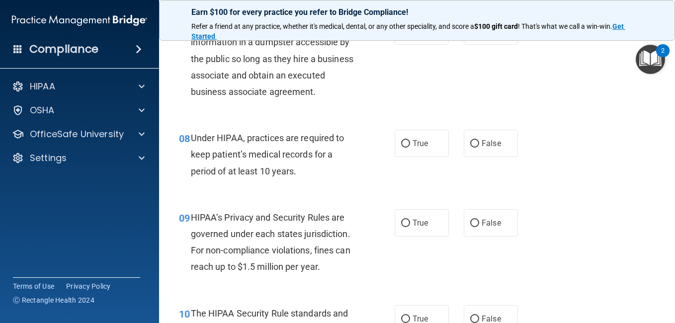
scroll to position [683, 0]
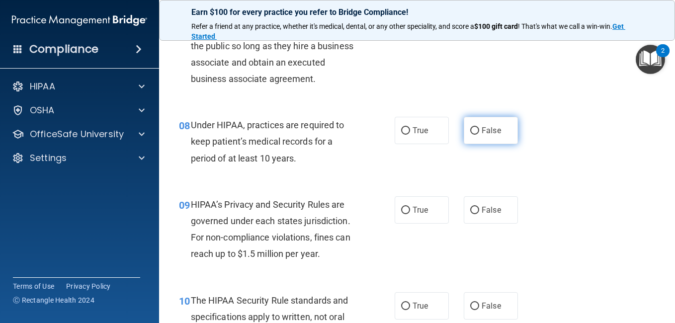
click at [471, 135] on input "False" at bounding box center [474, 130] width 9 height 7
radio input "true"
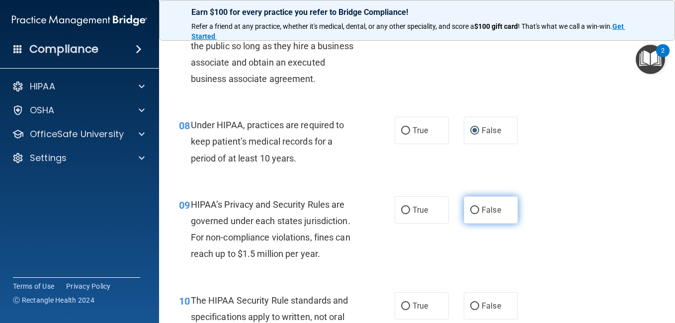
click at [470, 214] on input "False" at bounding box center [474, 210] width 9 height 7
radio input "true"
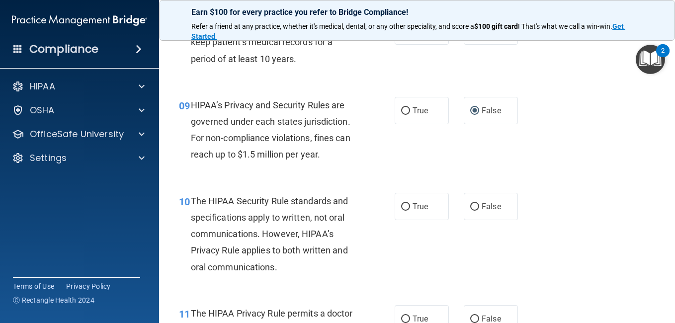
scroll to position [842, 0]
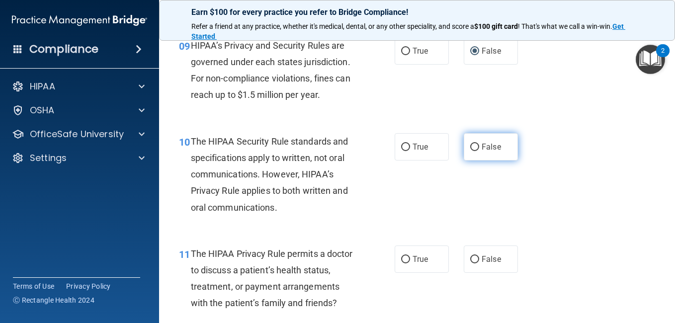
click at [470, 151] on input "False" at bounding box center [474, 147] width 9 height 7
radio input "true"
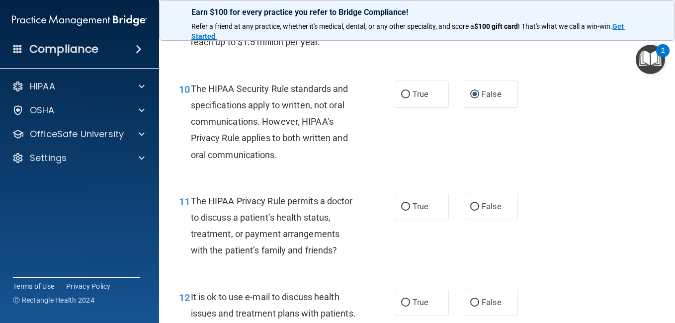
scroll to position [915, 0]
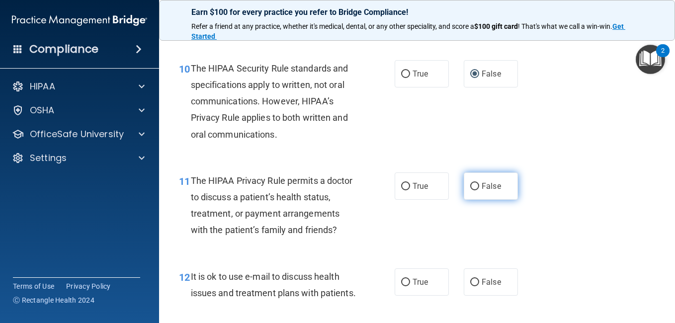
click at [472, 190] on input "False" at bounding box center [474, 186] width 9 height 7
radio input "true"
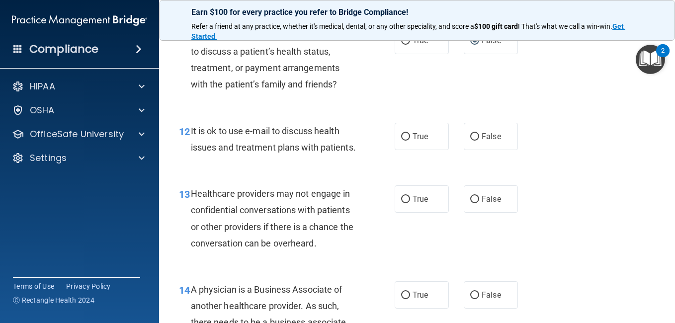
scroll to position [1081, 0]
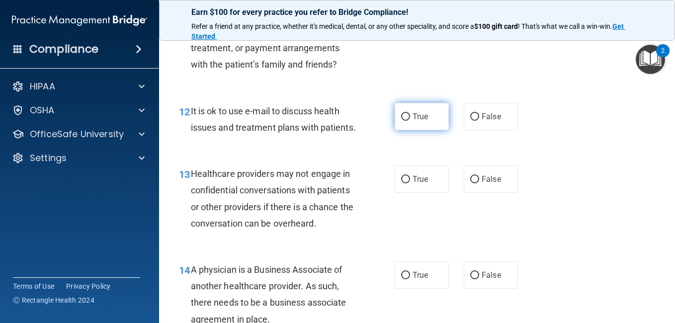
click at [401, 121] on input "True" at bounding box center [405, 116] width 9 height 7
radio input "true"
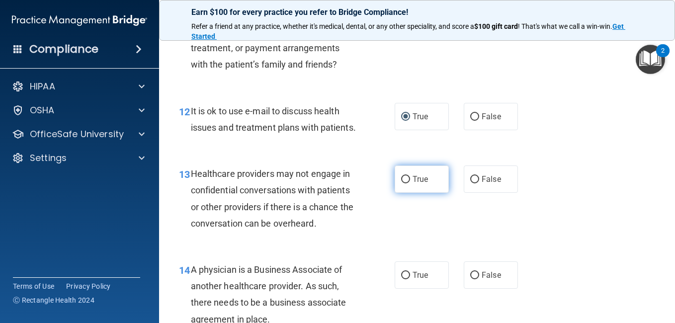
click at [404, 184] on input "True" at bounding box center [405, 179] width 9 height 7
radio input "true"
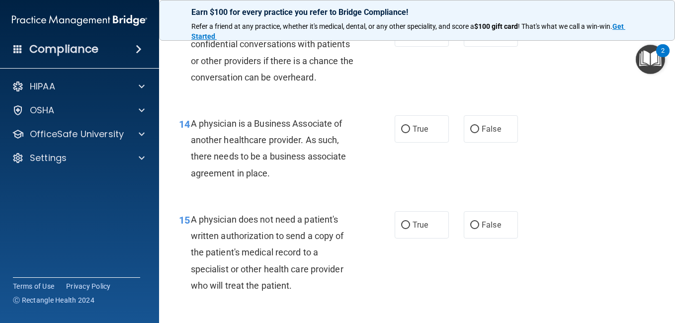
scroll to position [1273, 0]
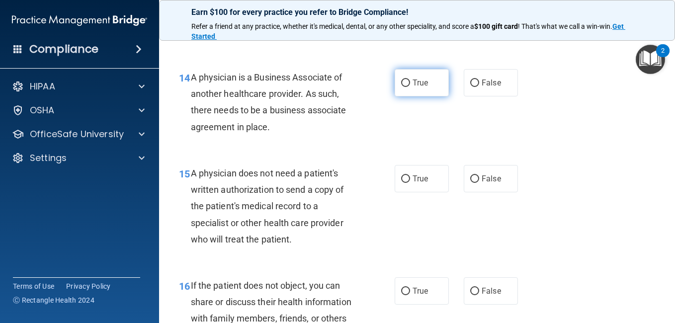
click at [405, 87] on input "True" at bounding box center [405, 83] width 9 height 7
radio input "true"
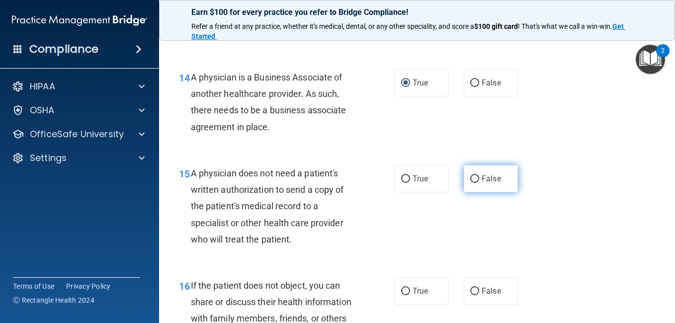
click at [470, 183] on input "False" at bounding box center [474, 179] width 9 height 7
radio input "true"
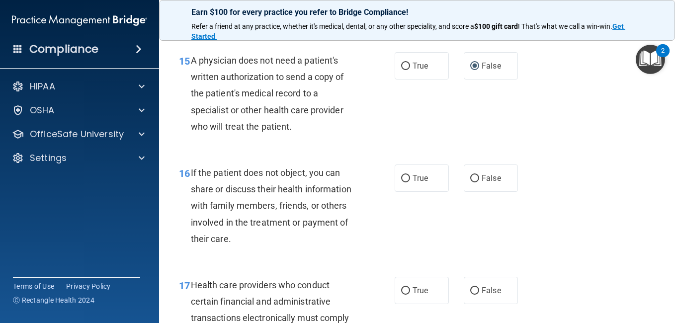
scroll to position [1459, 0]
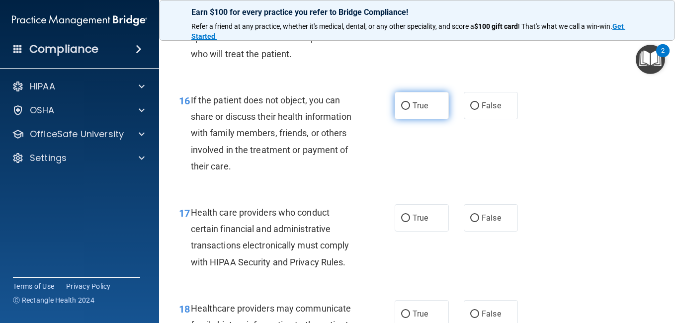
click at [401, 110] on input "True" at bounding box center [405, 105] width 9 height 7
radio input "true"
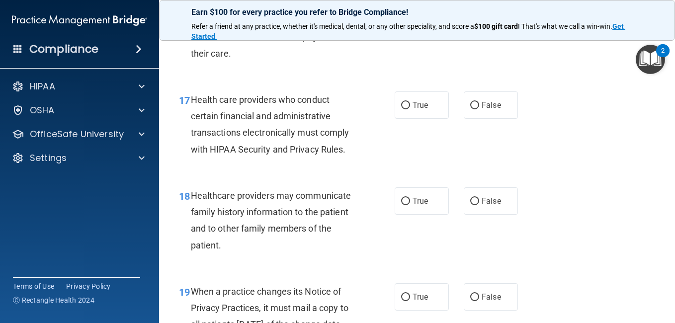
scroll to position [1598, 0]
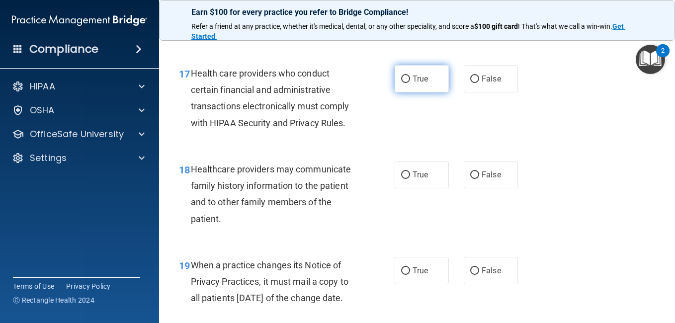
click at [403, 83] on input "True" at bounding box center [405, 79] width 9 height 7
radio input "true"
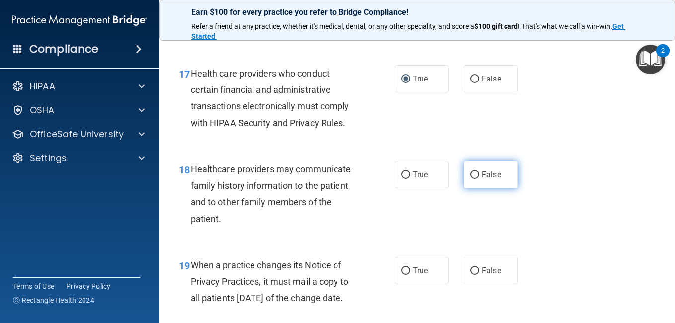
click at [470, 179] on input "False" at bounding box center [474, 175] width 9 height 7
radio input "true"
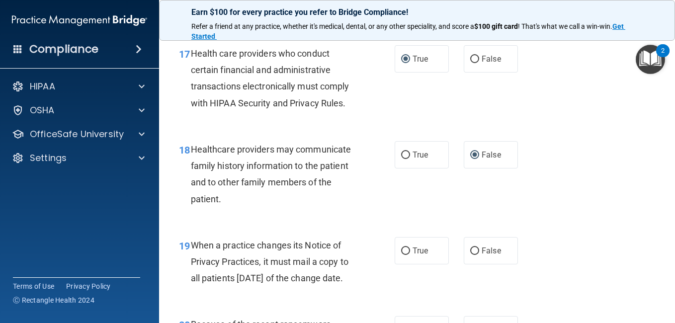
scroll to position [1651, 0]
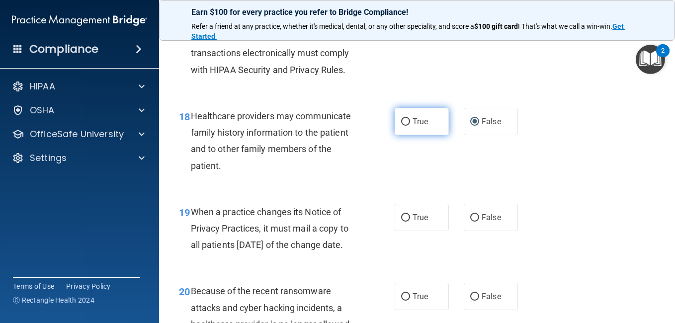
click at [403, 126] on input "True" at bounding box center [405, 121] width 9 height 7
radio input "true"
radio input "false"
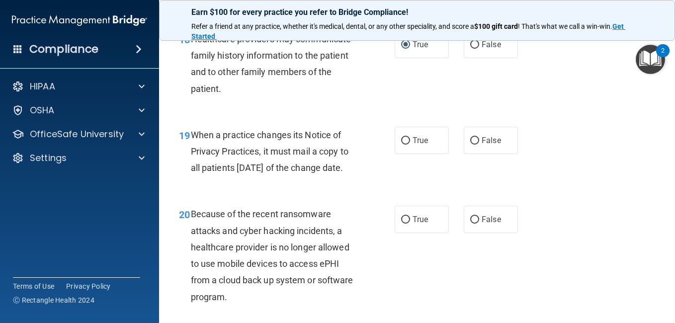
scroll to position [1737, 0]
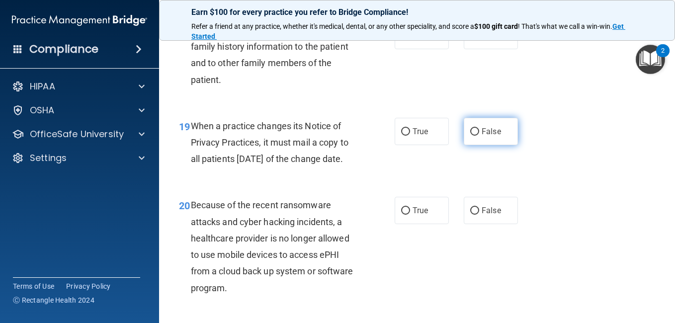
click at [470, 136] on input "False" at bounding box center [474, 131] width 9 height 7
radio input "true"
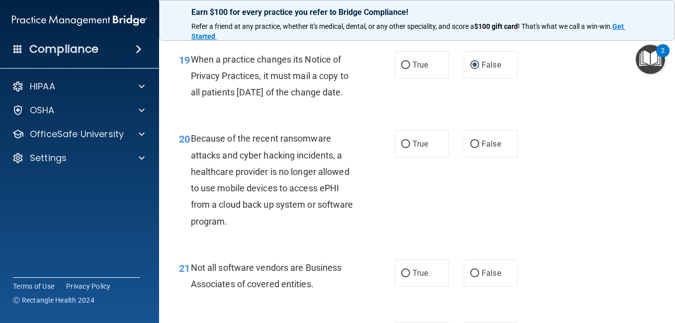
scroll to position [1837, 0]
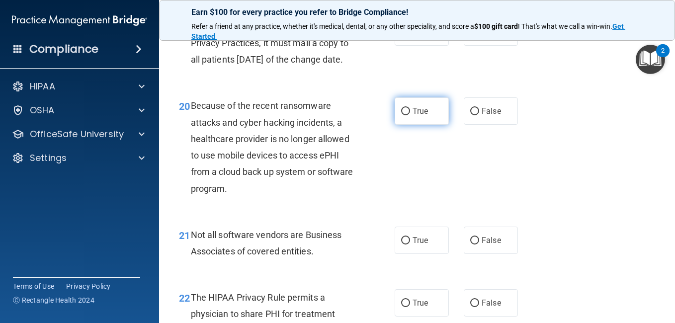
click at [403, 115] on input "True" at bounding box center [405, 111] width 9 height 7
radio input "true"
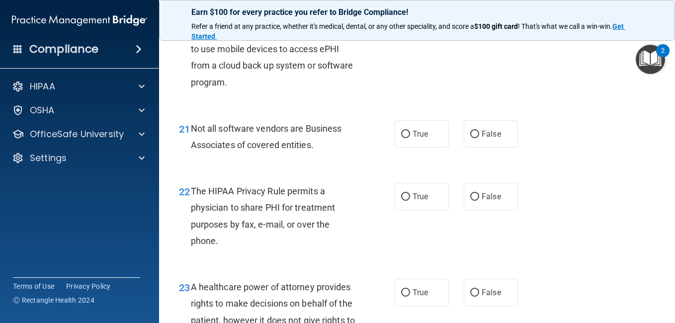
scroll to position [1950, 0]
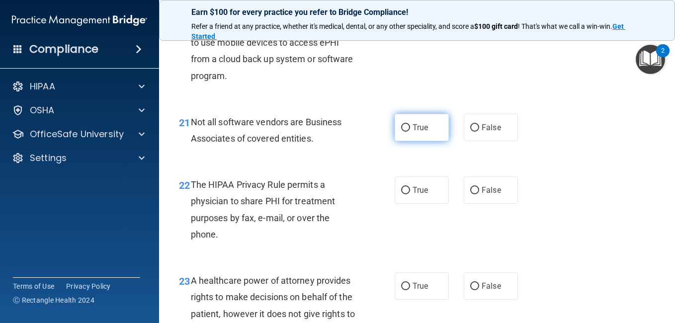
click at [404, 132] on input "True" at bounding box center [405, 127] width 9 height 7
radio input "true"
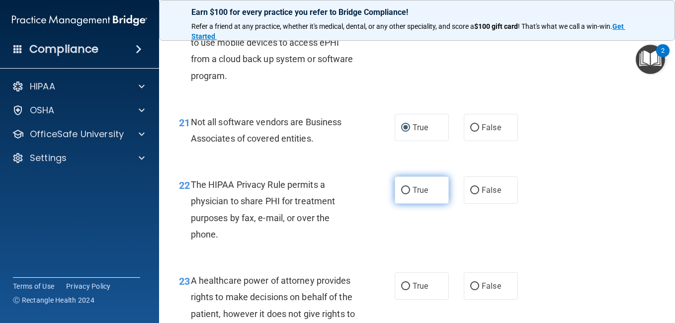
click at [403, 194] on input "True" at bounding box center [405, 190] width 9 height 7
radio input "true"
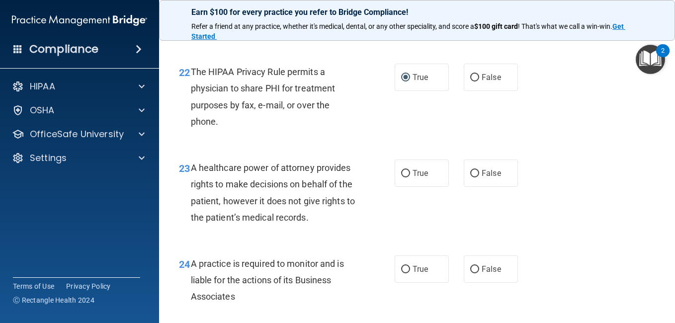
scroll to position [2142, 0]
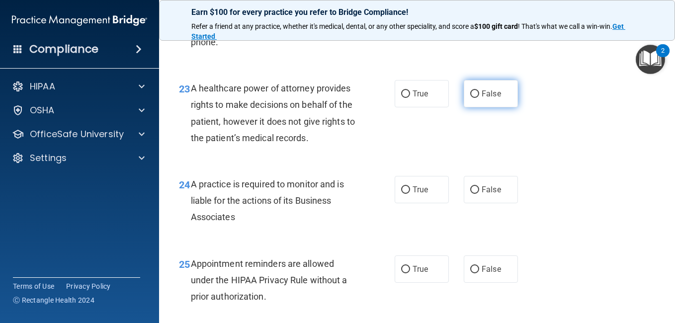
click at [470, 98] on input "False" at bounding box center [474, 94] width 9 height 7
radio input "true"
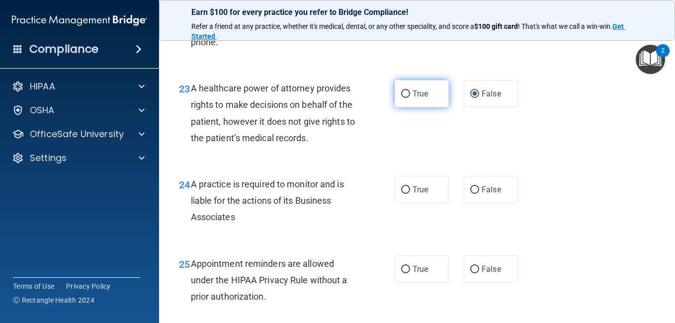
click at [402, 98] on input "True" at bounding box center [405, 94] width 9 height 7
radio input "true"
radio input "false"
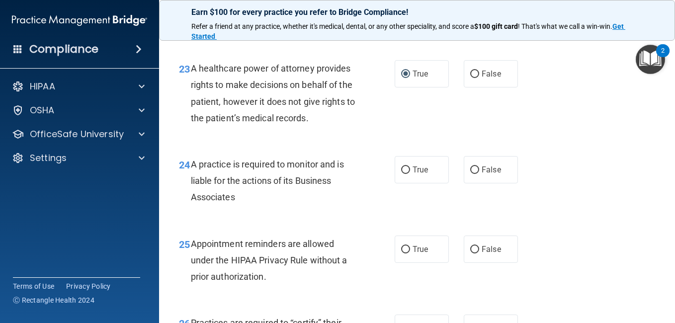
scroll to position [2208, 0]
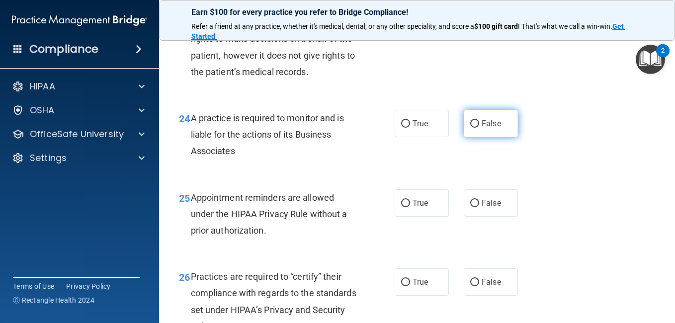
click at [471, 128] on input "False" at bounding box center [474, 123] width 9 height 7
radio input "true"
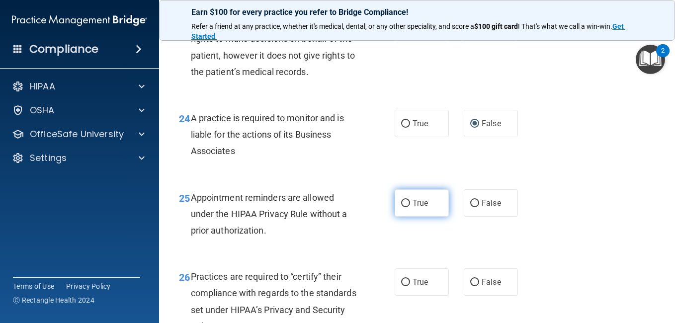
click at [403, 207] on input "True" at bounding box center [405, 203] width 9 height 7
radio input "true"
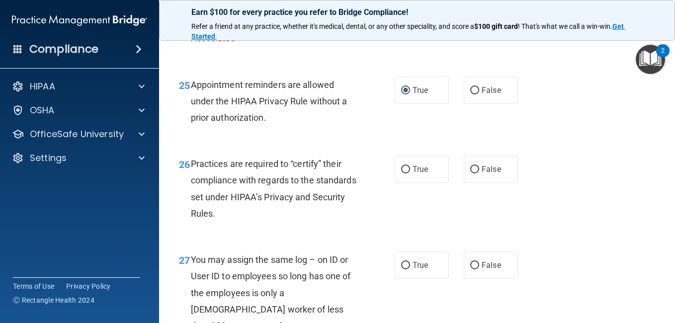
scroll to position [2367, 0]
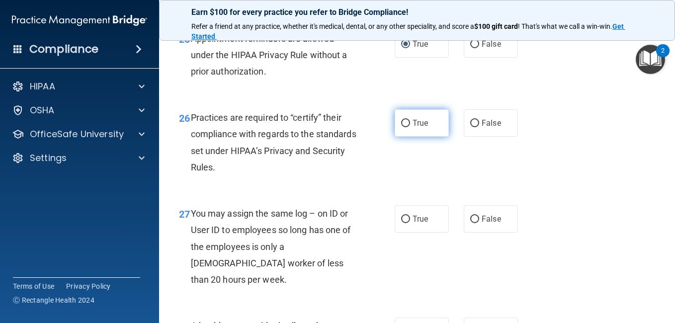
click at [401, 127] on input "True" at bounding box center [405, 123] width 9 height 7
radio input "true"
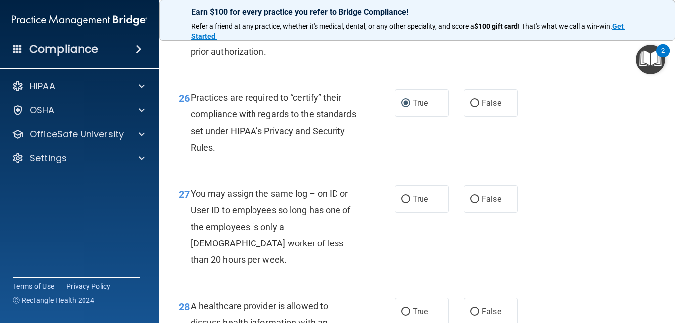
scroll to position [2453, 0]
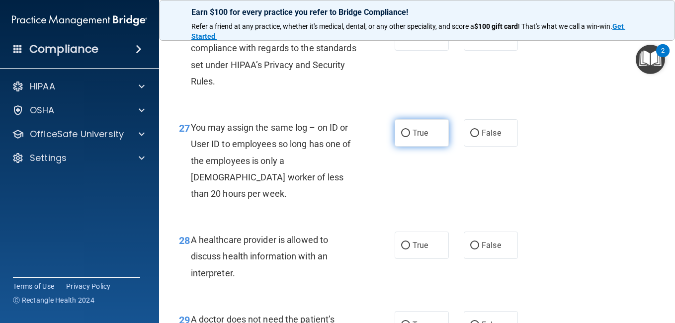
click at [402, 137] on input "True" at bounding box center [405, 133] width 9 height 7
radio input "true"
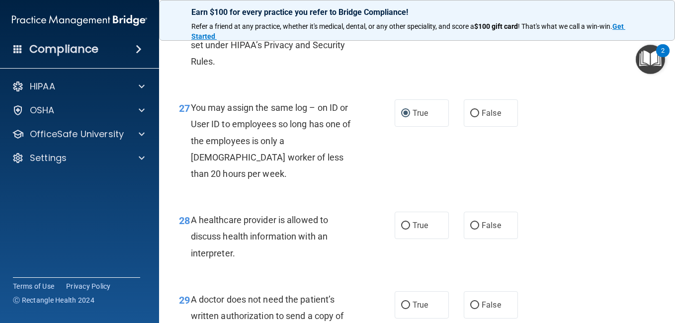
scroll to position [2540, 0]
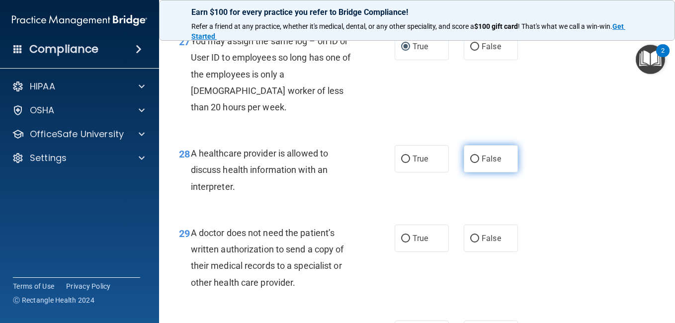
click at [470, 163] on input "False" at bounding box center [474, 159] width 9 height 7
radio input "true"
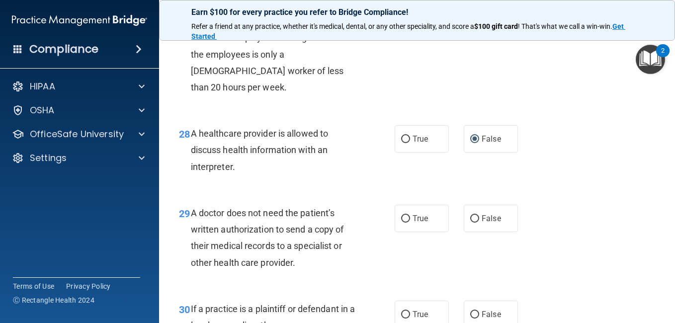
scroll to position [2646, 0]
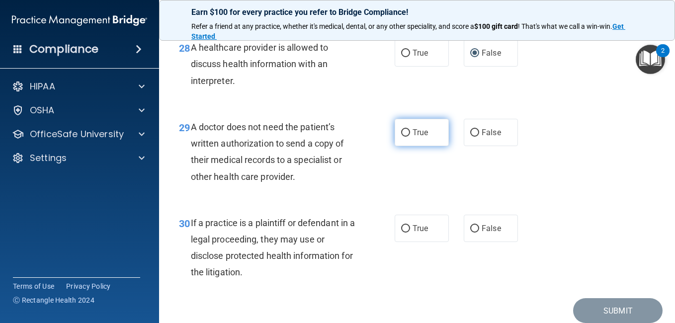
click at [403, 137] on input "True" at bounding box center [405, 132] width 9 height 7
radio input "true"
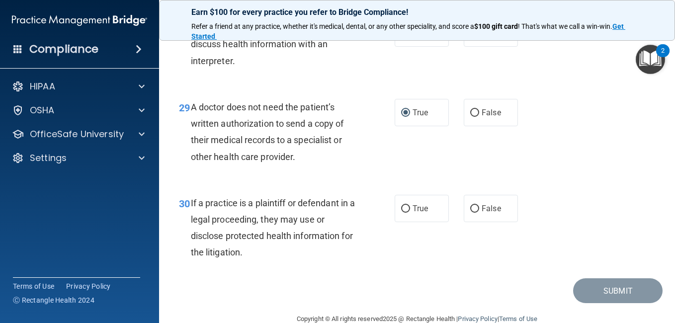
scroll to position [2679, 0]
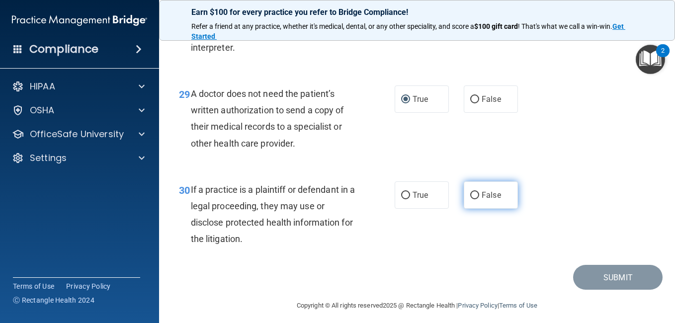
click at [472, 199] on input "False" at bounding box center [474, 195] width 9 height 7
radio input "true"
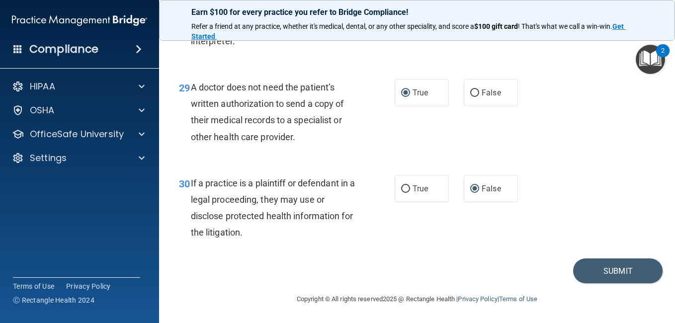
scroll to position [2699, 0]
click at [618, 284] on button "Submit" at bounding box center [618, 271] width 90 height 25
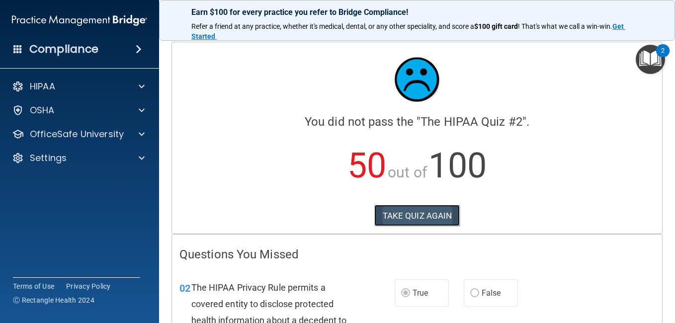
click at [431, 215] on button "TAKE QUIZ AGAIN" at bounding box center [417, 216] width 86 height 22
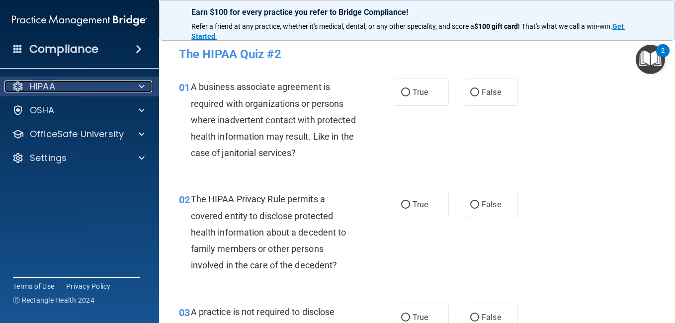
click at [140, 87] on span at bounding box center [142, 87] width 6 height 12
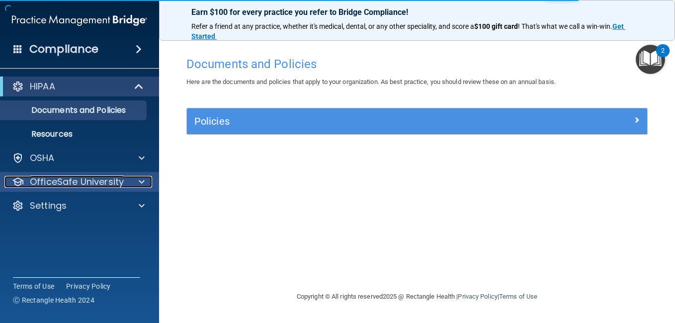
click at [141, 180] on span at bounding box center [142, 182] width 6 height 12
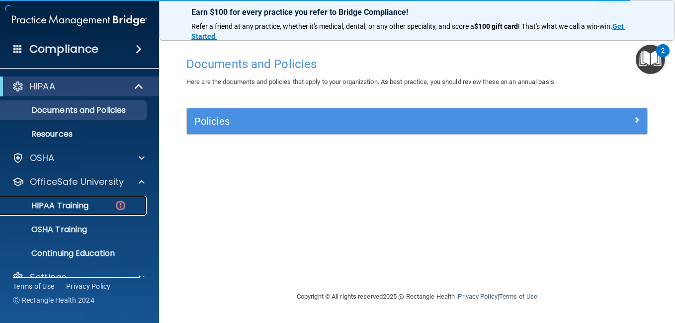
click at [78, 203] on p "HIPAA Training" at bounding box center [47, 206] width 82 height 10
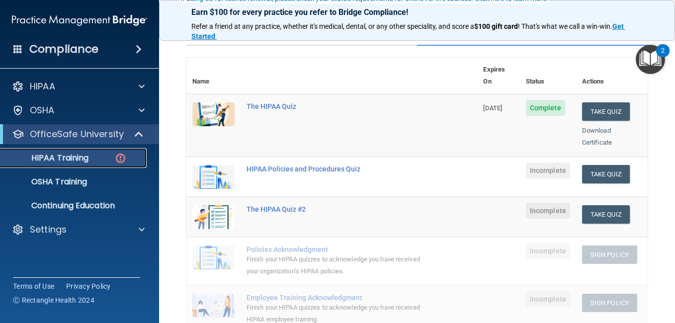
scroll to position [113, 0]
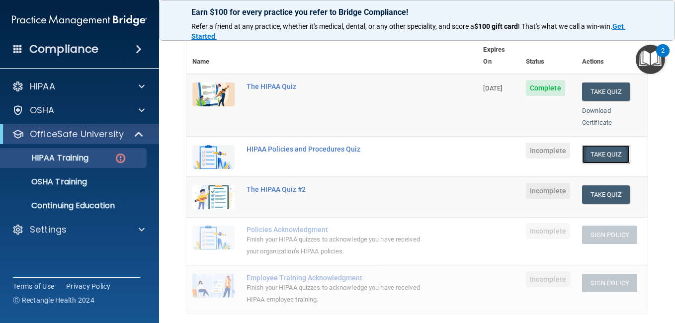
click at [608, 145] on button "Take Quiz" at bounding box center [606, 154] width 48 height 18
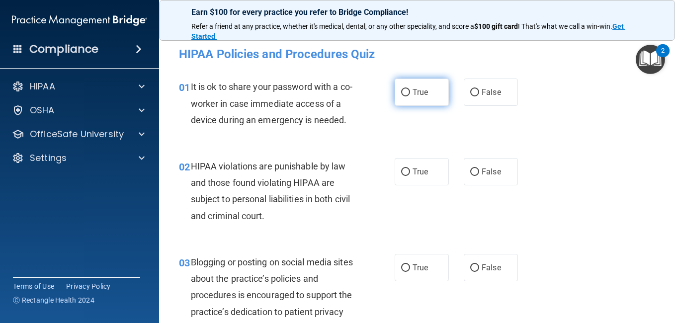
click at [402, 91] on input "True" at bounding box center [405, 92] width 9 height 7
radio input "true"
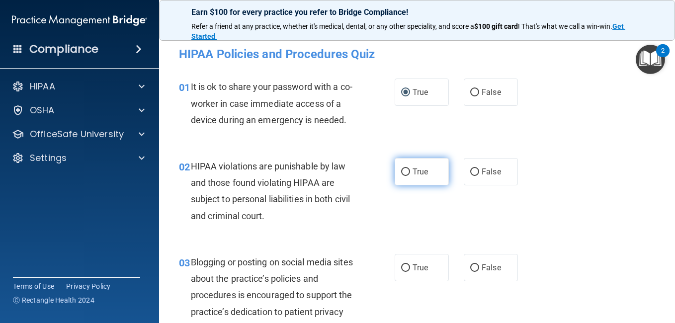
click at [401, 176] on input "True" at bounding box center [405, 172] width 9 height 7
radio input "true"
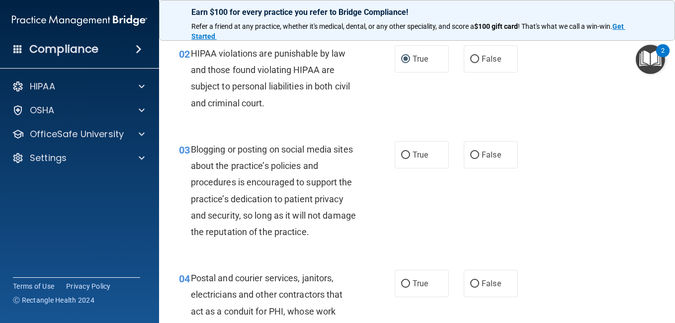
scroll to position [166, 0]
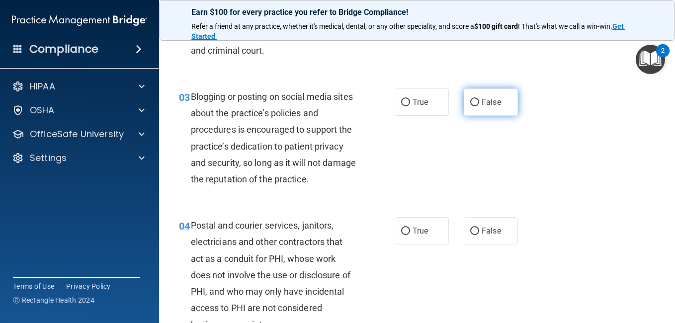
click at [470, 106] on input "False" at bounding box center [474, 102] width 9 height 7
radio input "true"
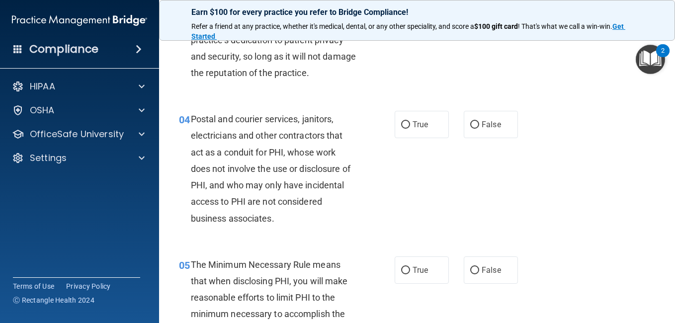
scroll to position [279, 0]
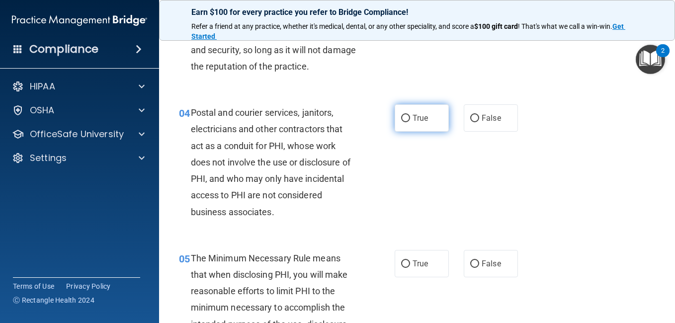
click at [401, 122] on input "True" at bounding box center [405, 118] width 9 height 7
radio input "true"
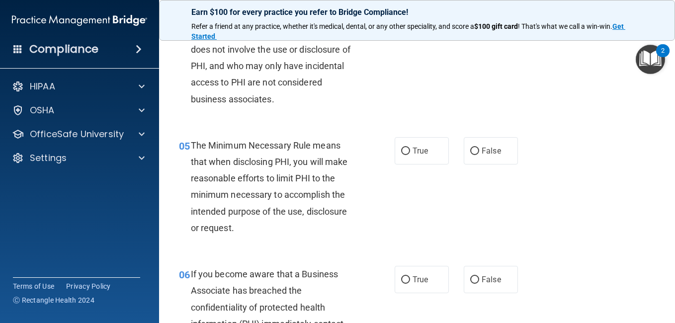
scroll to position [444, 0]
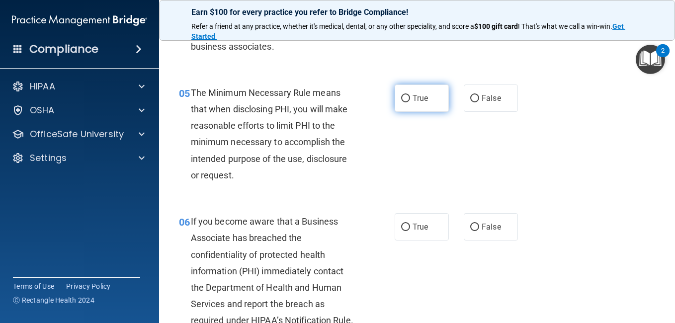
click at [401, 102] on input "True" at bounding box center [405, 98] width 9 height 7
radio input "true"
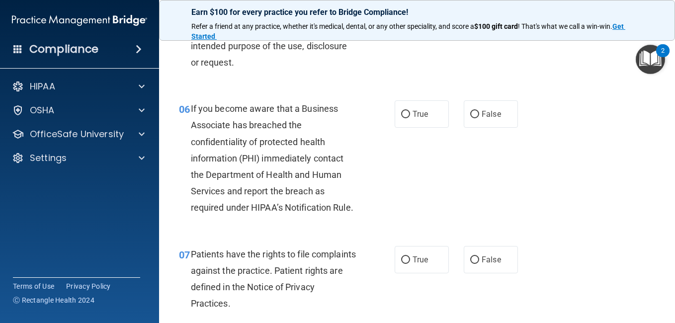
scroll to position [583, 0]
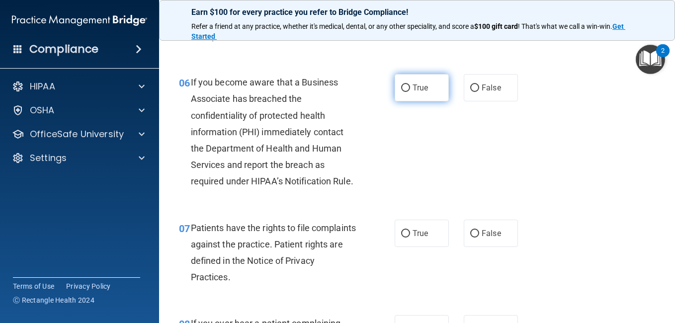
click at [401, 92] on input "True" at bounding box center [405, 88] width 9 height 7
radio input "true"
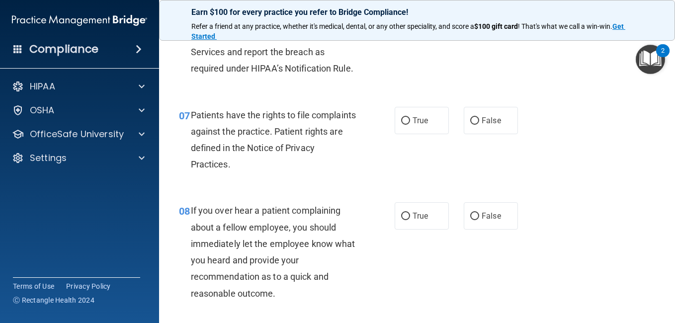
scroll to position [710, 0]
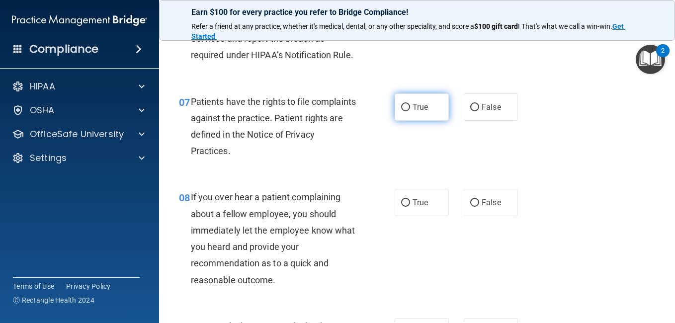
click at [401, 111] on input "True" at bounding box center [405, 107] width 9 height 7
radio input "true"
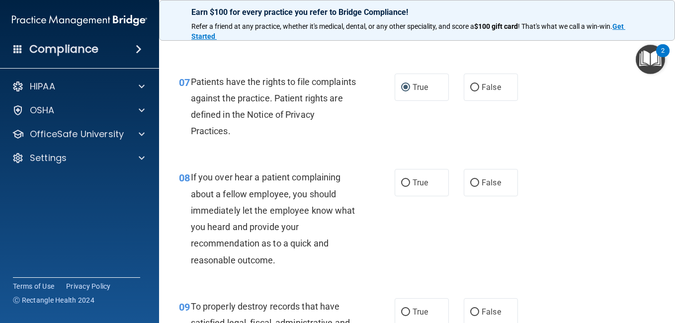
scroll to position [762, 0]
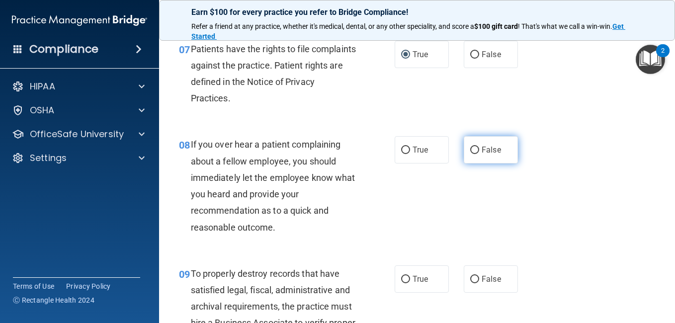
click at [470, 154] on input "False" at bounding box center [474, 150] width 9 height 7
radio input "true"
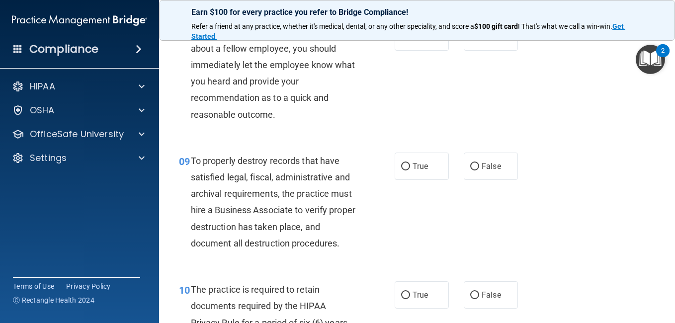
scroll to position [915, 0]
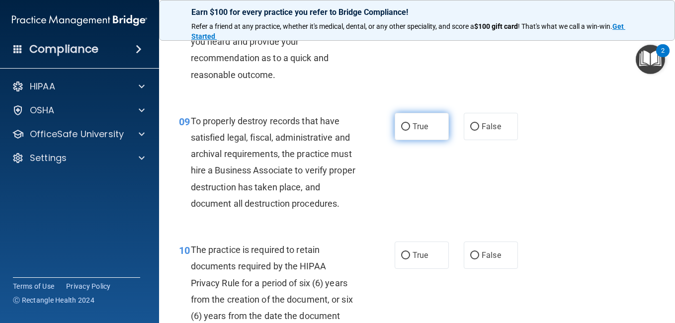
click at [401, 131] on input "True" at bounding box center [405, 126] width 9 height 7
radio input "true"
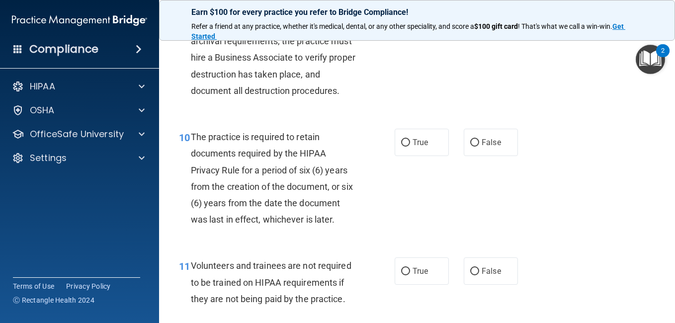
scroll to position [1068, 0]
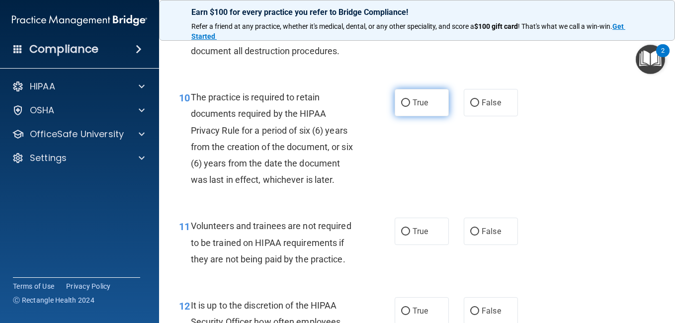
click at [403, 107] on input "True" at bounding box center [405, 102] width 9 height 7
radio input "true"
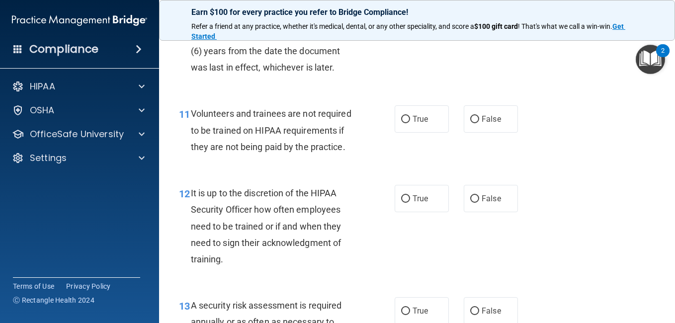
scroll to position [1227, 0]
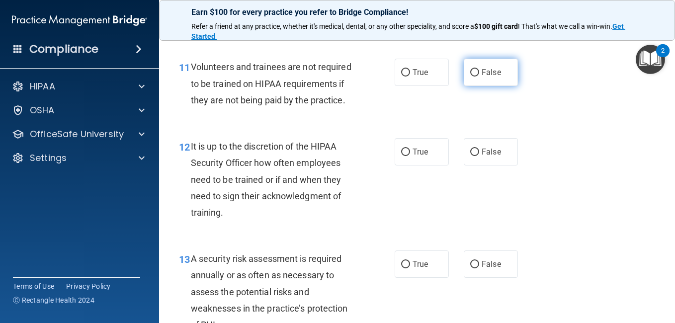
click at [471, 77] on input "False" at bounding box center [474, 72] width 9 height 7
radio input "true"
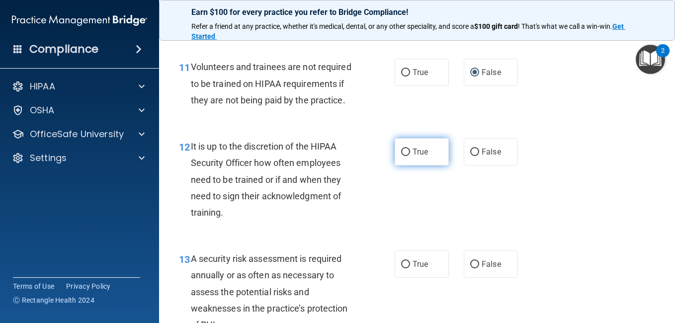
click at [404, 156] on input "True" at bounding box center [405, 152] width 9 height 7
radio input "true"
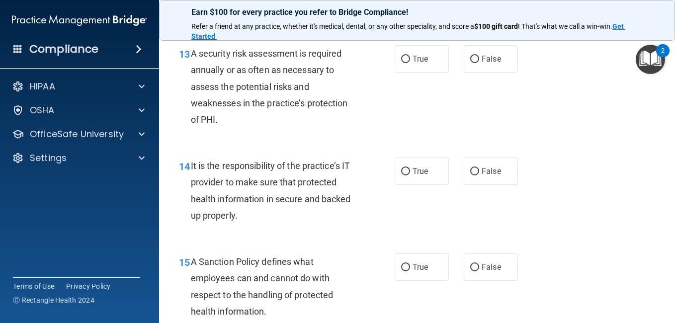
scroll to position [1446, 0]
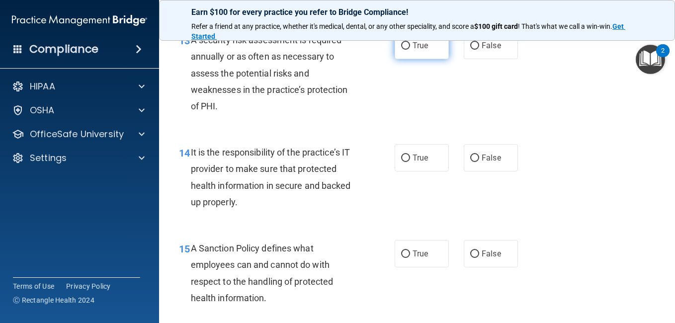
click at [401, 50] on input "True" at bounding box center [405, 45] width 9 height 7
radio input "true"
click at [402, 162] on input "True" at bounding box center [405, 158] width 9 height 7
radio input "true"
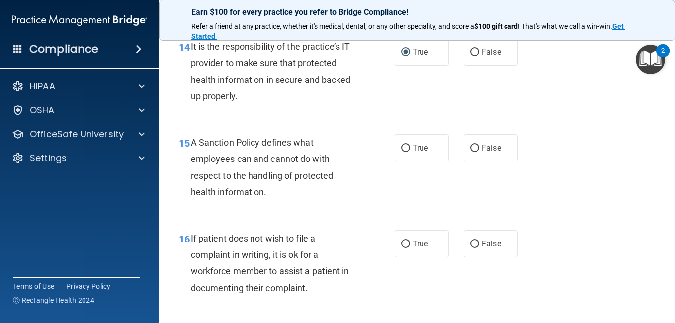
scroll to position [1611, 0]
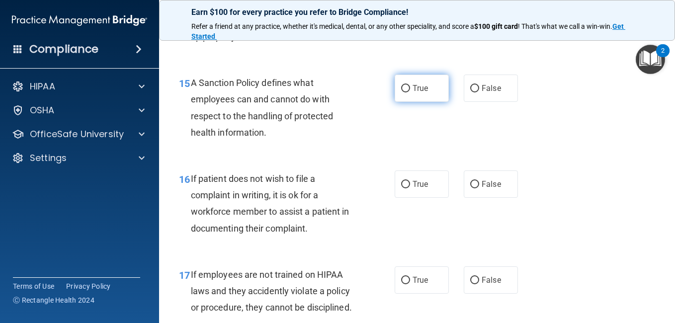
click at [403, 93] on input "True" at bounding box center [405, 88] width 9 height 7
radio input "true"
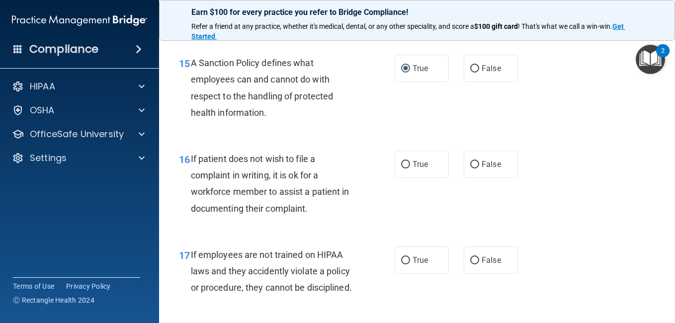
scroll to position [1671, 0]
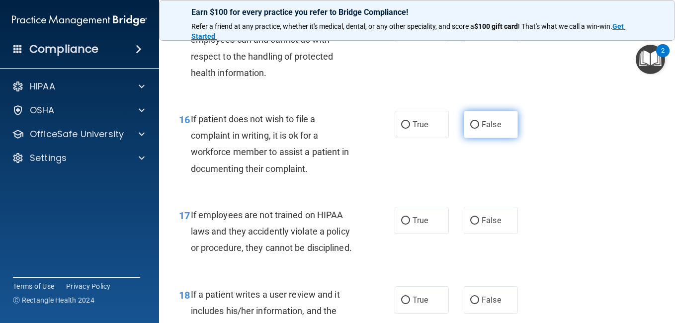
click at [472, 129] on input "False" at bounding box center [474, 124] width 9 height 7
radio input "true"
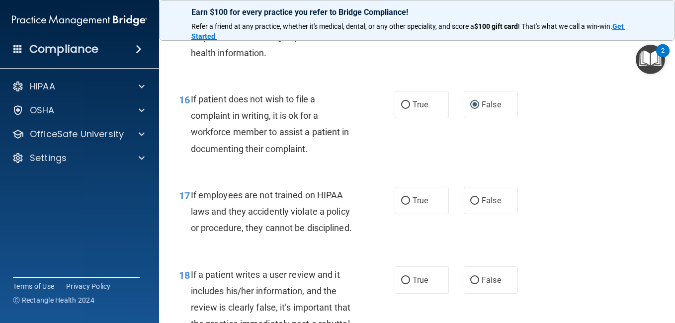
scroll to position [1770, 0]
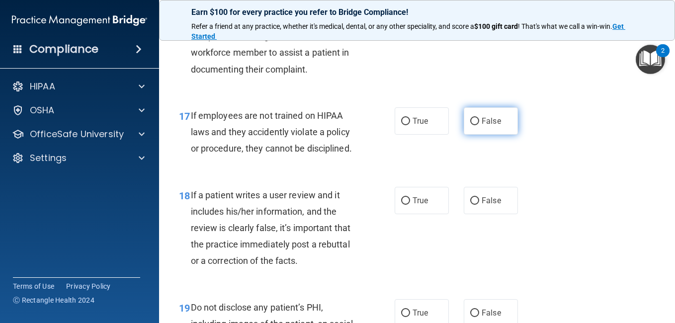
click at [470, 125] on input "False" at bounding box center [474, 121] width 9 height 7
radio input "true"
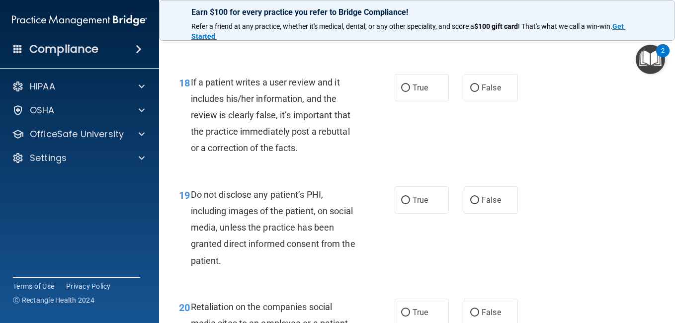
scroll to position [1903, 0]
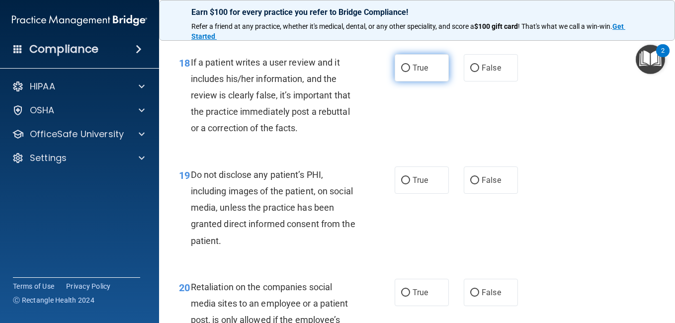
click at [401, 72] on input "True" at bounding box center [405, 68] width 9 height 7
radio input "true"
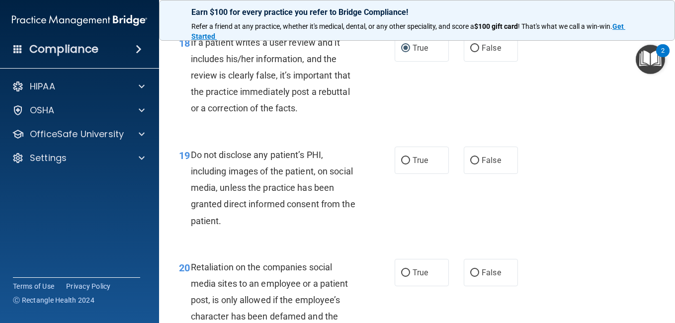
scroll to position [1983, 0]
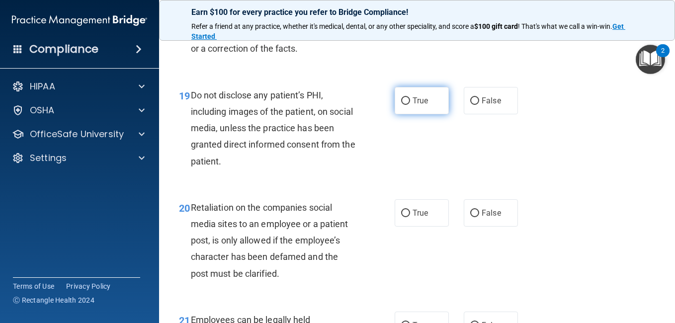
click at [402, 105] on input "True" at bounding box center [405, 100] width 9 height 7
radio input "true"
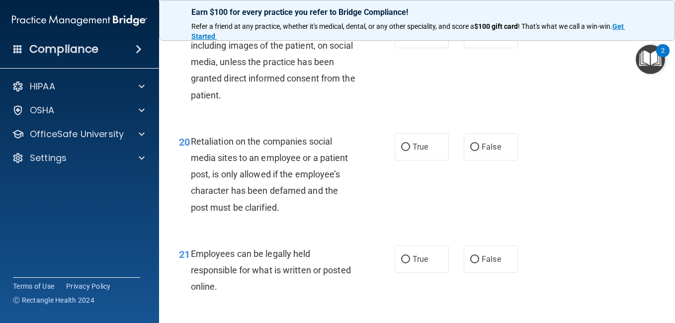
scroll to position [2082, 0]
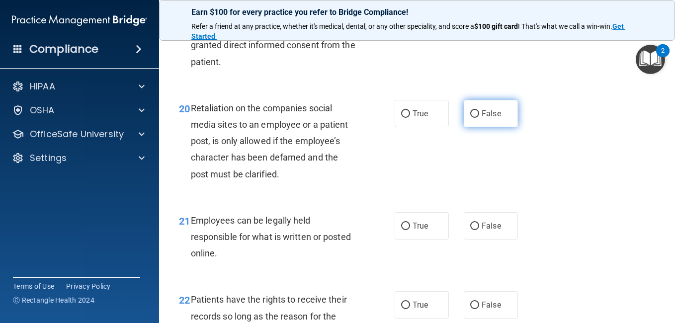
click at [470, 118] on input "False" at bounding box center [474, 113] width 9 height 7
radio input "true"
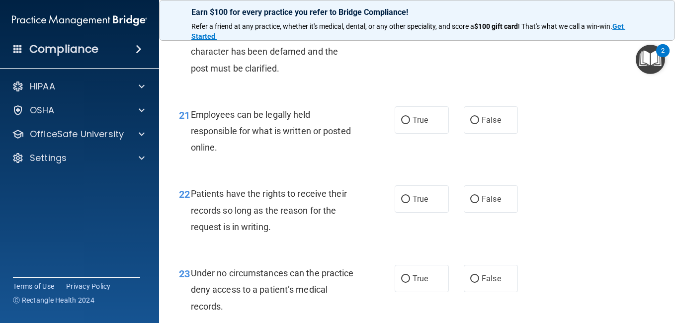
scroll to position [2234, 0]
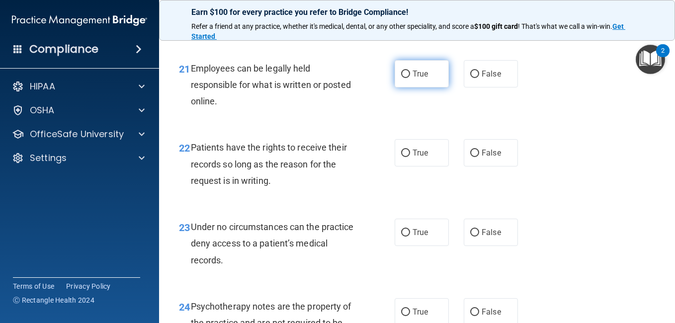
click at [402, 78] on input "True" at bounding box center [405, 74] width 9 height 7
radio input "true"
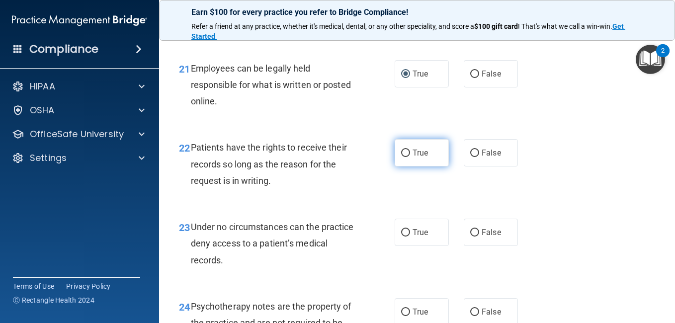
click at [402, 157] on input "True" at bounding box center [405, 153] width 9 height 7
radio input "true"
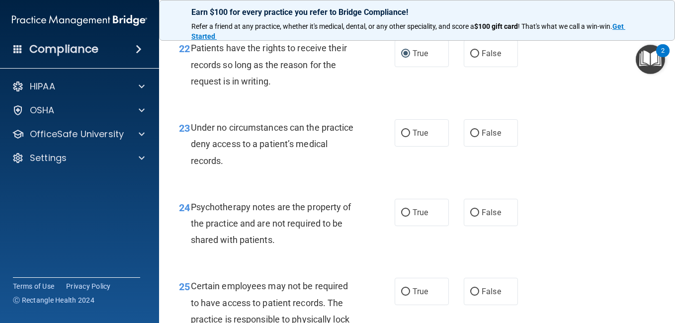
scroll to position [2341, 0]
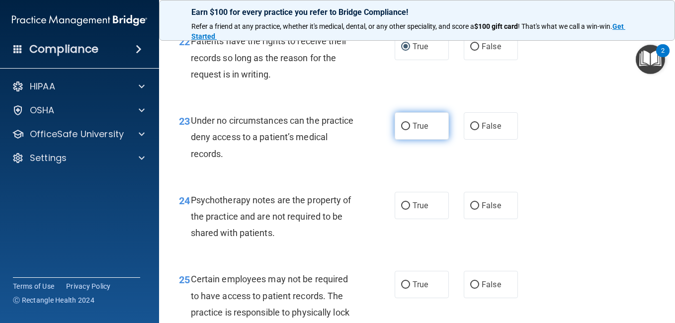
click at [401, 130] on input "True" at bounding box center [405, 126] width 9 height 7
radio input "true"
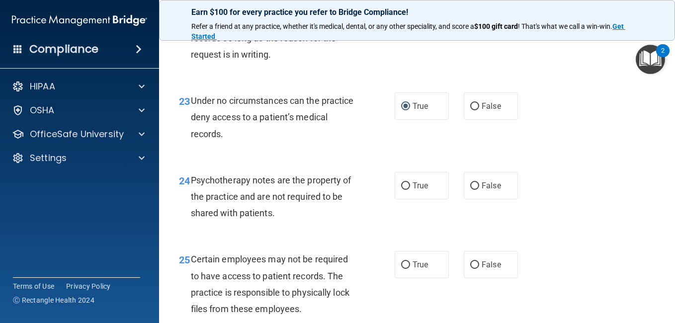
scroll to position [2440, 0]
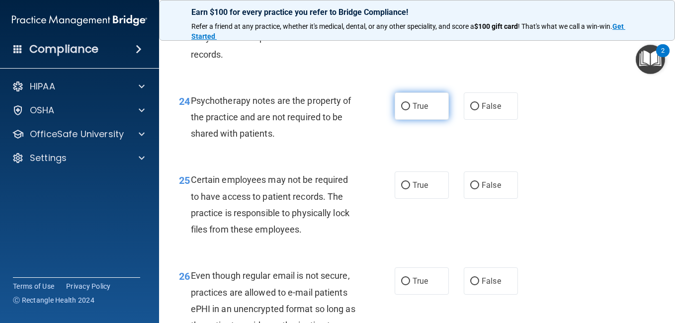
click at [403, 110] on input "True" at bounding box center [405, 106] width 9 height 7
radio input "true"
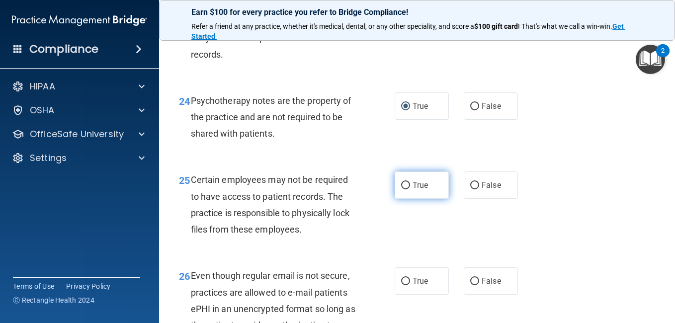
click at [403, 189] on input "True" at bounding box center [405, 185] width 9 height 7
radio input "true"
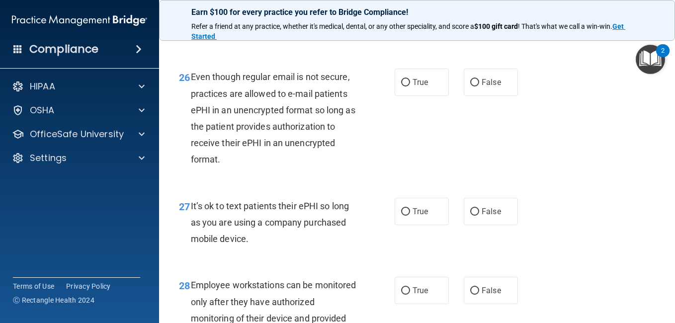
scroll to position [2666, 0]
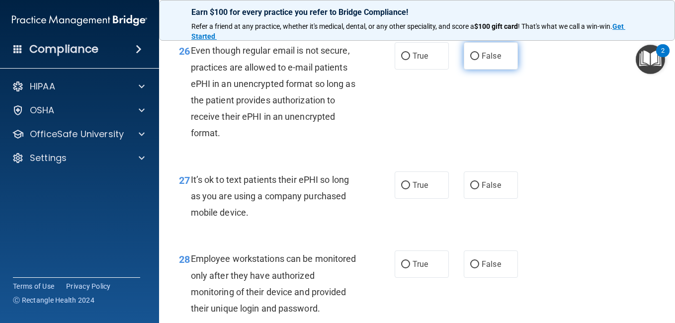
click at [470, 60] on input "False" at bounding box center [474, 56] width 9 height 7
radio input "true"
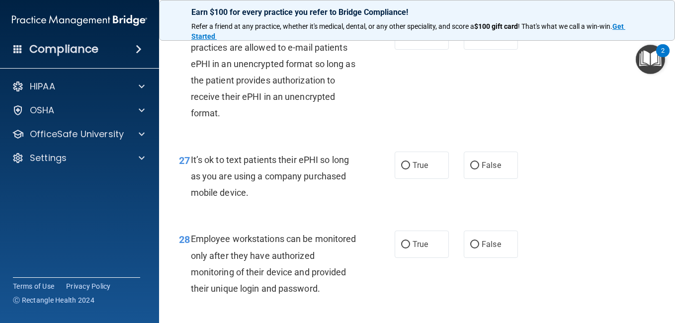
scroll to position [2719, 0]
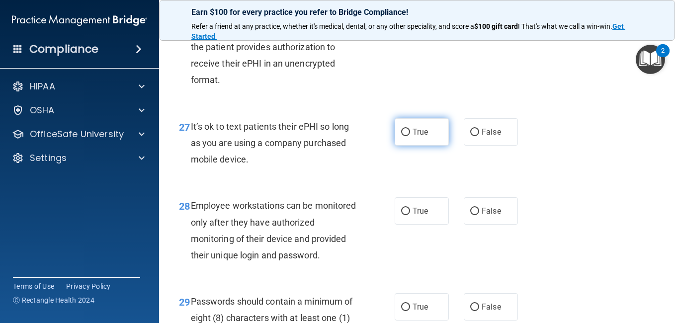
click at [405, 136] on input "True" at bounding box center [405, 132] width 9 height 7
radio input "true"
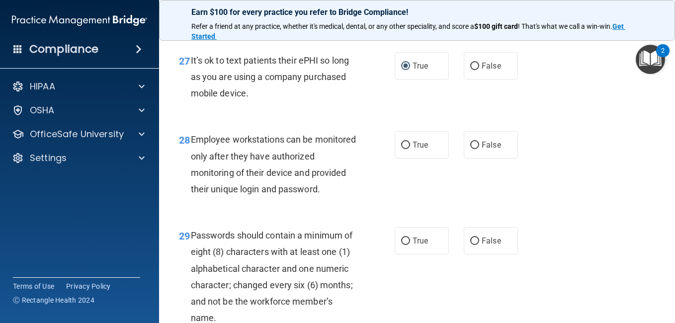
scroll to position [2825, 0]
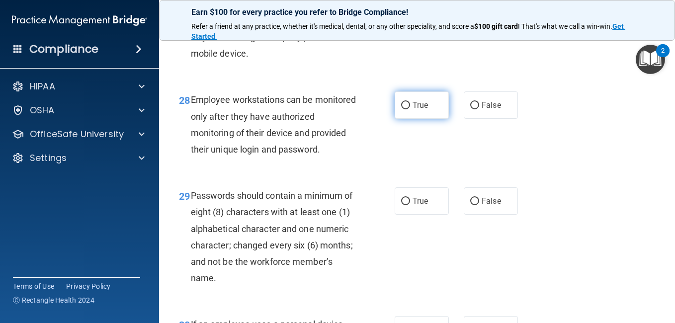
click at [403, 109] on input "True" at bounding box center [405, 105] width 9 height 7
radio input "true"
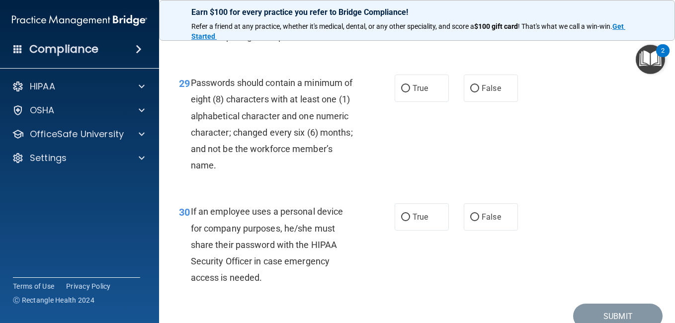
scroll to position [2990, 0]
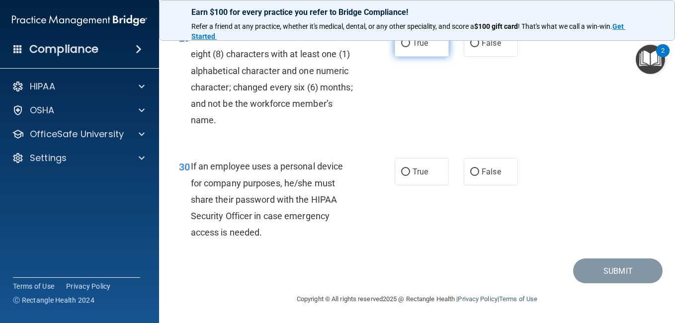
click at [403, 47] on input "True" at bounding box center [405, 43] width 9 height 7
radio input "true"
click at [403, 176] on input "True" at bounding box center [405, 172] width 9 height 7
radio input "true"
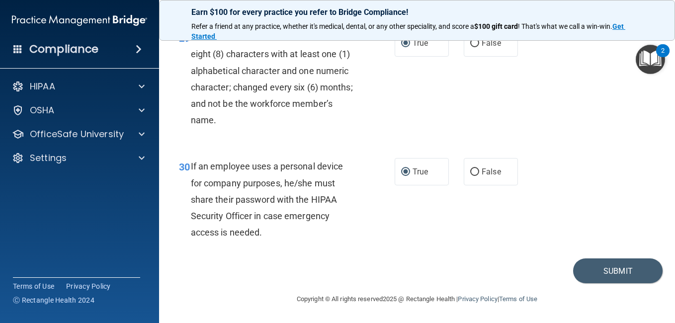
scroll to position [3066, 0]
click at [583, 268] on button "Submit" at bounding box center [618, 271] width 90 height 25
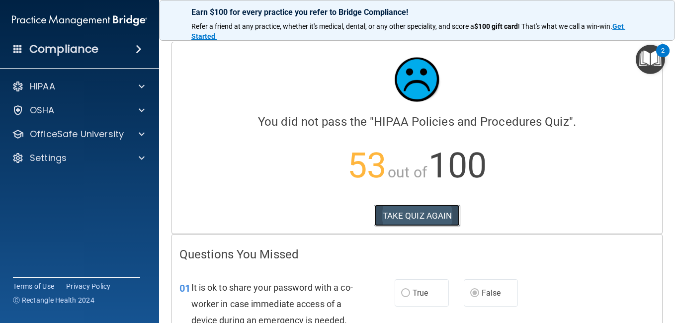
click at [411, 218] on button "TAKE QUIZ AGAIN" at bounding box center [417, 216] width 86 height 22
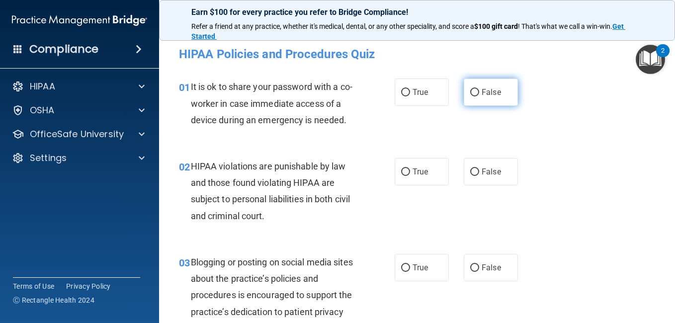
click at [473, 93] on input "False" at bounding box center [474, 92] width 9 height 7
radio input "true"
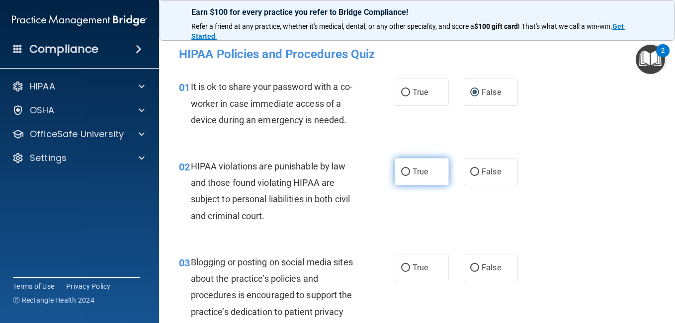
click at [404, 176] on input "True" at bounding box center [405, 172] width 9 height 7
radio input "true"
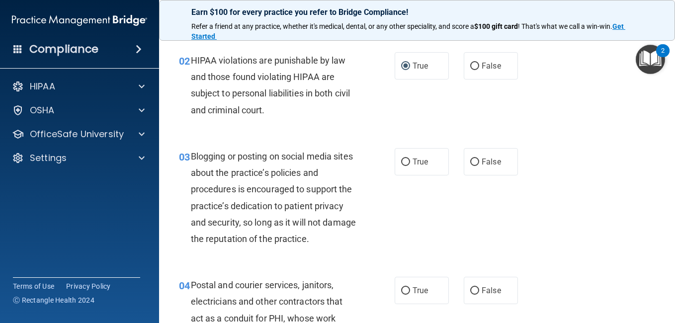
scroll to position [133, 0]
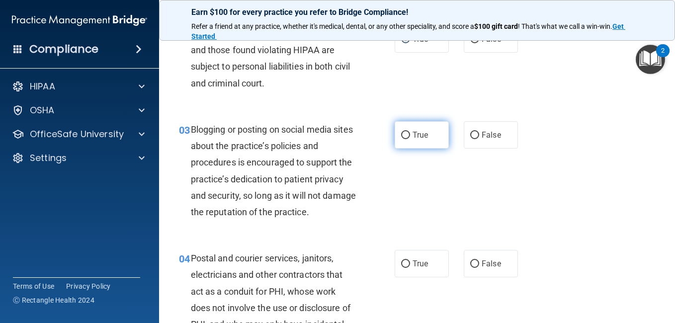
click at [404, 139] on input "True" at bounding box center [405, 135] width 9 height 7
radio input "true"
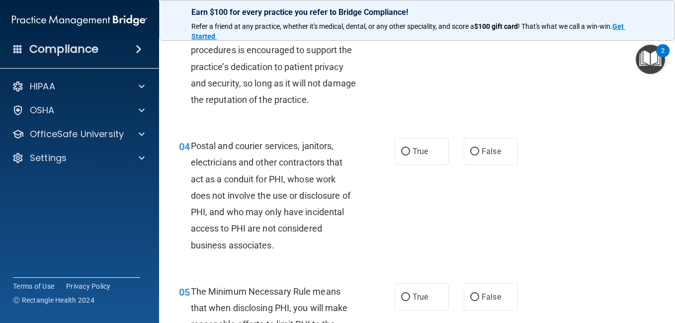
scroll to position [285, 0]
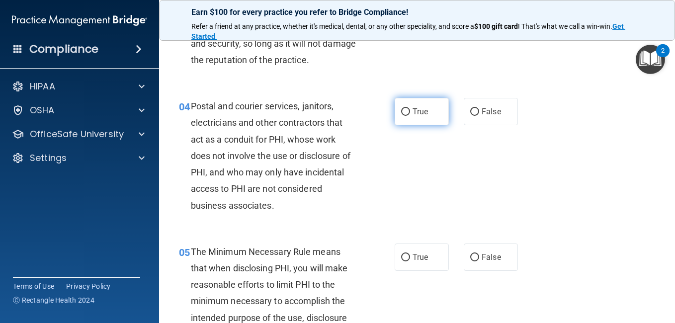
click at [403, 116] on input "True" at bounding box center [405, 111] width 9 height 7
radio input "true"
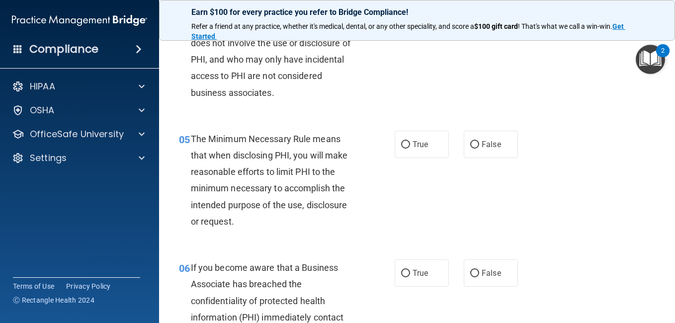
scroll to position [418, 0]
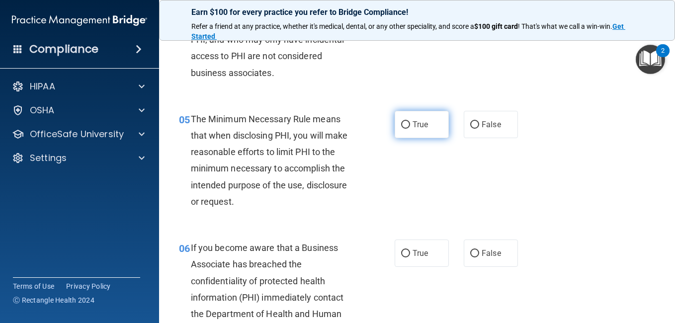
click at [404, 129] on input "True" at bounding box center [405, 124] width 9 height 7
radio input "true"
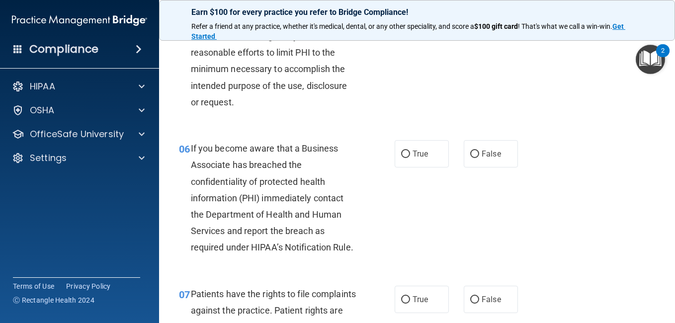
scroll to position [583, 0]
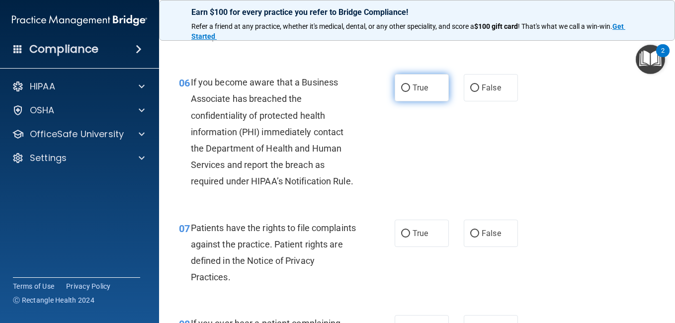
click at [404, 92] on input "True" at bounding box center [405, 88] width 9 height 7
radio input "true"
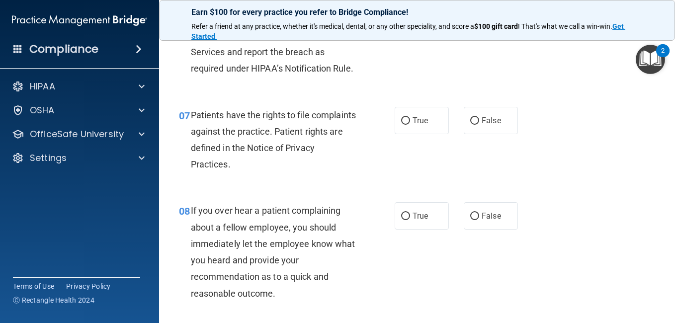
scroll to position [736, 0]
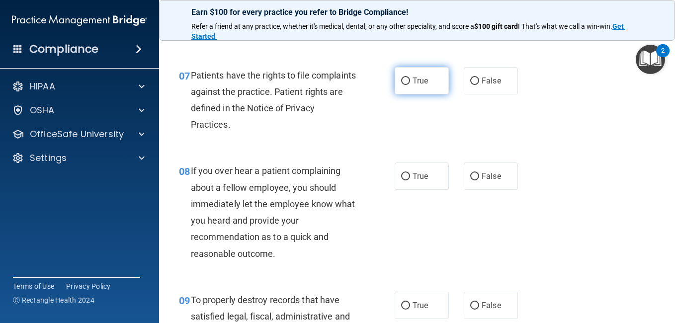
click at [403, 85] on input "True" at bounding box center [405, 81] width 9 height 7
radio input "true"
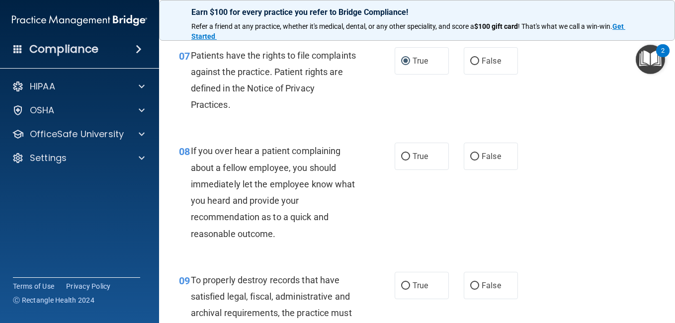
scroll to position [842, 0]
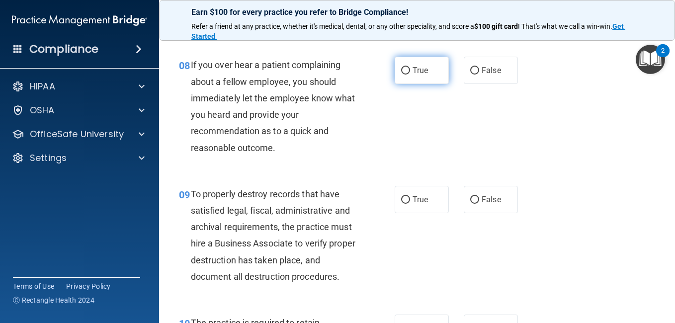
click at [403, 75] on input "True" at bounding box center [405, 70] width 9 height 7
radio input "true"
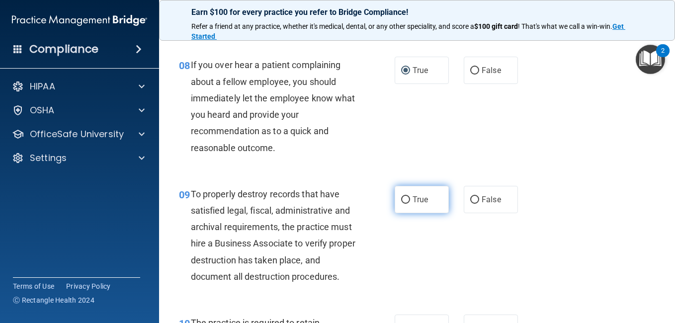
click at [404, 204] on input "True" at bounding box center [405, 199] width 9 height 7
radio input "true"
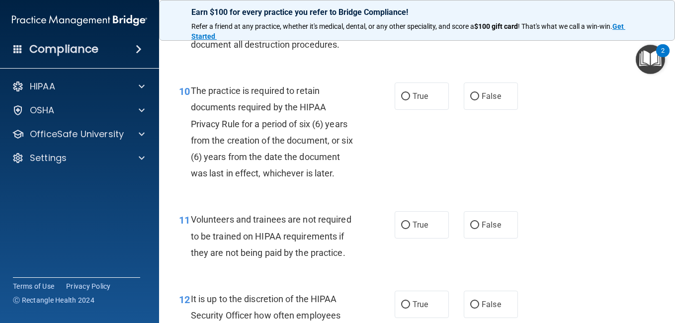
scroll to position [1140, 0]
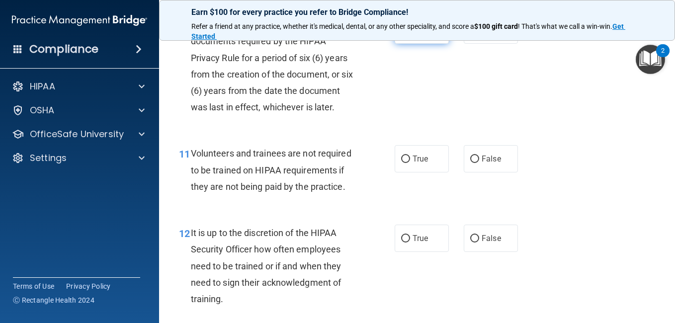
click at [401, 34] on input "True" at bounding box center [405, 30] width 9 height 7
radio input "true"
click at [470, 163] on input "False" at bounding box center [474, 159] width 9 height 7
radio input "true"
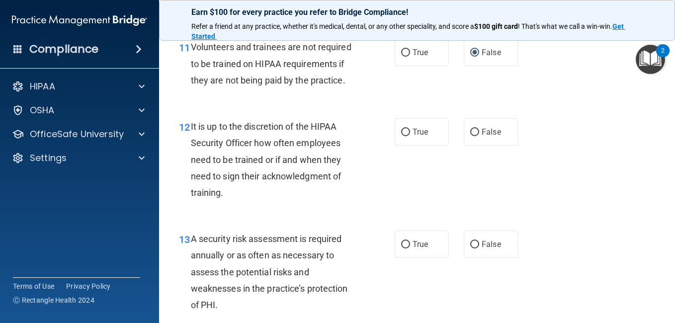
scroll to position [1319, 0]
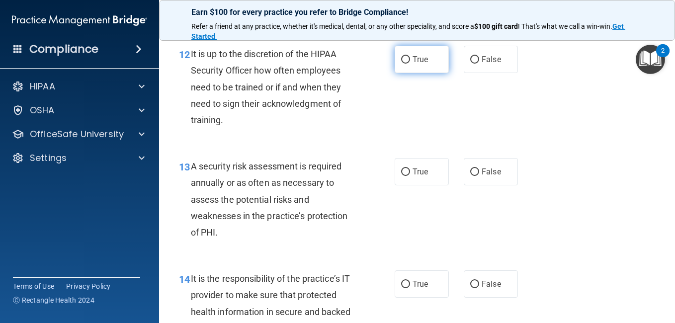
click at [401, 64] on input "True" at bounding box center [405, 59] width 9 height 7
radio input "true"
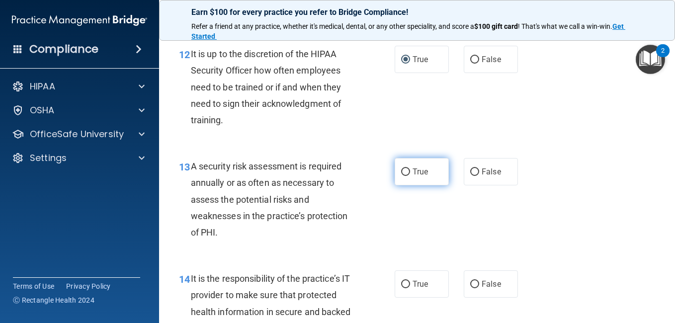
click at [405, 176] on input "True" at bounding box center [405, 172] width 9 height 7
radio input "true"
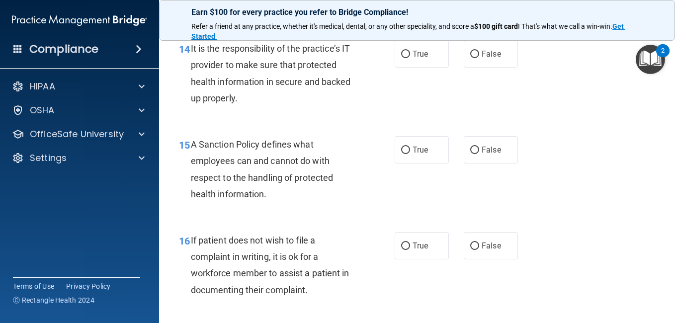
scroll to position [1558, 0]
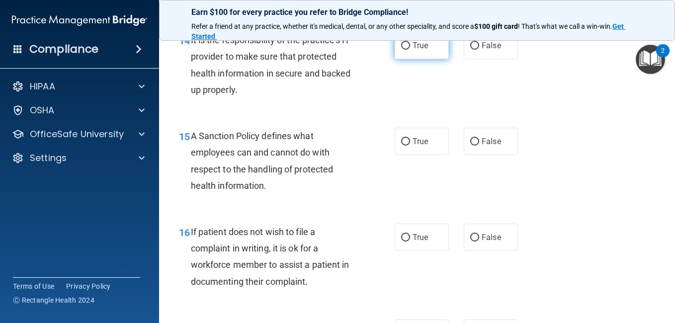
click at [404, 50] on input "True" at bounding box center [405, 45] width 9 height 7
radio input "true"
click at [470, 146] on input "False" at bounding box center [474, 141] width 9 height 7
radio input "true"
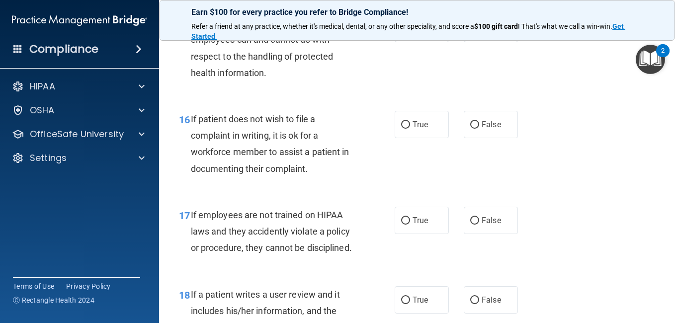
scroll to position [1684, 0]
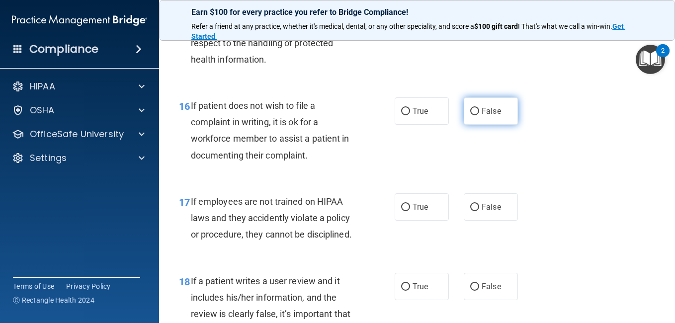
click at [470, 115] on input "False" at bounding box center [474, 111] width 9 height 7
radio input "true"
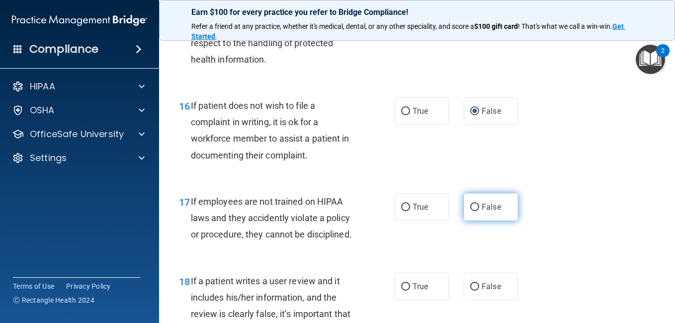
click at [470, 211] on input "False" at bounding box center [474, 207] width 9 height 7
radio input "true"
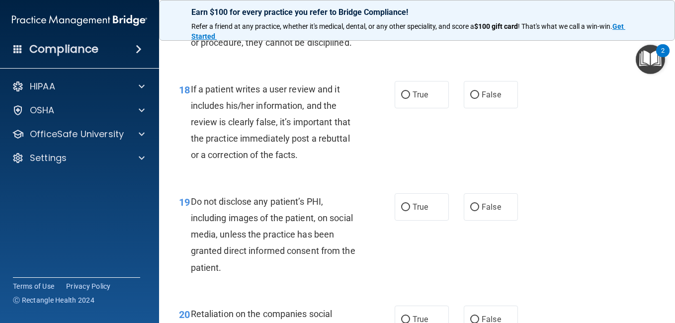
scroll to position [1943, 0]
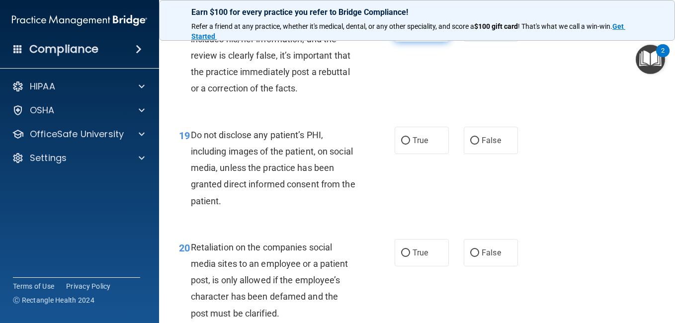
click at [403, 32] on input "True" at bounding box center [405, 28] width 9 height 7
radio input "true"
click at [402, 145] on input "True" at bounding box center [405, 140] width 9 height 7
radio input "true"
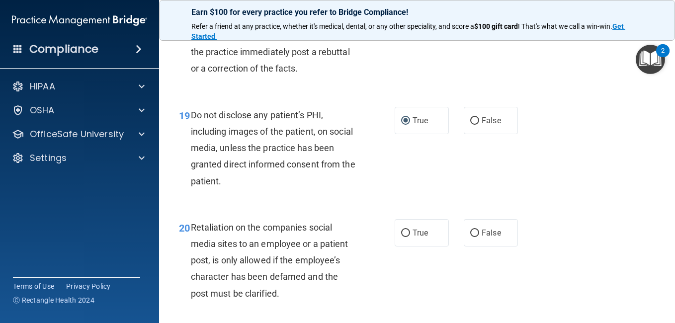
scroll to position [2003, 0]
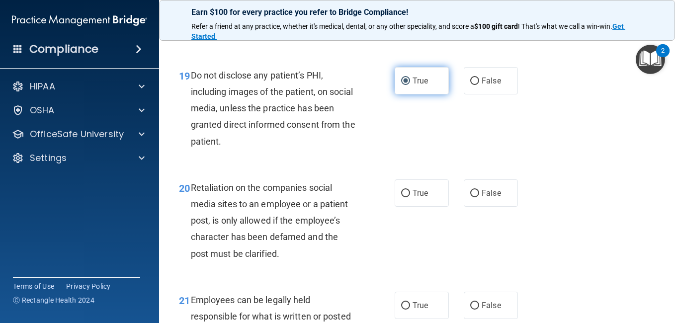
click at [403, 85] on input "True" at bounding box center [405, 81] width 9 height 7
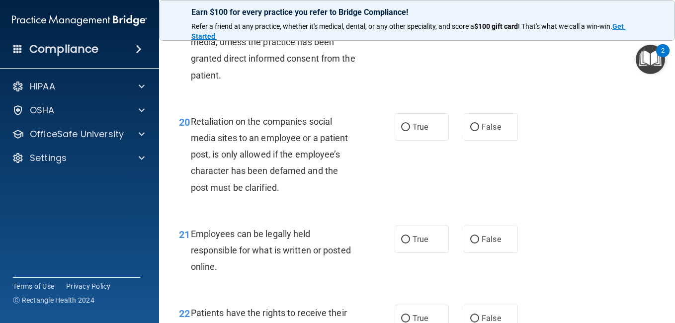
scroll to position [2109, 0]
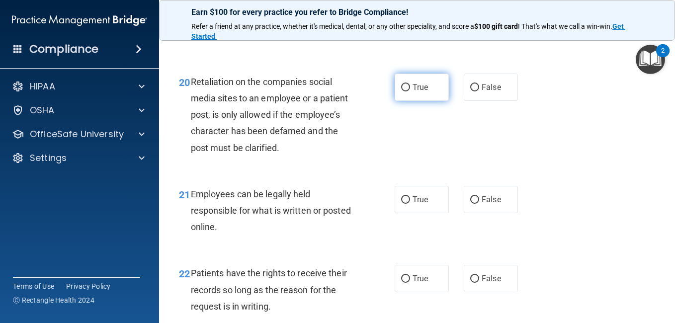
click at [403, 92] on input "True" at bounding box center [405, 87] width 9 height 7
radio input "true"
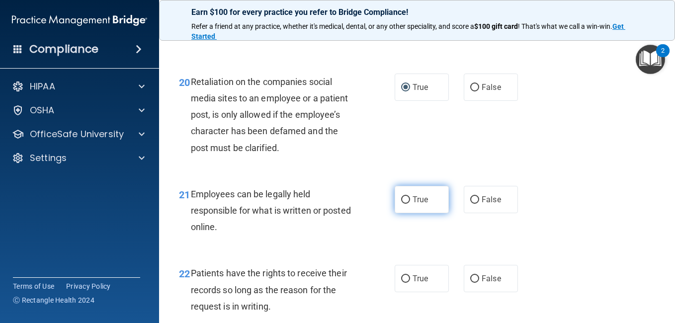
click at [404, 204] on input "True" at bounding box center [405, 199] width 9 height 7
radio input "true"
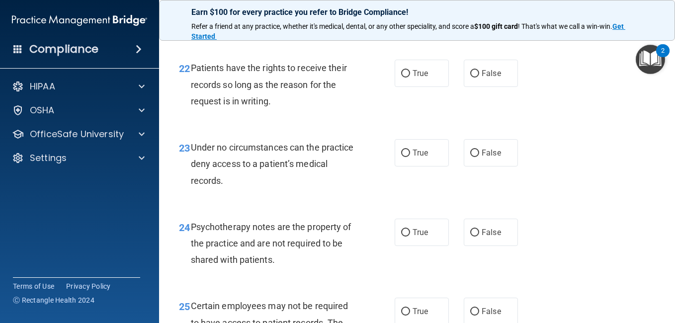
scroll to position [2381, 0]
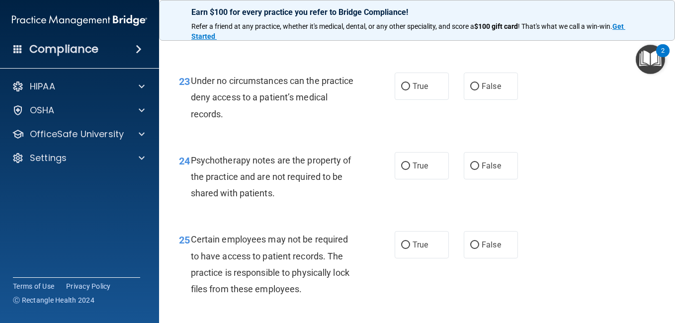
click at [404, 11] on input "True" at bounding box center [405, 6] width 9 height 7
radio input "true"
click at [470, 91] on input "False" at bounding box center [474, 86] width 9 height 7
radio input "true"
click at [401, 170] on input "True" at bounding box center [405, 166] width 9 height 7
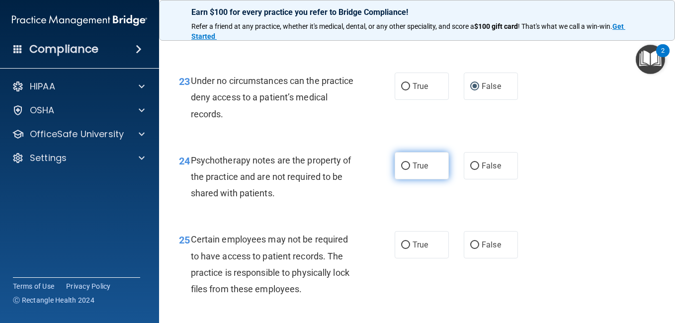
radio input "true"
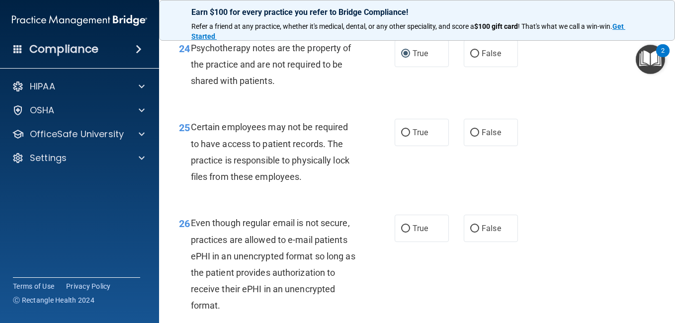
scroll to position [2513, 0]
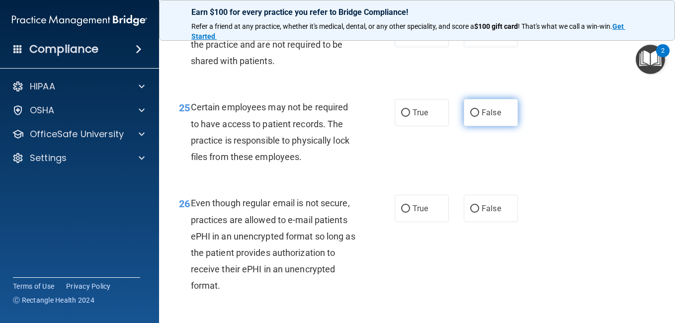
click at [472, 117] on input "False" at bounding box center [474, 112] width 9 height 7
radio input "true"
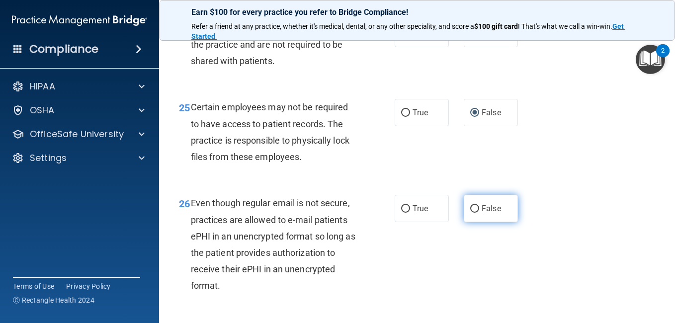
click at [470, 213] on input "False" at bounding box center [474, 208] width 9 height 7
radio input "true"
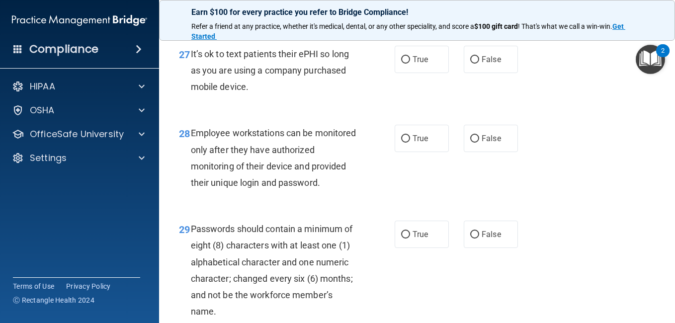
scroll to position [2818, 0]
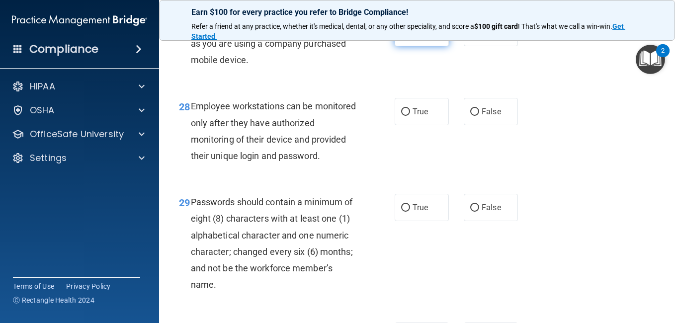
click at [402, 37] on input "True" at bounding box center [405, 32] width 9 height 7
radio input "true"
click at [472, 116] on input "False" at bounding box center [474, 111] width 9 height 7
radio input "true"
click at [403, 212] on input "True" at bounding box center [405, 207] width 9 height 7
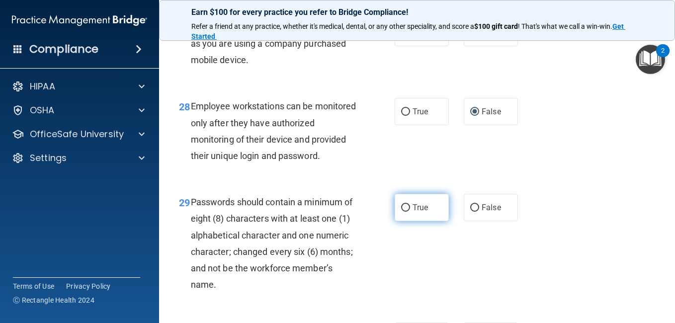
radio input "true"
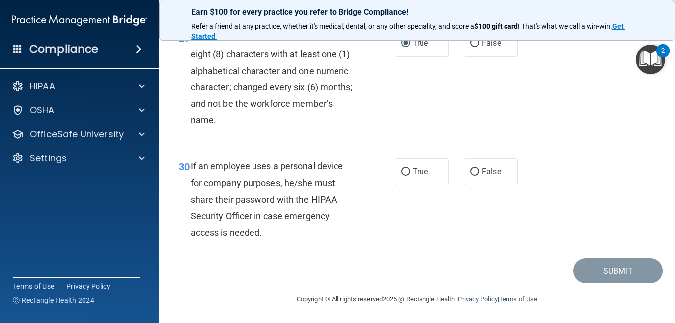
scroll to position [3066, 0]
click at [470, 169] on input "False" at bounding box center [474, 172] width 9 height 7
radio input "true"
click at [604, 273] on button "Submit" at bounding box center [618, 271] width 90 height 25
